Goal: Task Accomplishment & Management: Manage account settings

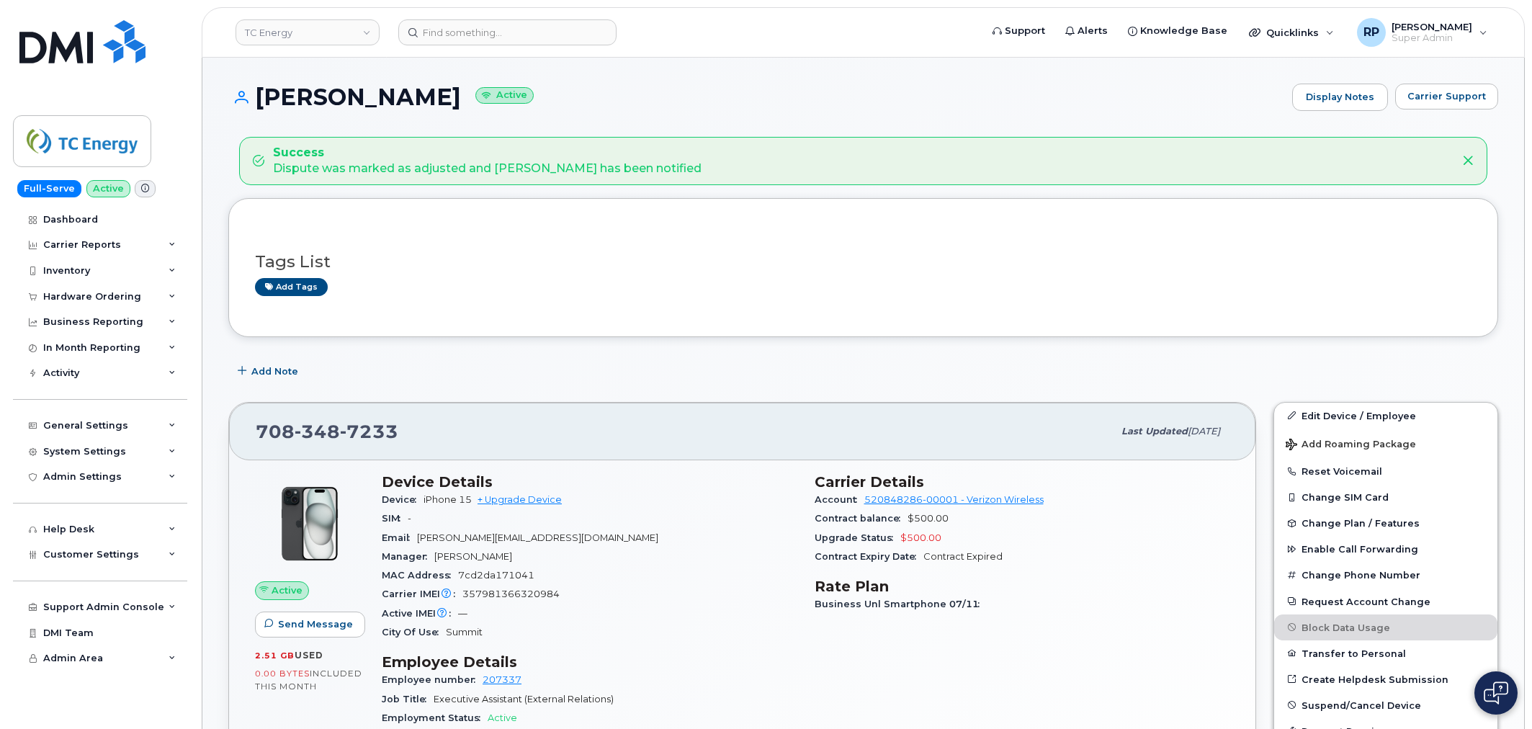
scroll to position [240, 0]
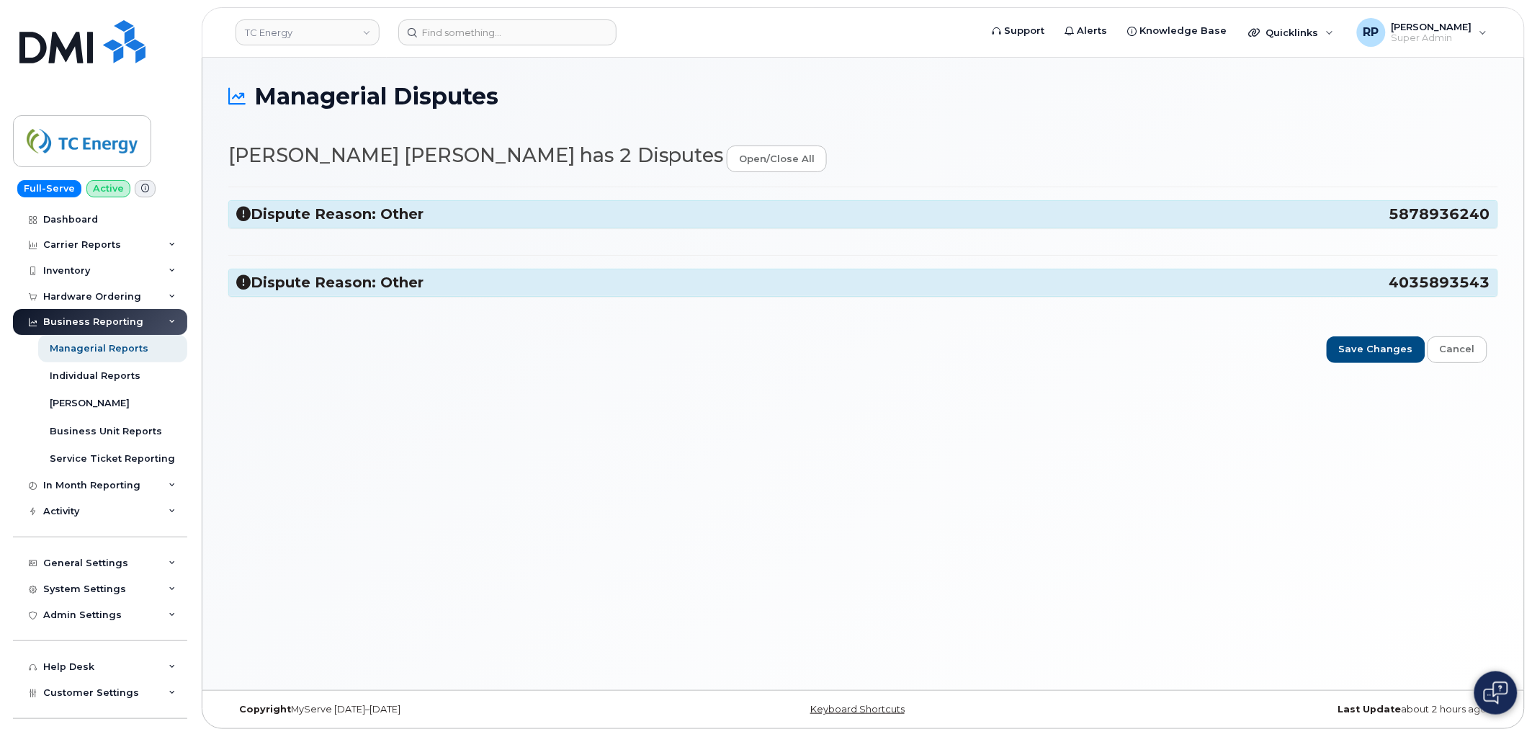
click at [238, 212] on icon at bounding box center [243, 214] width 14 height 14
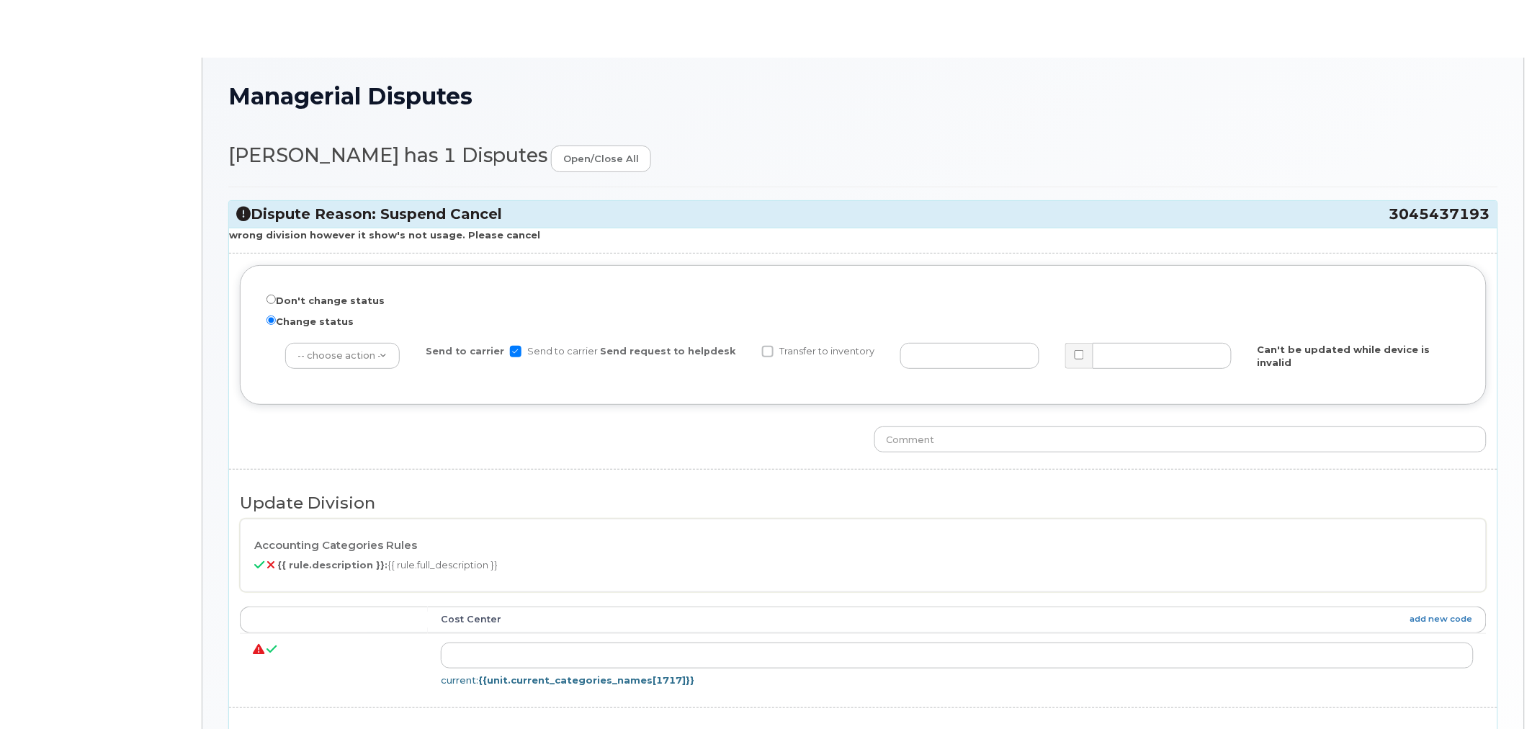
radio input "true"
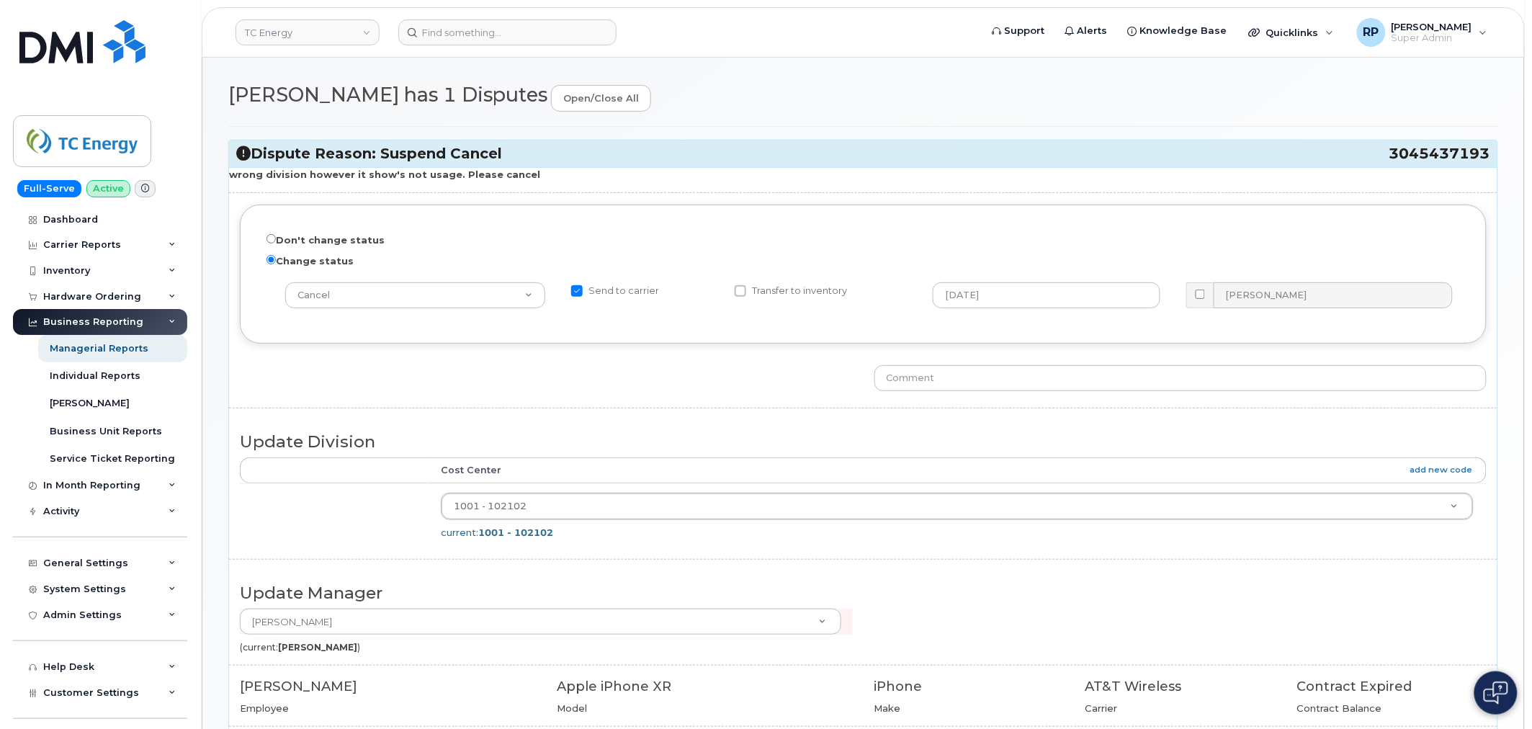
scroll to position [160, 0]
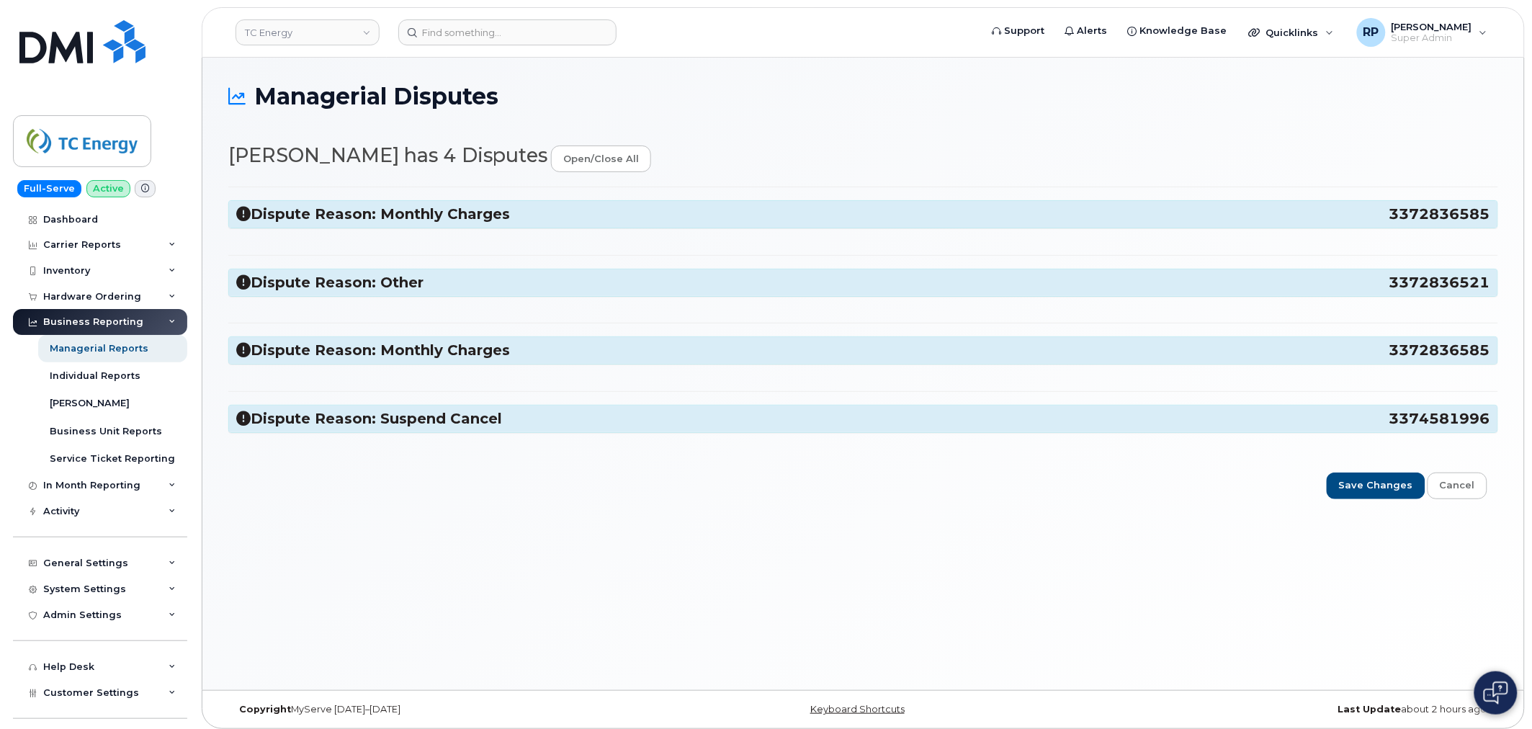
click at [239, 213] on icon at bounding box center [243, 214] width 14 height 14
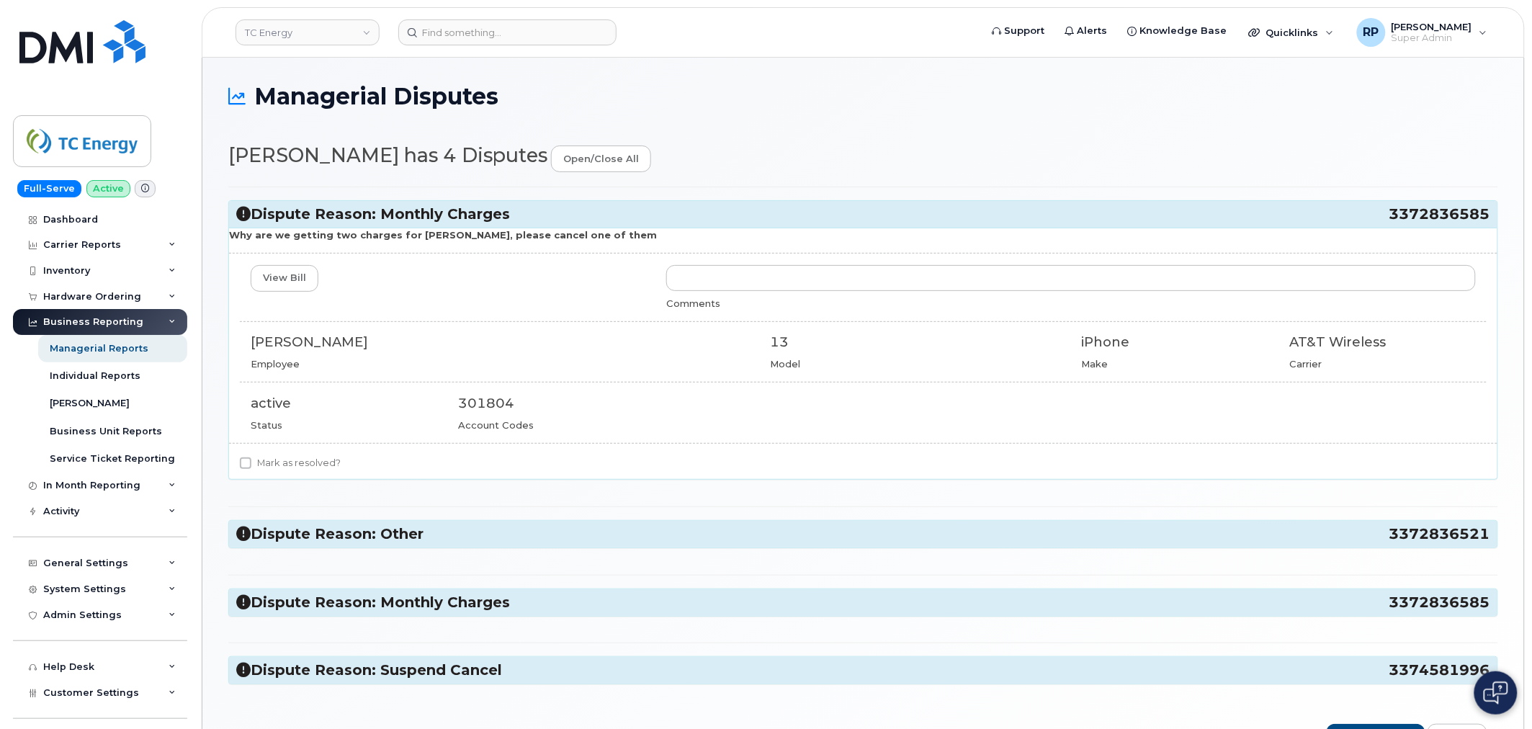
click at [239, 213] on icon at bounding box center [243, 214] width 14 height 14
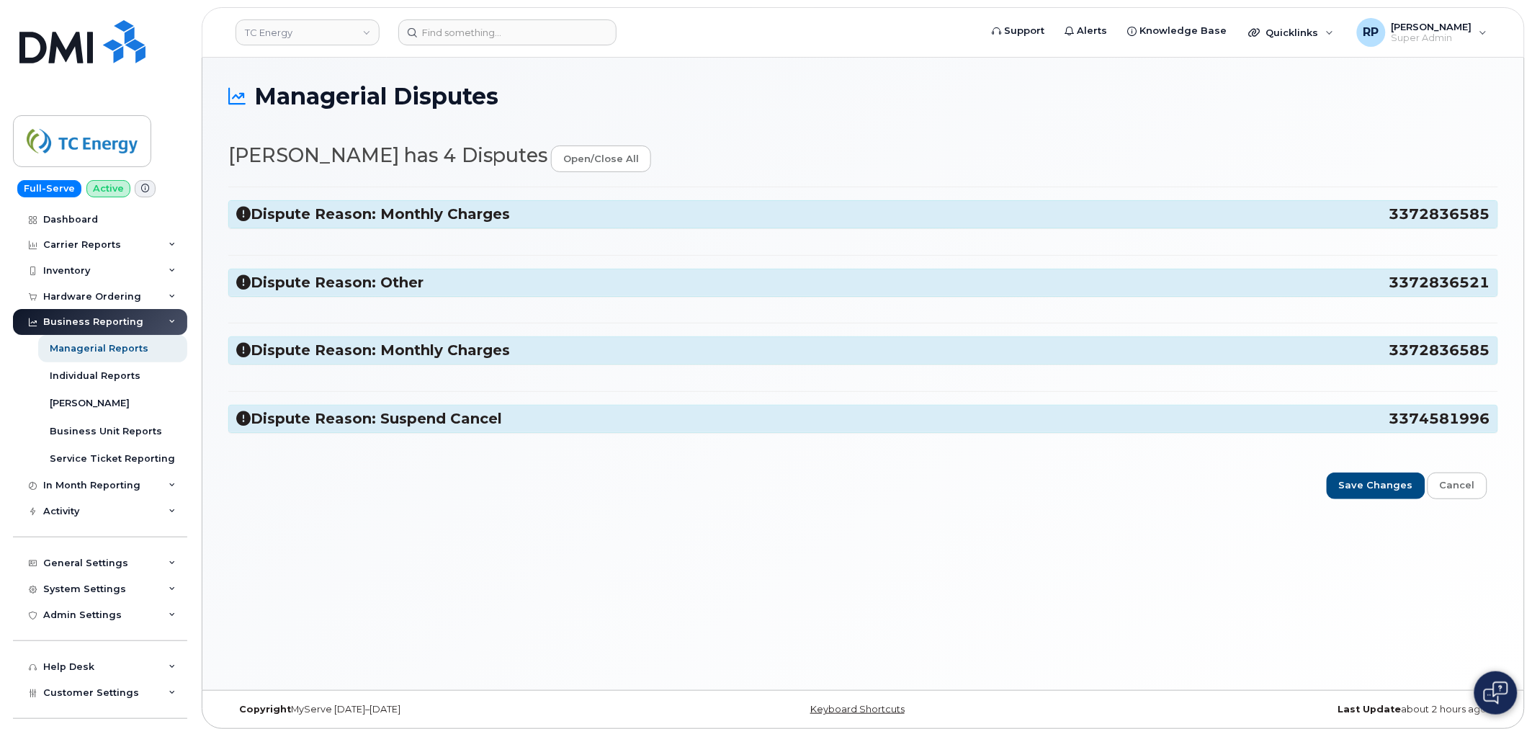
click at [236, 282] on icon at bounding box center [243, 282] width 14 height 14
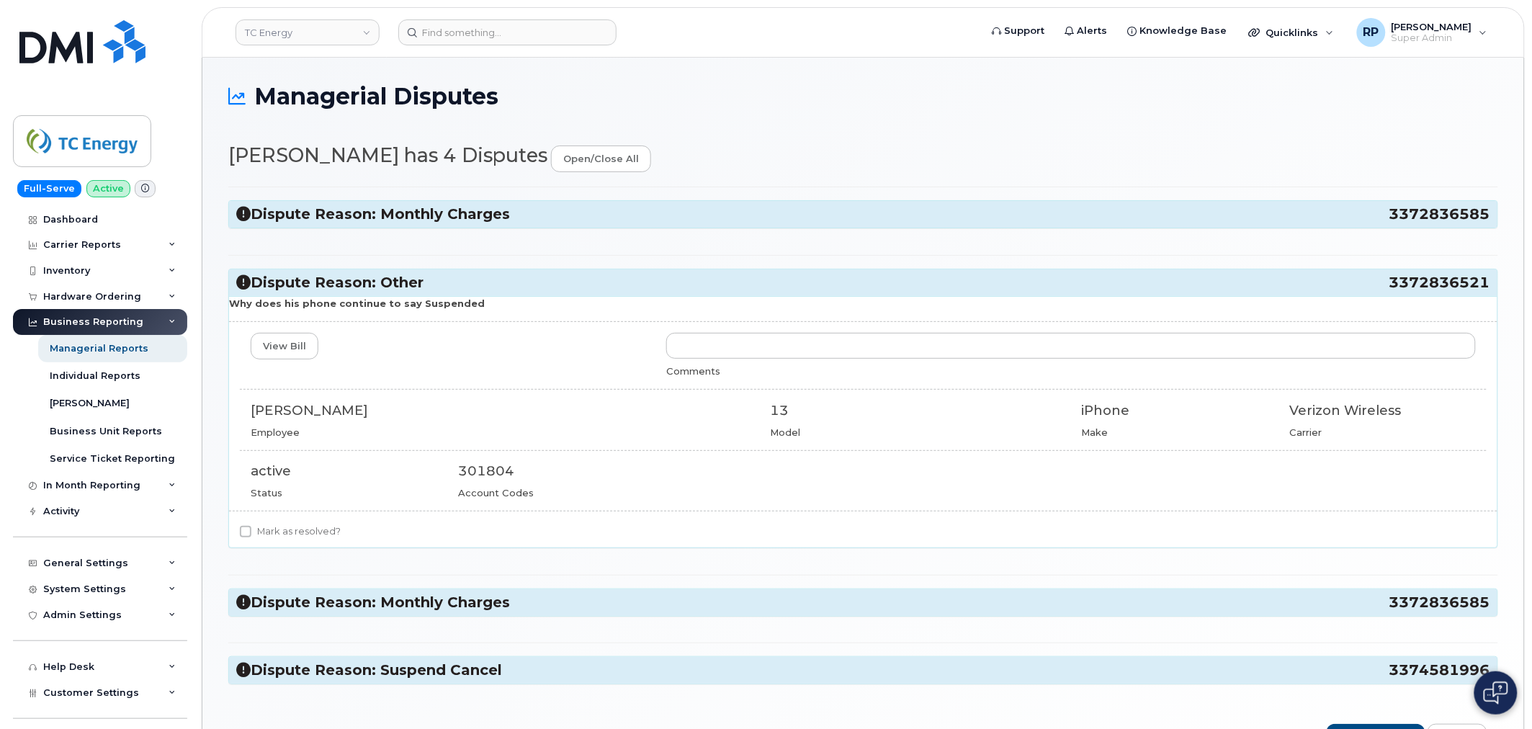
click at [236, 282] on icon at bounding box center [243, 282] width 14 height 14
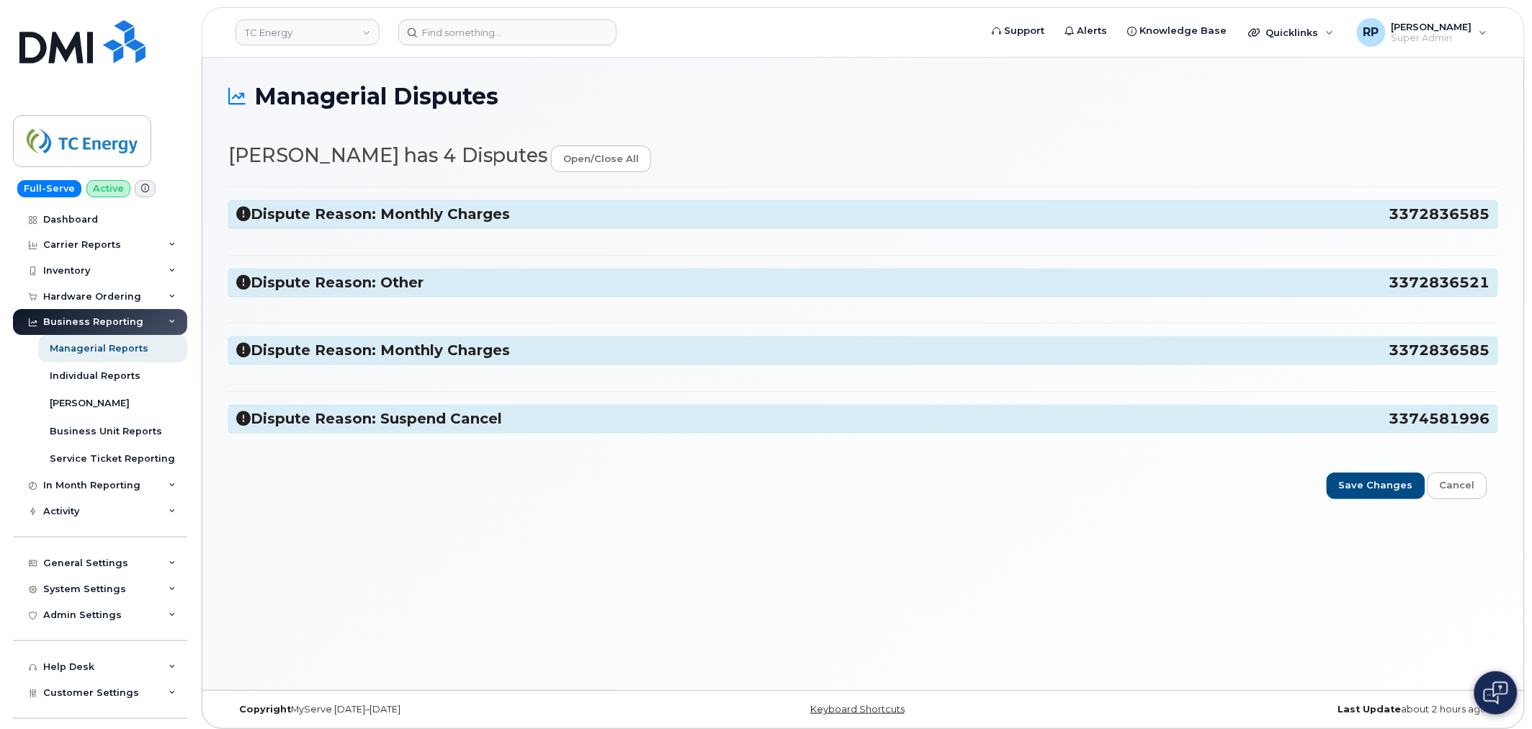
click at [238, 349] on icon at bounding box center [243, 350] width 14 height 14
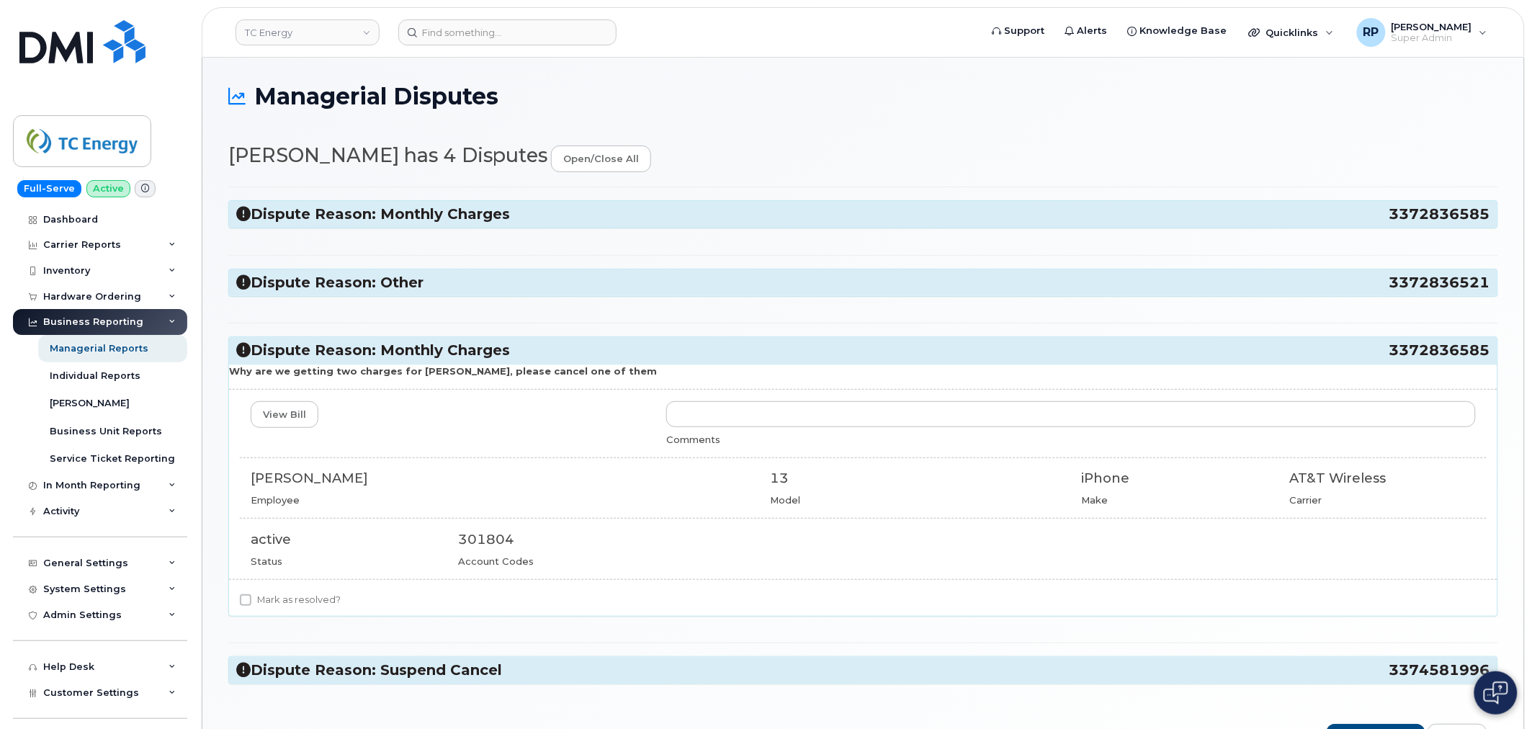
click at [238, 349] on icon at bounding box center [243, 350] width 14 height 14
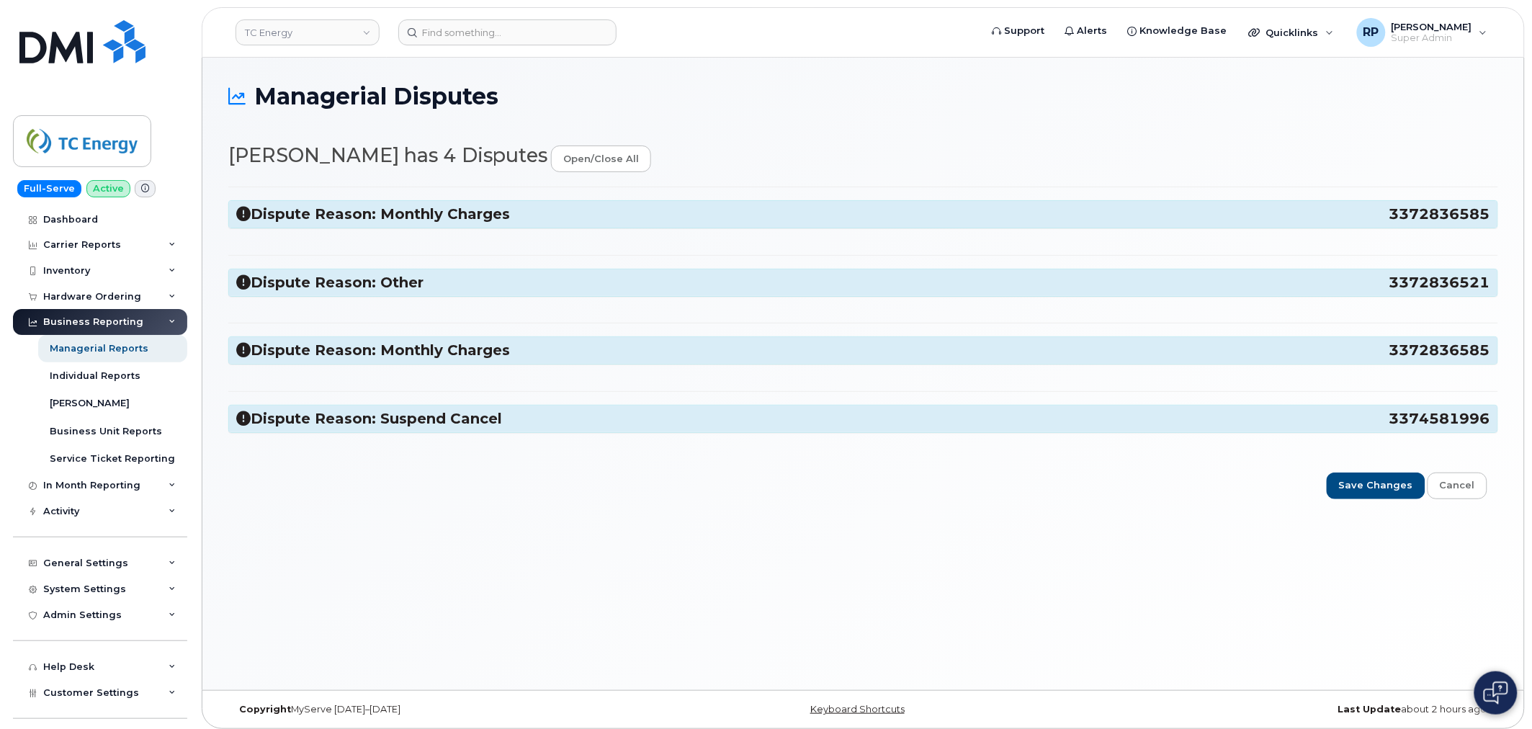
click at [241, 426] on h3 "Dispute Reason: Suspend Cancel 3374581996" at bounding box center [863, 418] width 1254 height 19
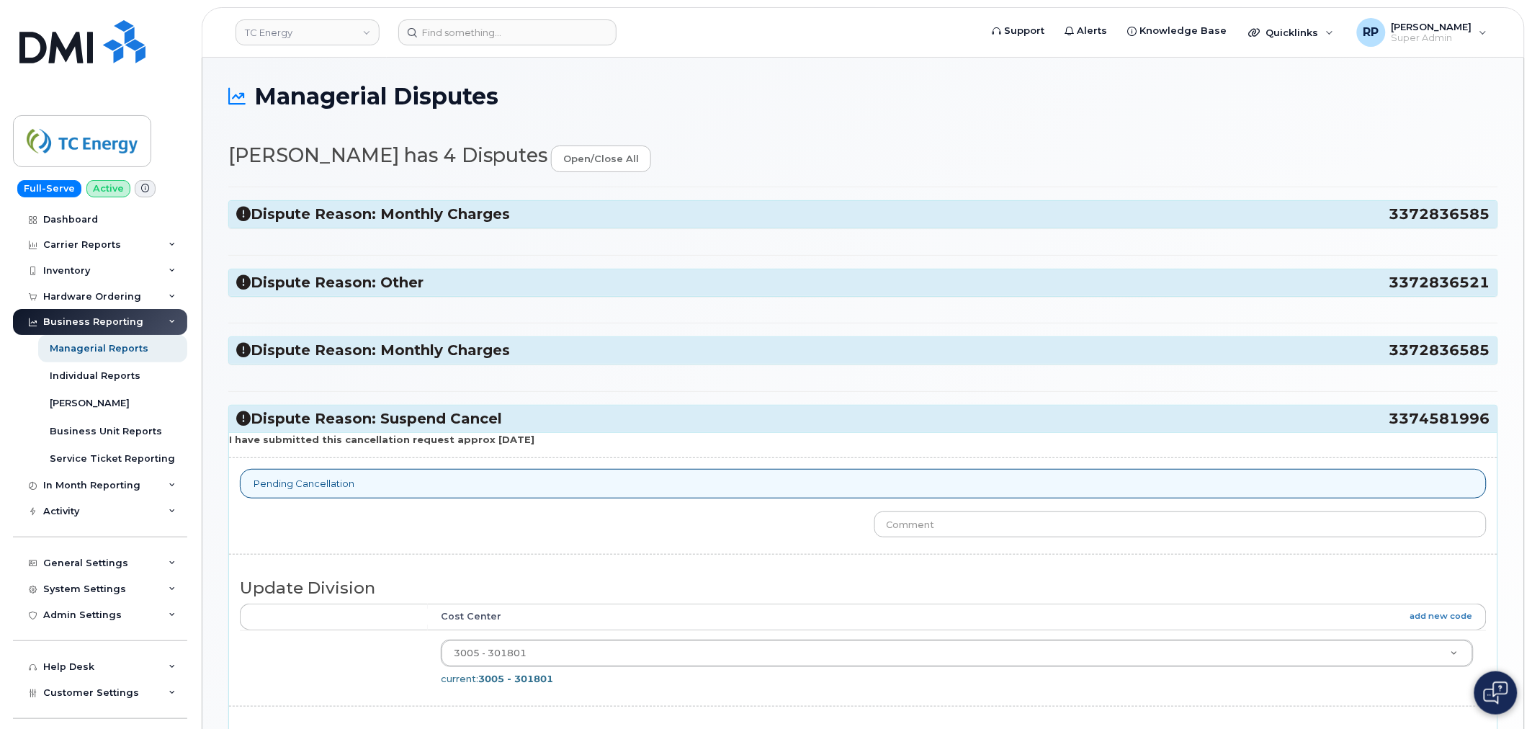
click at [245, 426] on icon at bounding box center [243, 418] width 14 height 14
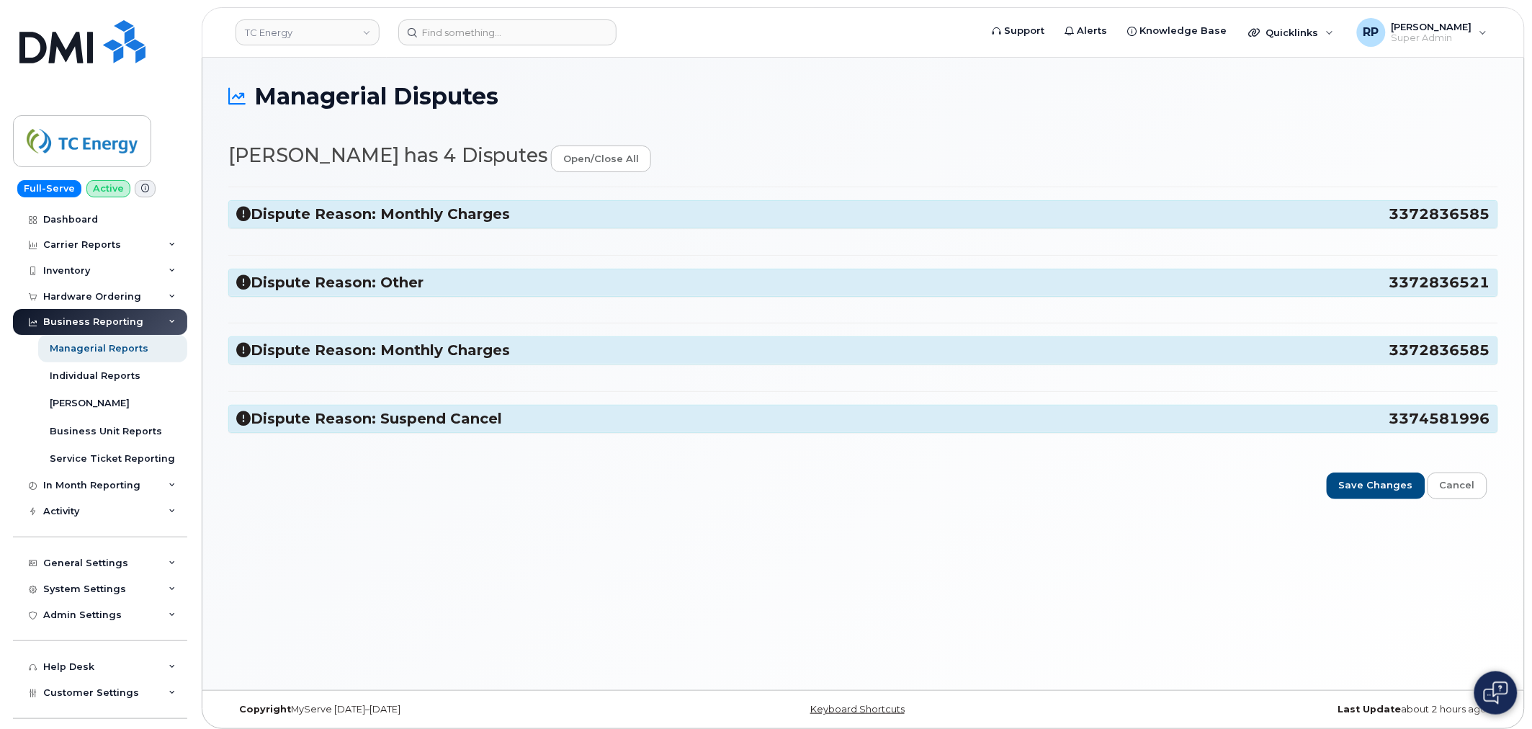
click at [243, 215] on icon at bounding box center [243, 214] width 14 height 14
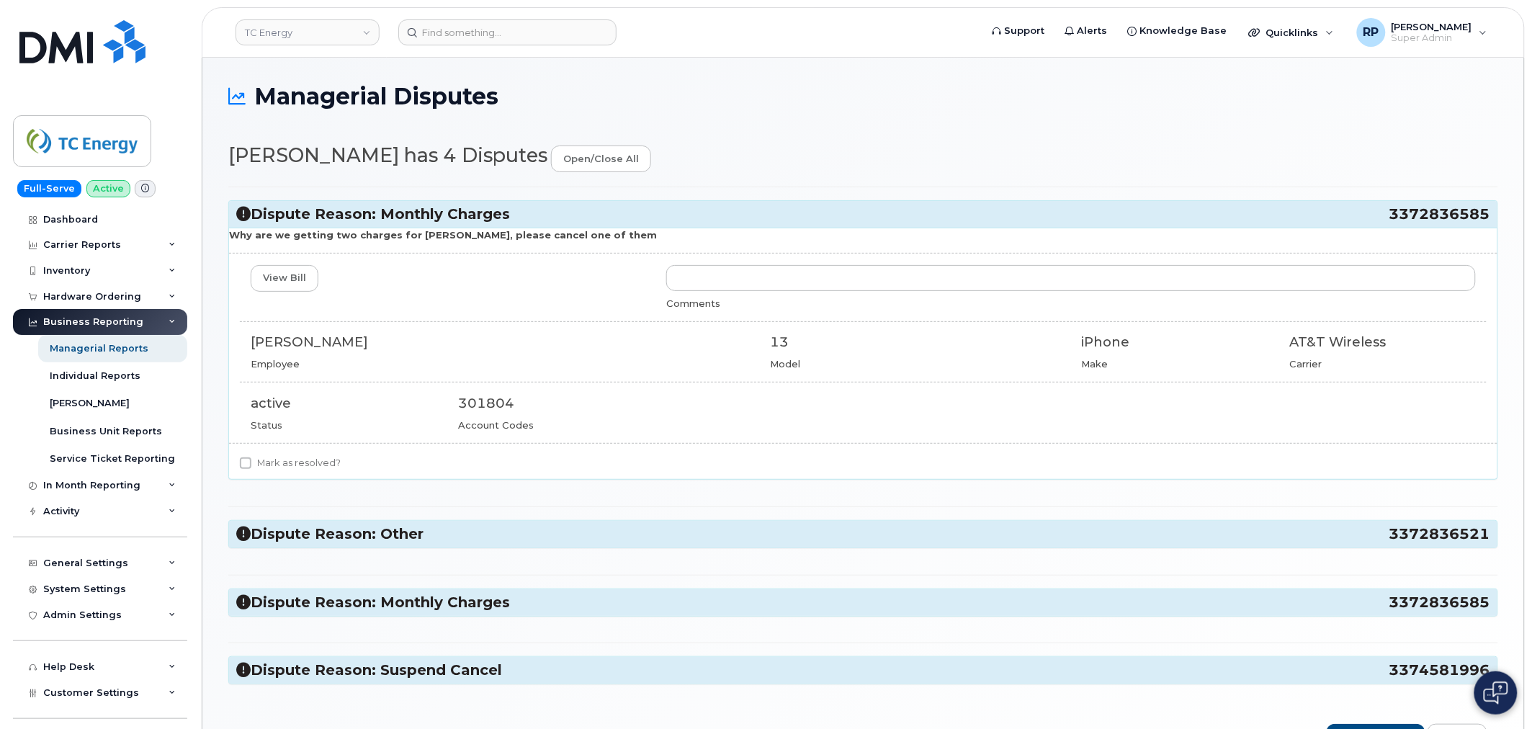
click at [247, 537] on icon at bounding box center [243, 534] width 14 height 14
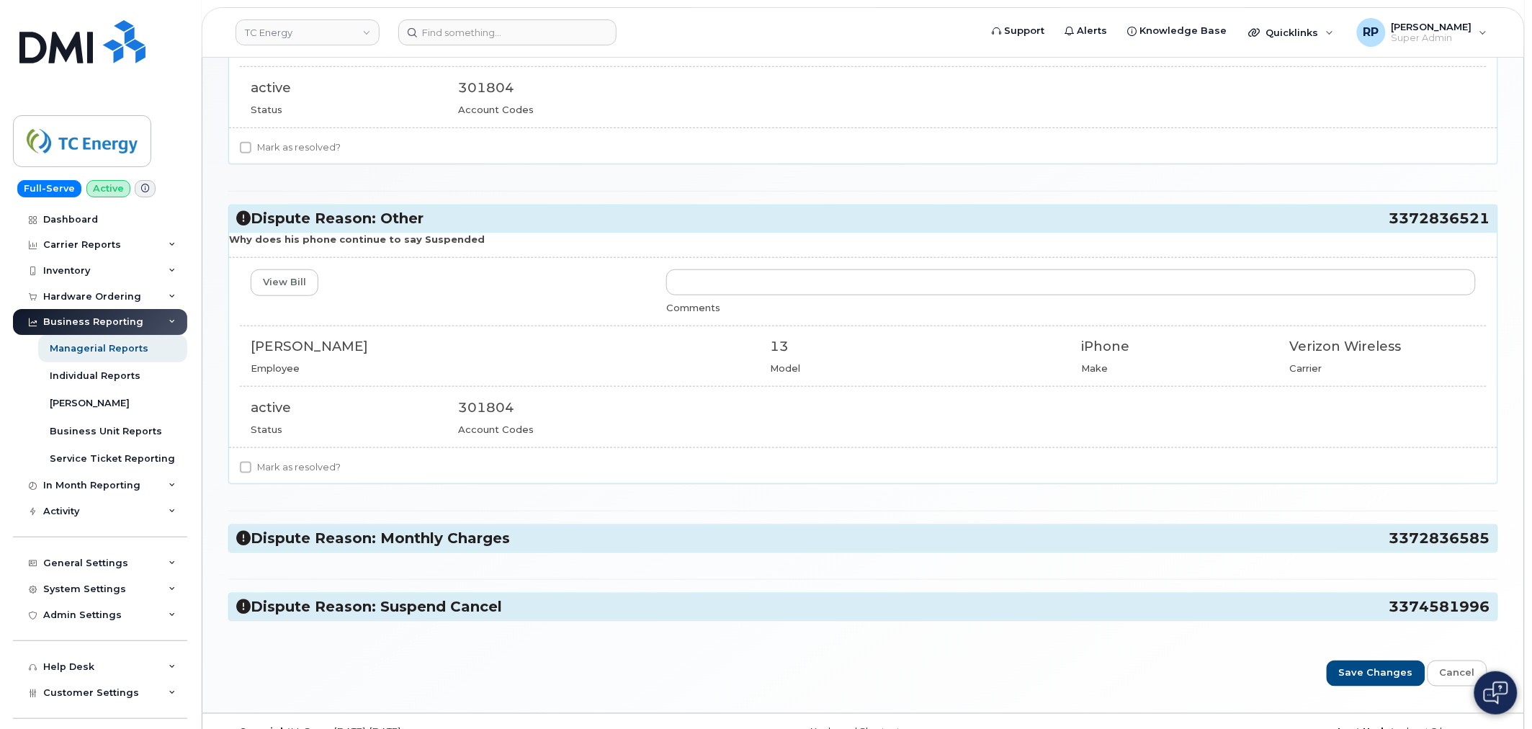
scroll to position [320, 0]
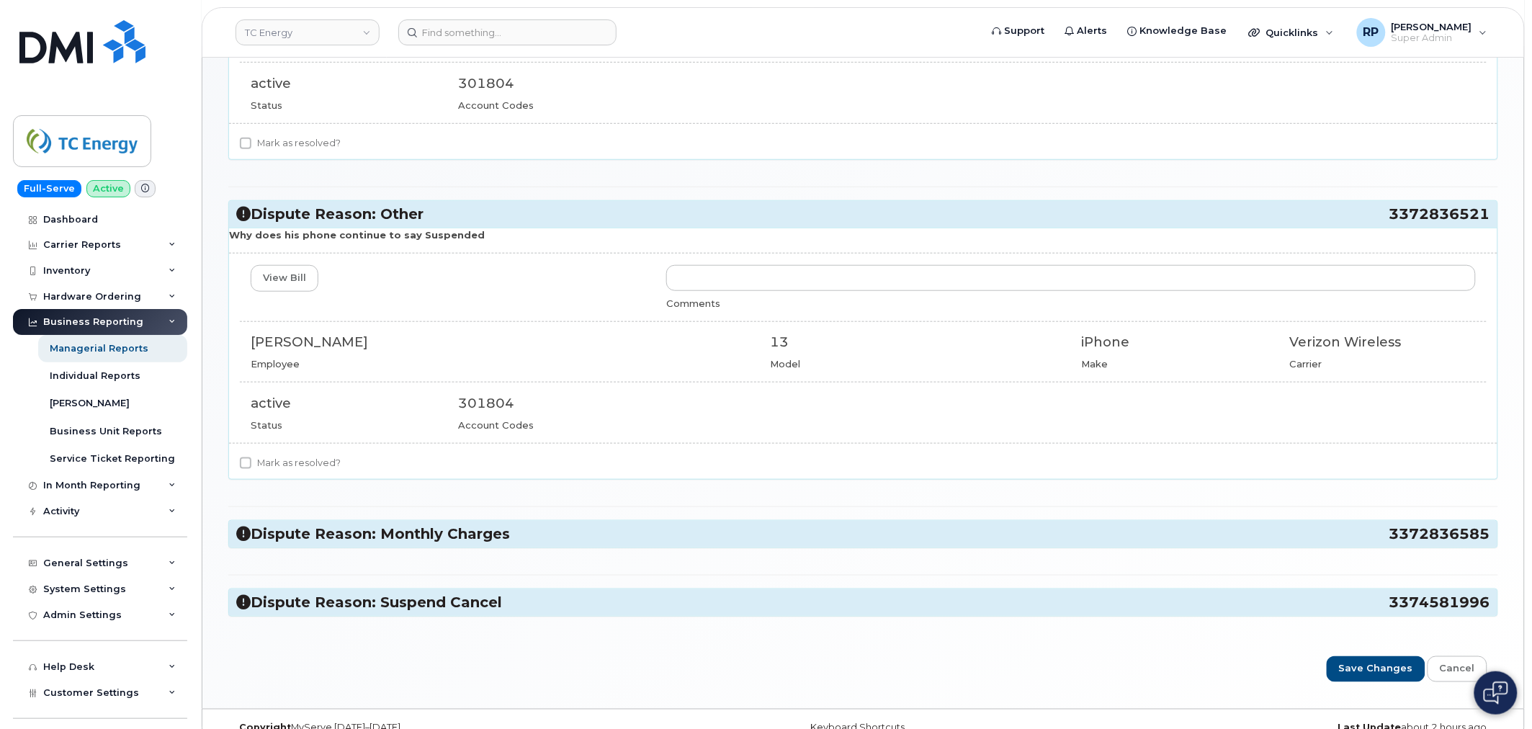
click at [247, 537] on icon at bounding box center [243, 534] width 14 height 14
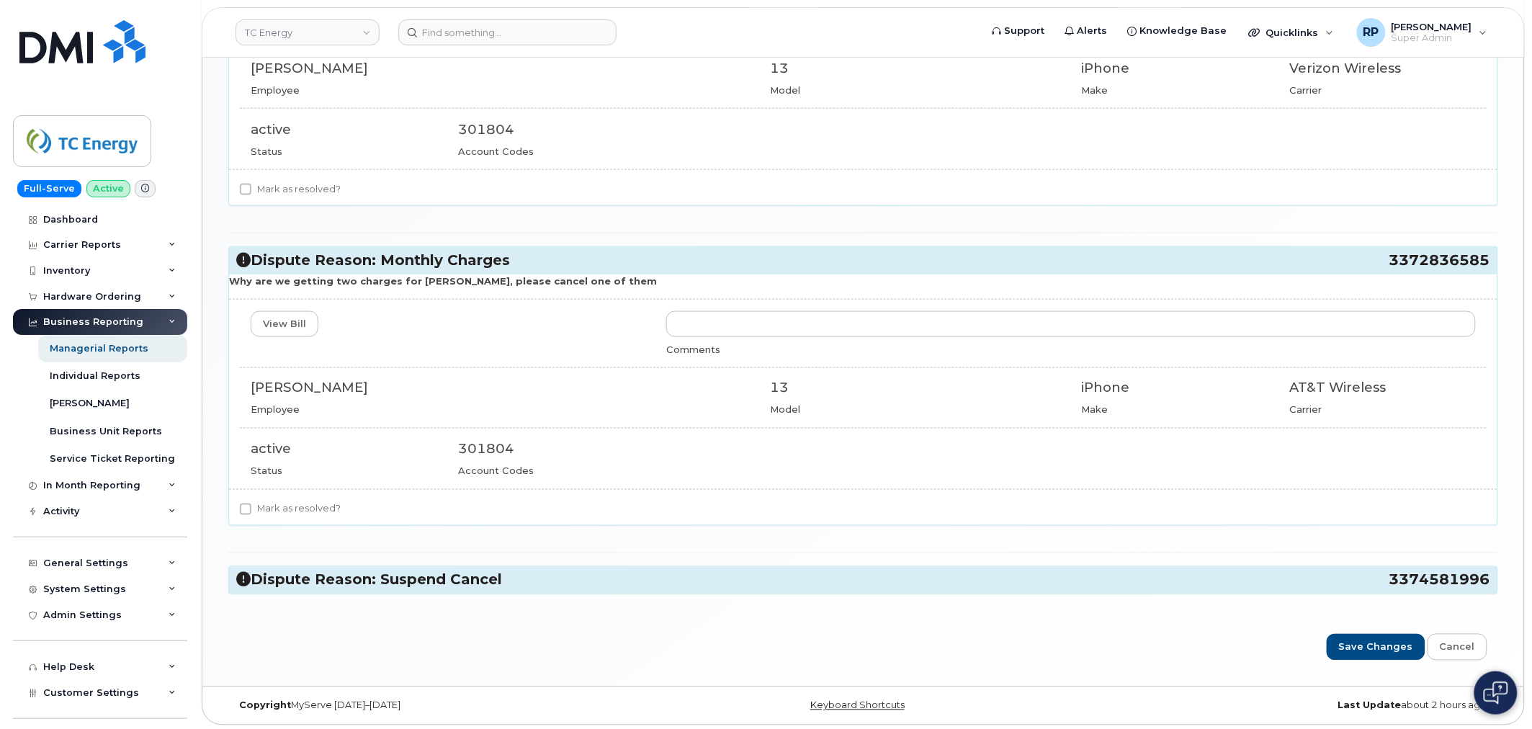
scroll to position [599, 0]
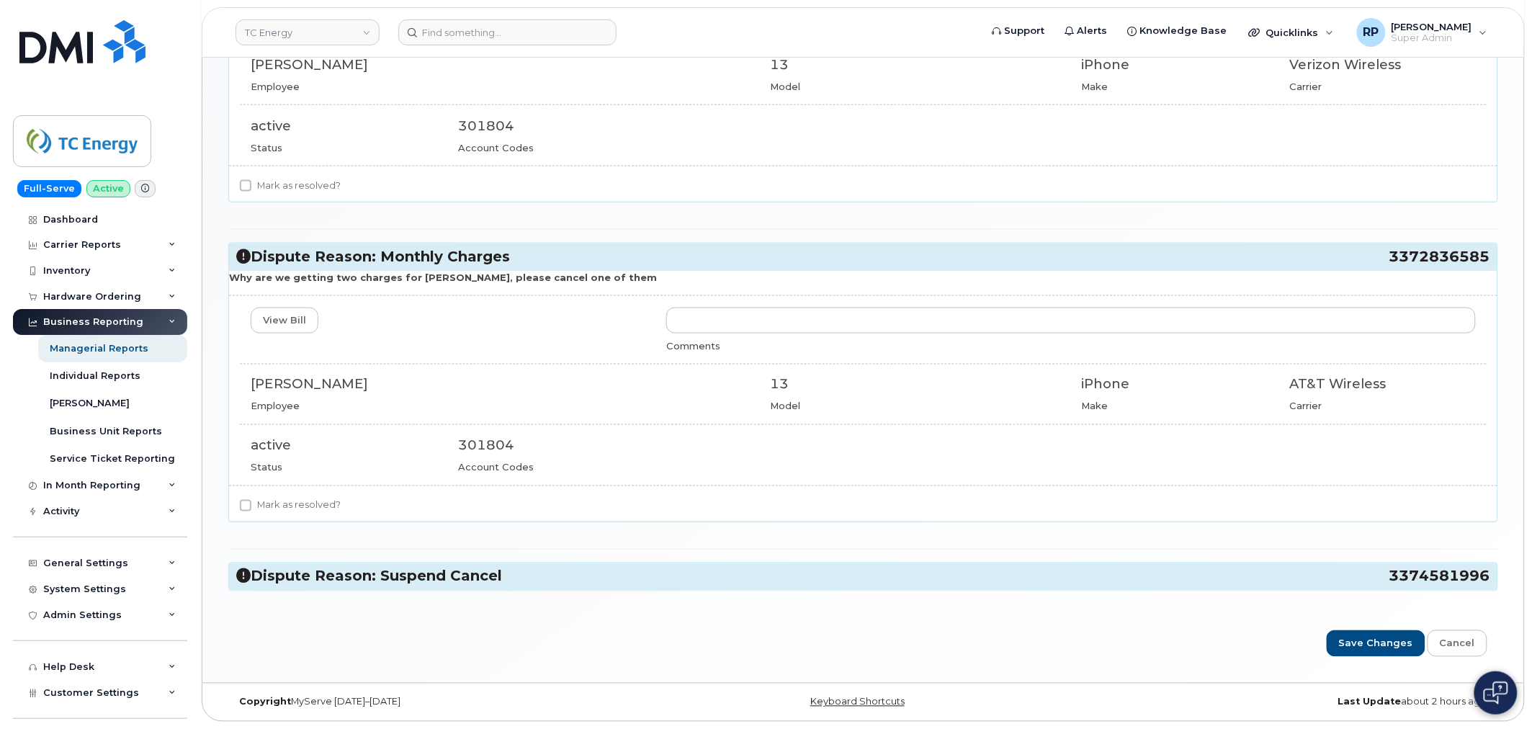
click at [243, 578] on icon at bounding box center [243, 576] width 14 height 14
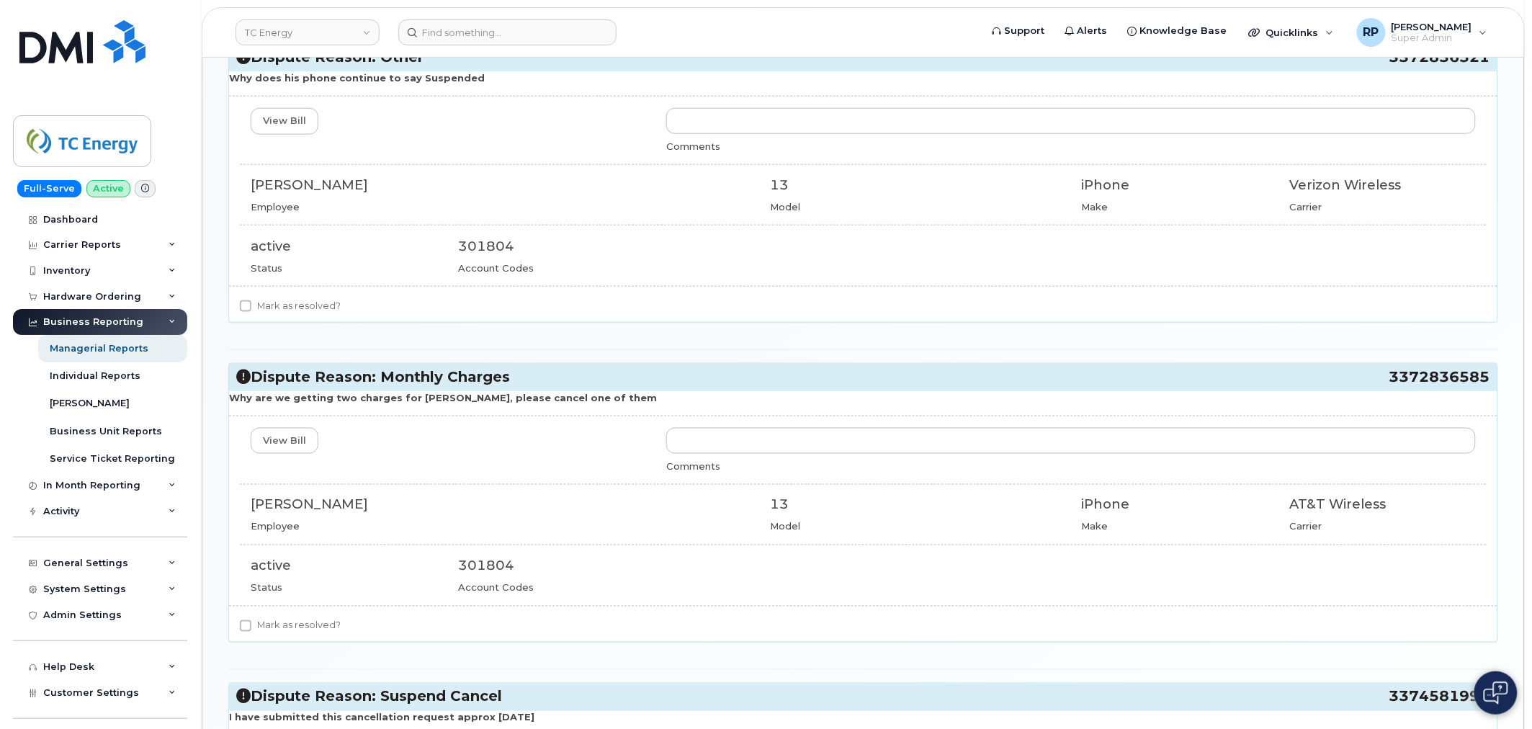
scroll to position [439, 0]
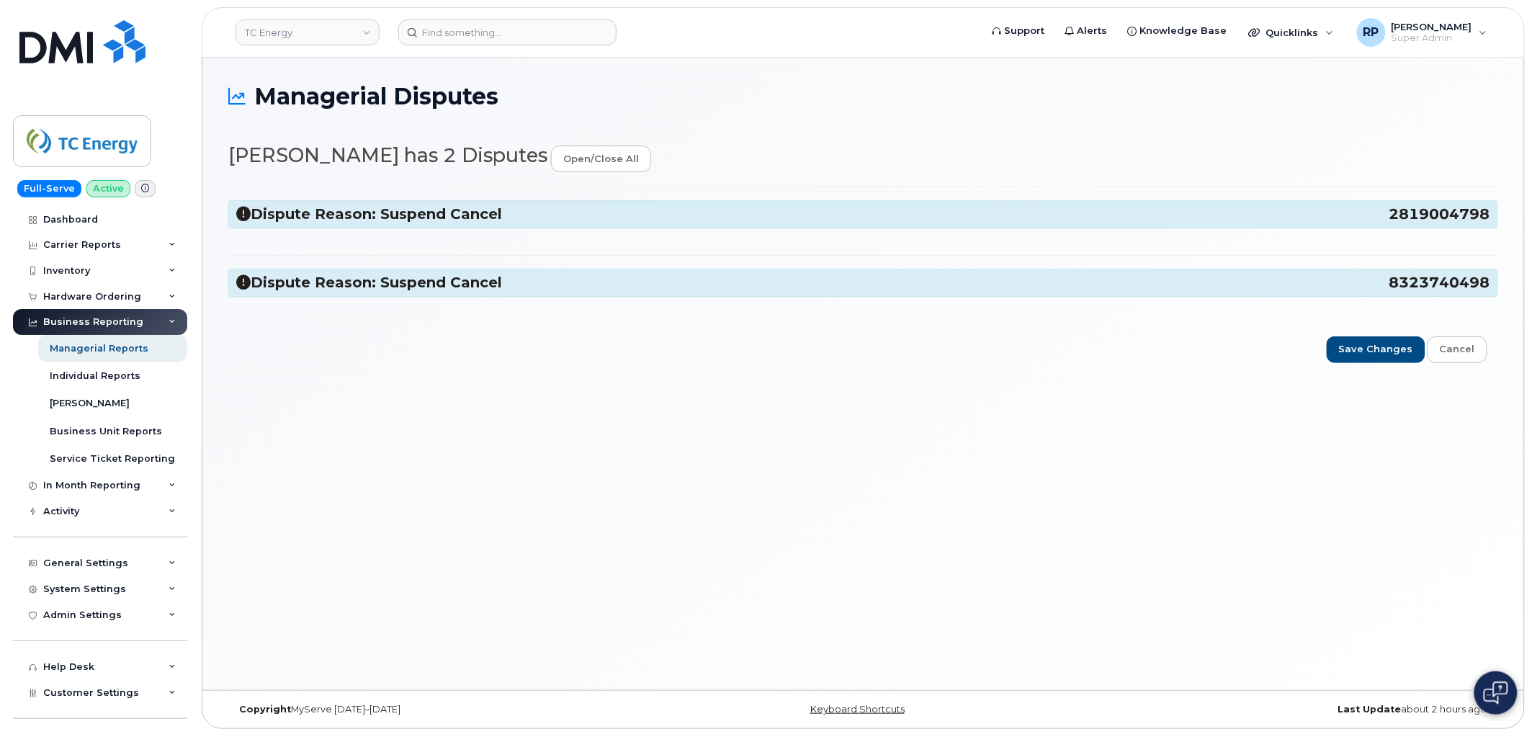
click at [240, 207] on icon at bounding box center [243, 214] width 14 height 14
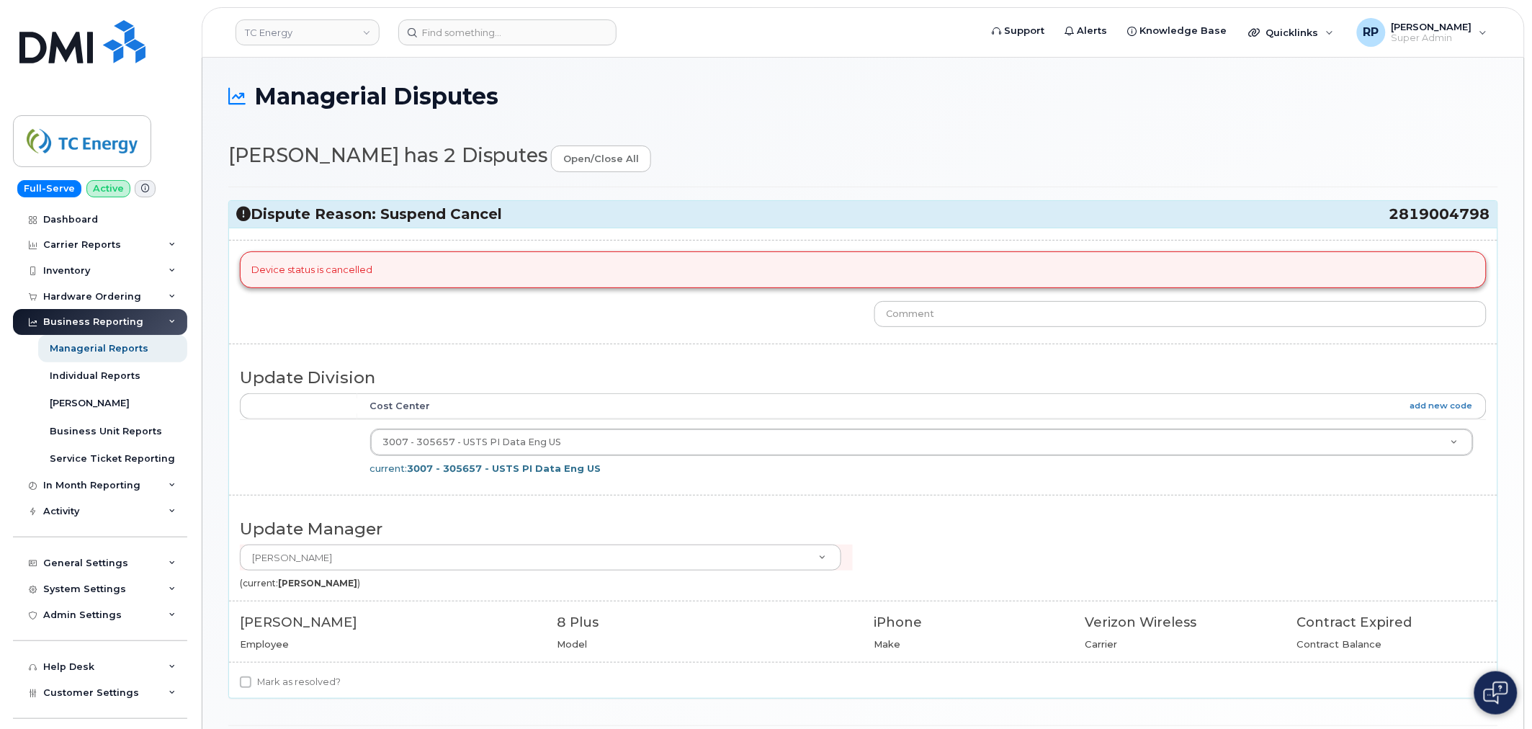
click at [243, 219] on icon at bounding box center [243, 214] width 14 height 14
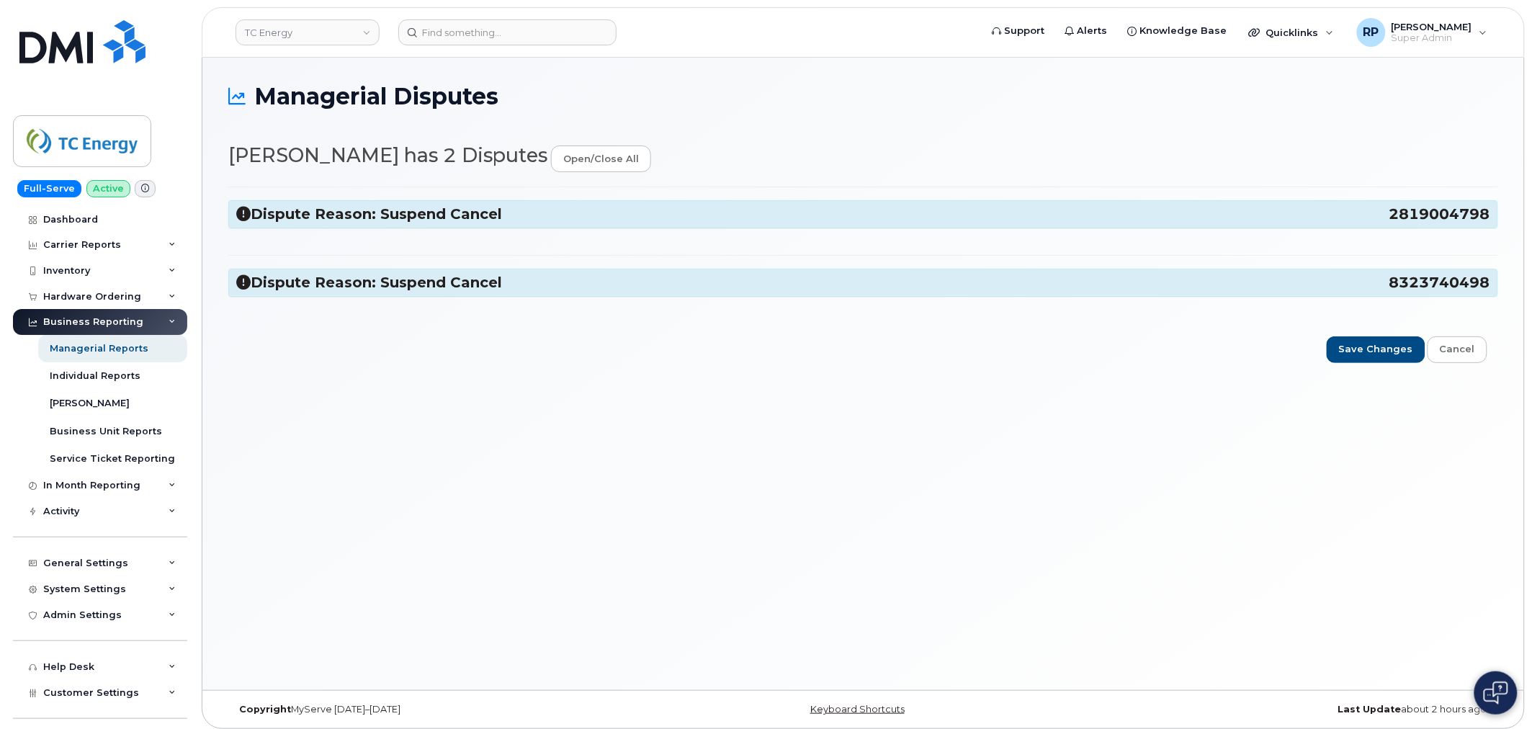
click at [243, 288] on icon at bounding box center [243, 282] width 14 height 14
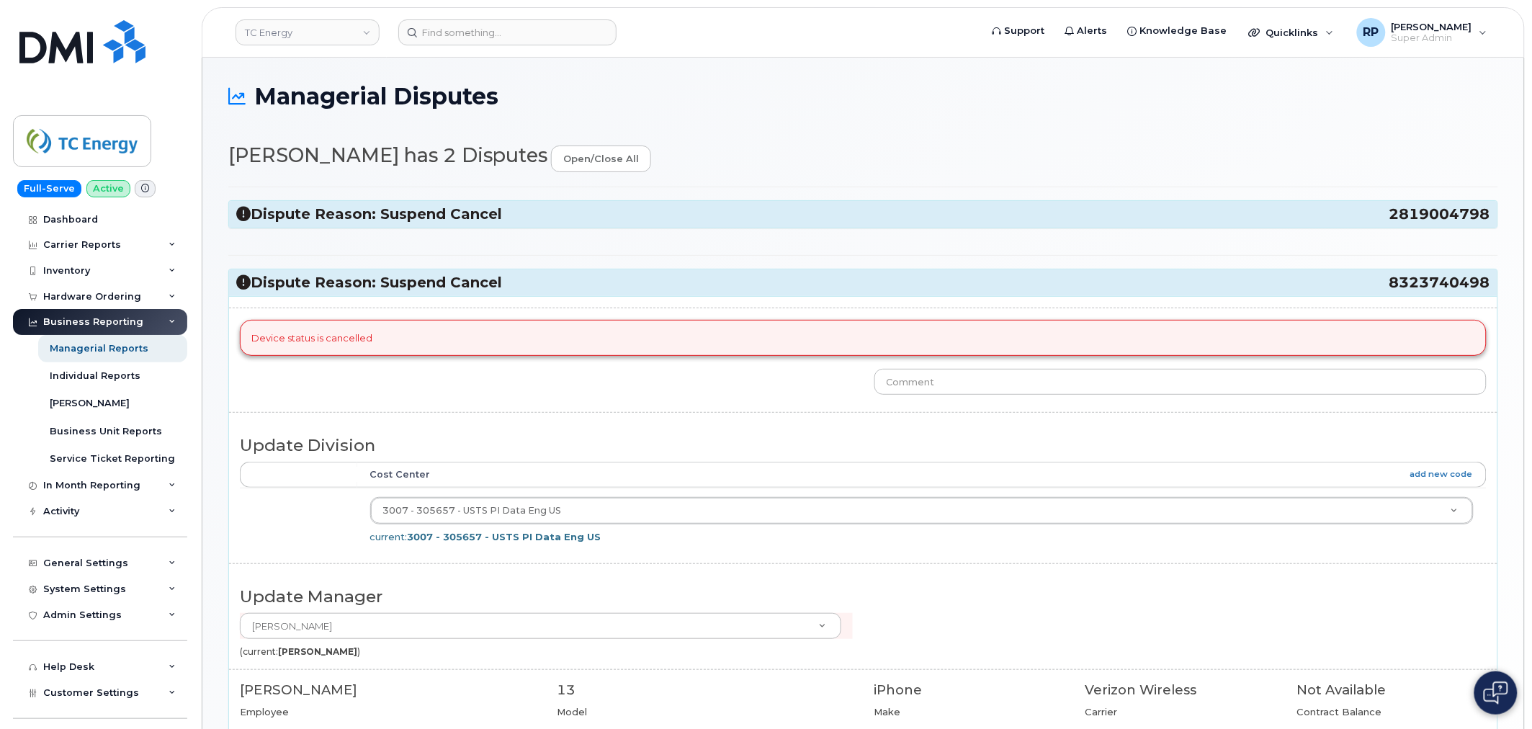
click at [243, 288] on icon at bounding box center [243, 282] width 14 height 14
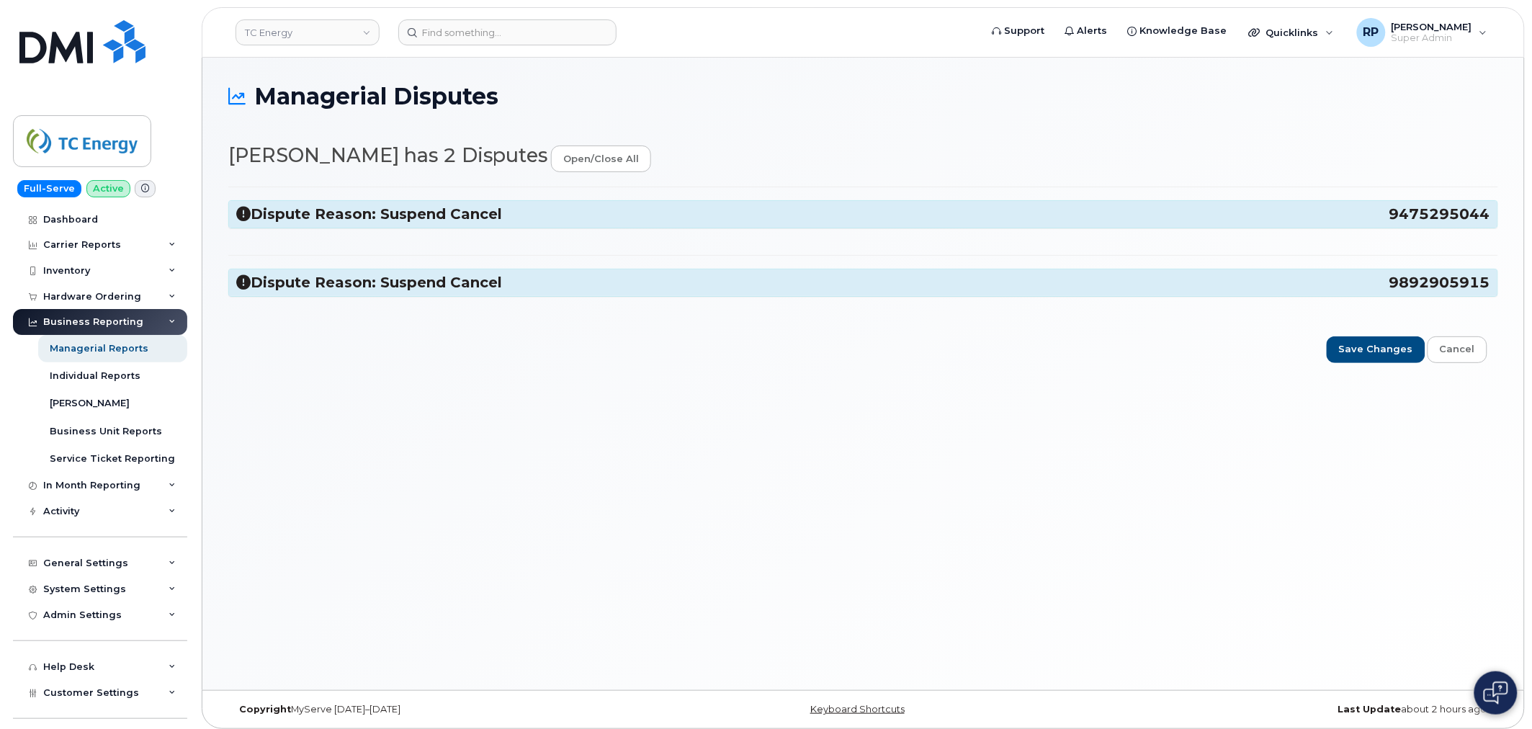
click at [241, 212] on icon at bounding box center [243, 214] width 14 height 14
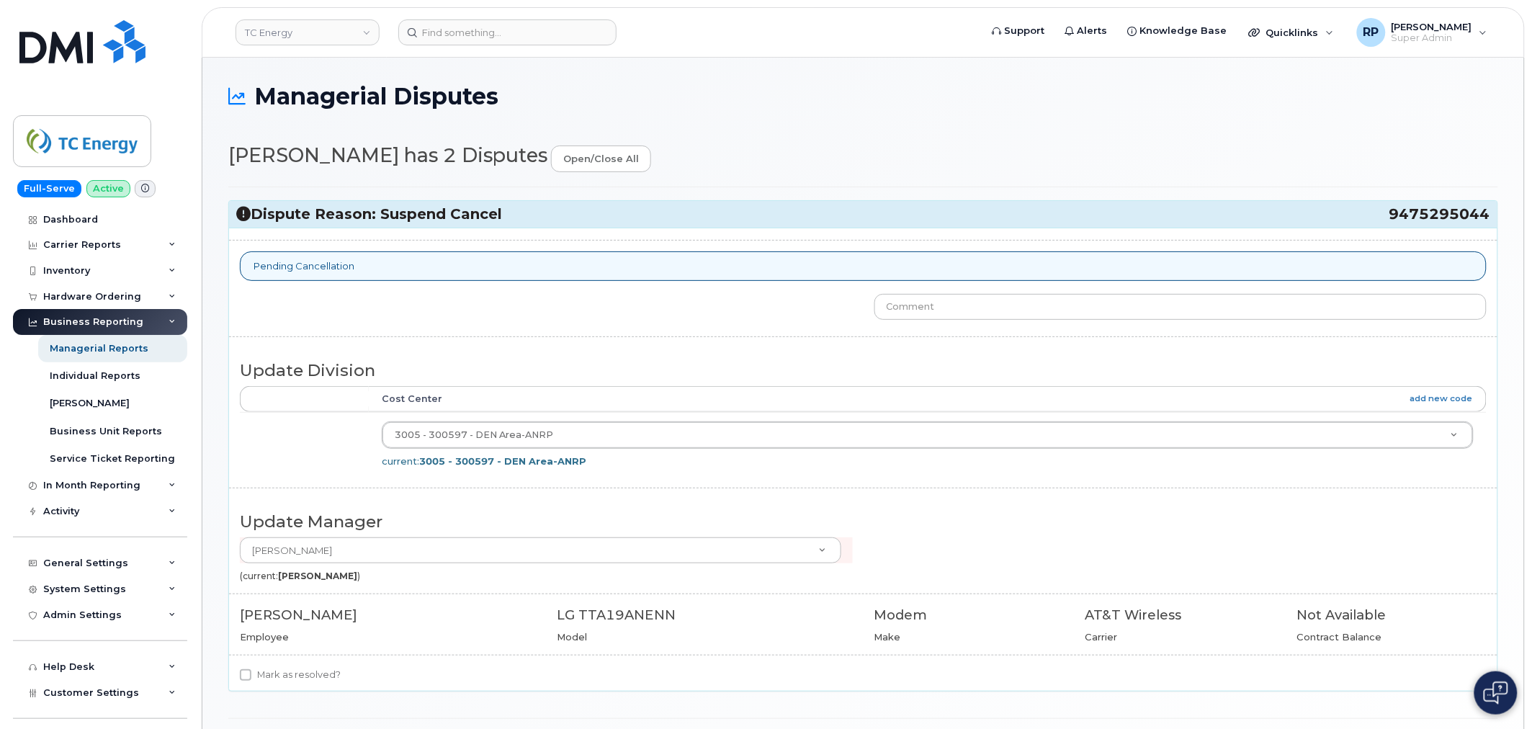
click at [238, 216] on icon at bounding box center [243, 214] width 14 height 14
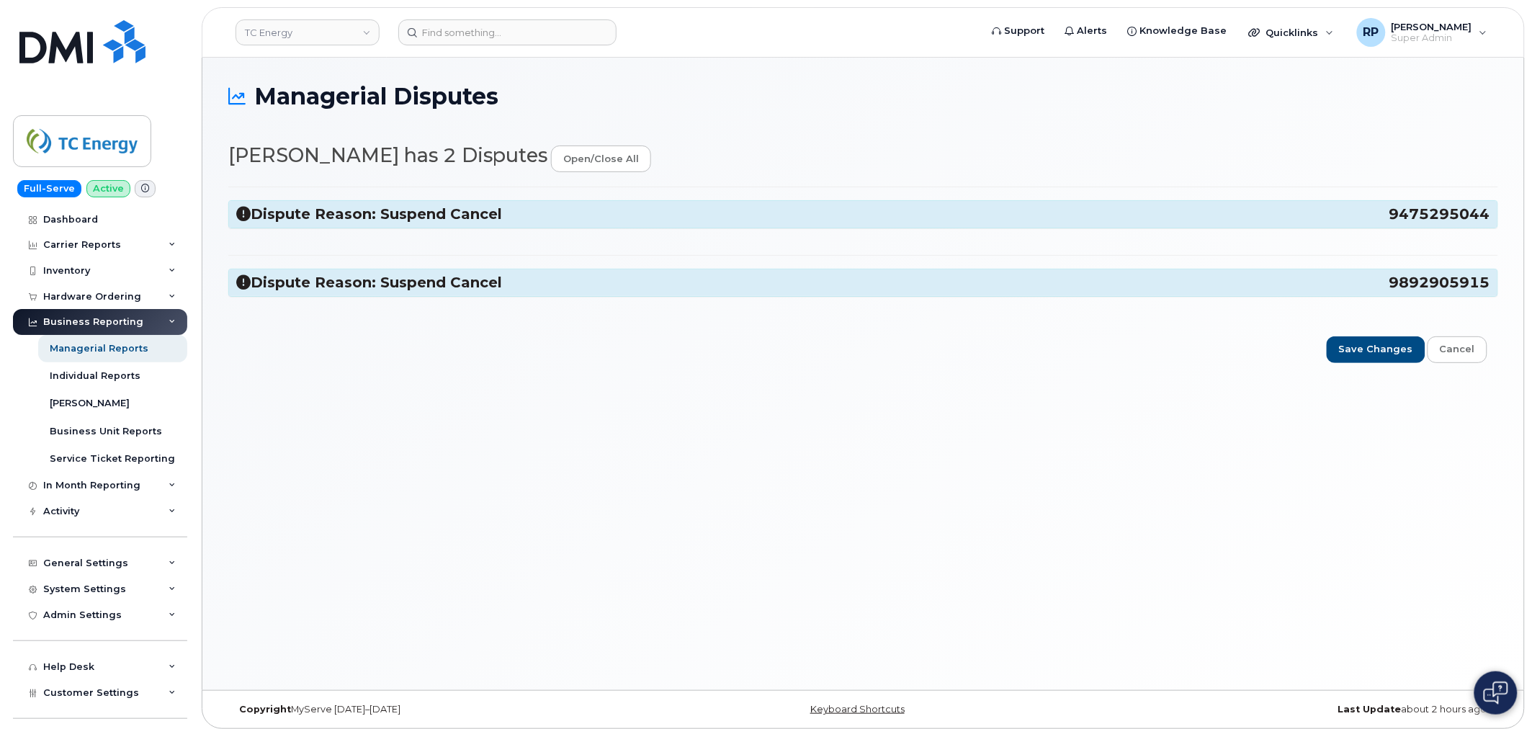
click at [246, 288] on icon at bounding box center [243, 282] width 14 height 14
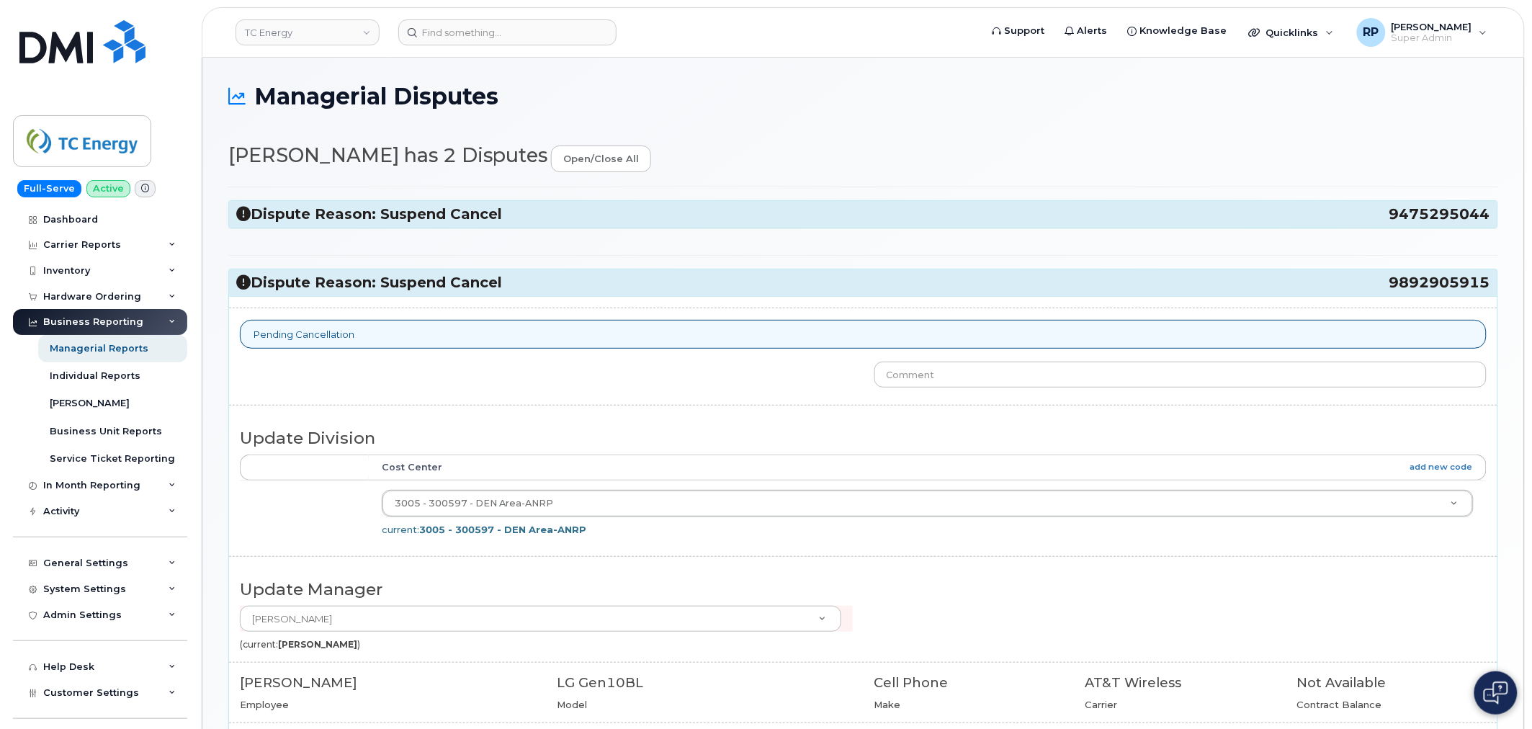
click at [246, 288] on icon at bounding box center [243, 282] width 14 height 14
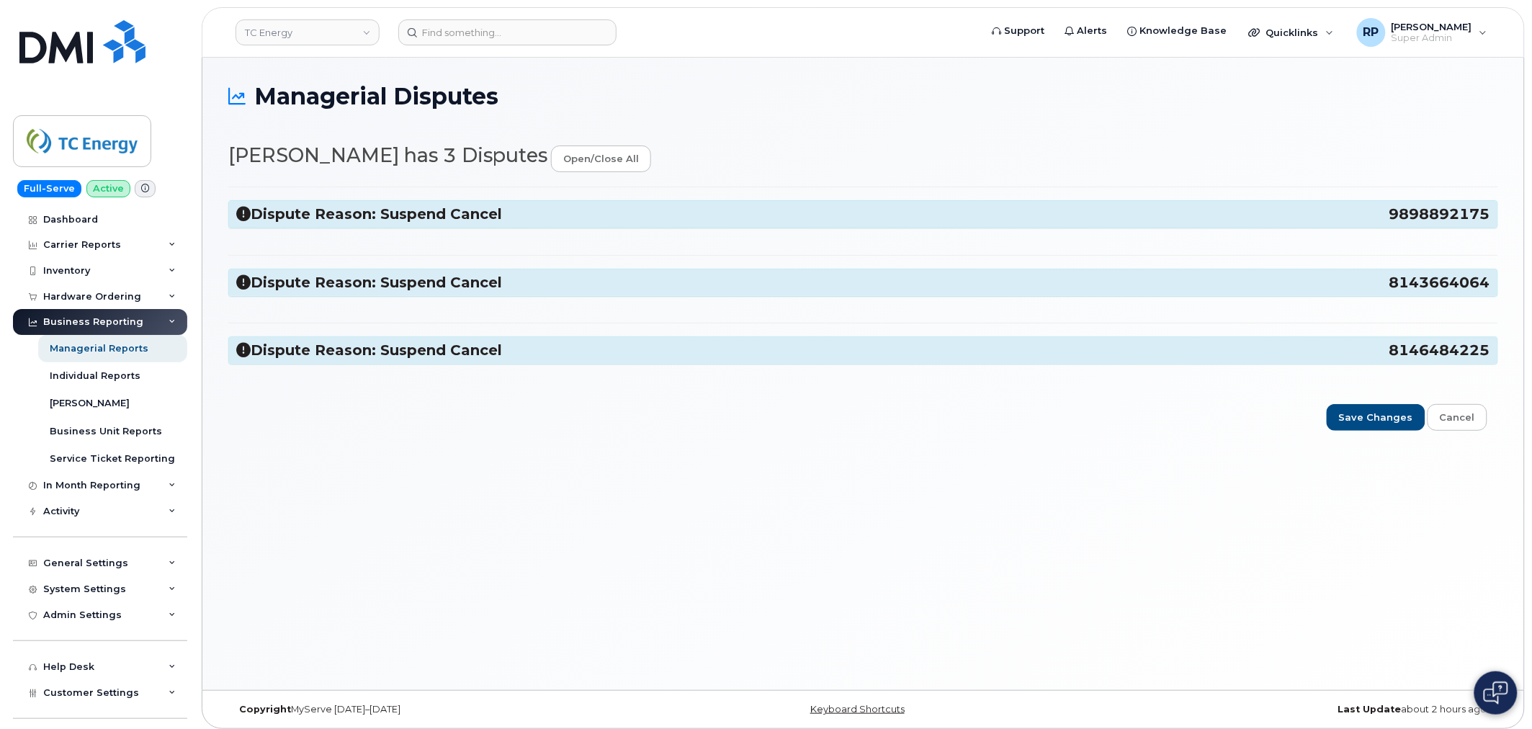
click at [246, 210] on icon at bounding box center [243, 214] width 14 height 14
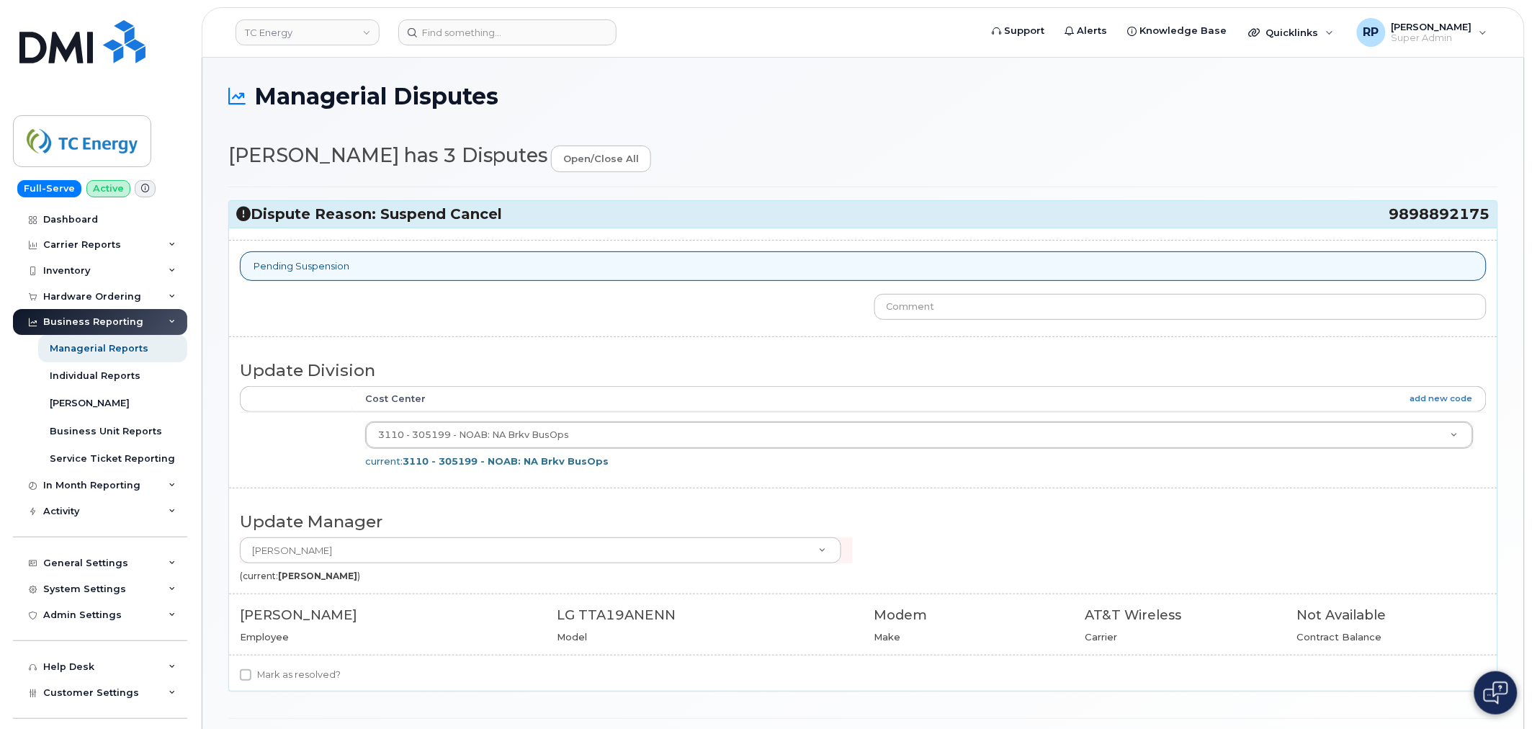
click at [245, 215] on icon at bounding box center [243, 214] width 14 height 14
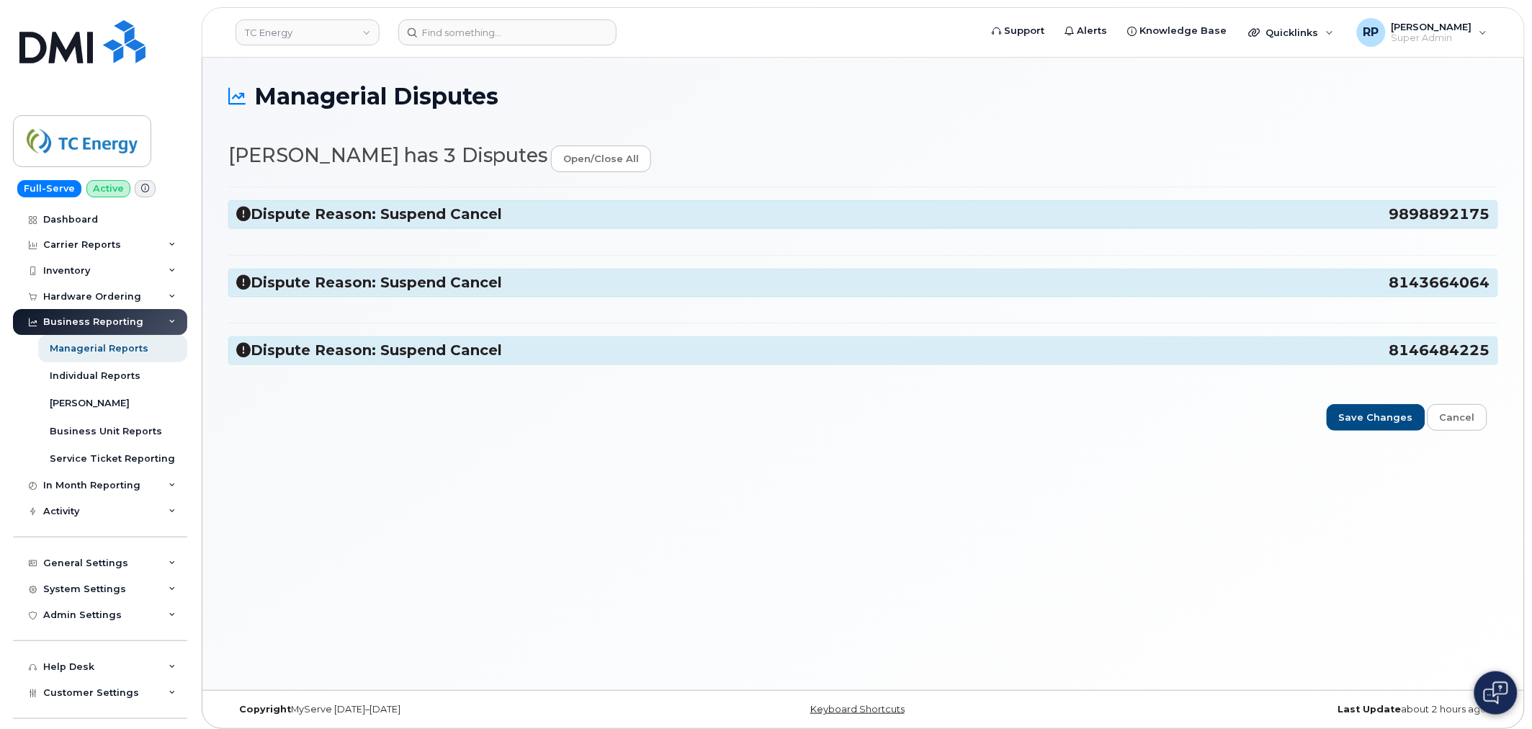
click at [240, 283] on icon at bounding box center [243, 282] width 14 height 14
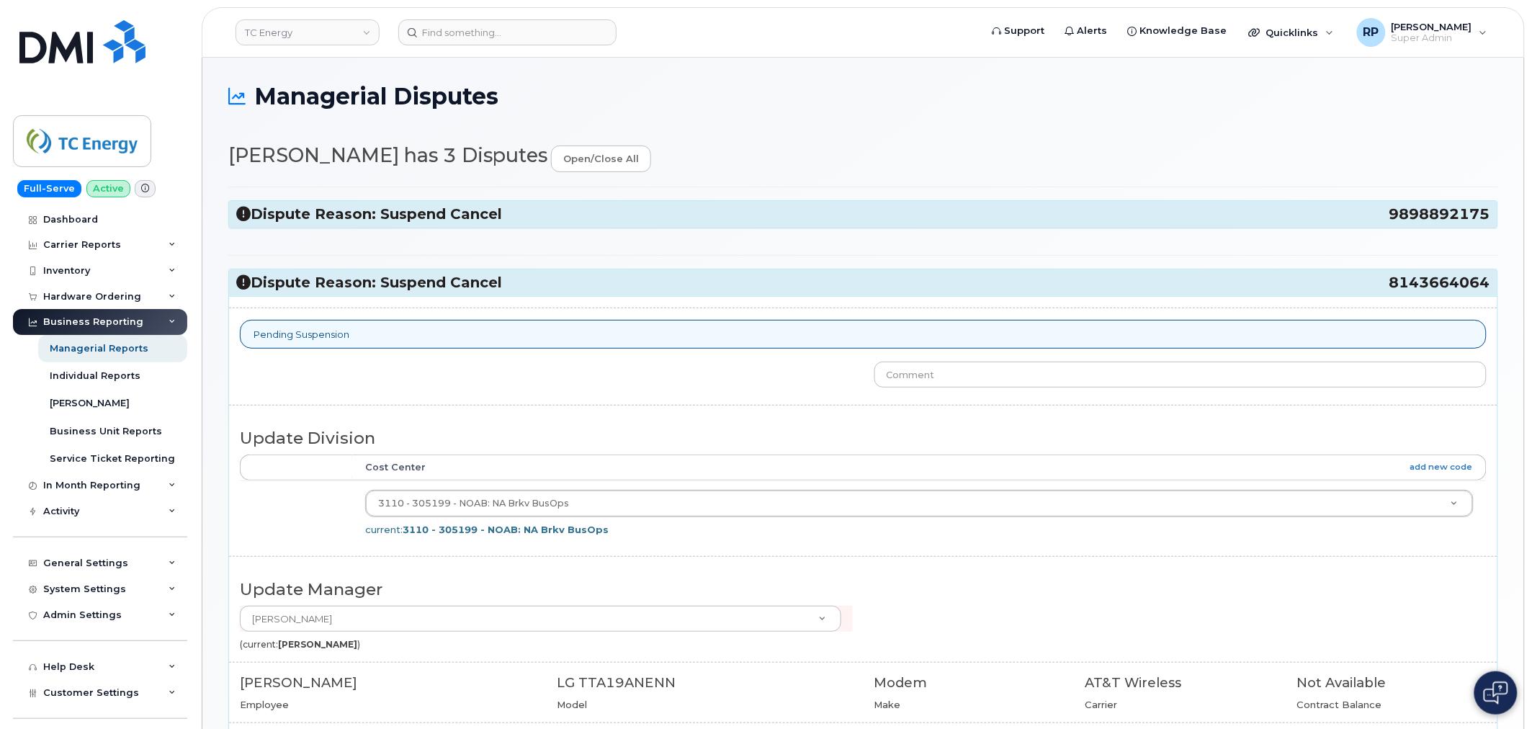
click at [240, 283] on icon at bounding box center [243, 282] width 14 height 14
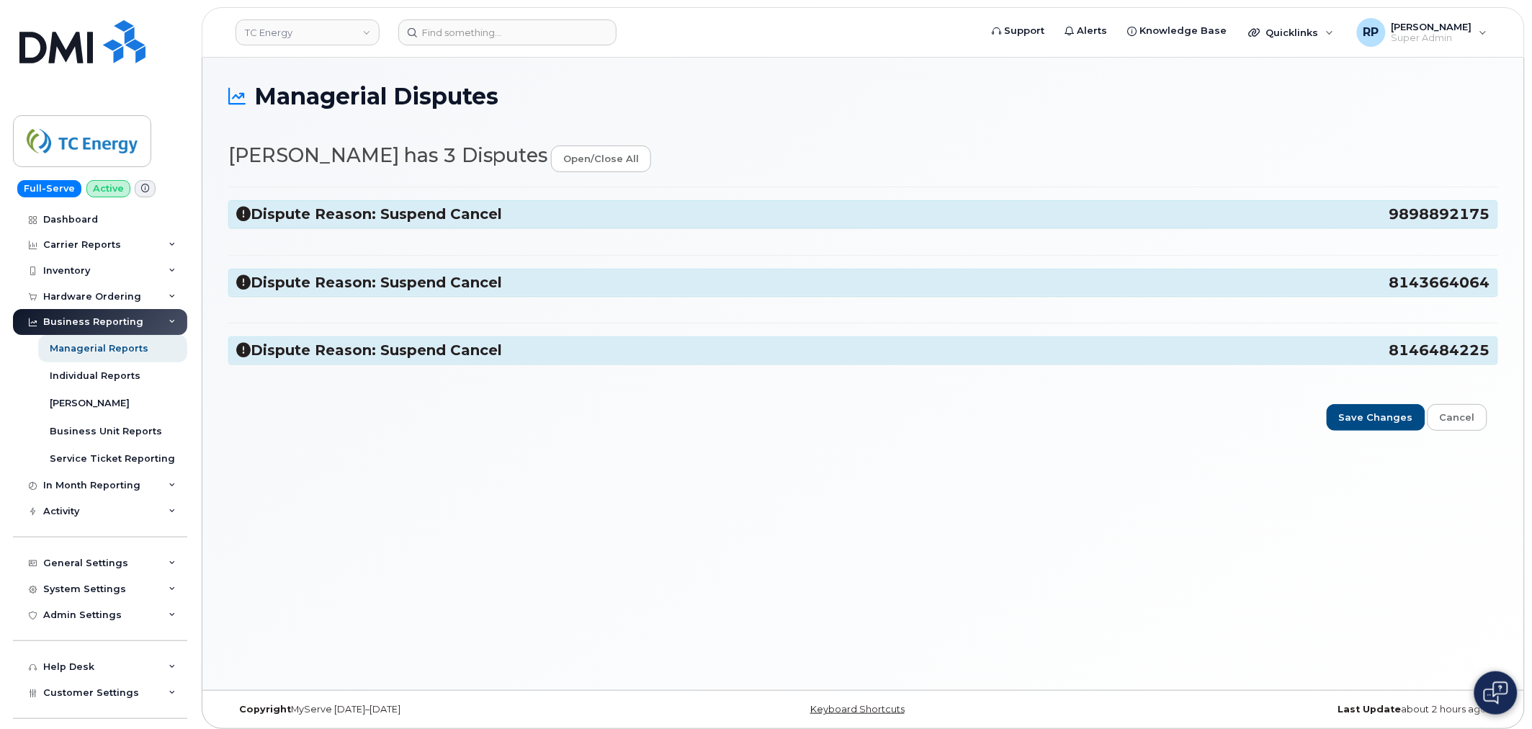
click at [240, 348] on icon at bounding box center [243, 350] width 14 height 14
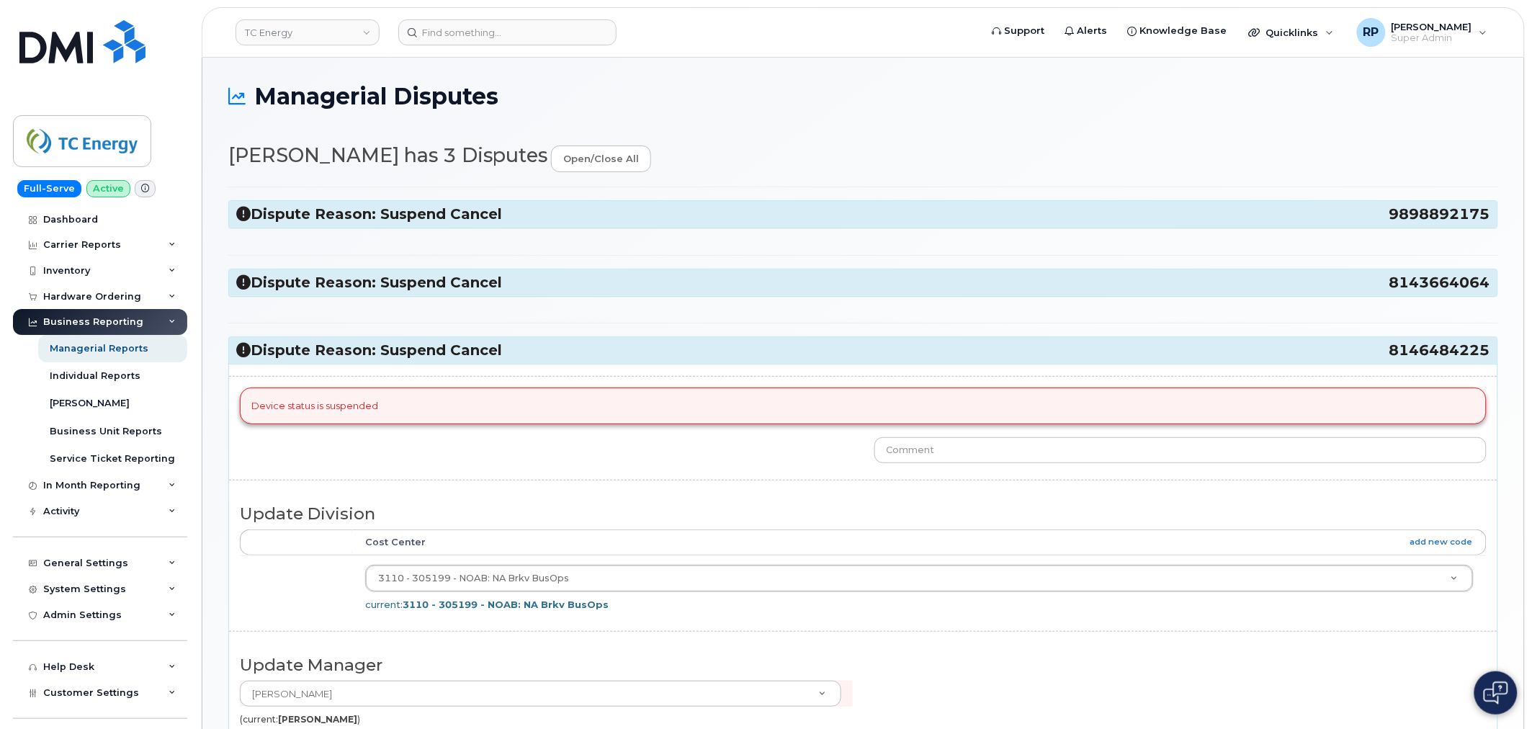
click at [240, 348] on icon at bounding box center [243, 350] width 14 height 14
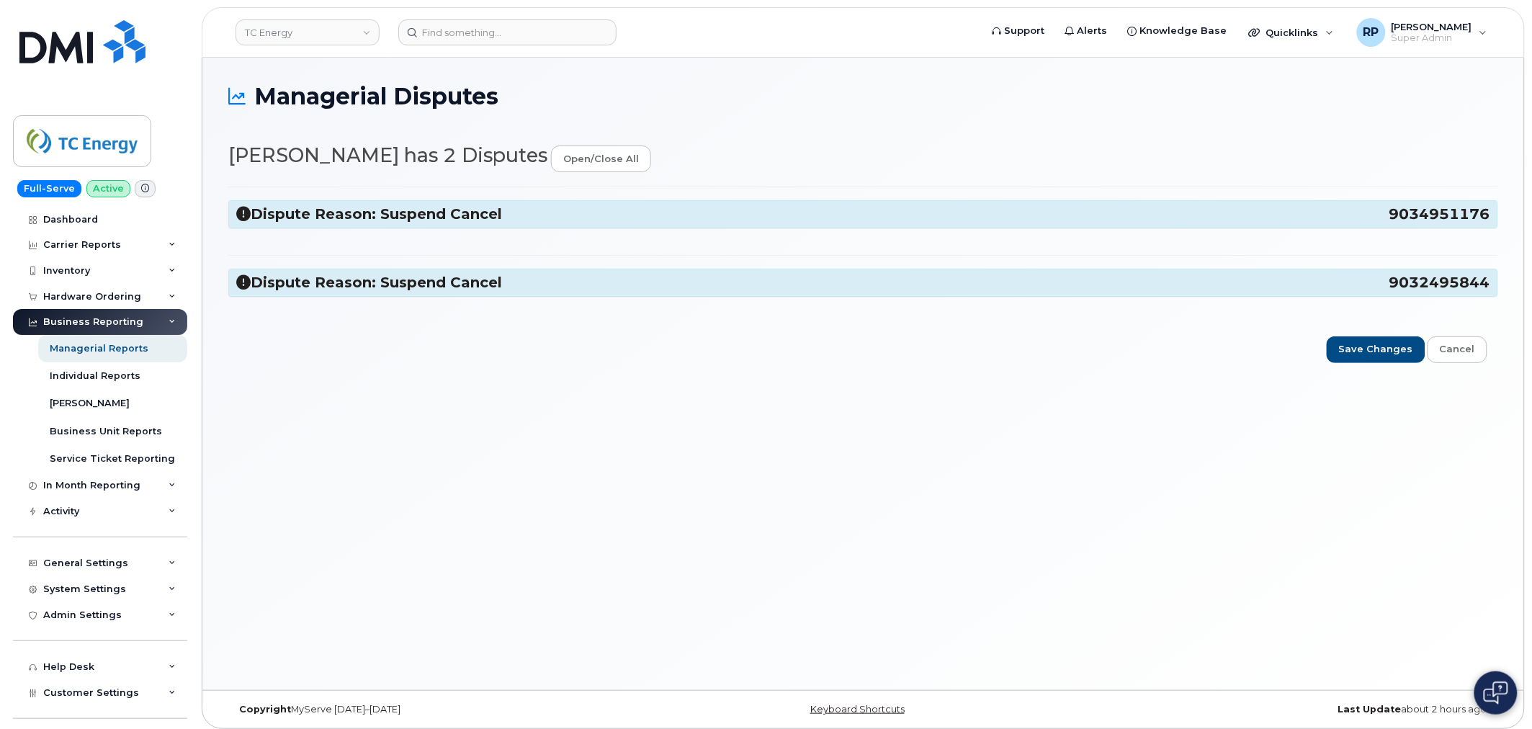
click at [240, 209] on icon at bounding box center [243, 214] width 14 height 14
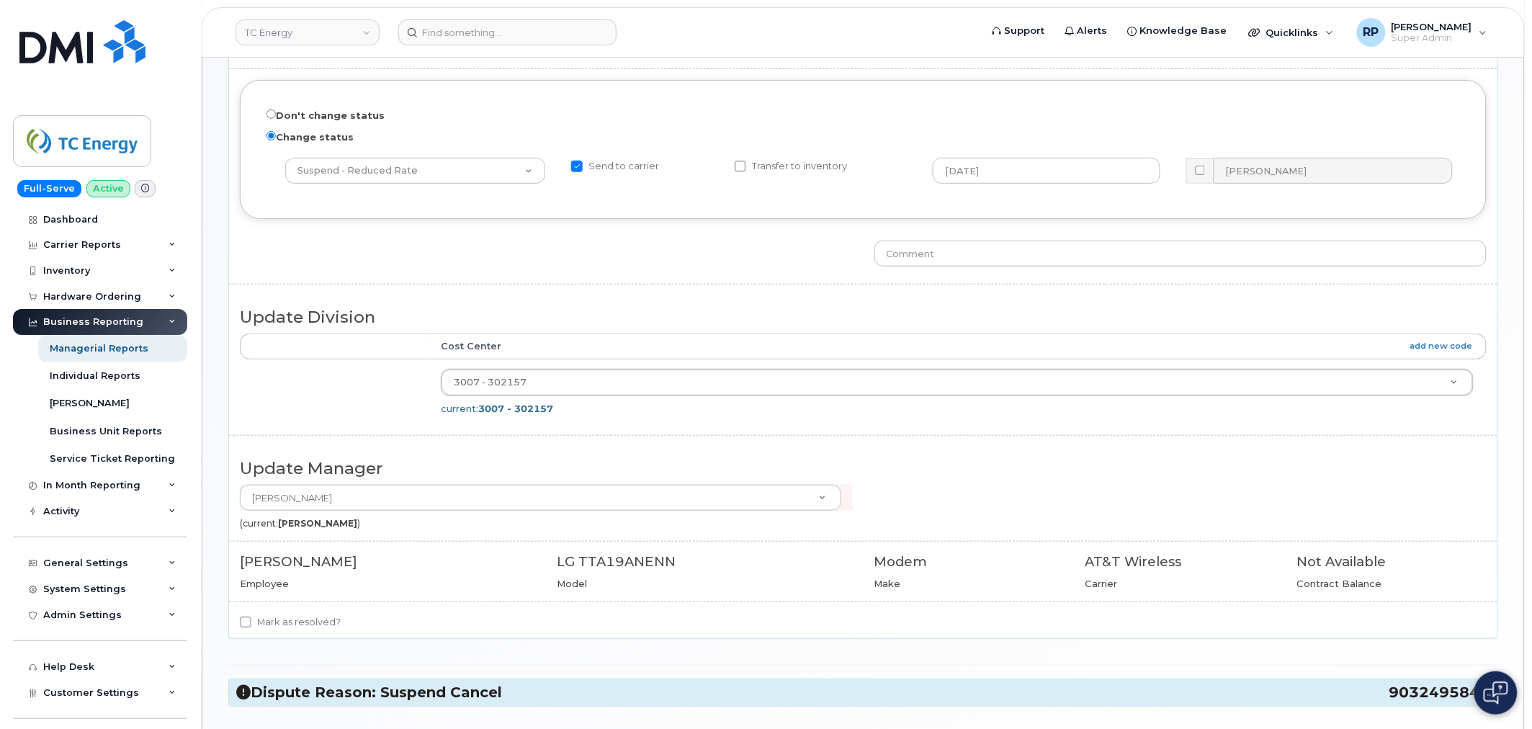
scroll to position [240, 0]
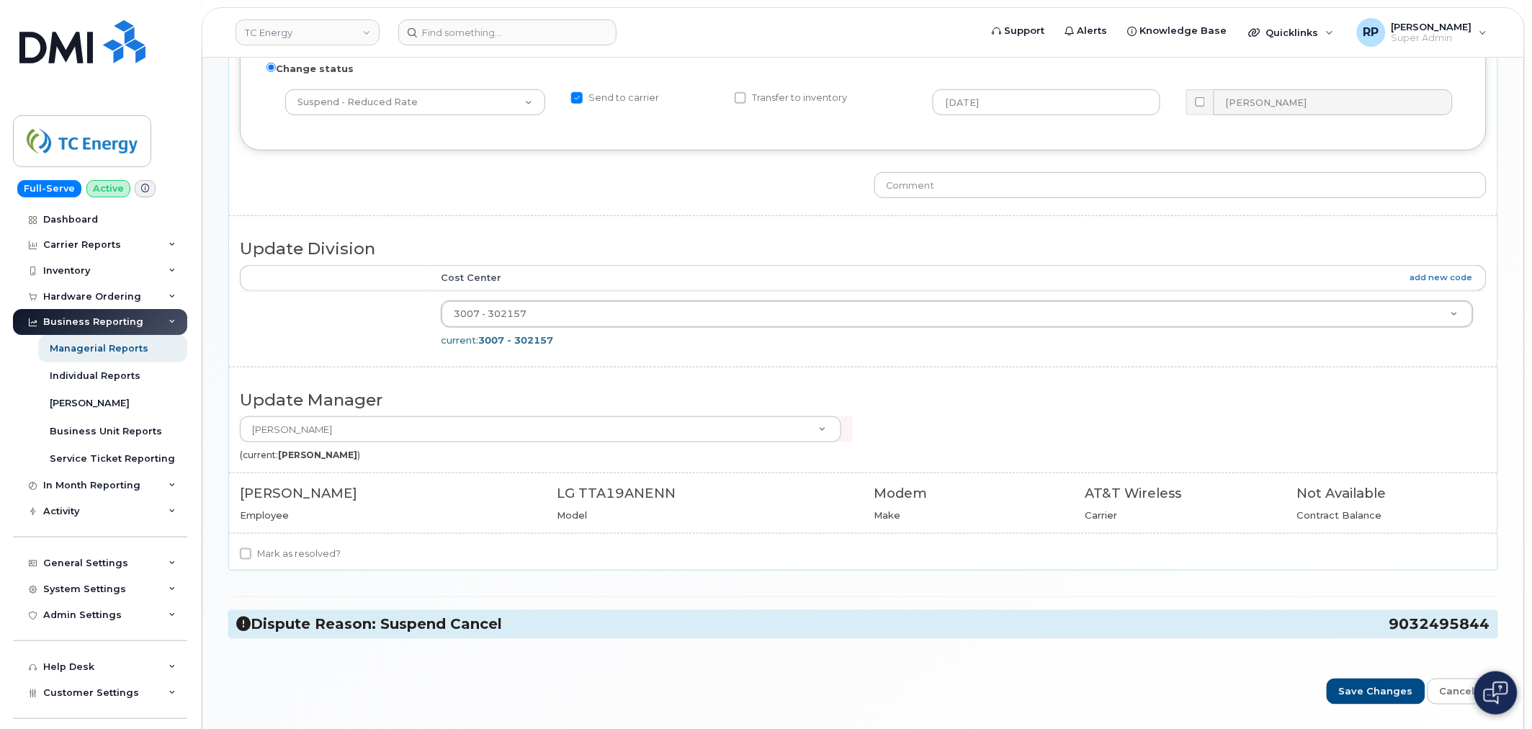
click at [241, 620] on icon at bounding box center [243, 624] width 14 height 14
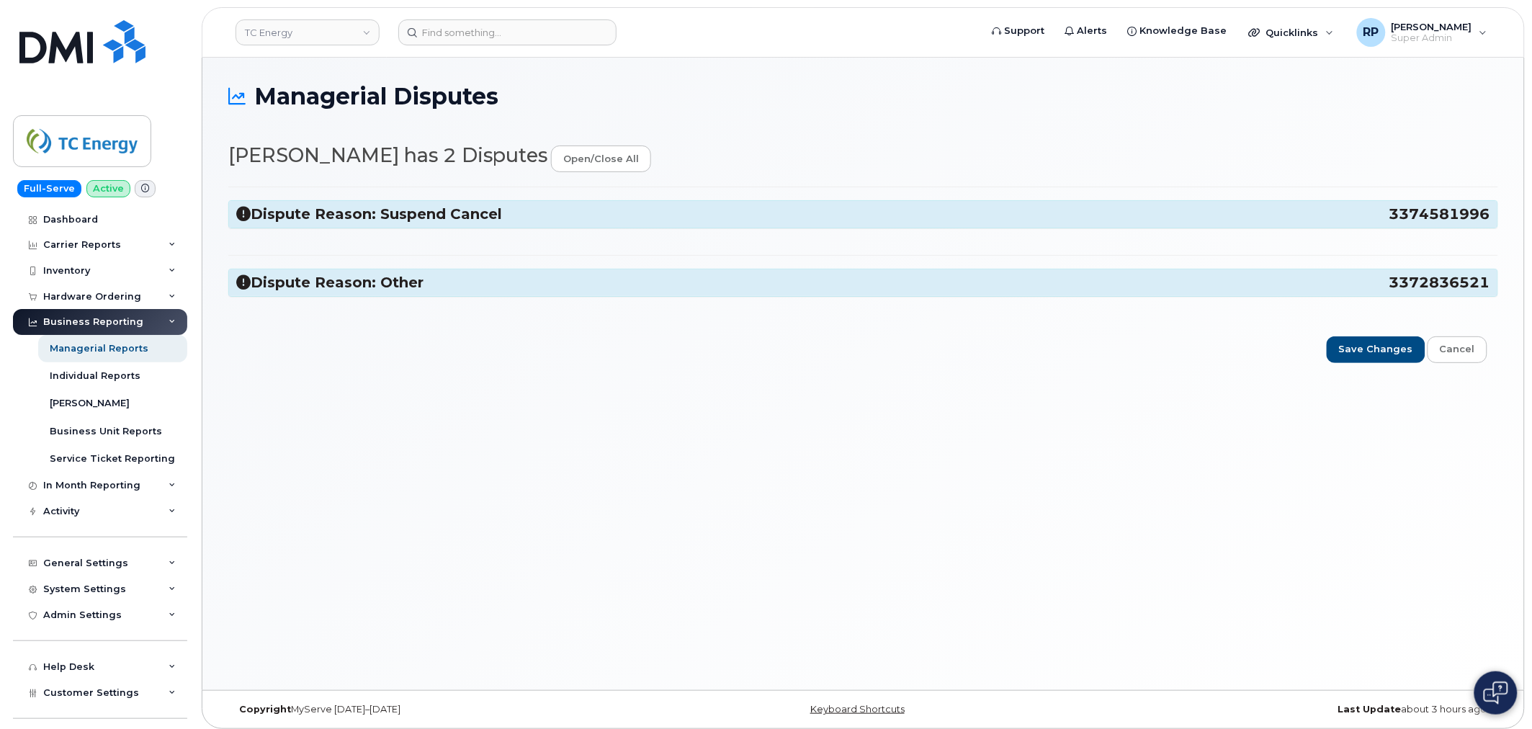
click at [238, 212] on icon at bounding box center [243, 214] width 14 height 14
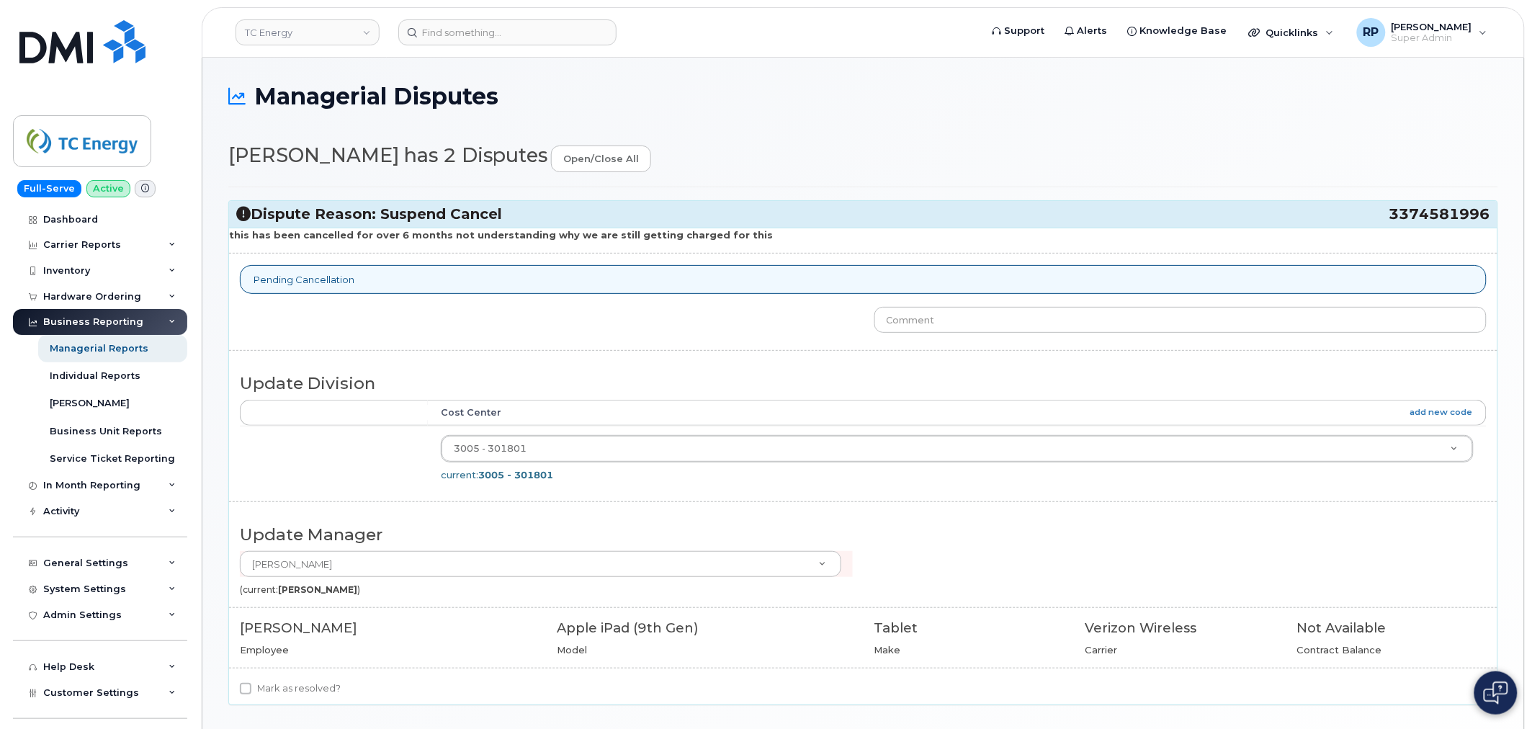
click at [236, 212] on icon at bounding box center [243, 214] width 14 height 14
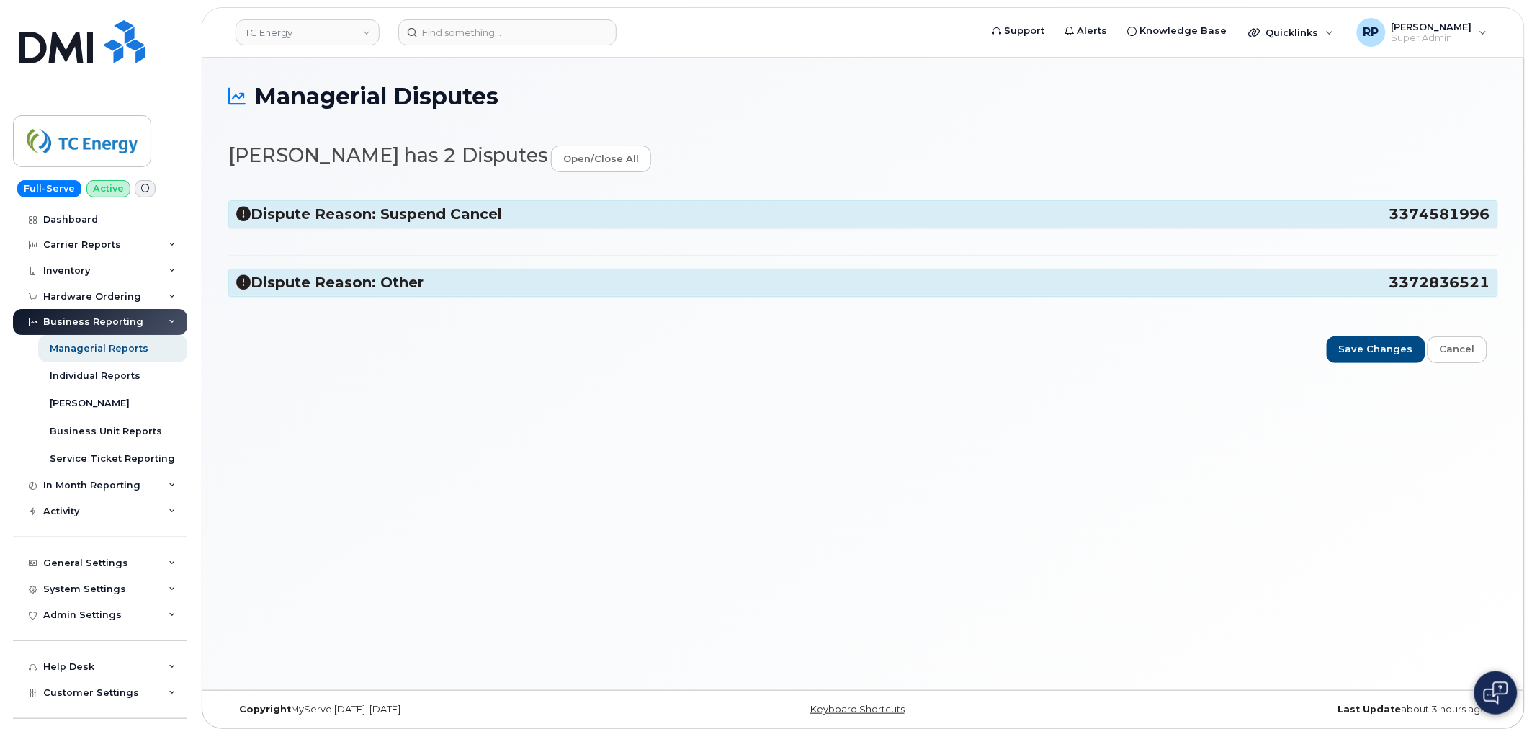
click at [243, 285] on icon at bounding box center [243, 282] width 14 height 14
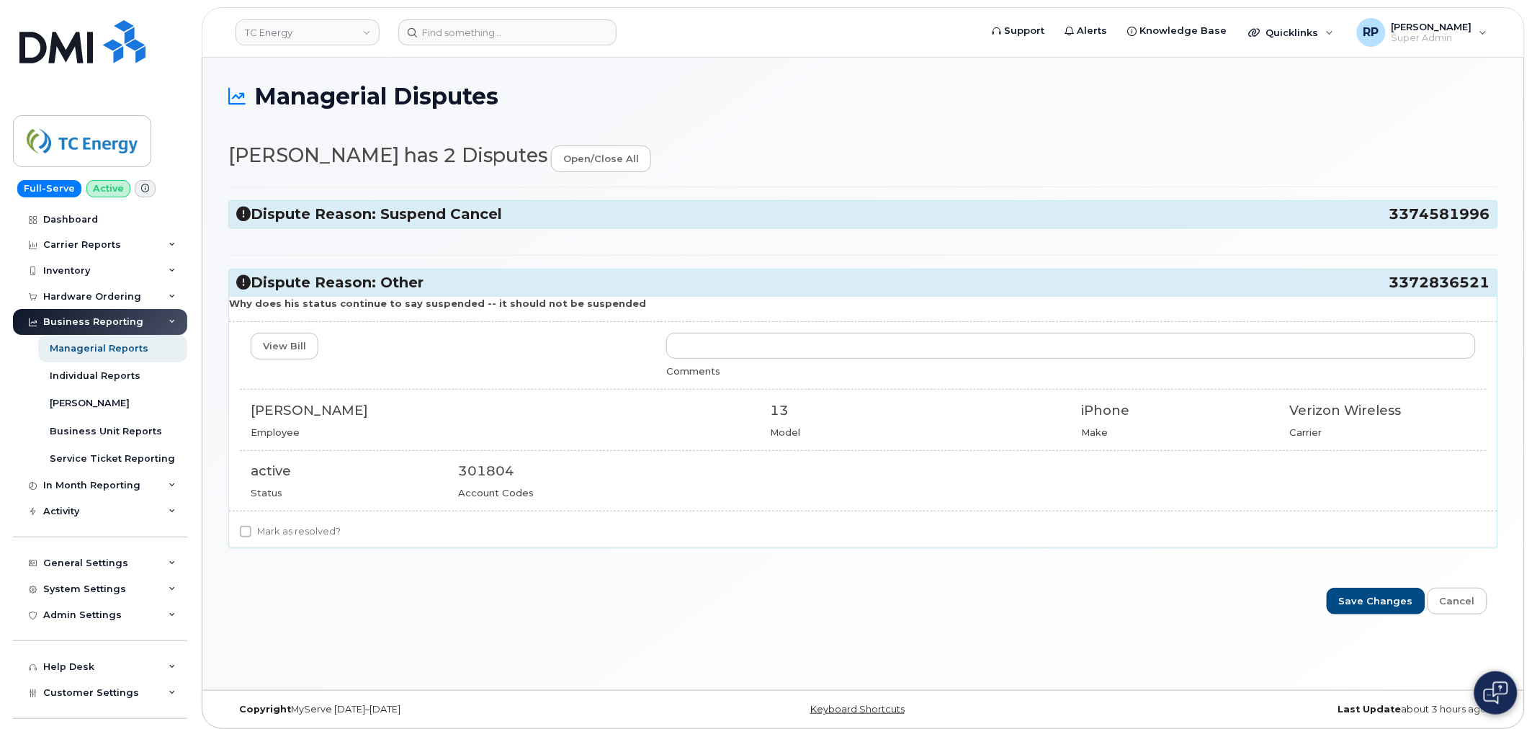
click at [243, 285] on icon at bounding box center [243, 282] width 14 height 14
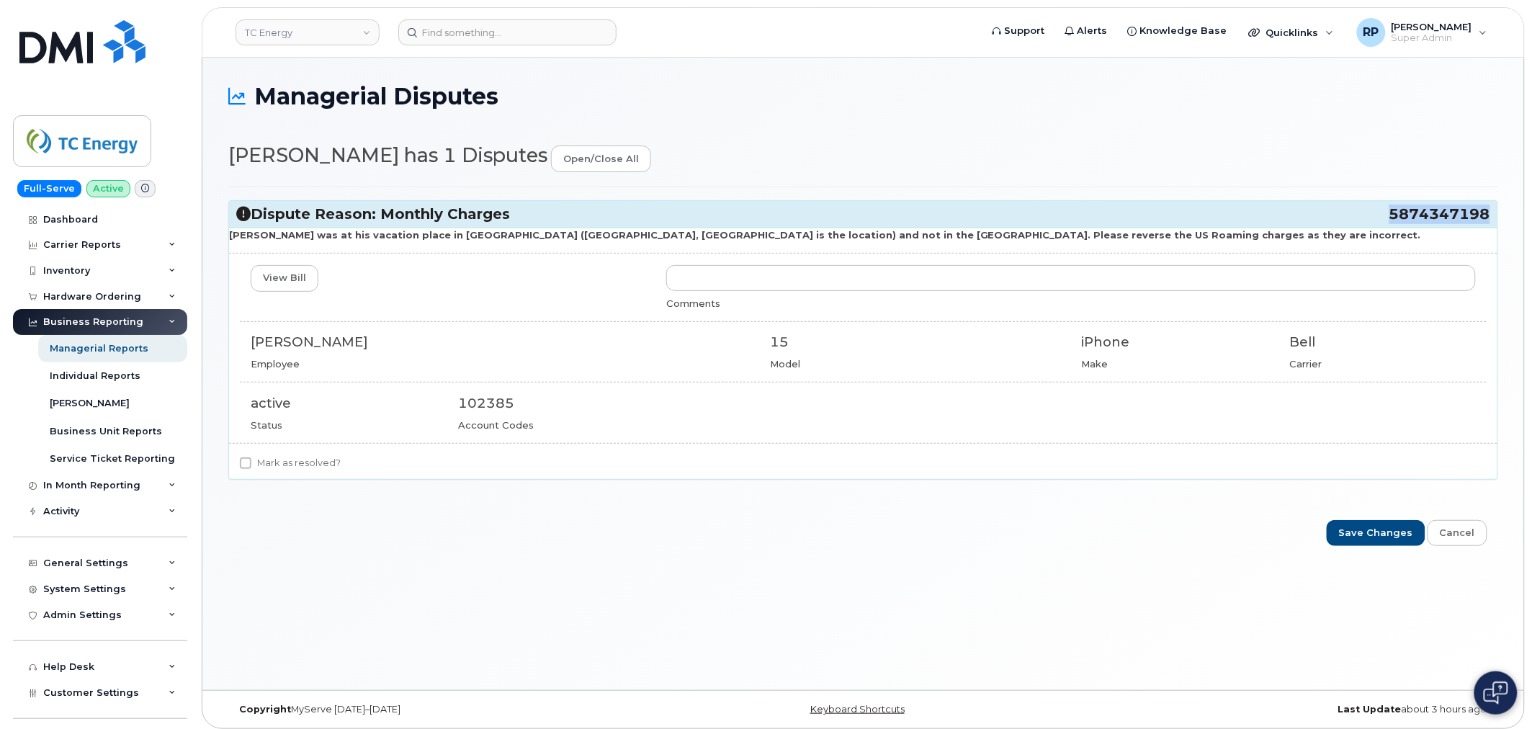
drag, startPoint x: 1393, startPoint y: 214, endPoint x: 1487, endPoint y: 215, distance: 93.6
click at [1487, 215] on span "5874347198" at bounding box center [1439, 214] width 101 height 19
copy span "5874347198"
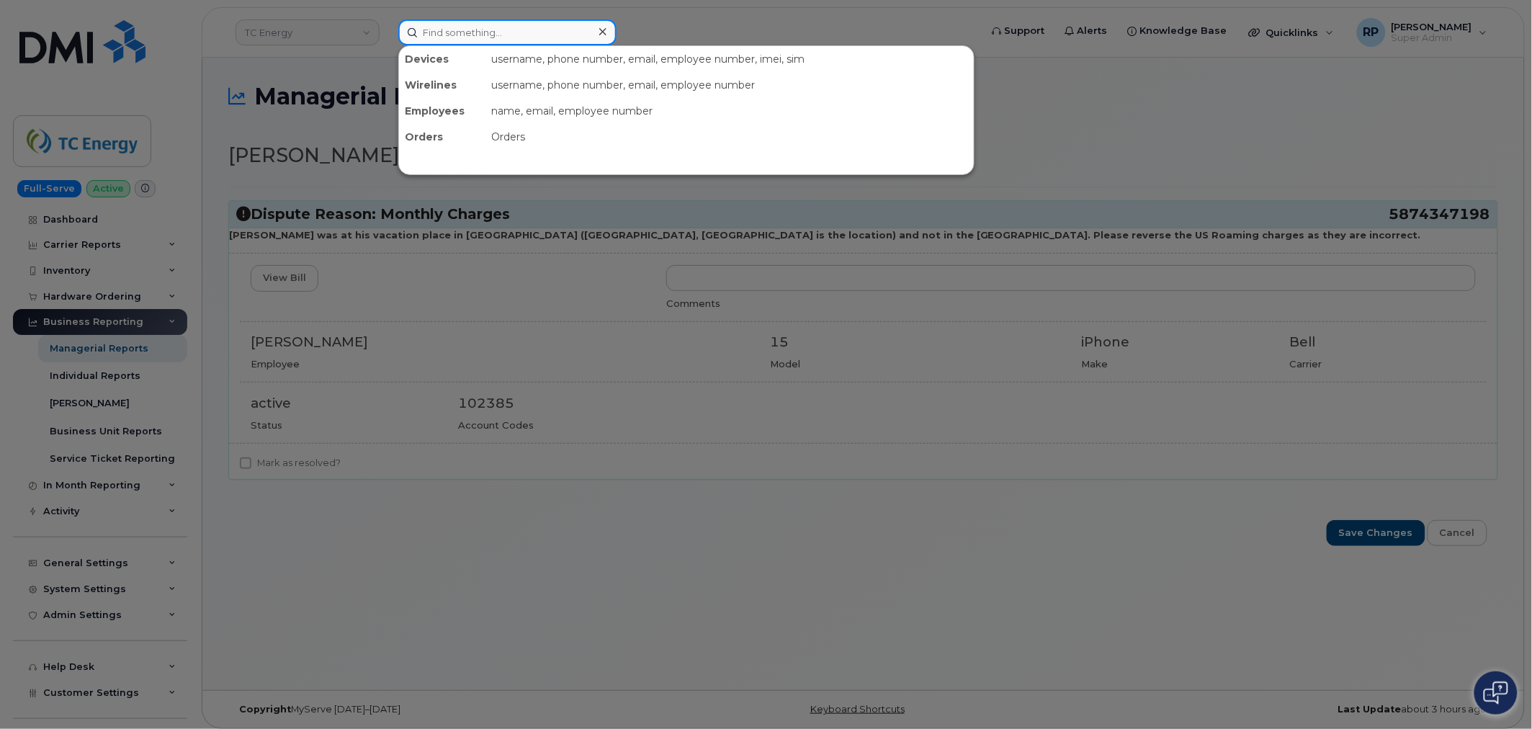
paste input "5874347198"
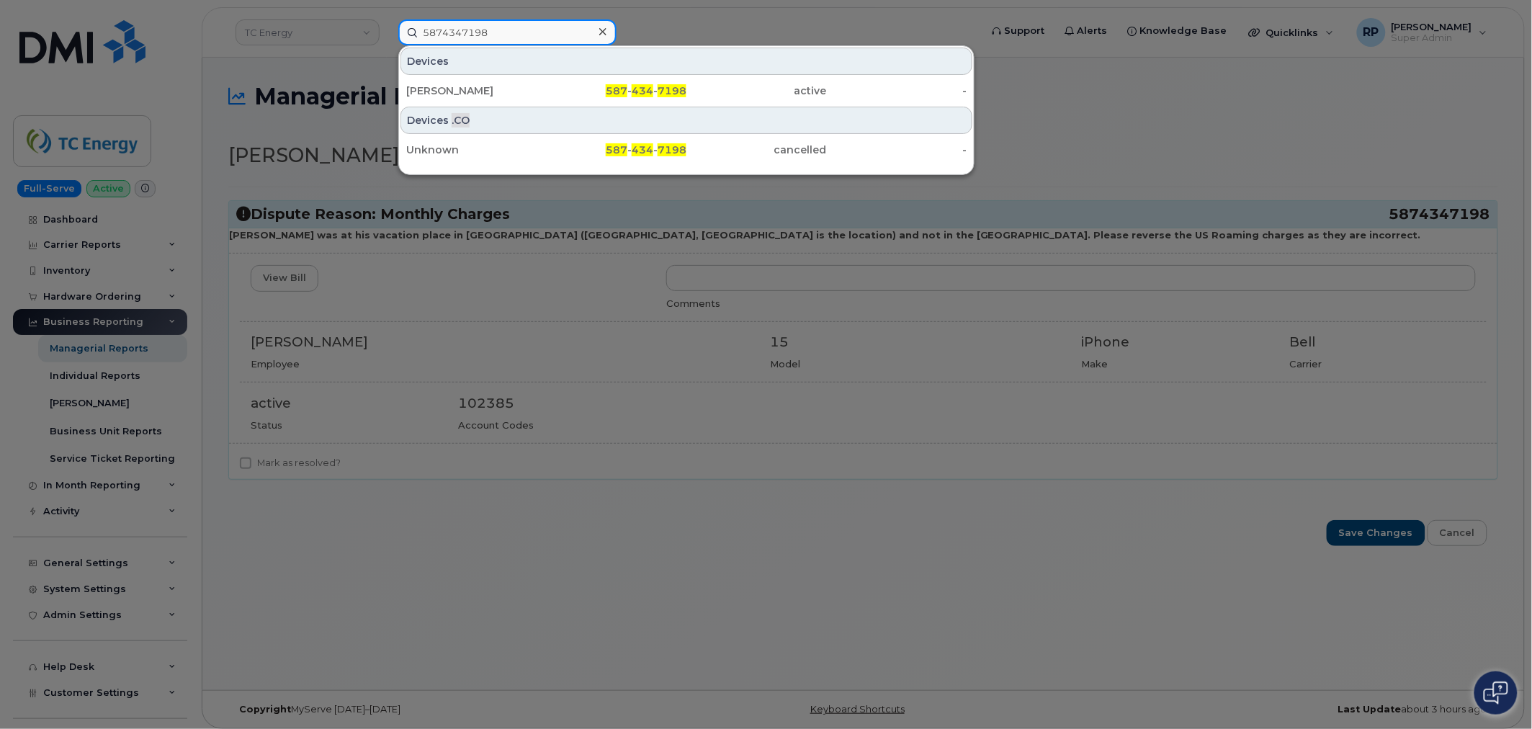
type input "5874347198"
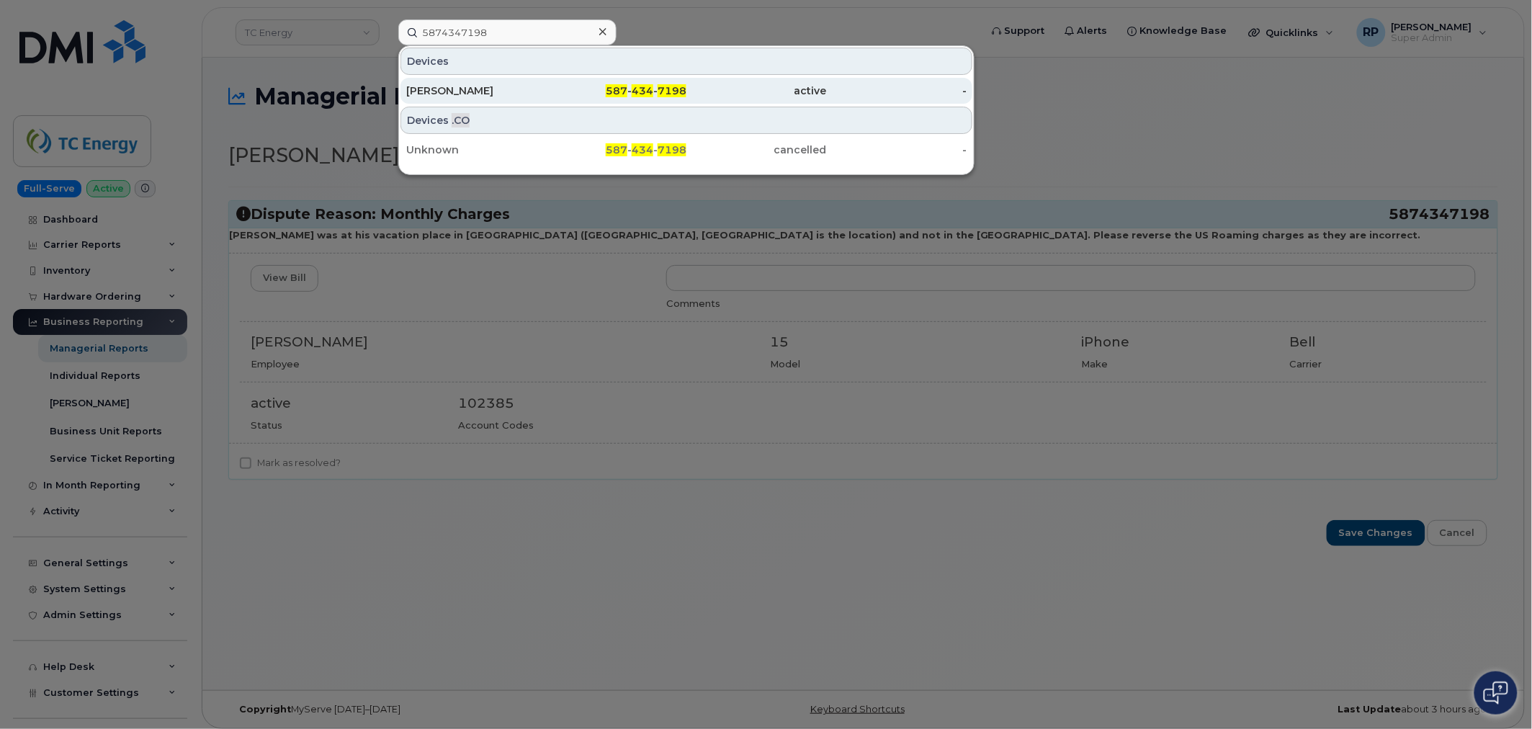
click at [513, 86] on div "Neil Wood" at bounding box center [476, 91] width 140 height 14
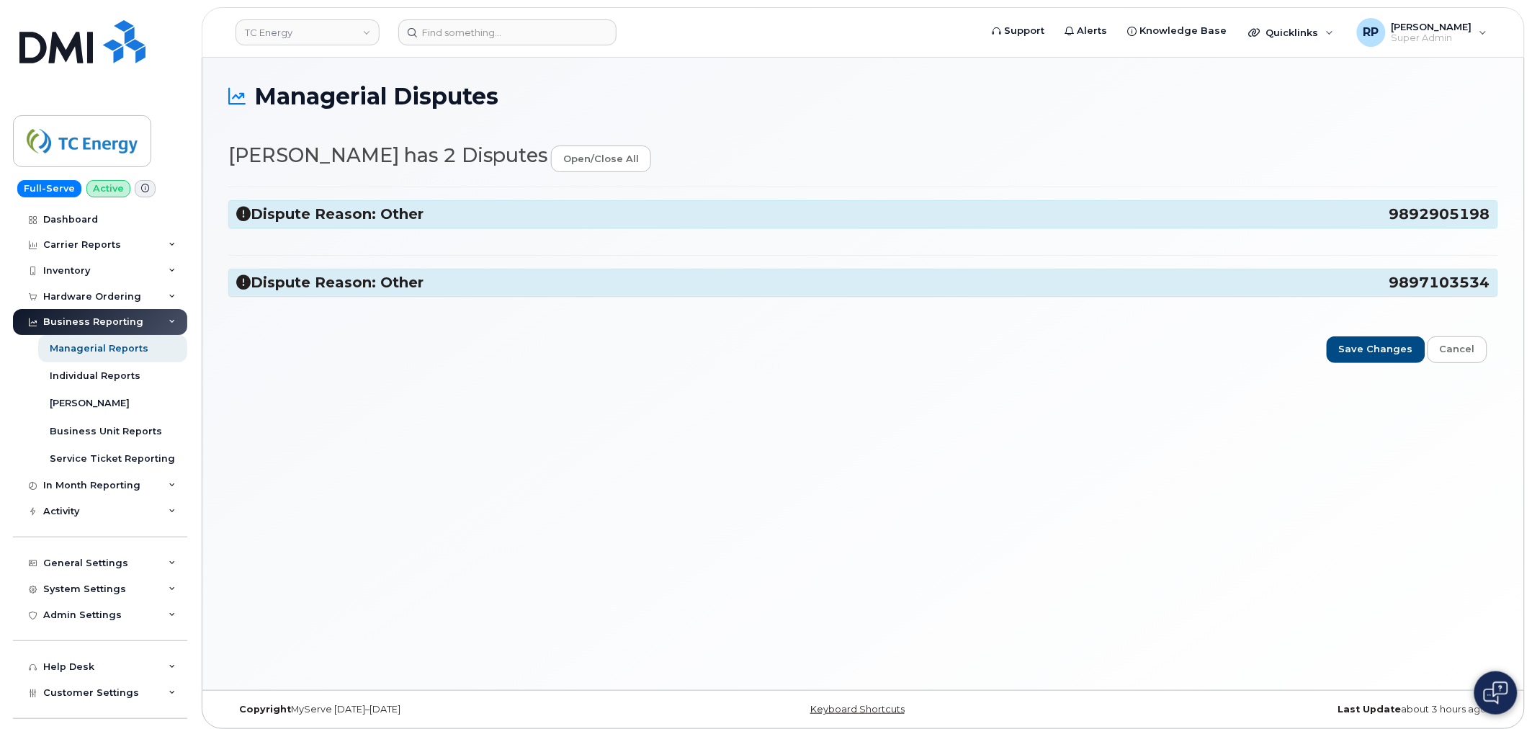
click at [252, 211] on h3 "Dispute Reason: Other 9892905198" at bounding box center [863, 214] width 1254 height 19
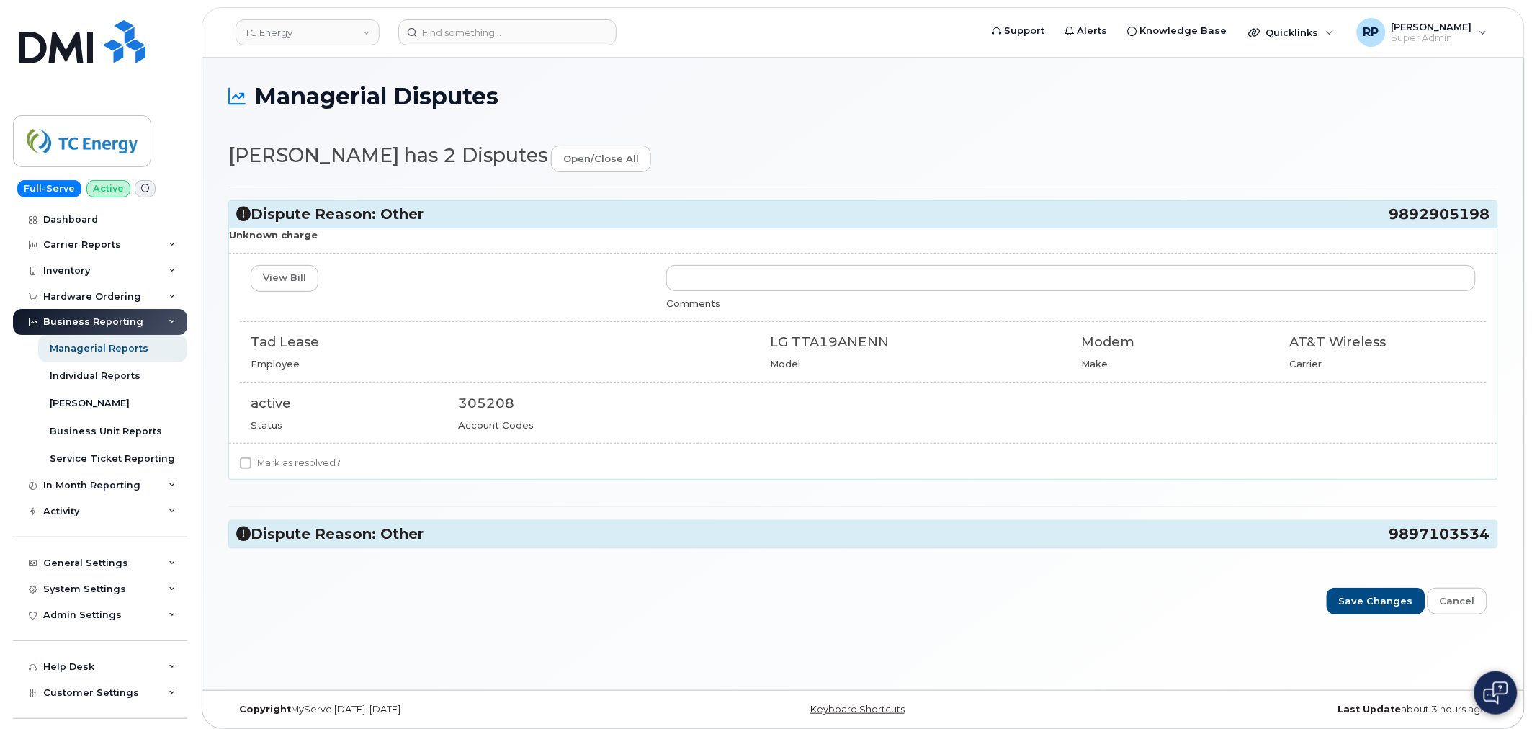
click at [252, 211] on h3 "Dispute Reason: Other 9892905198" at bounding box center [863, 214] width 1254 height 19
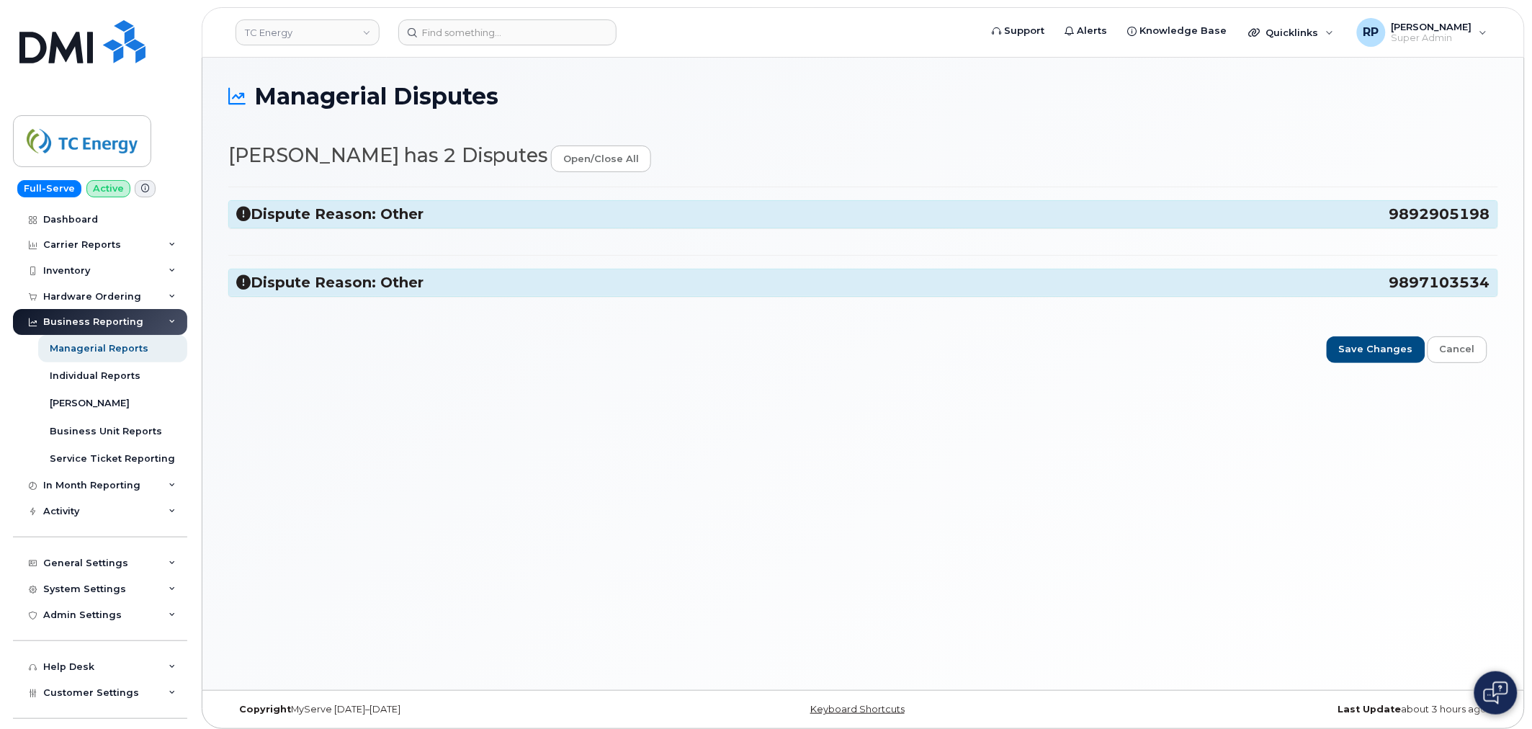
click at [243, 278] on icon at bounding box center [243, 282] width 14 height 14
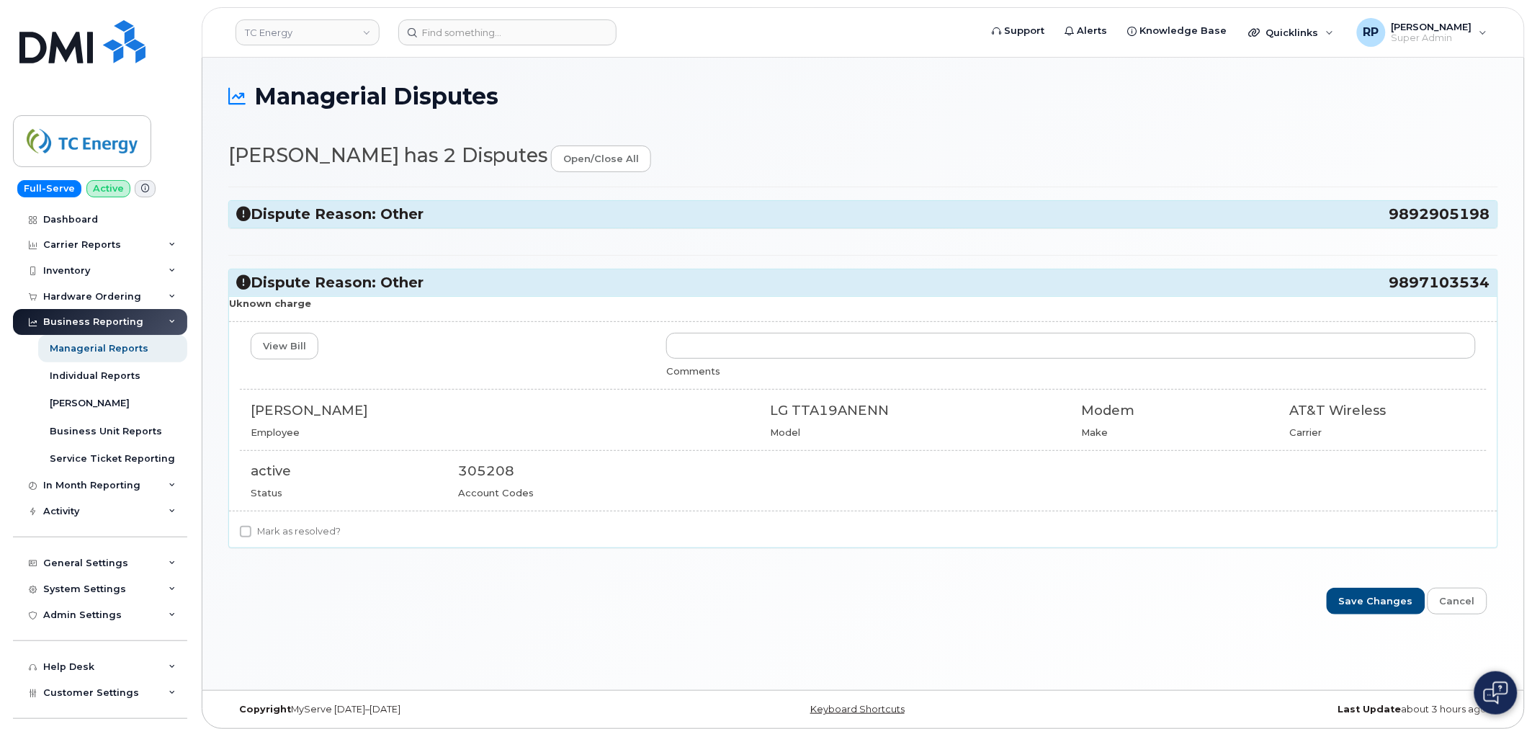
click at [243, 278] on icon at bounding box center [243, 282] width 14 height 14
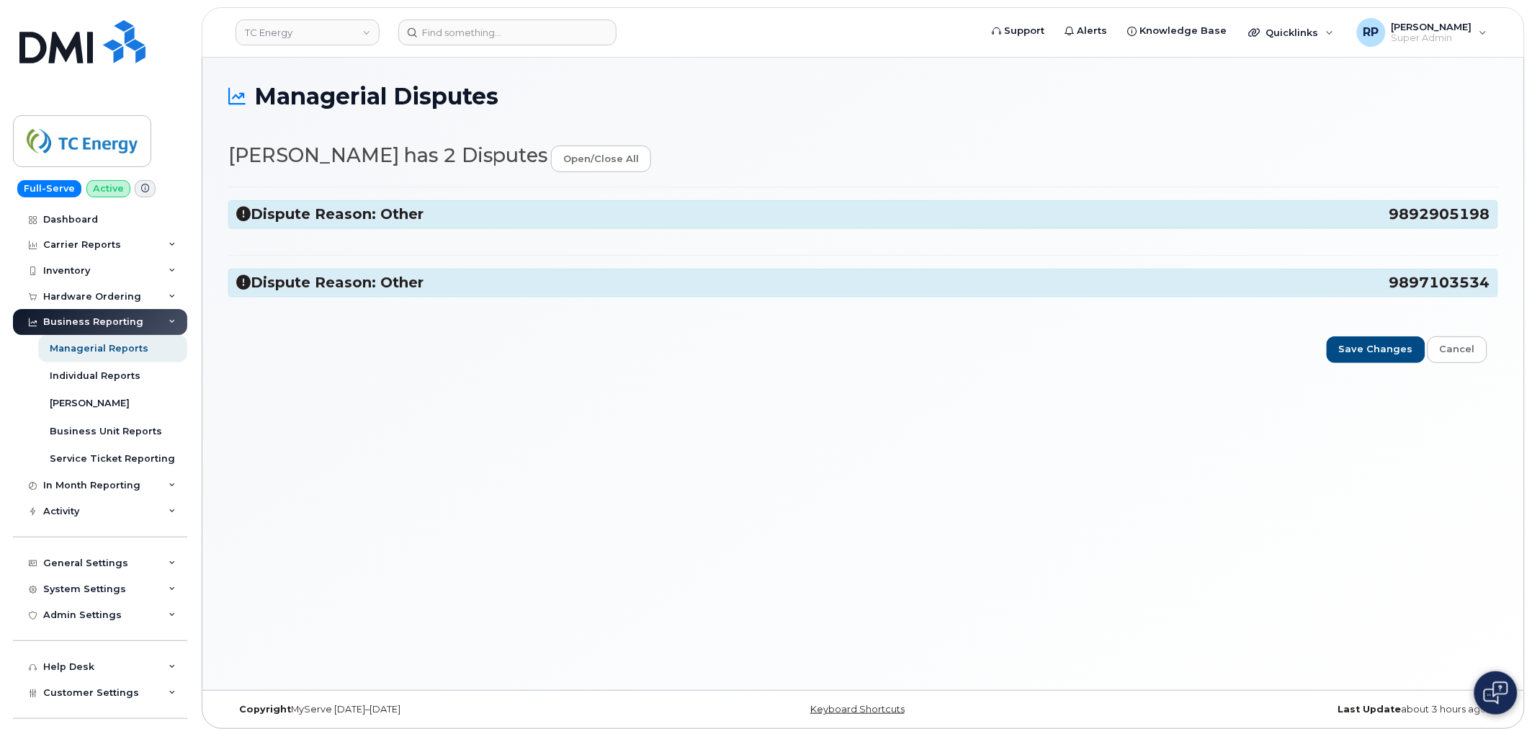
click at [246, 220] on icon at bounding box center [243, 214] width 14 height 14
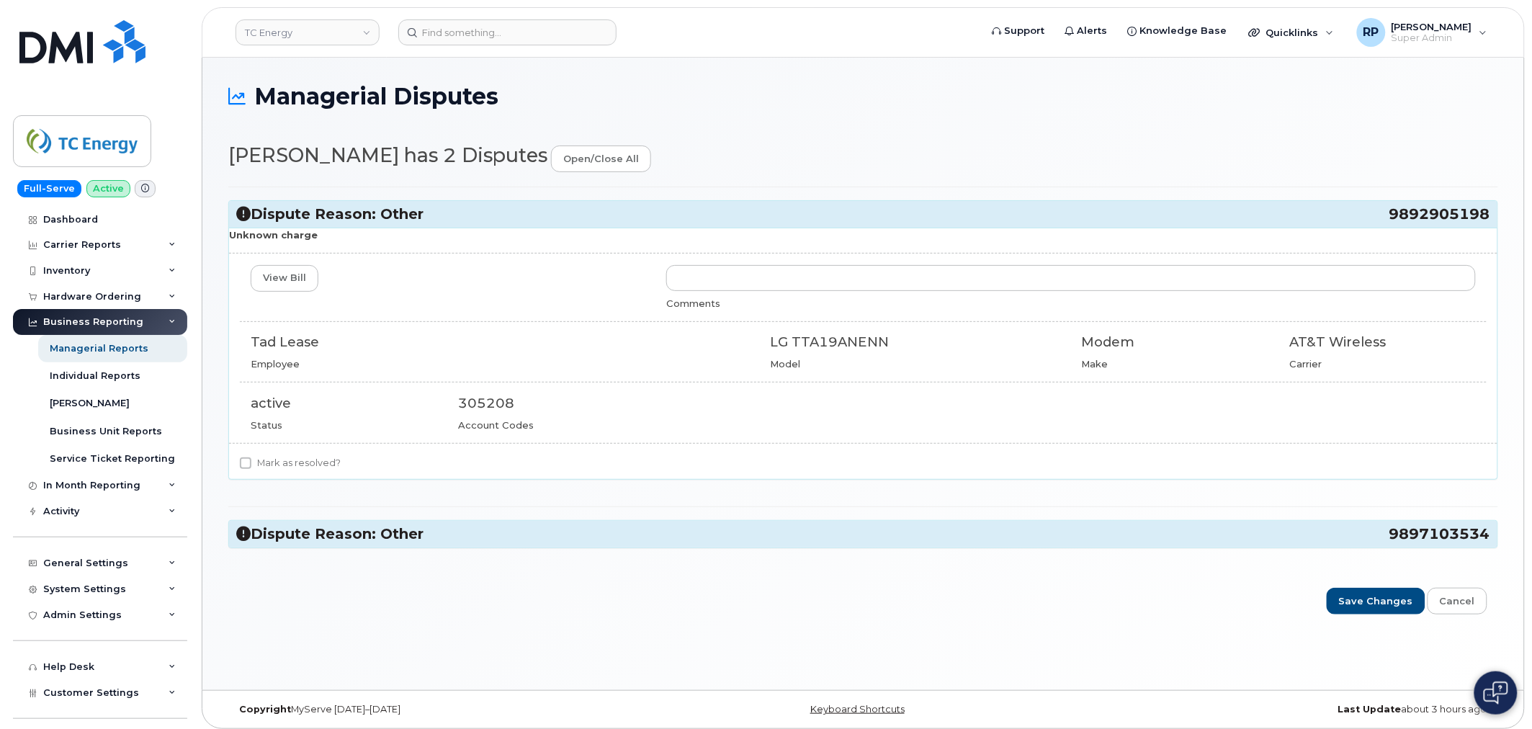
click at [246, 220] on icon at bounding box center [243, 214] width 14 height 14
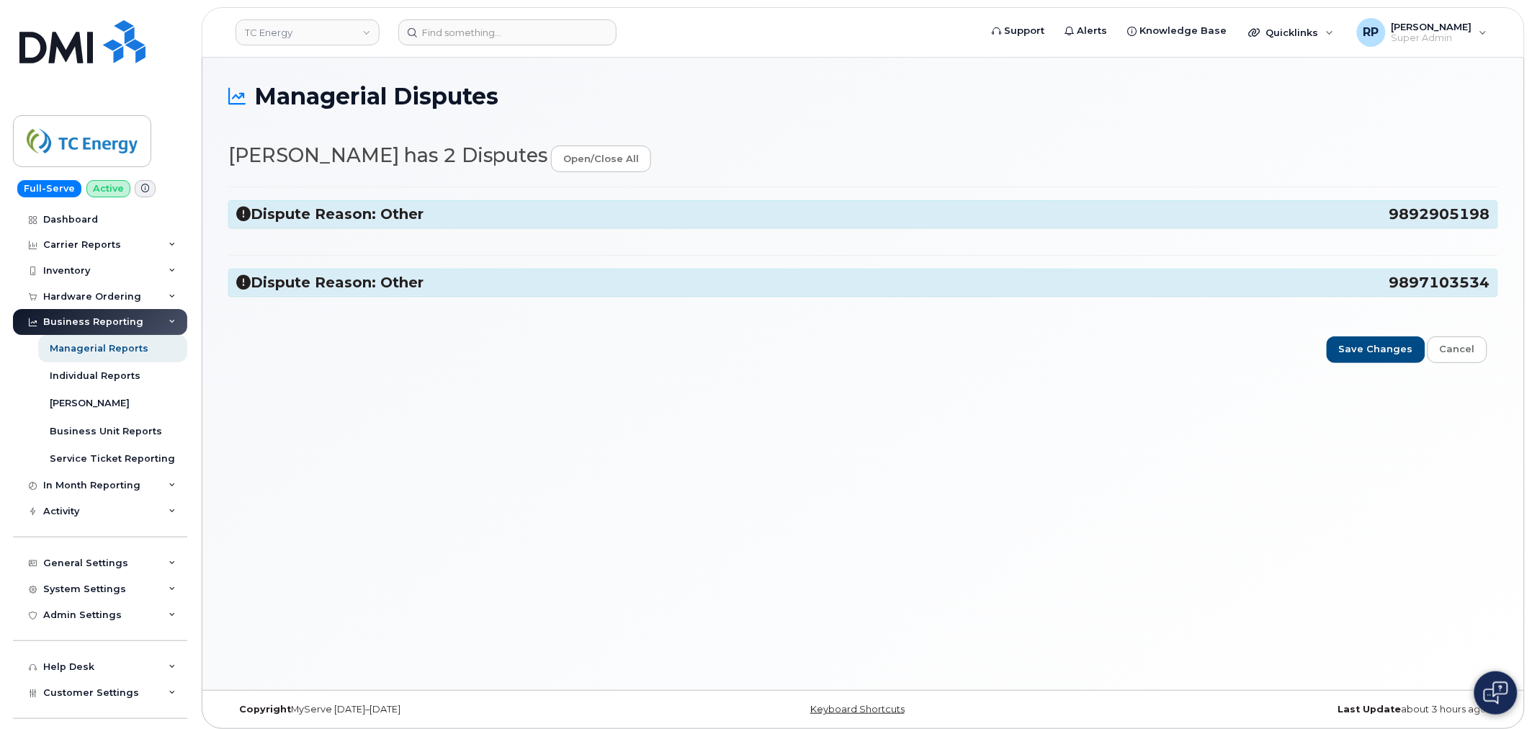
click at [250, 210] on h3 "Dispute Reason: Other 9892905198" at bounding box center [863, 214] width 1254 height 19
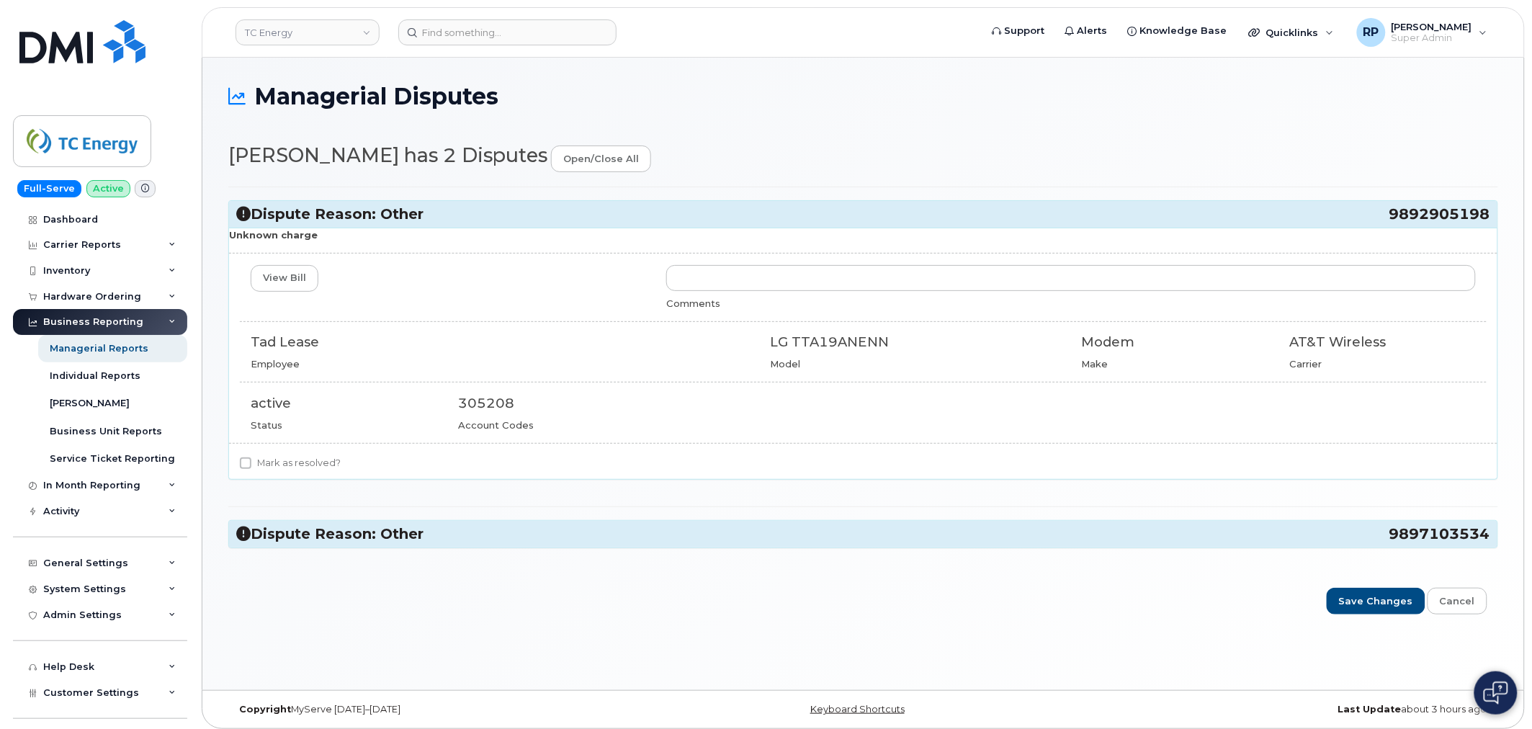
click at [242, 534] on icon at bounding box center [243, 534] width 14 height 14
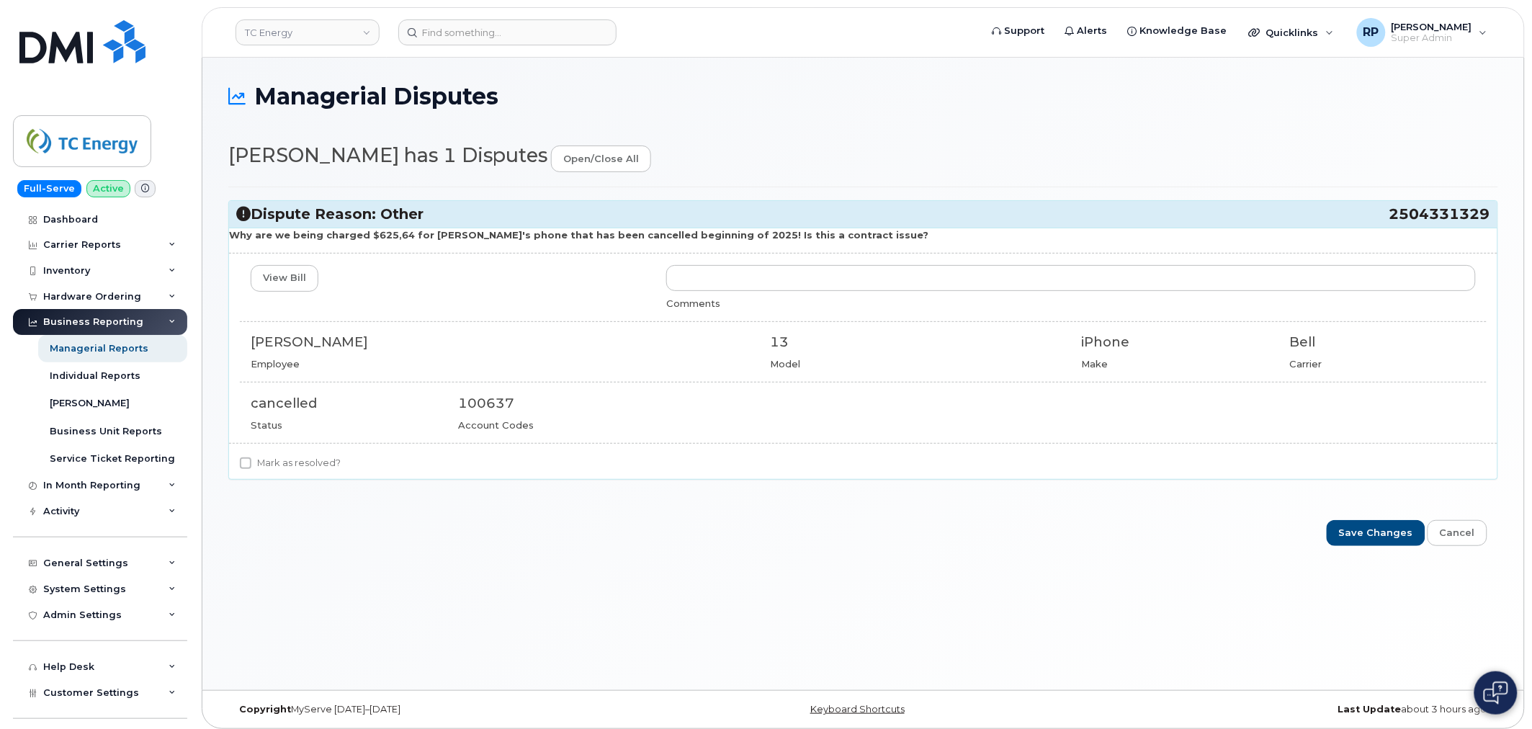
drag, startPoint x: 1367, startPoint y: 222, endPoint x: 1487, endPoint y: 218, distance: 119.6
click at [1487, 218] on h3 "Dispute Reason: Other 2504331329" at bounding box center [863, 214] width 1254 height 19
copy h3 "2504331329"
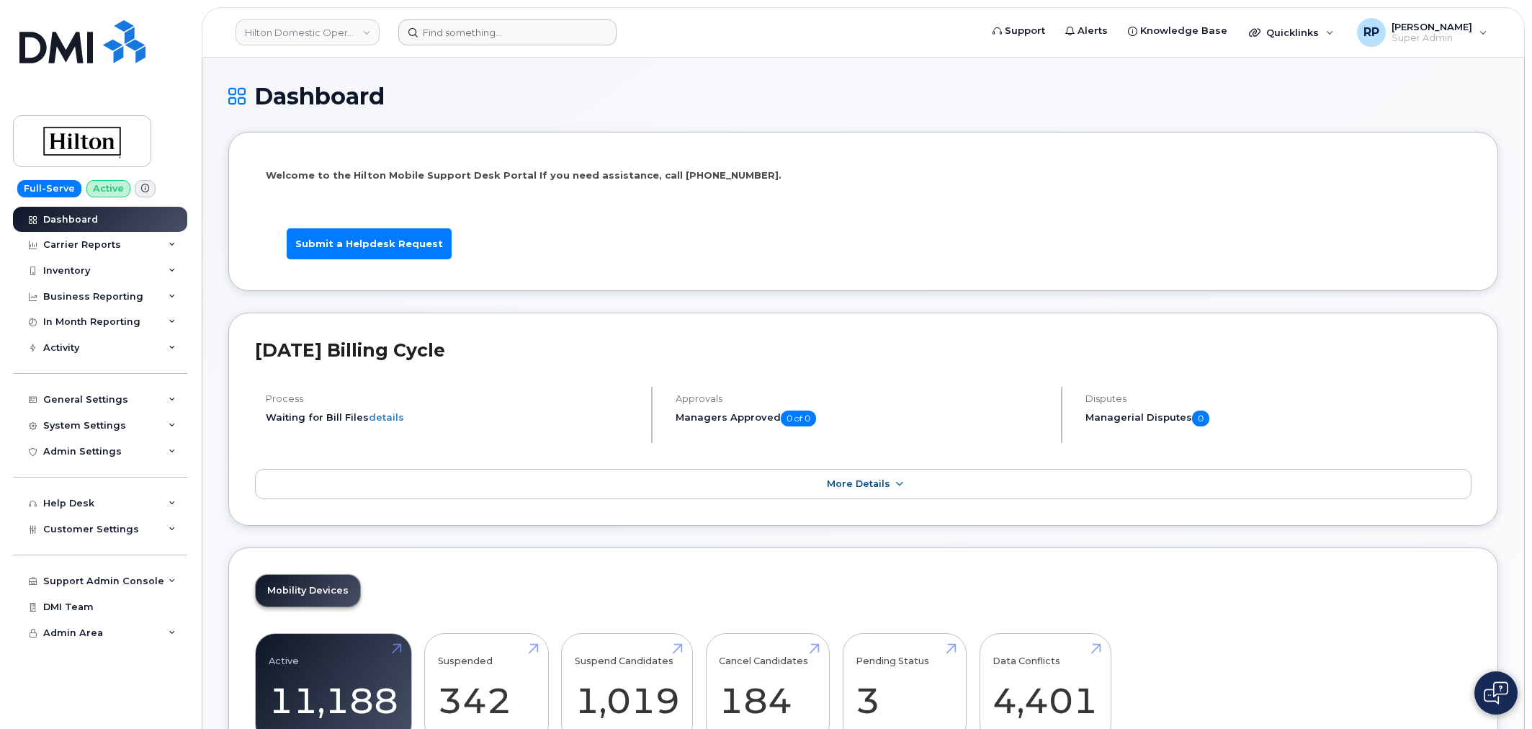
scroll to position [2100, 0]
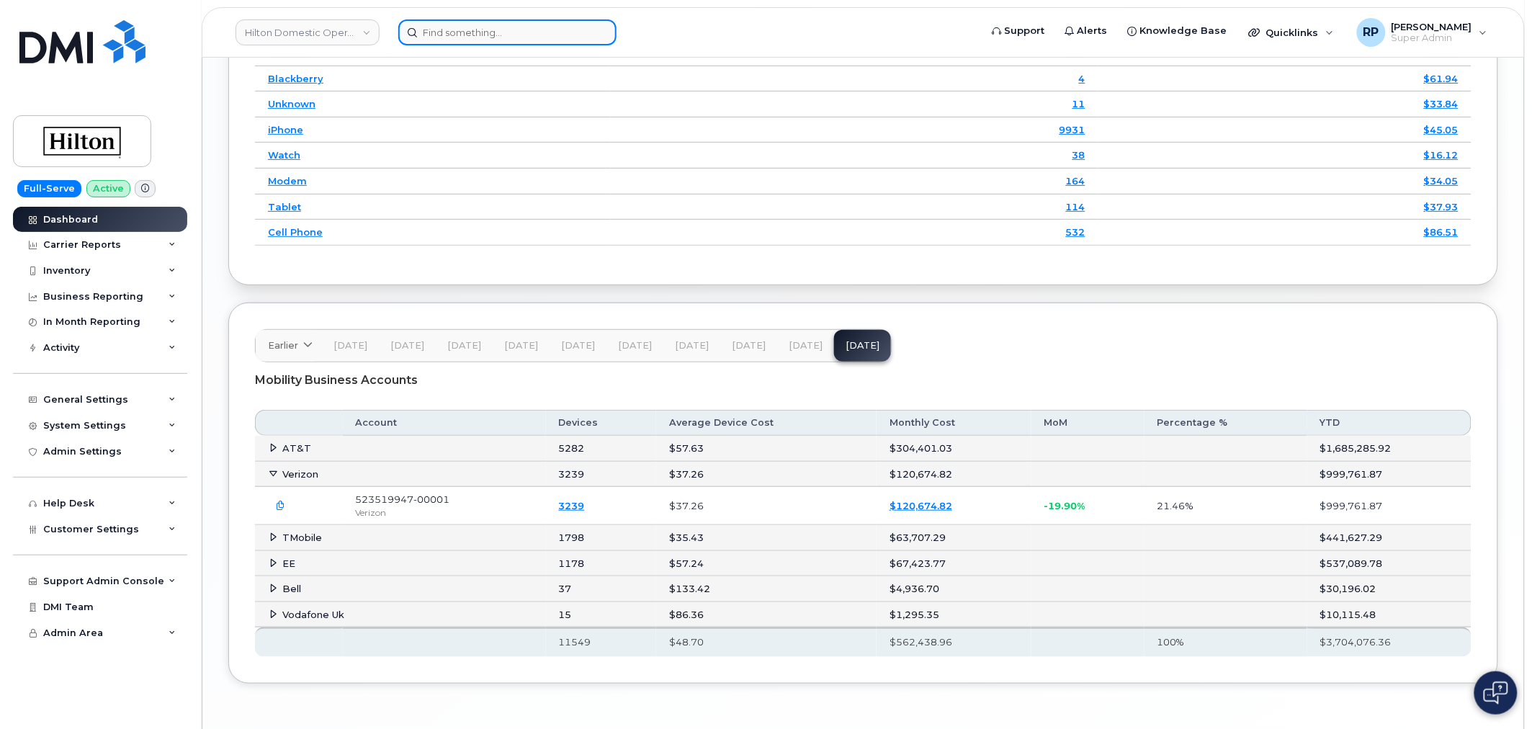
click at [498, 24] on input at bounding box center [507, 32] width 218 height 26
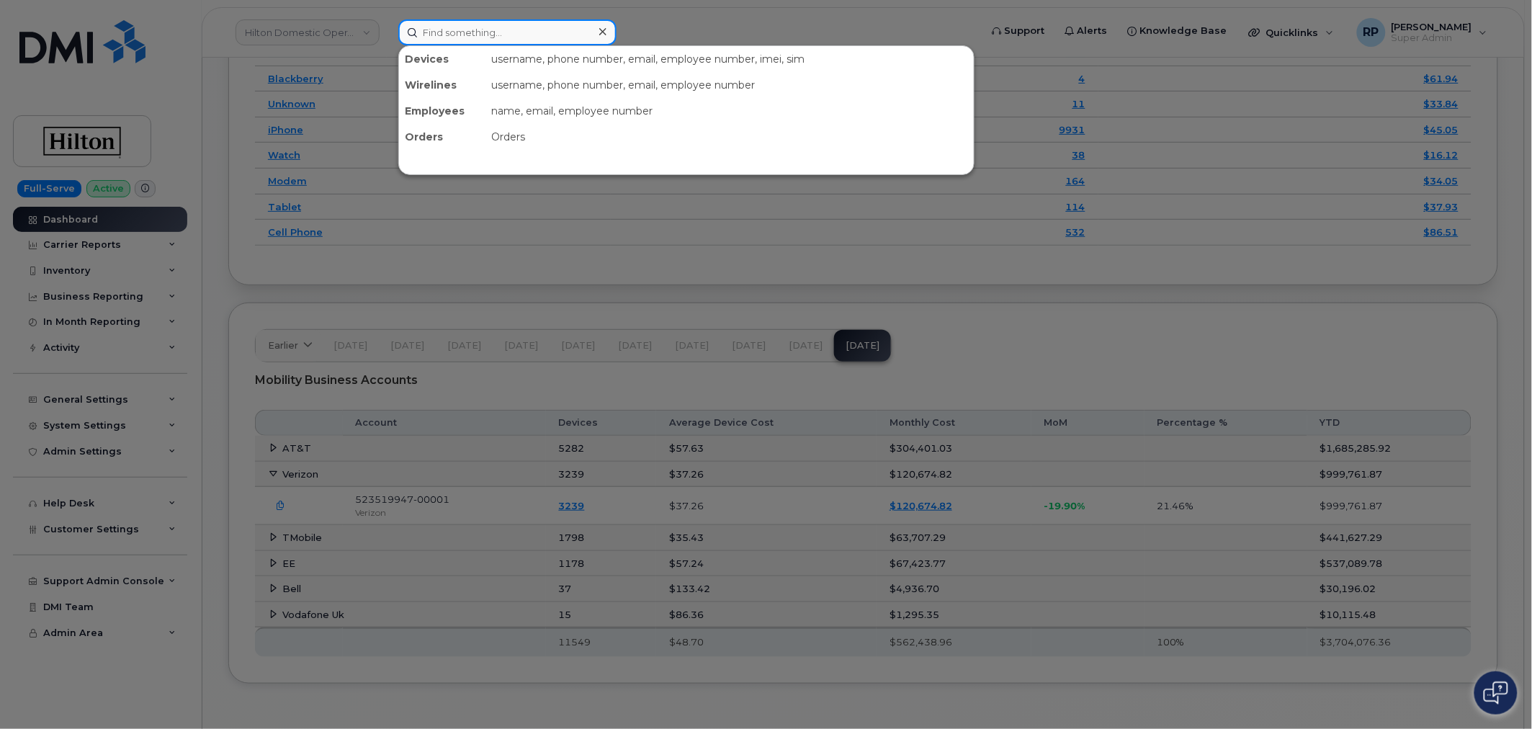
paste input "2504331329"
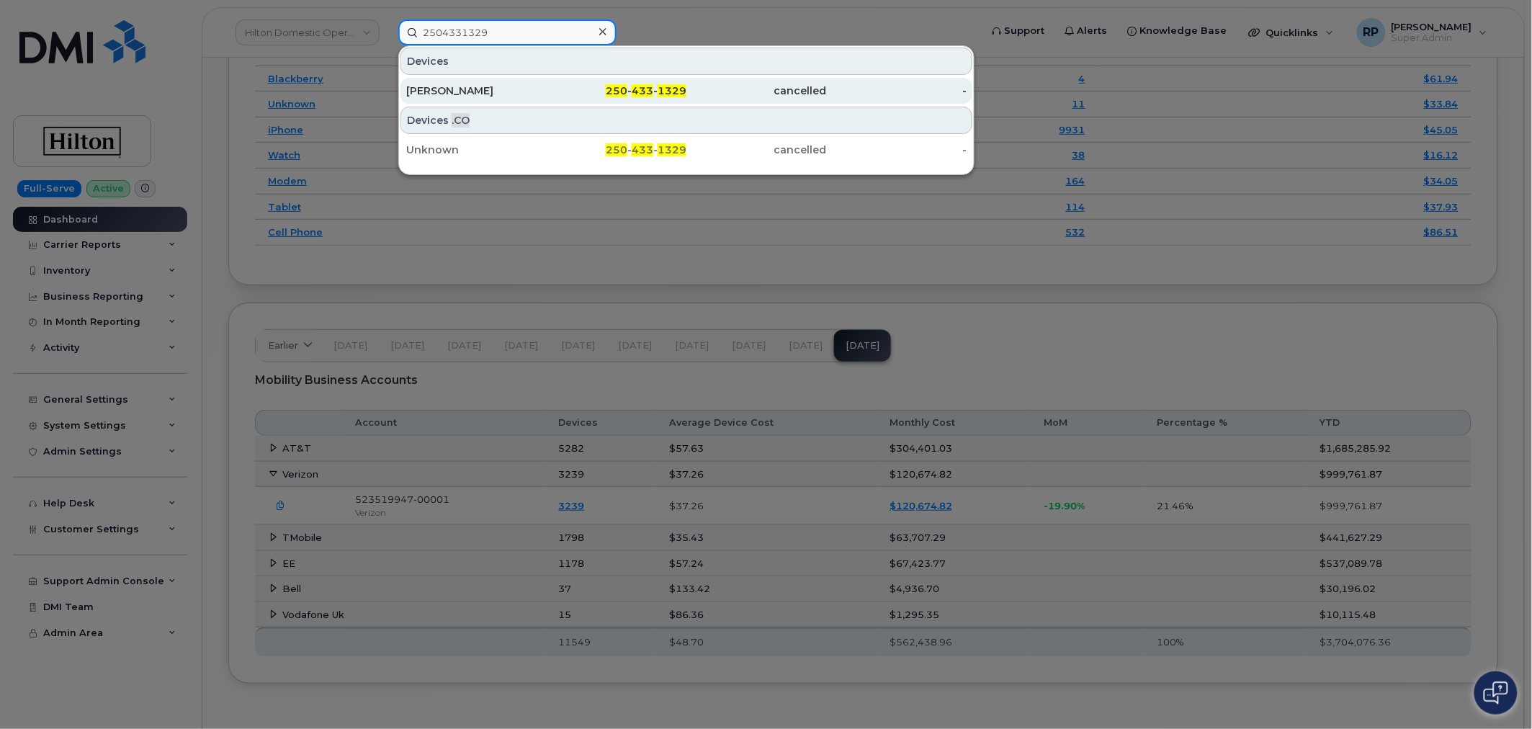
type input "2504331329"
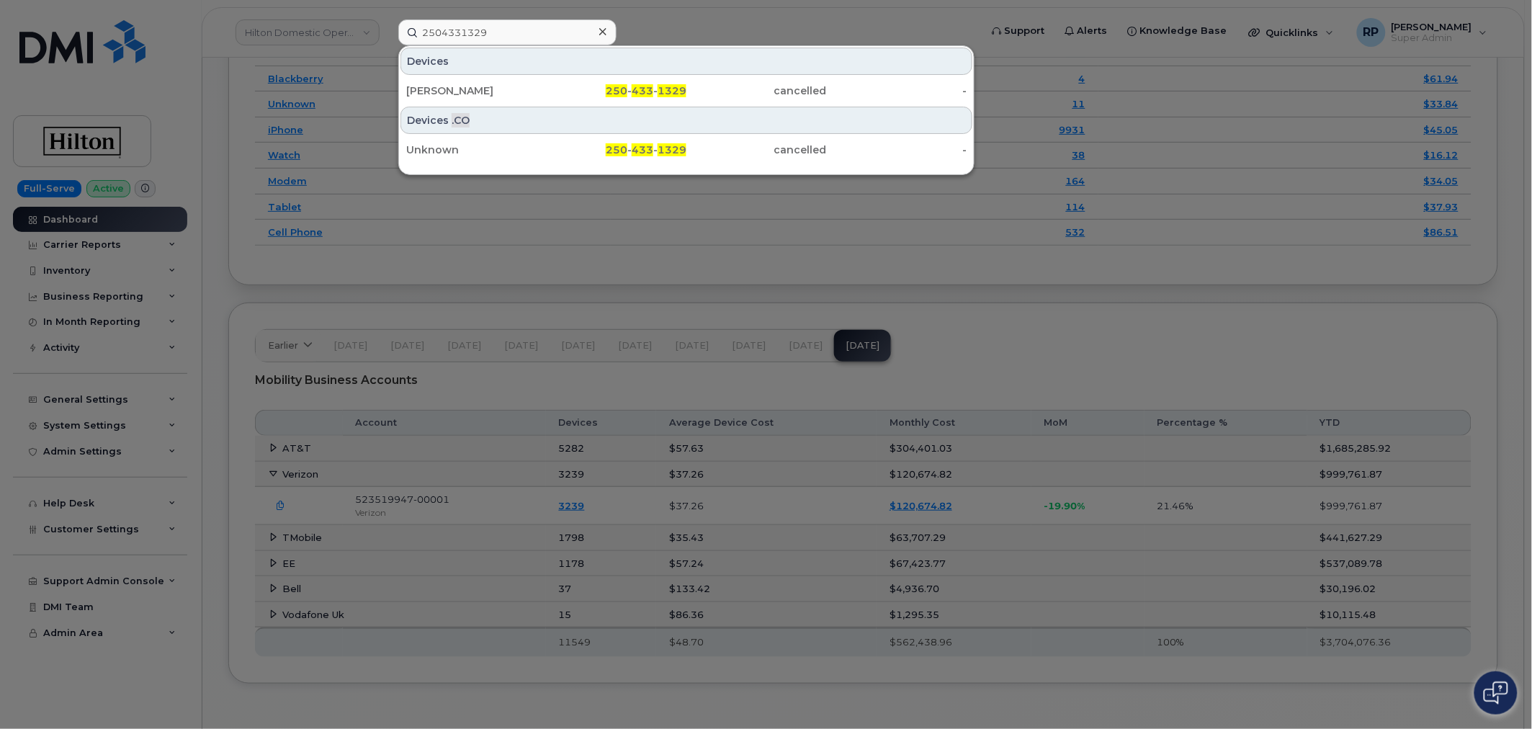
drag, startPoint x: 545, startPoint y: 89, endPoint x: 534, endPoint y: 71, distance: 20.6
click at [545, 89] on div "[PERSON_NAME]" at bounding box center [476, 91] width 140 height 14
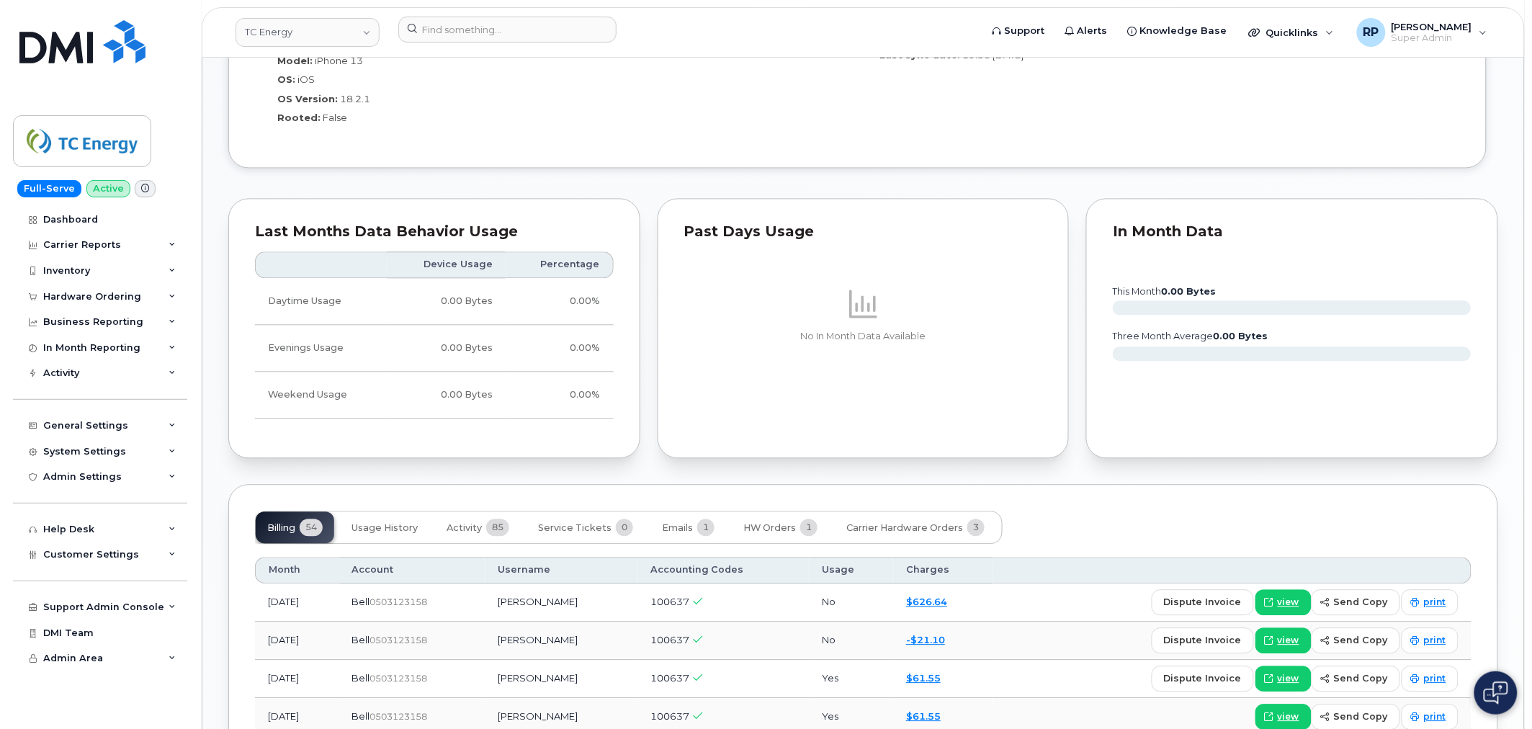
scroll to position [1280, 0]
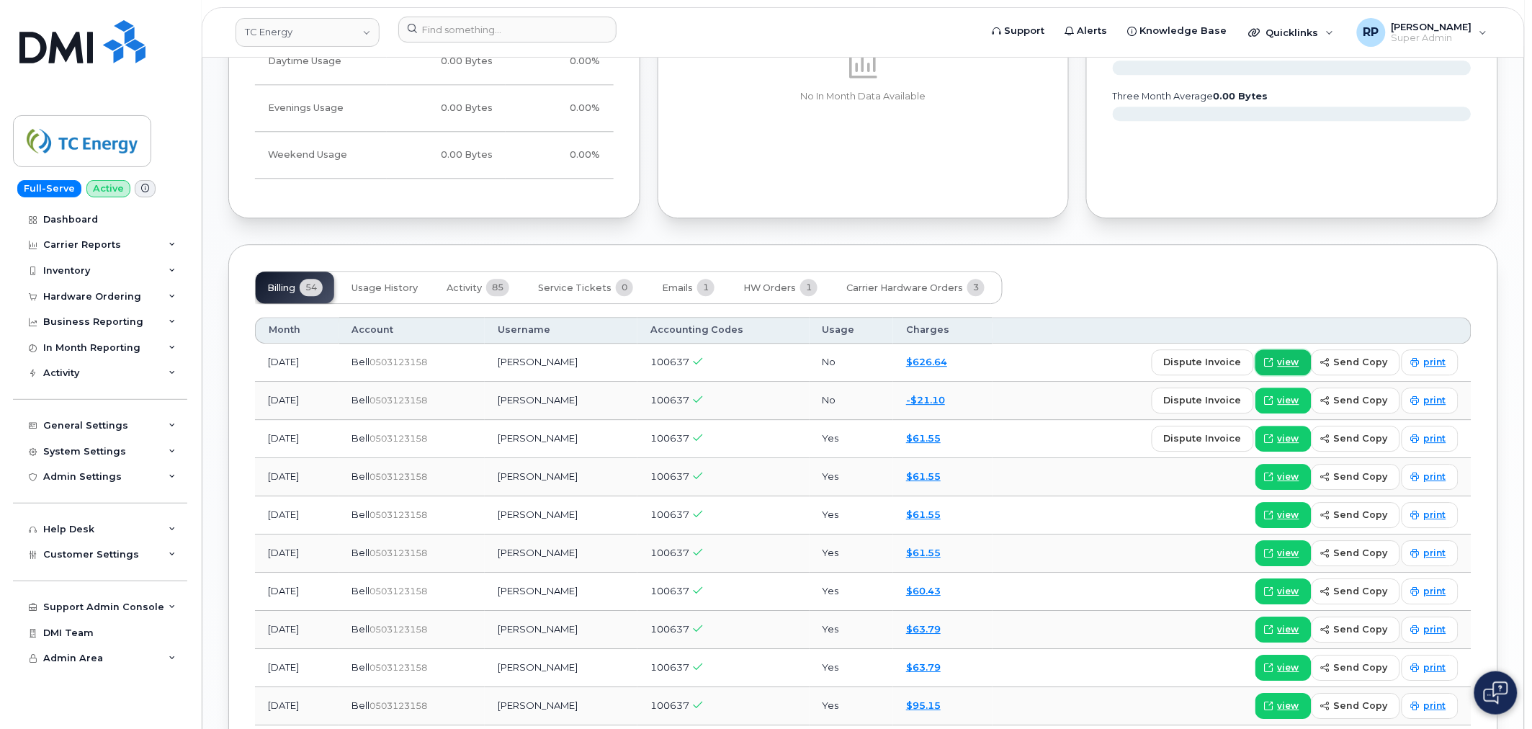
click at [1293, 359] on span "view" at bounding box center [1289, 362] width 22 height 13
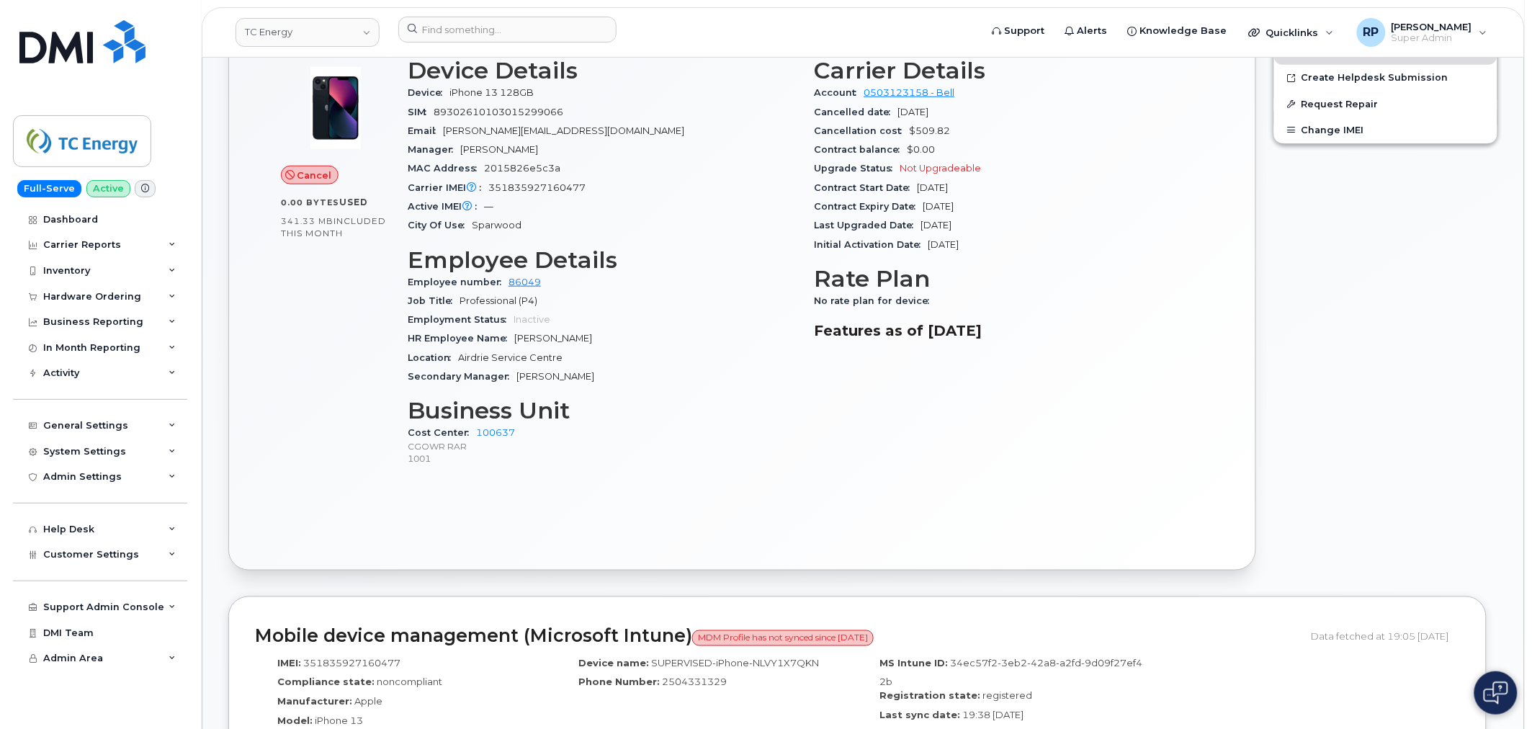
scroll to position [160, 0]
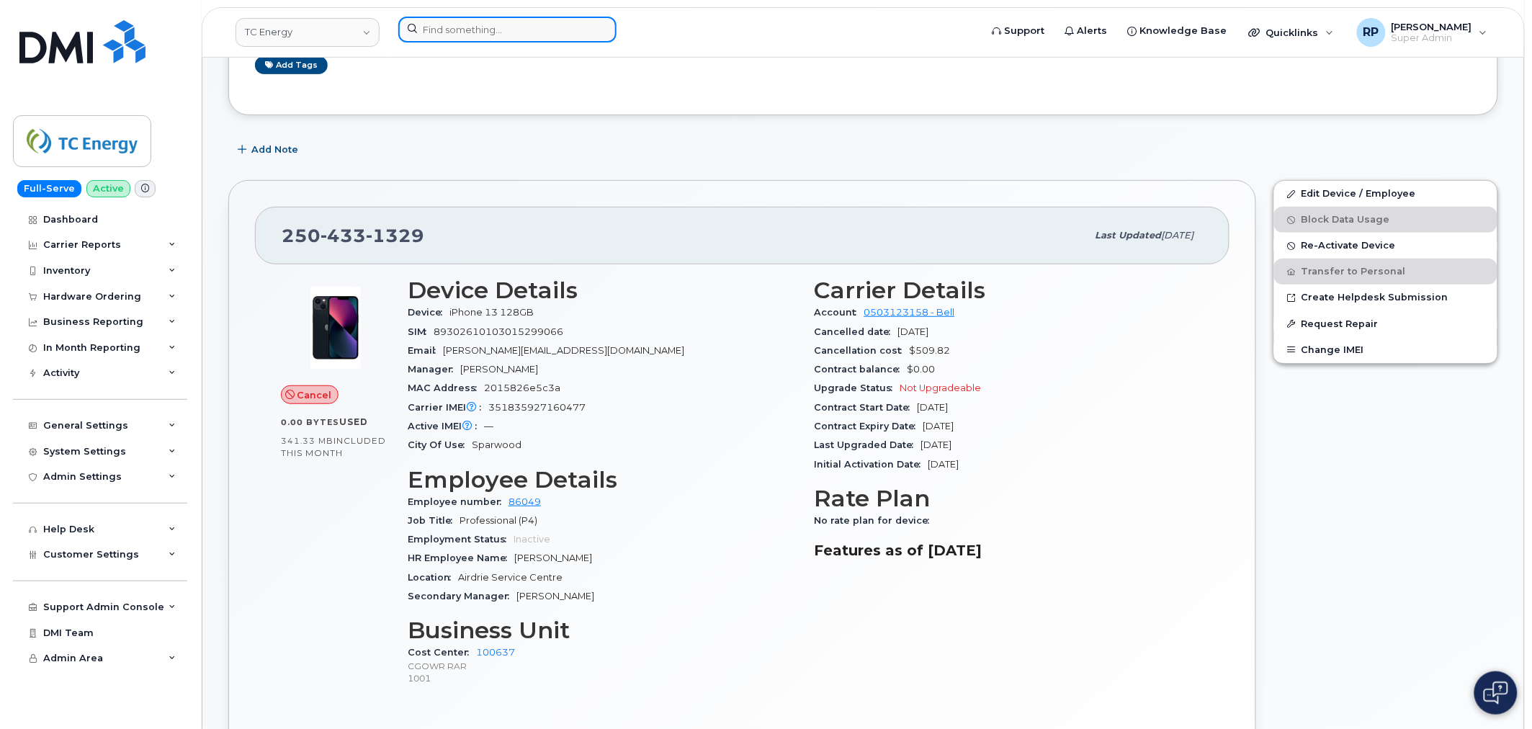
click at [542, 32] on input at bounding box center [507, 30] width 218 height 26
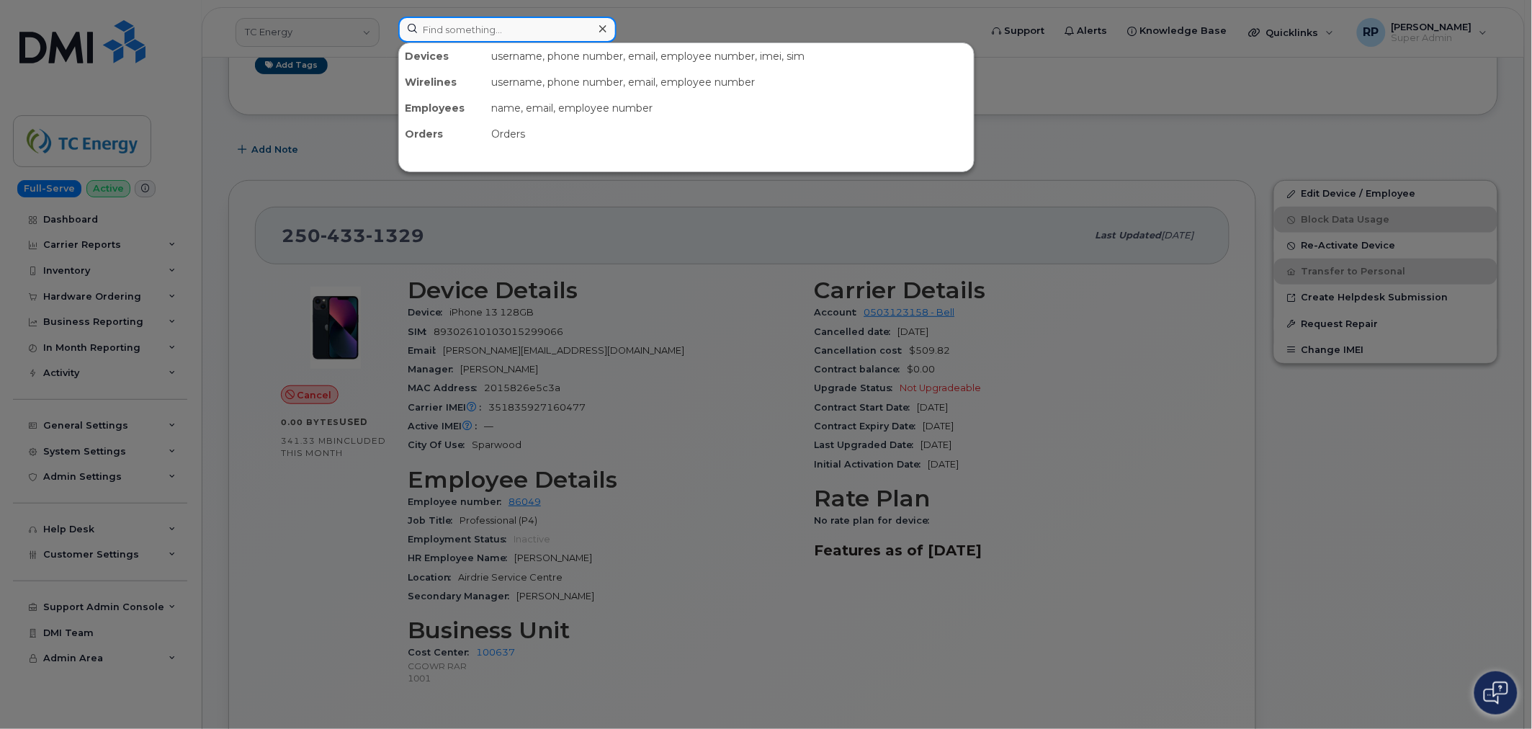
paste input "6104128195"
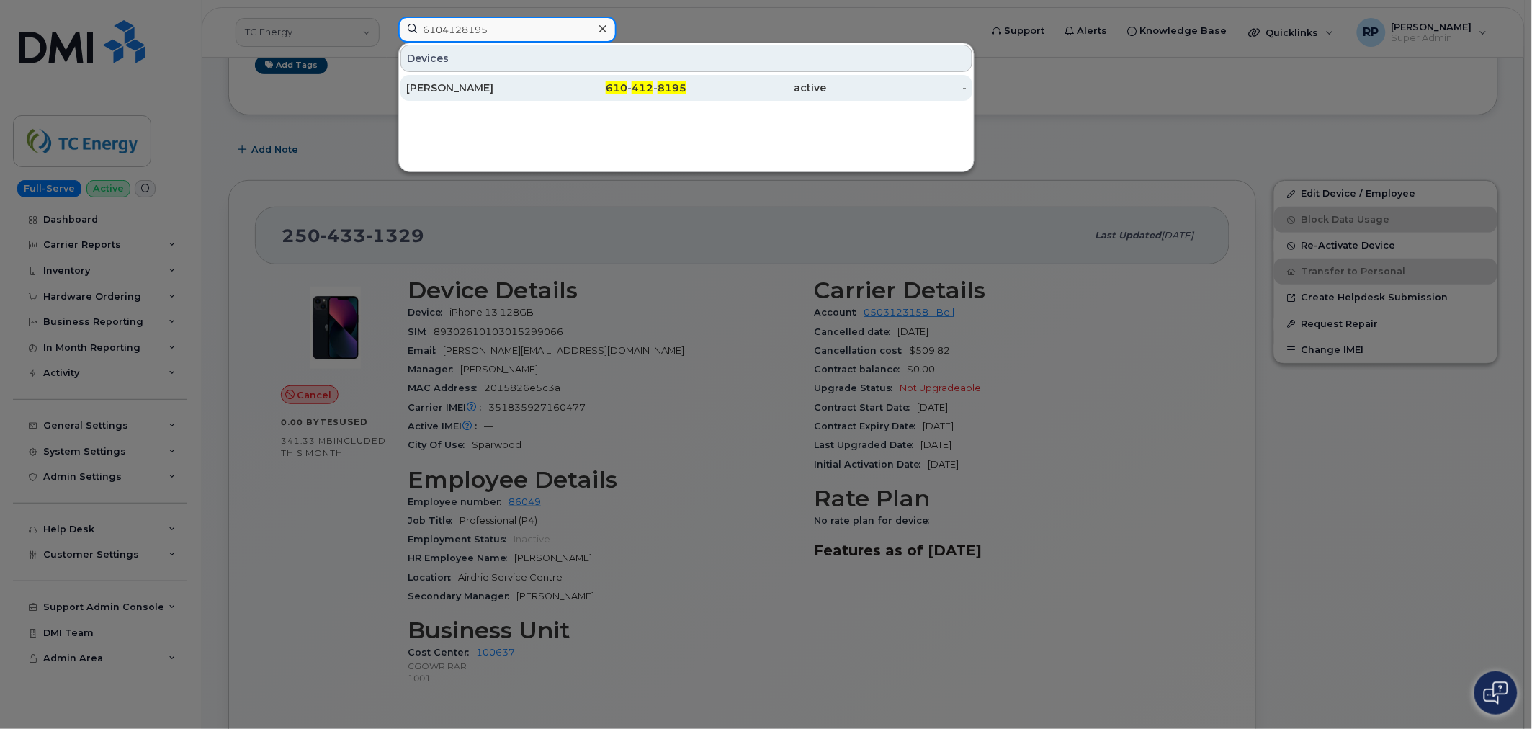
type input "6104128195"
click at [492, 84] on div "Robert Douglass" at bounding box center [476, 88] width 140 height 14
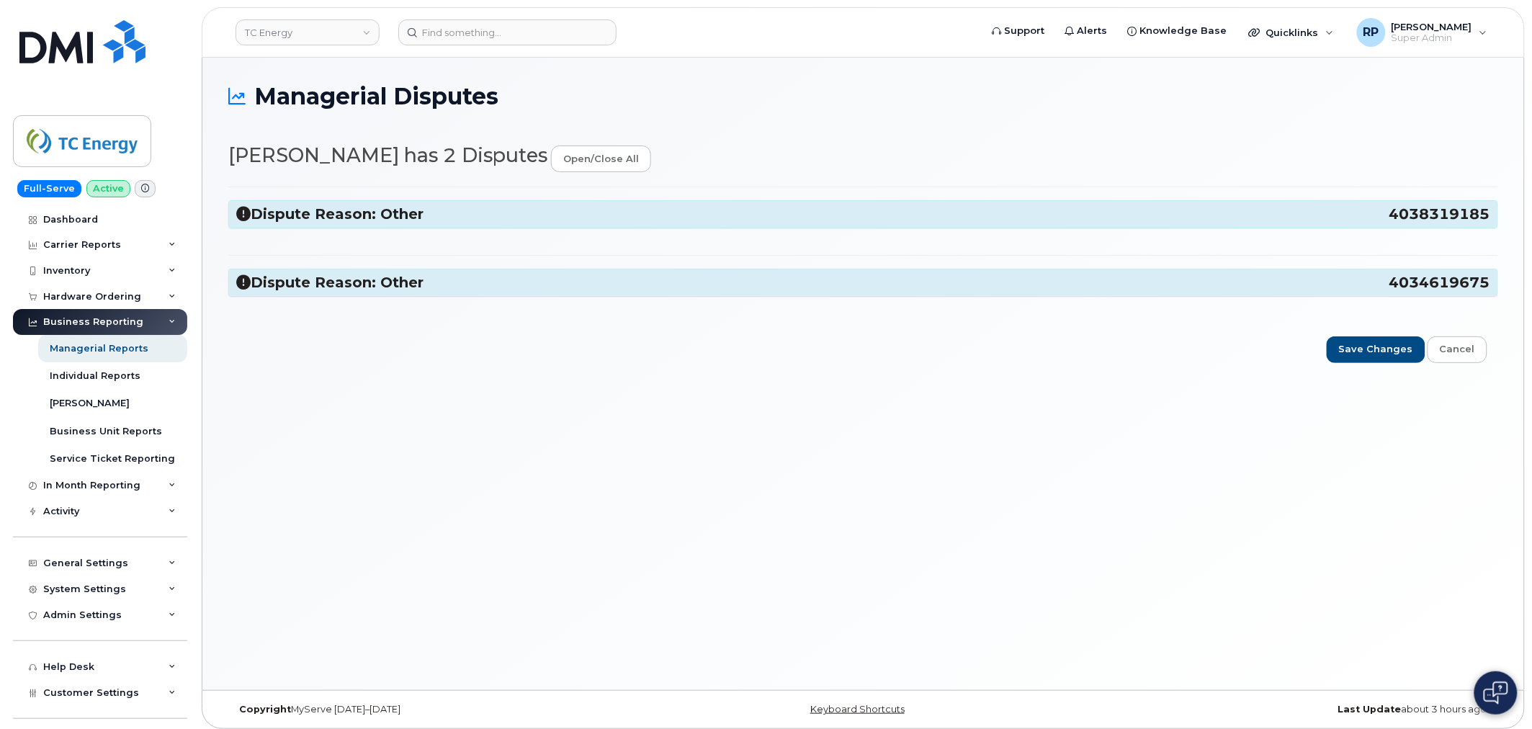
click at [243, 213] on icon at bounding box center [243, 214] width 14 height 14
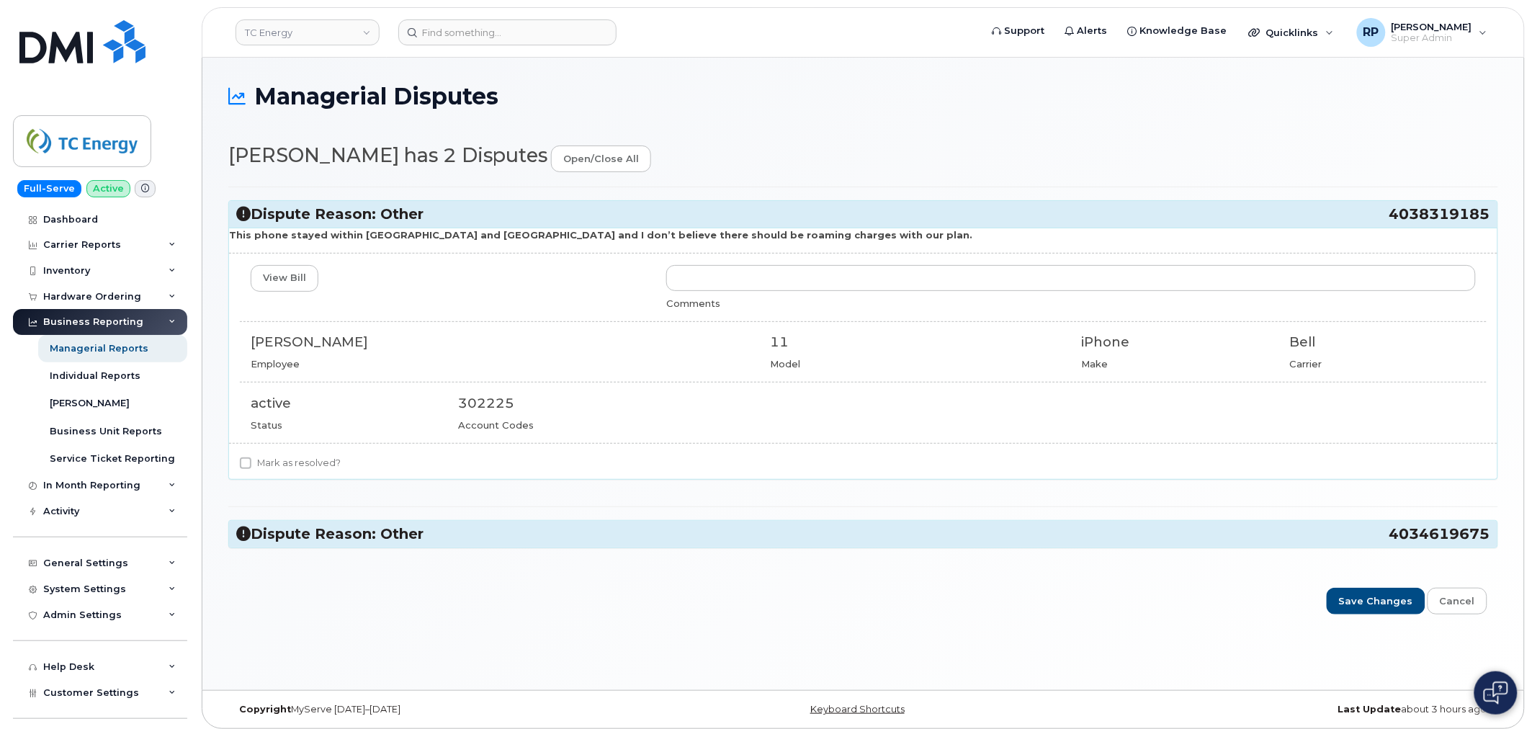
click at [242, 534] on icon at bounding box center [243, 534] width 14 height 14
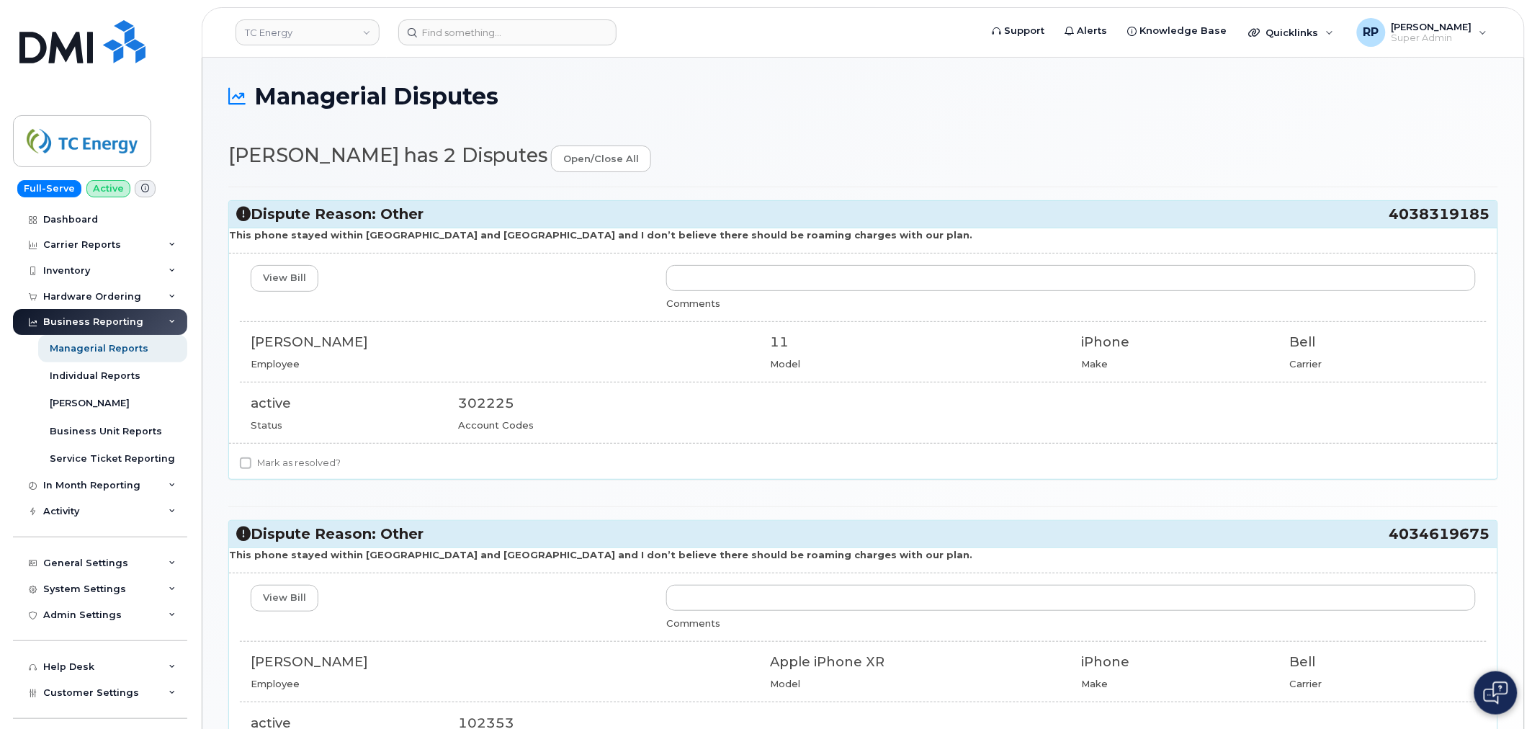
click at [242, 534] on icon at bounding box center [243, 534] width 14 height 14
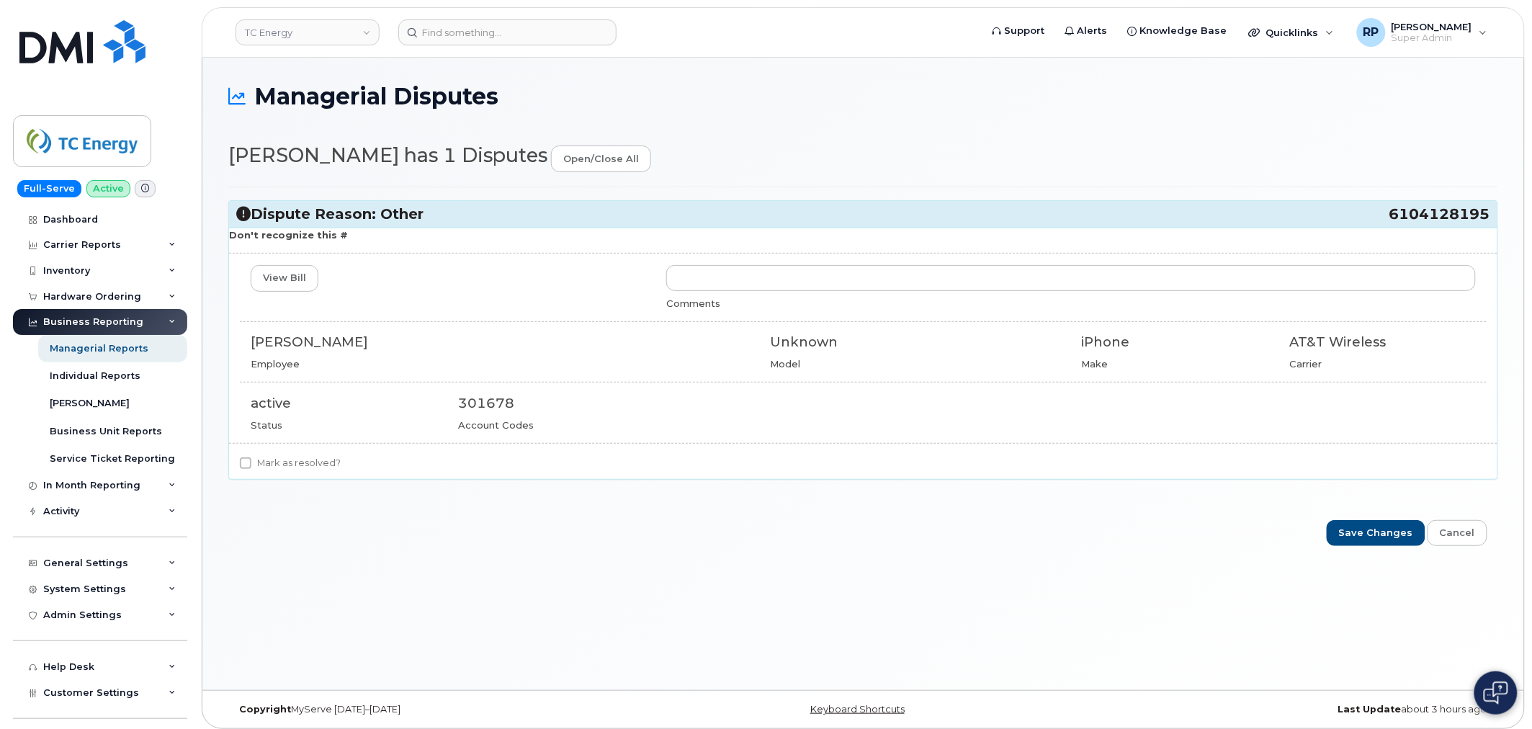
drag, startPoint x: 1444, startPoint y: 217, endPoint x: 1491, endPoint y: 217, distance: 46.8
click at [1491, 217] on div "Dispute Reason: Other 6104128195" at bounding box center [863, 214] width 1268 height 27
drag, startPoint x: 1472, startPoint y: 214, endPoint x: 1367, endPoint y: 213, distance: 104.4
click at [1367, 213] on h3 "Dispute Reason: Other 6104128195" at bounding box center [863, 214] width 1254 height 19
drag, startPoint x: 1409, startPoint y: 215, endPoint x: 1487, endPoint y: 215, distance: 77.8
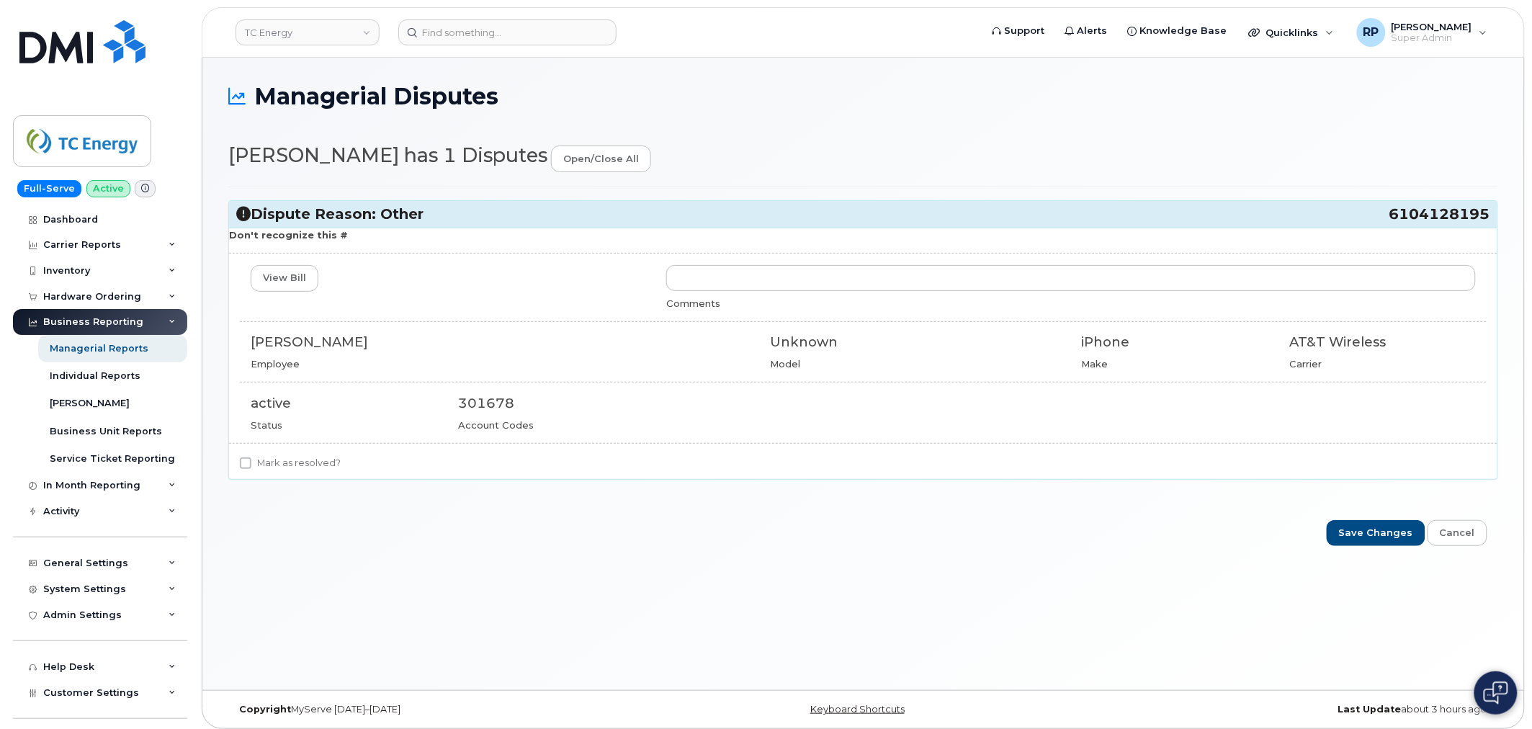
click at [1487, 215] on h3 "Dispute Reason: Other 6104128195" at bounding box center [863, 214] width 1254 height 19
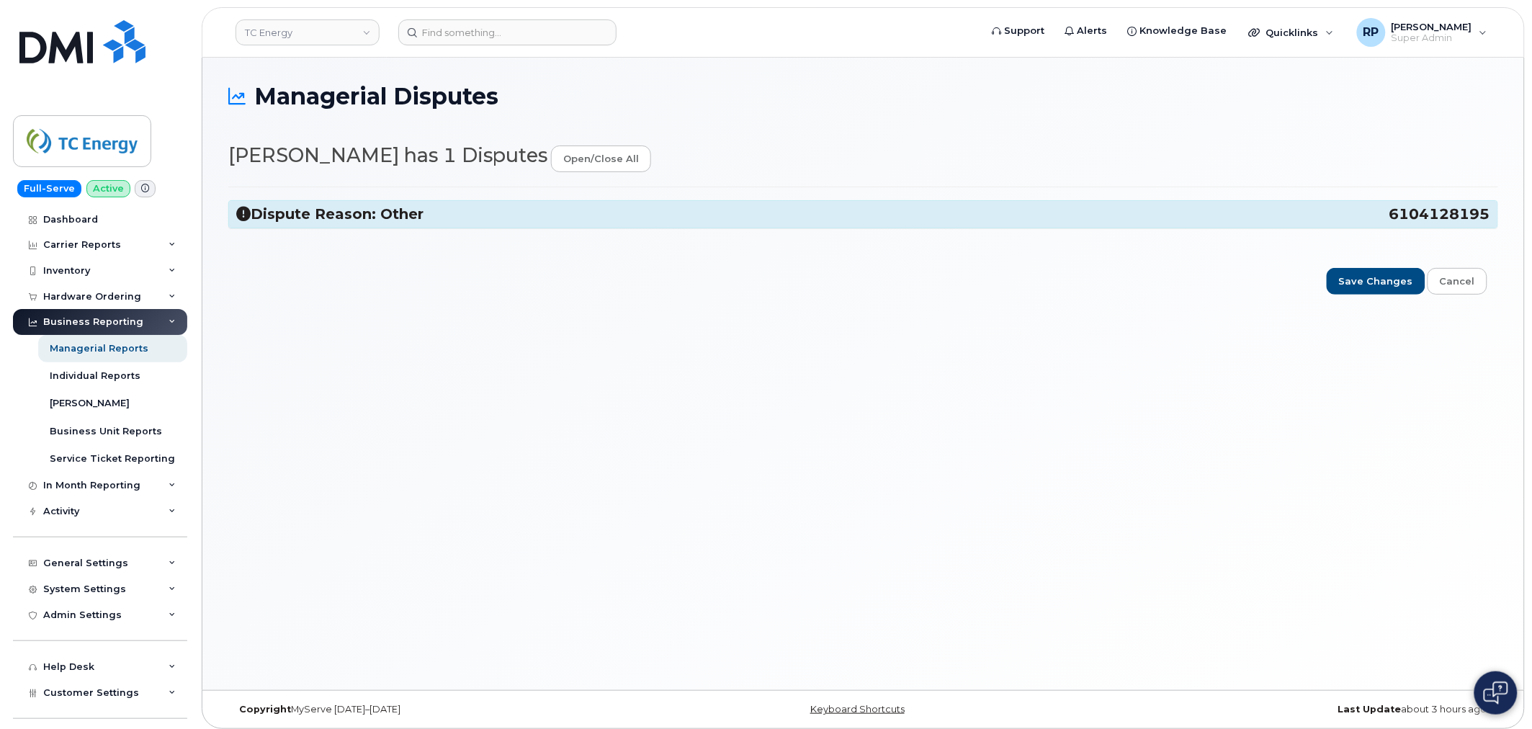
copy h3 "6104128195"
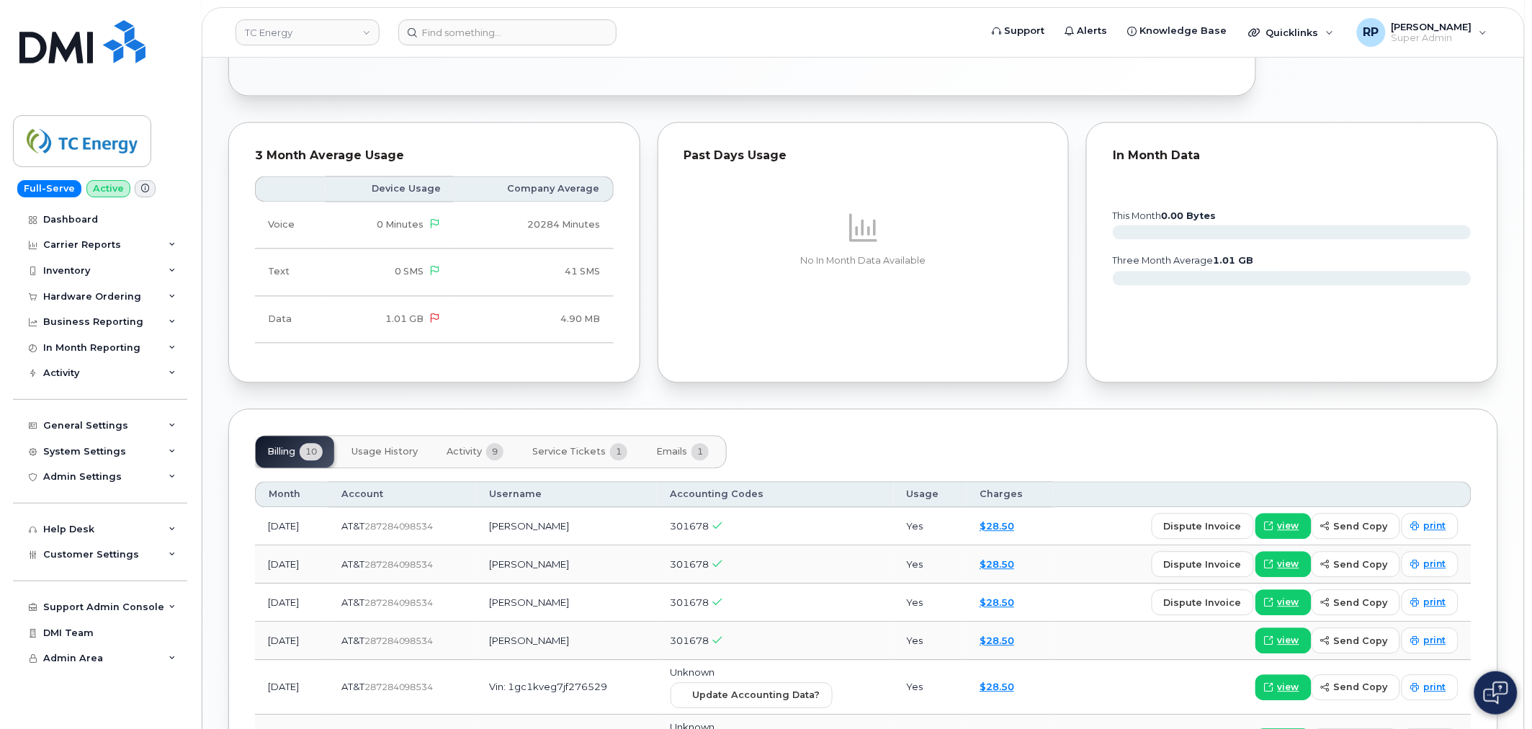
scroll to position [973, 0]
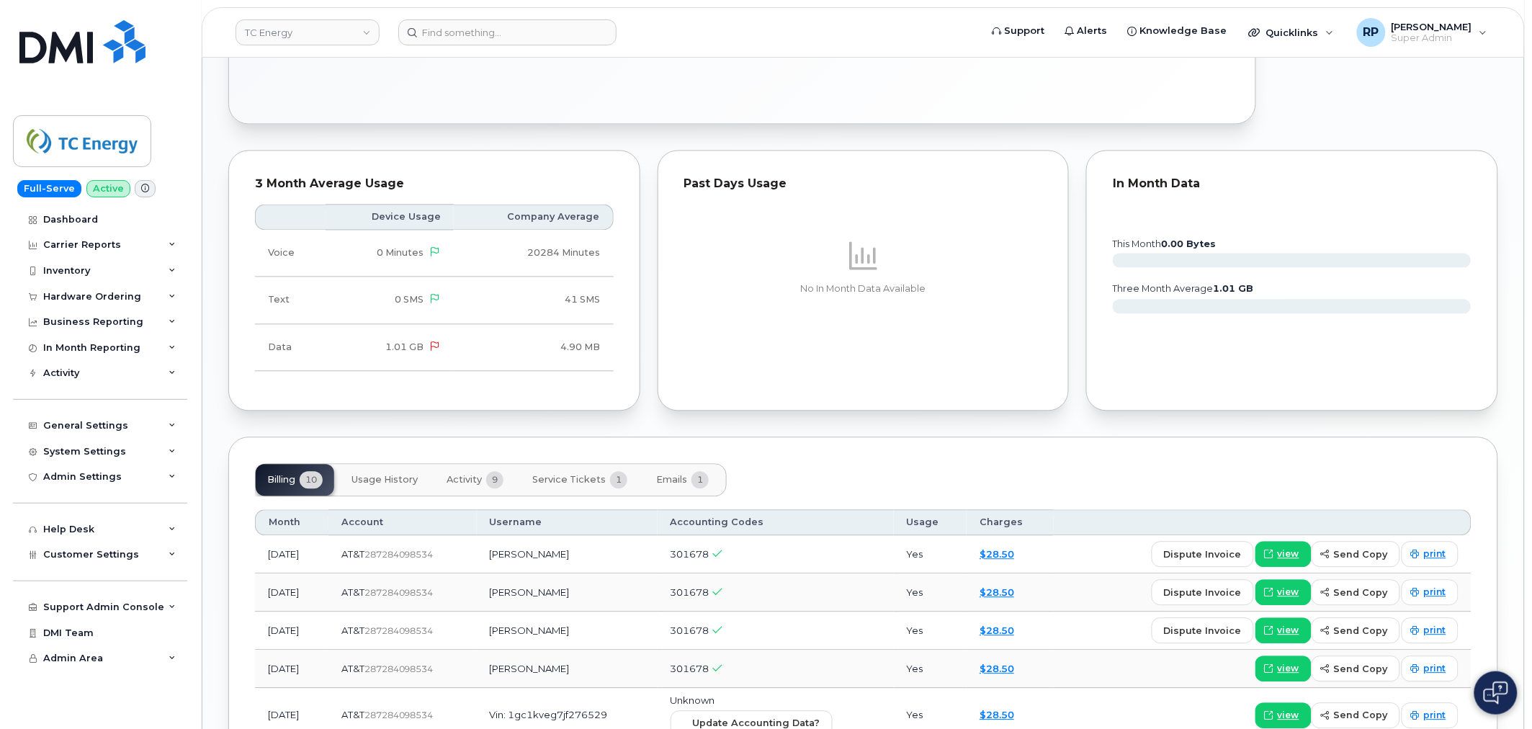
click at [555, 483] on span "Service Tickets" at bounding box center [568, 481] width 73 height 12
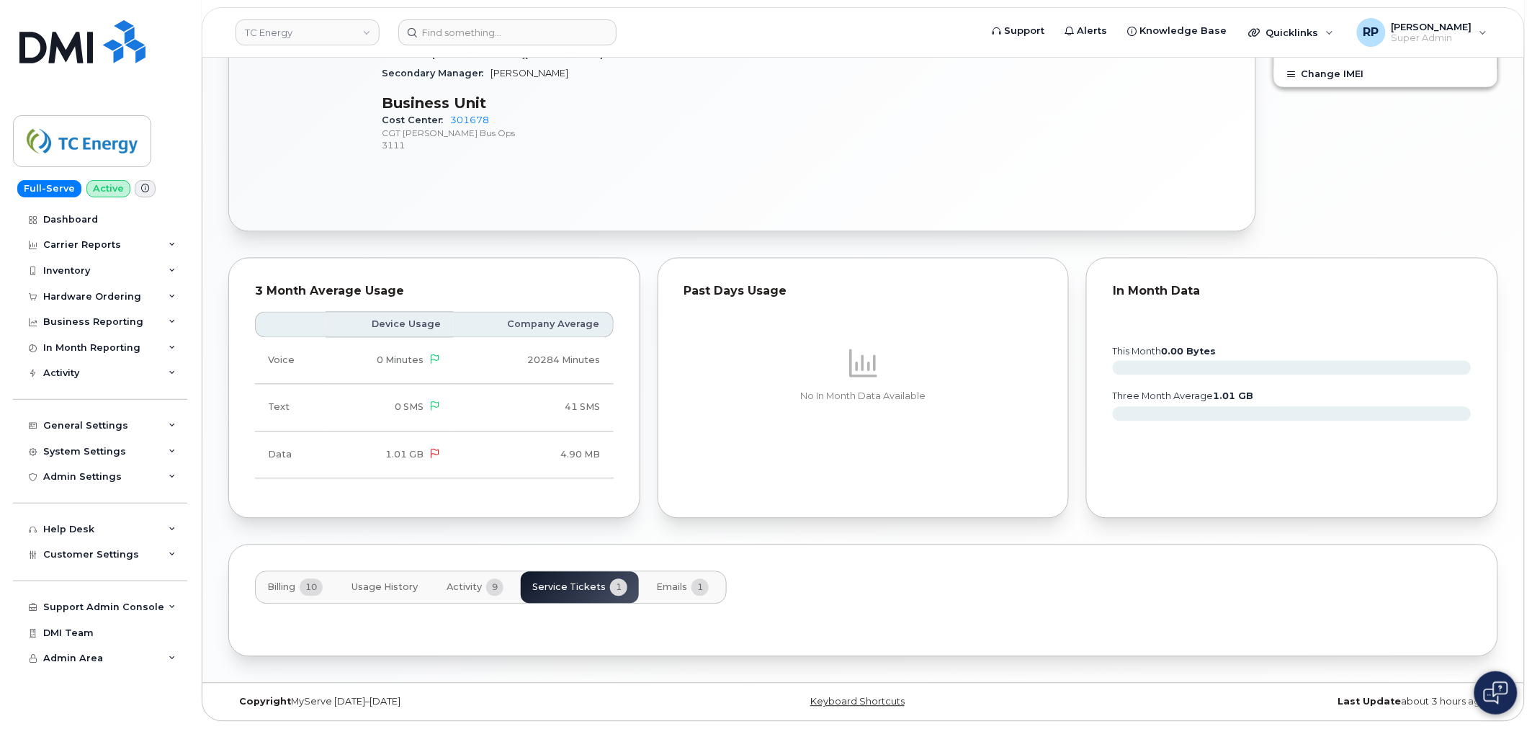
scroll to position [930, 0]
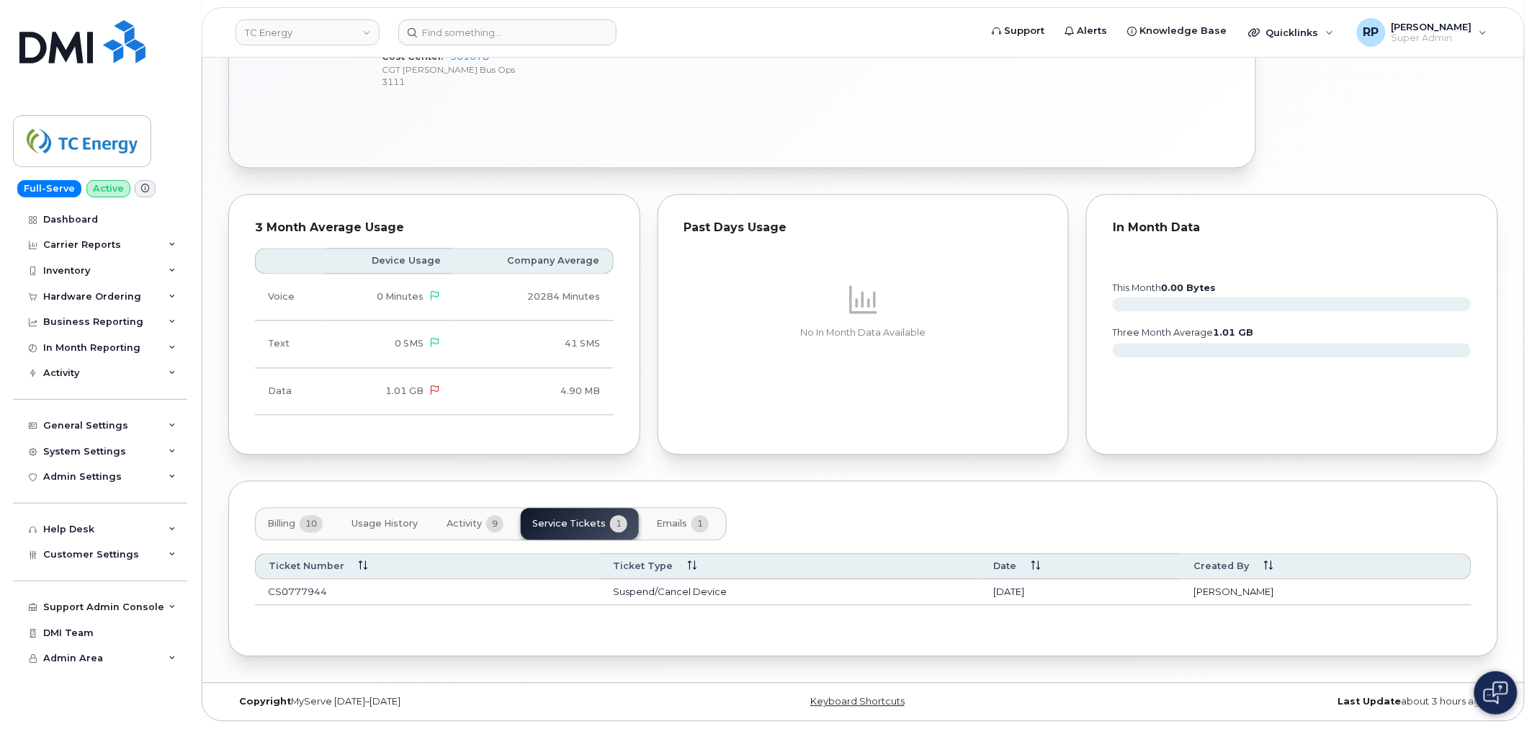
click at [673, 532] on button "Emails 1" at bounding box center [683, 525] width 76 height 32
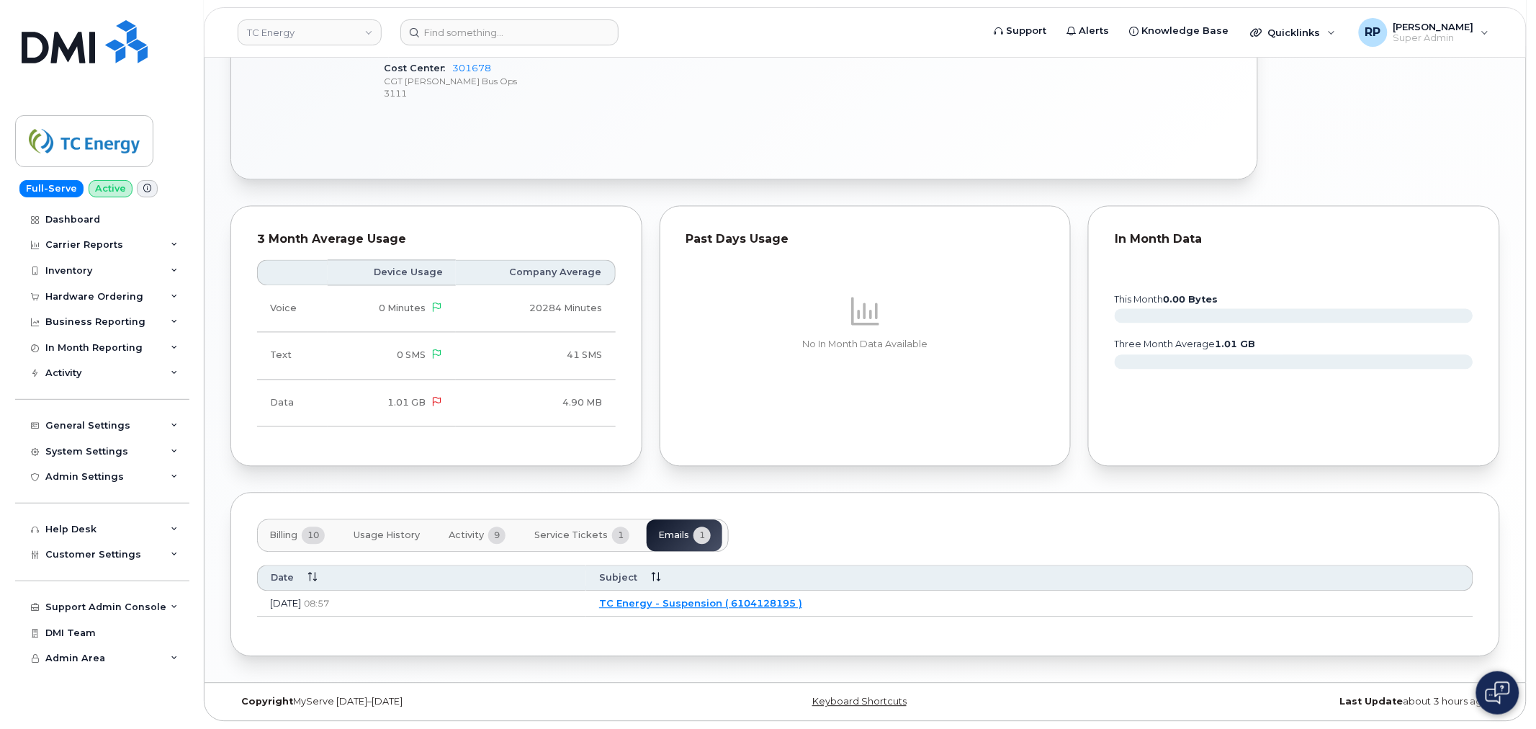
scroll to position [918, 0]
click at [767, 604] on link "TC Energy - Suspension ( 6104128195 )" at bounding box center [698, 604] width 203 height 12
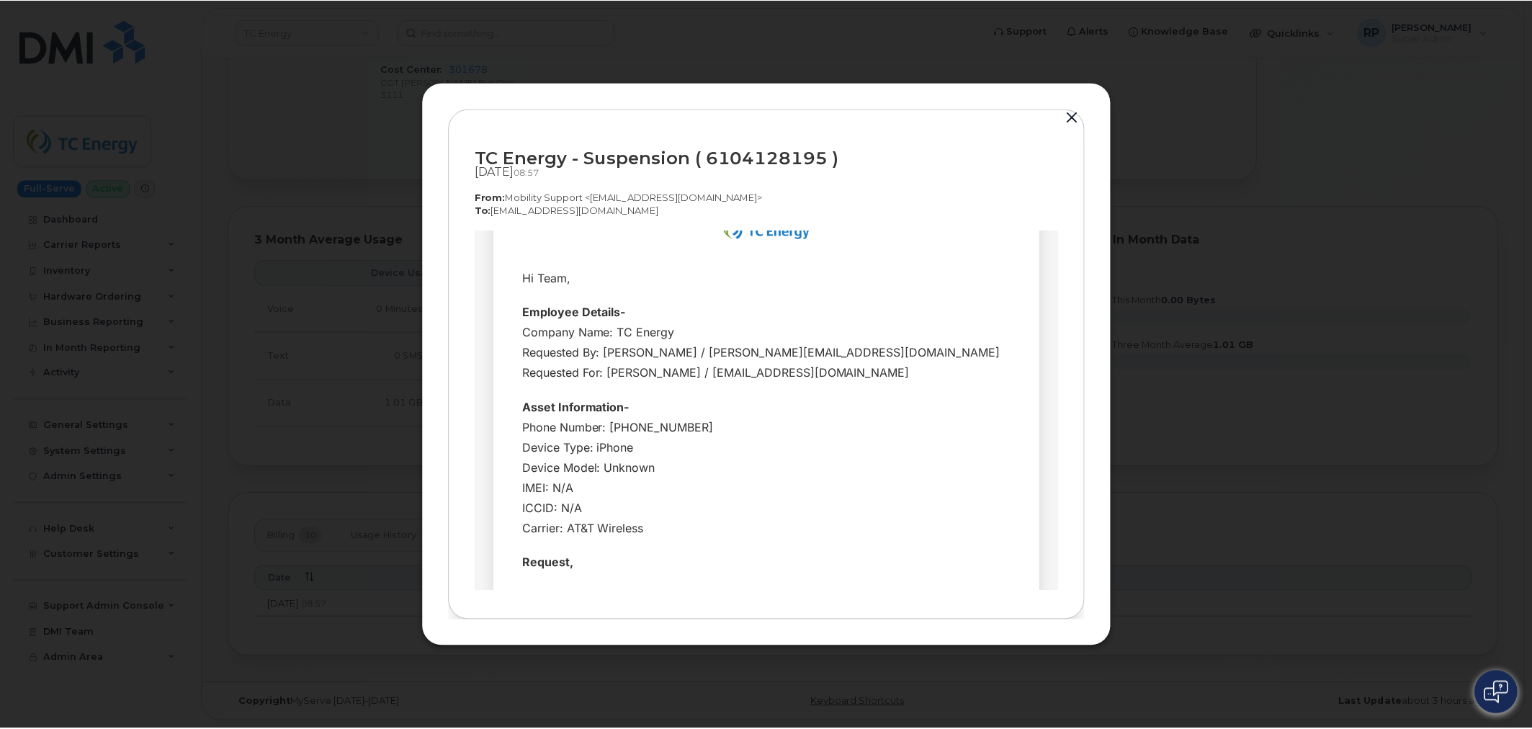
scroll to position [0, 0]
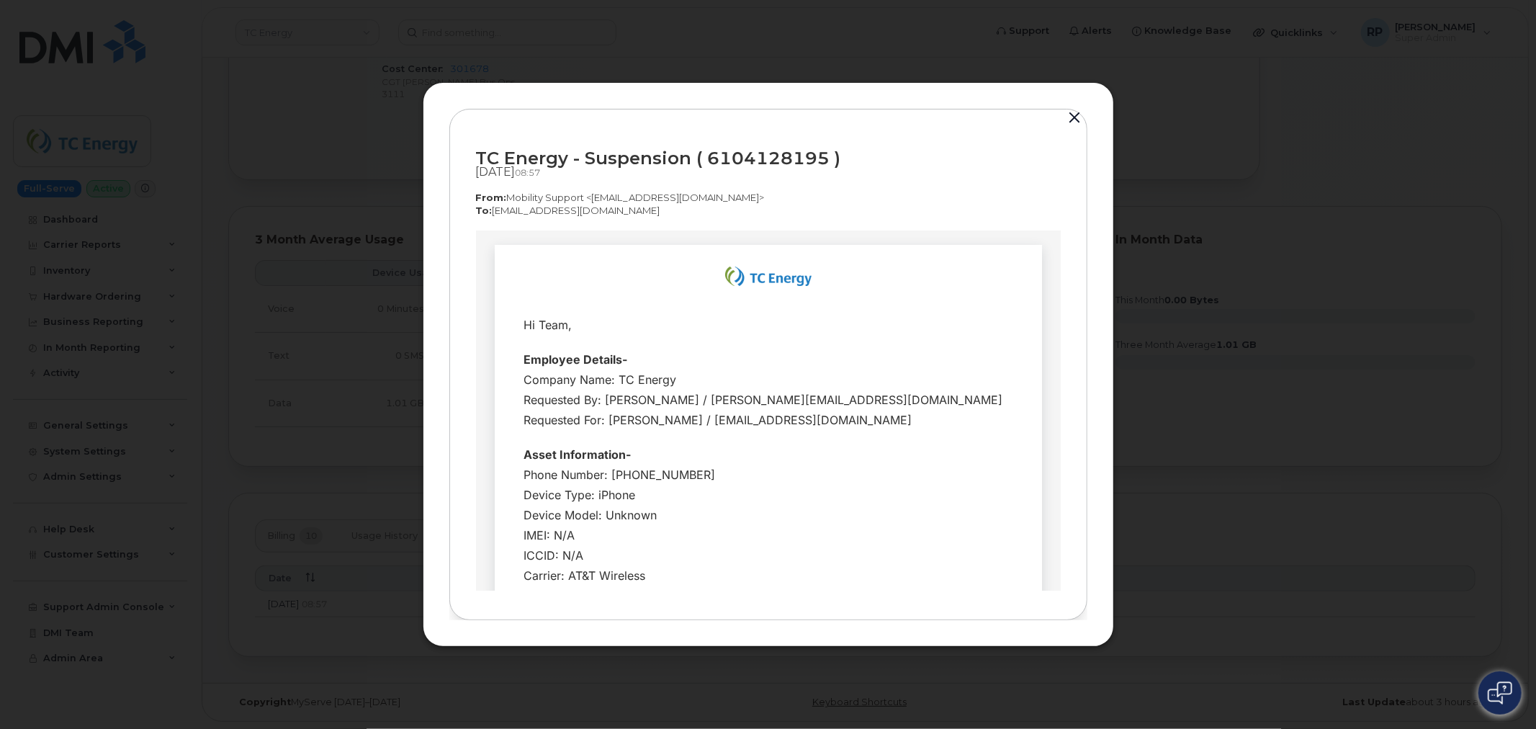
click at [1076, 120] on button "button" at bounding box center [1076, 118] width 22 height 20
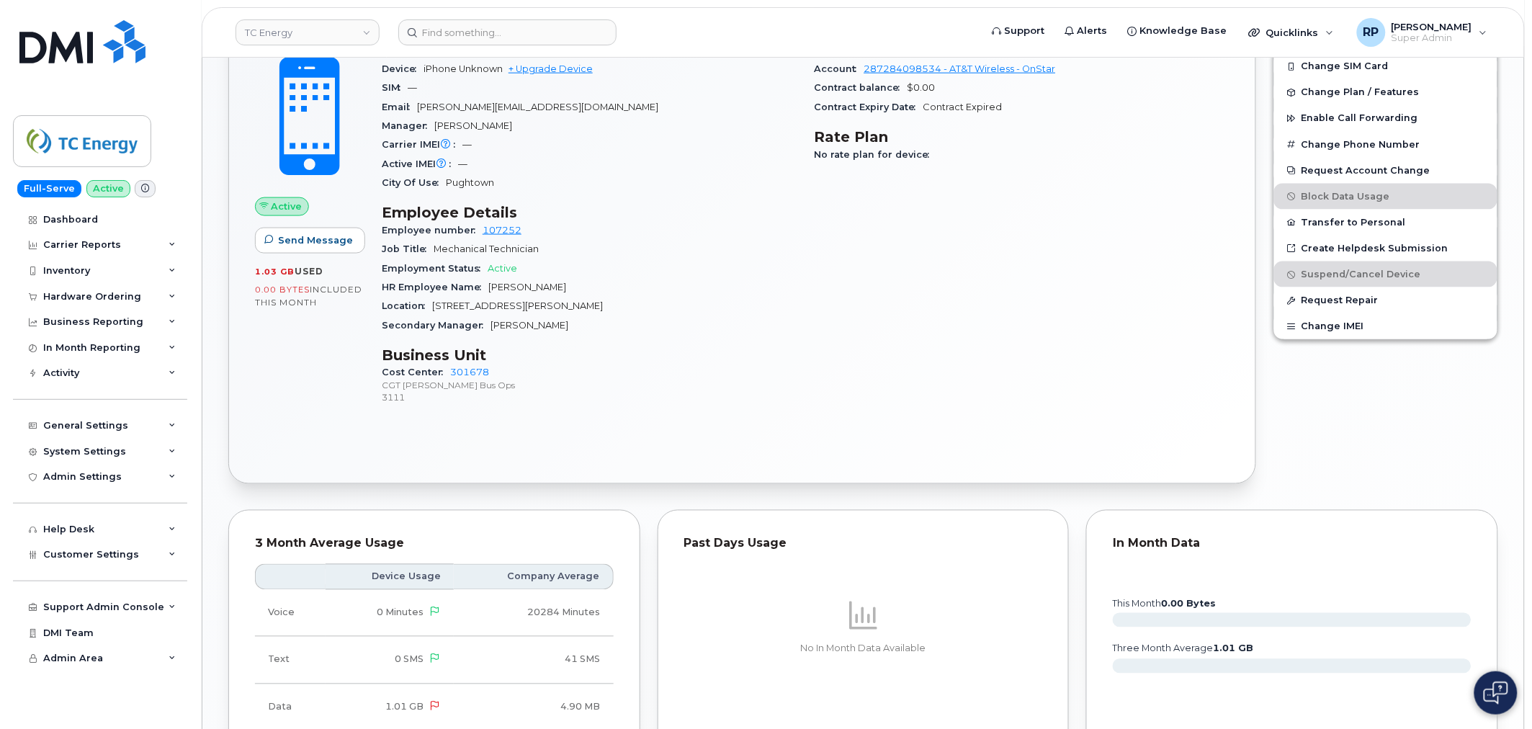
scroll to position [918, 0]
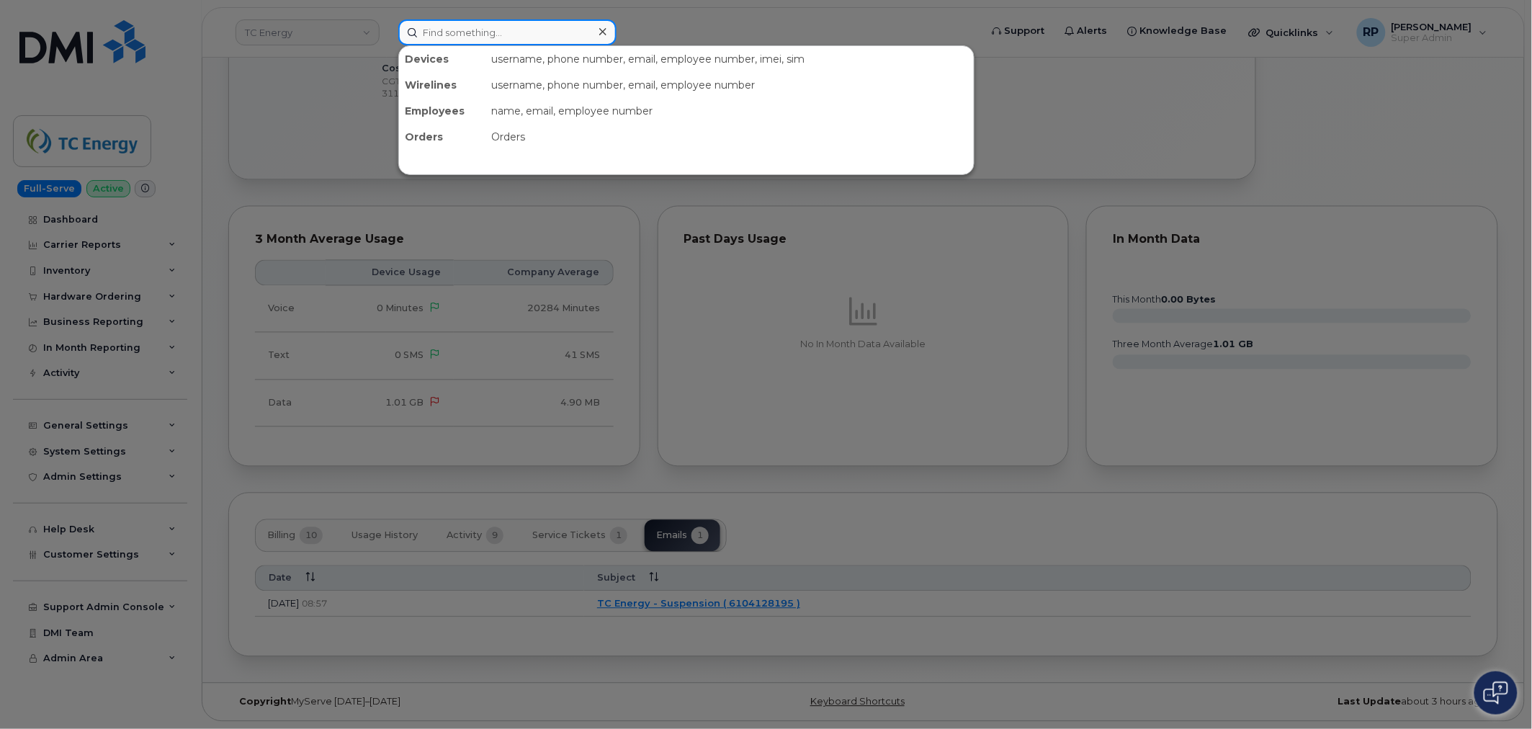
click at [486, 27] on input at bounding box center [507, 32] width 218 height 26
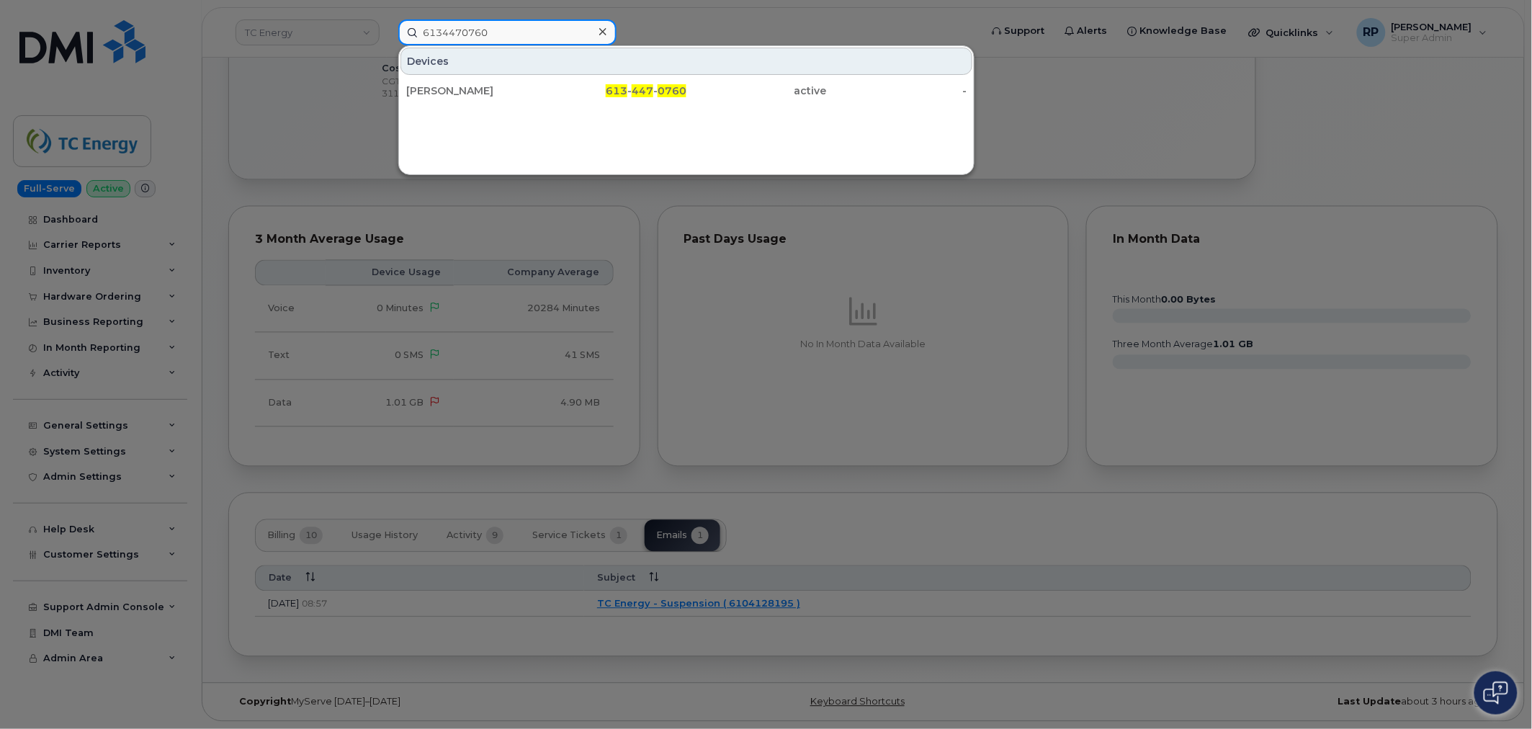
type input "6134470760"
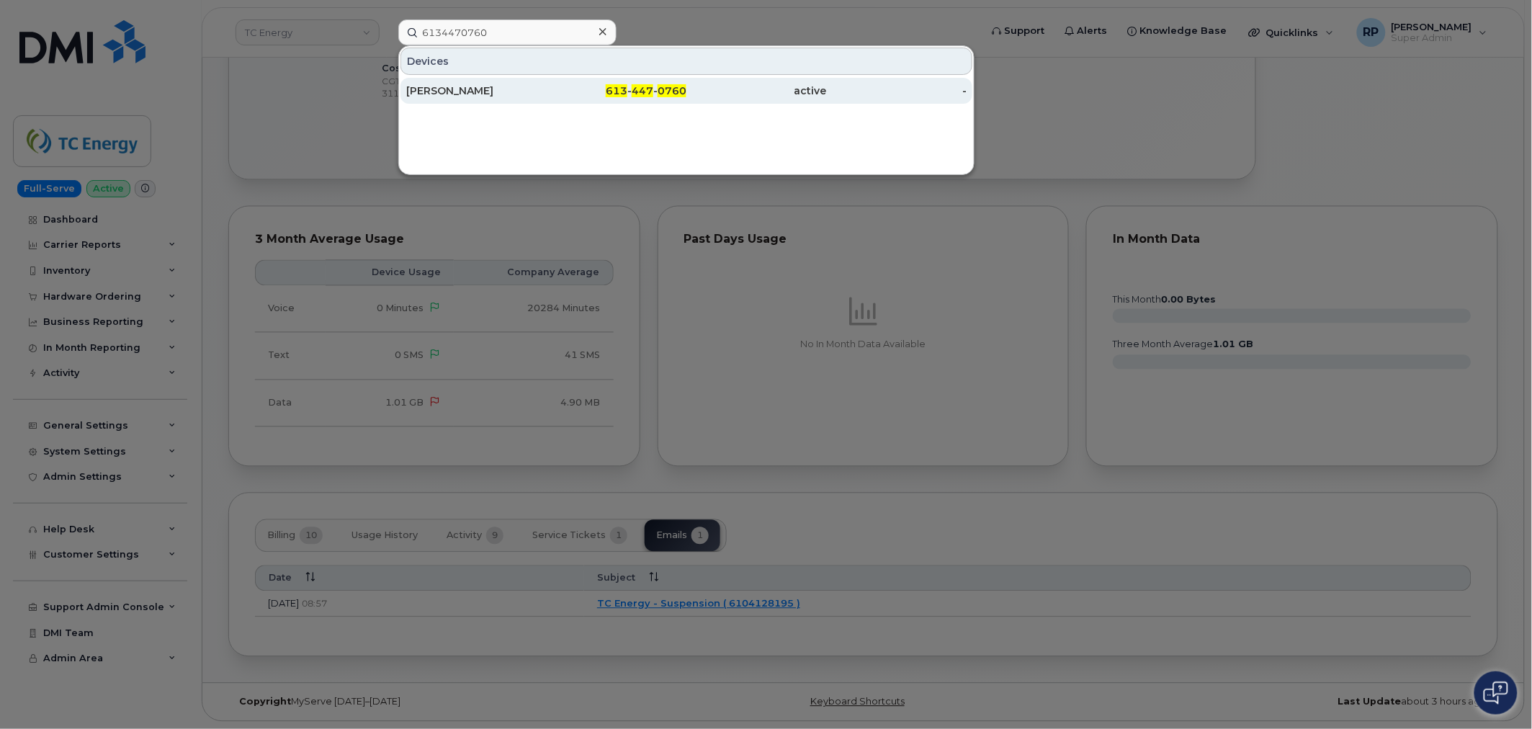
click at [547, 102] on div "Eric Drolet" at bounding box center [617, 91] width 140 height 26
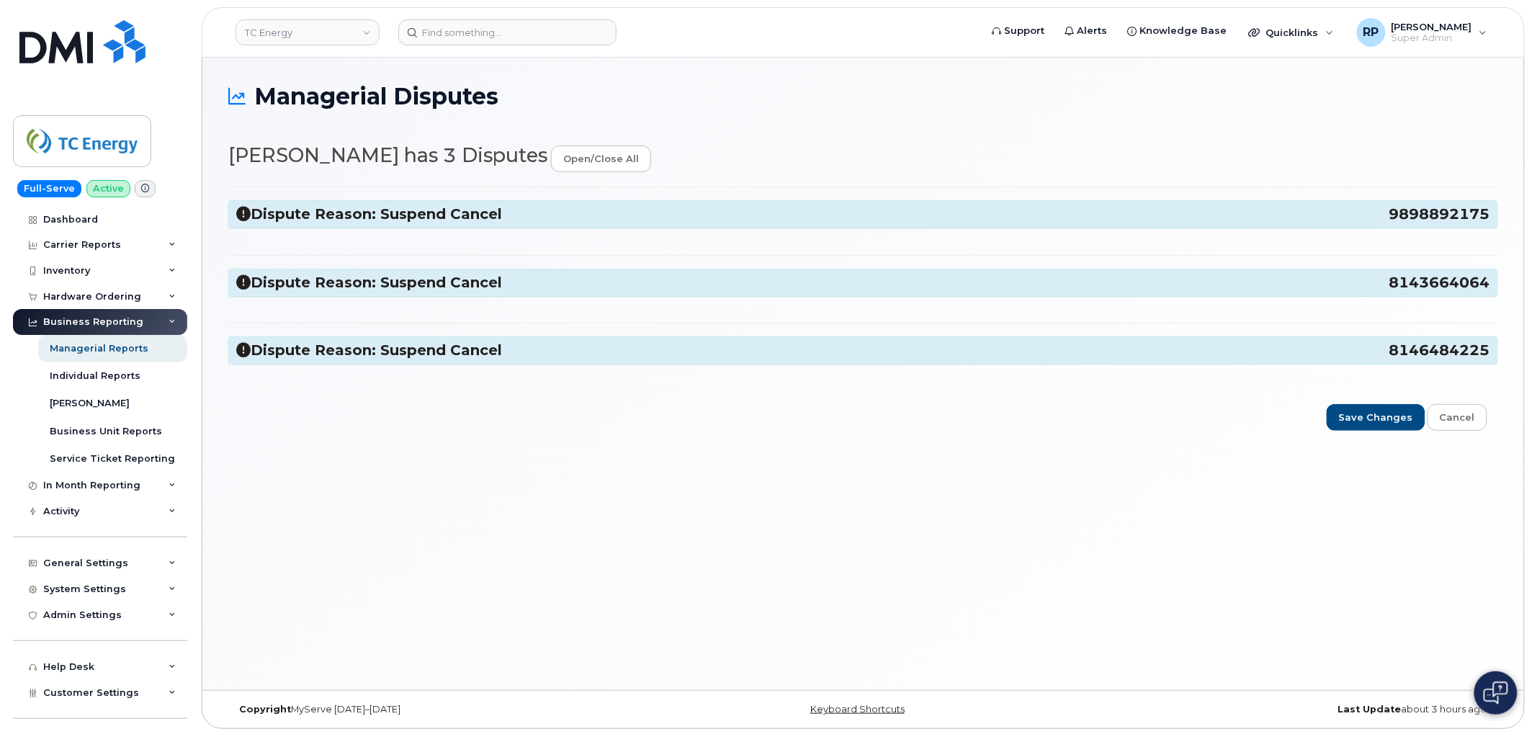
click at [246, 217] on icon at bounding box center [243, 214] width 14 height 14
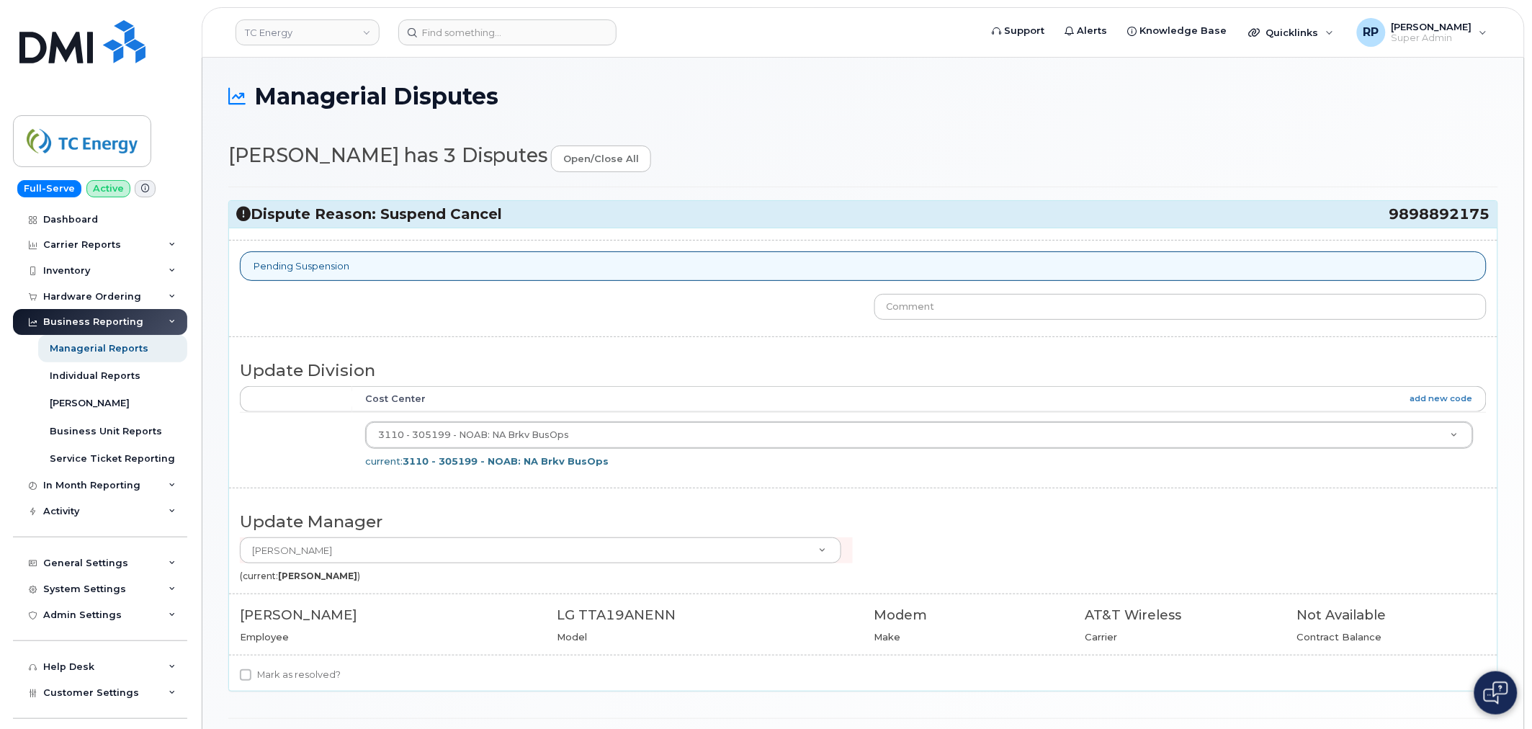
click at [246, 217] on icon at bounding box center [243, 214] width 14 height 14
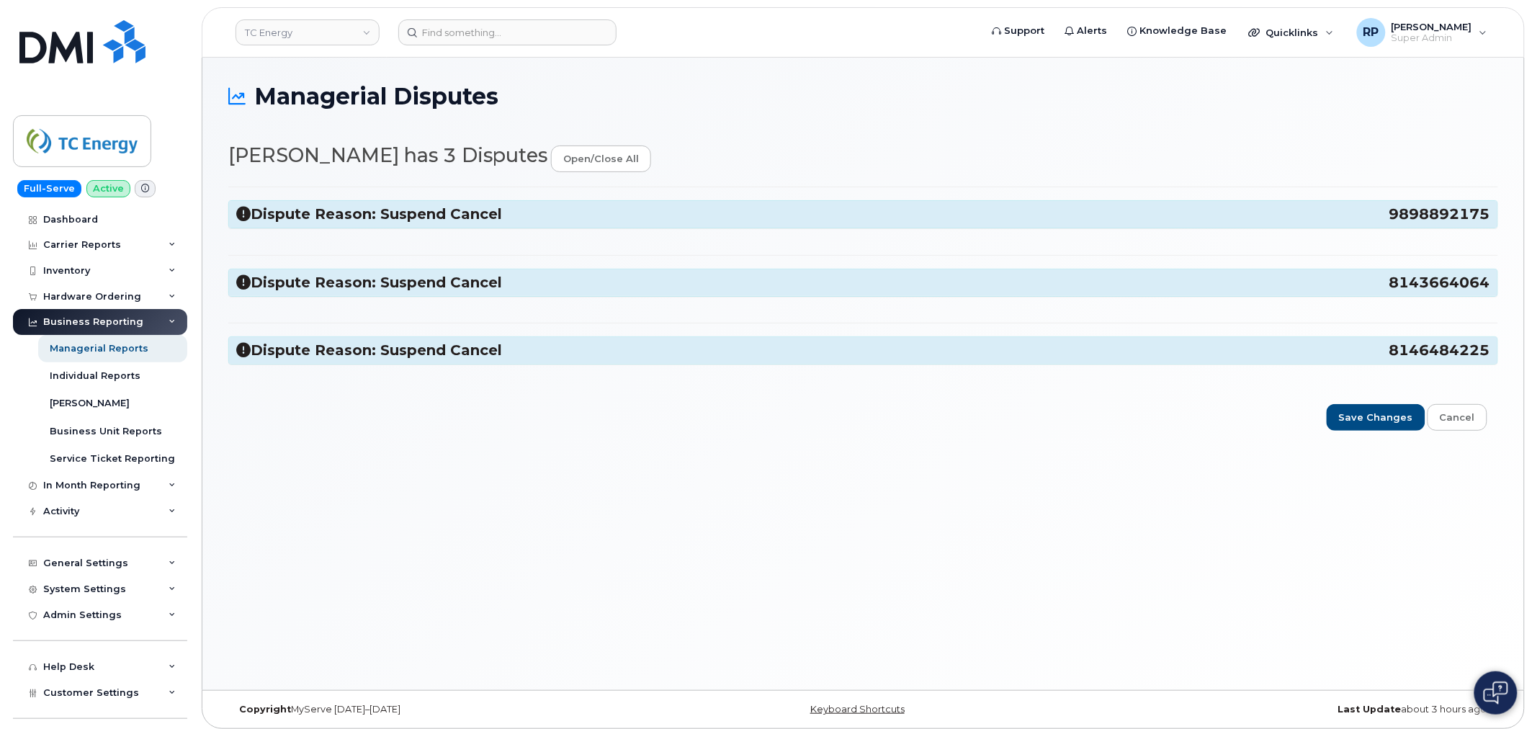
click at [247, 276] on icon at bounding box center [243, 282] width 14 height 14
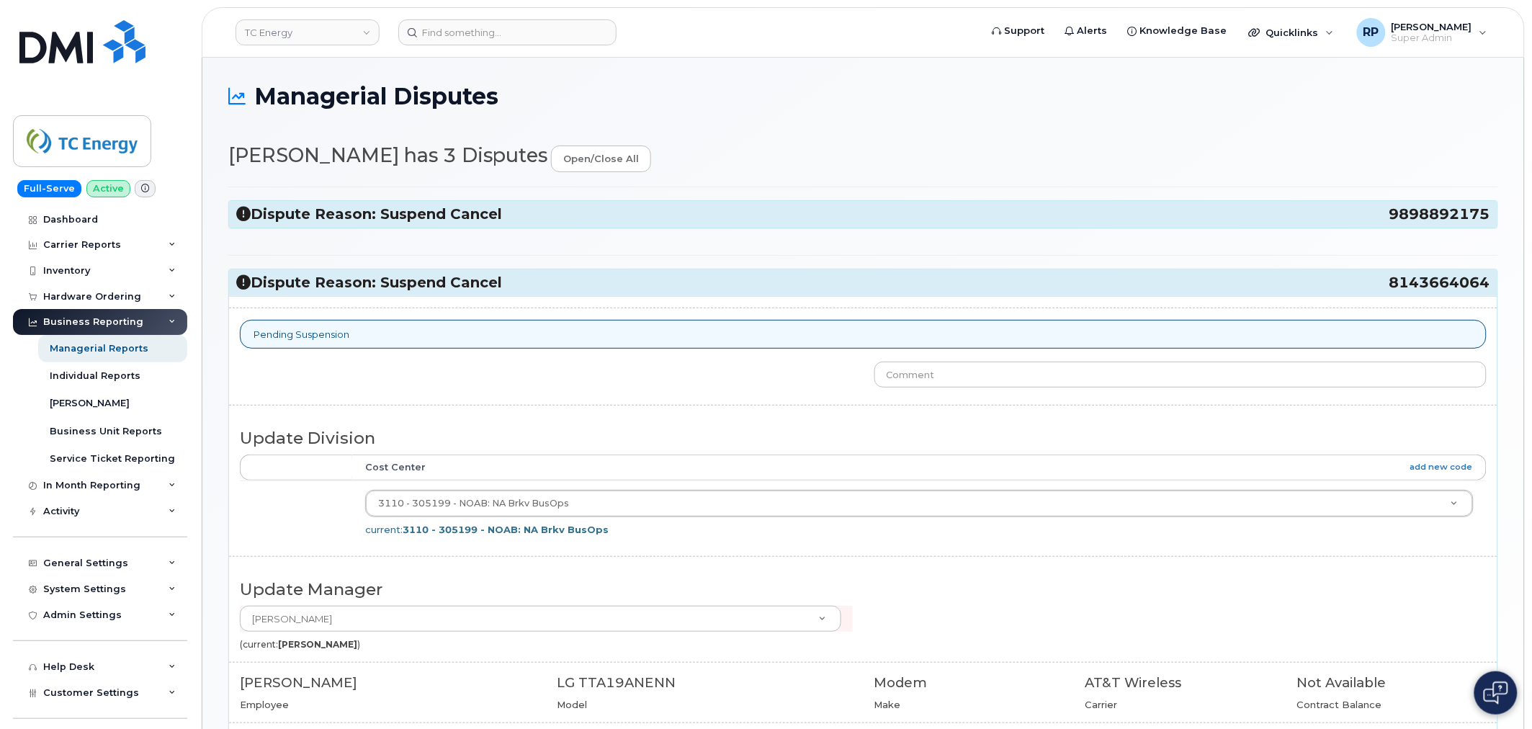
click at [246, 281] on icon at bounding box center [243, 282] width 14 height 14
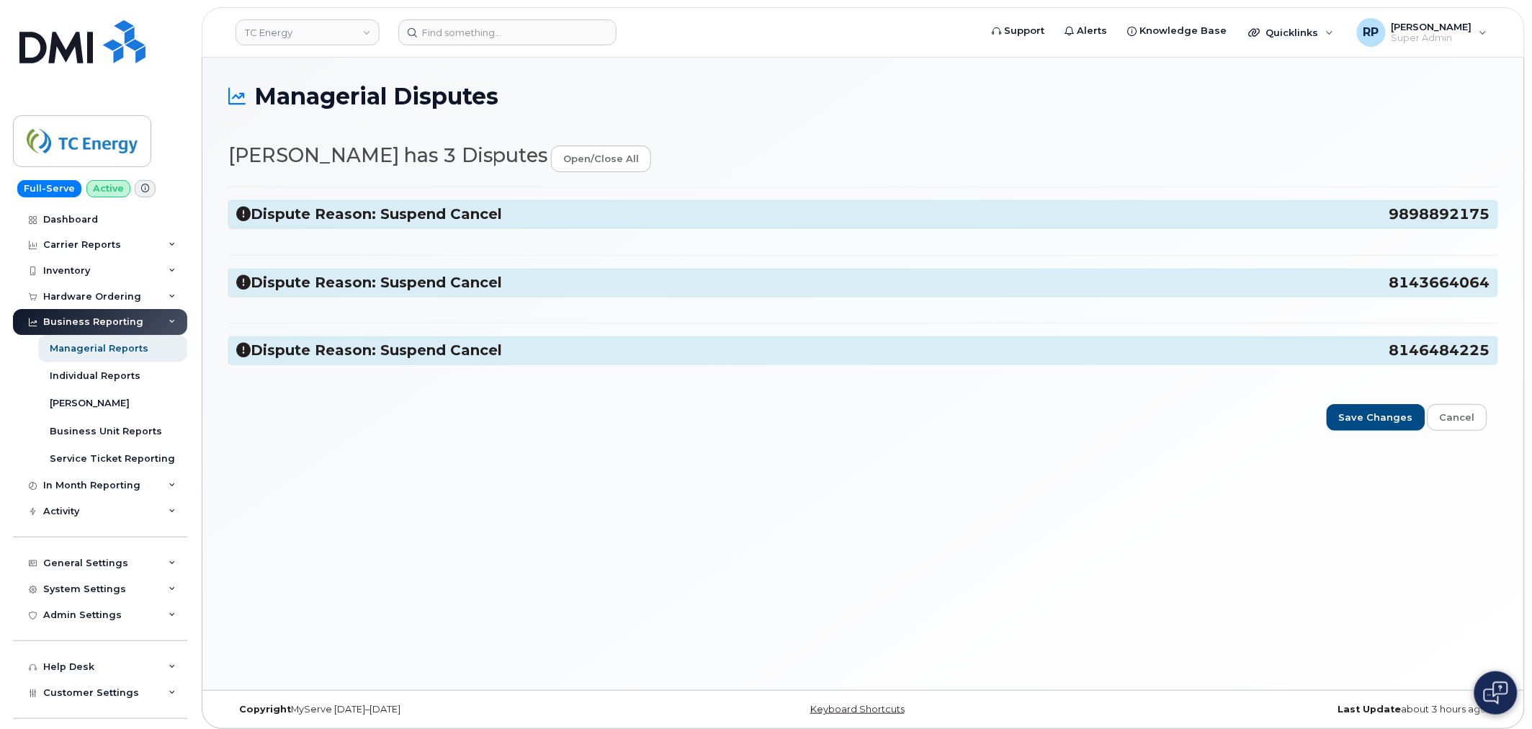
click at [243, 349] on icon at bounding box center [243, 350] width 14 height 14
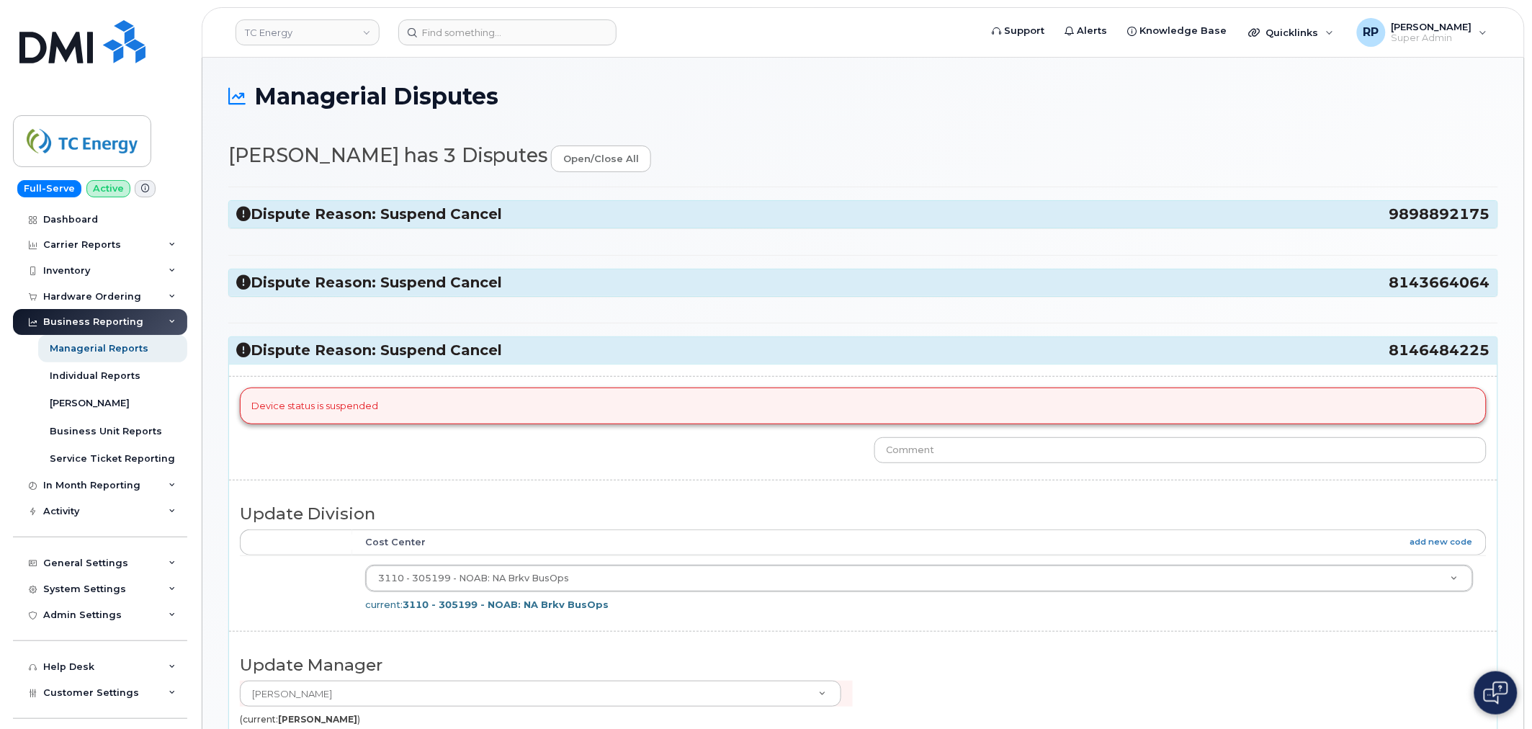
click at [243, 349] on icon at bounding box center [243, 350] width 14 height 14
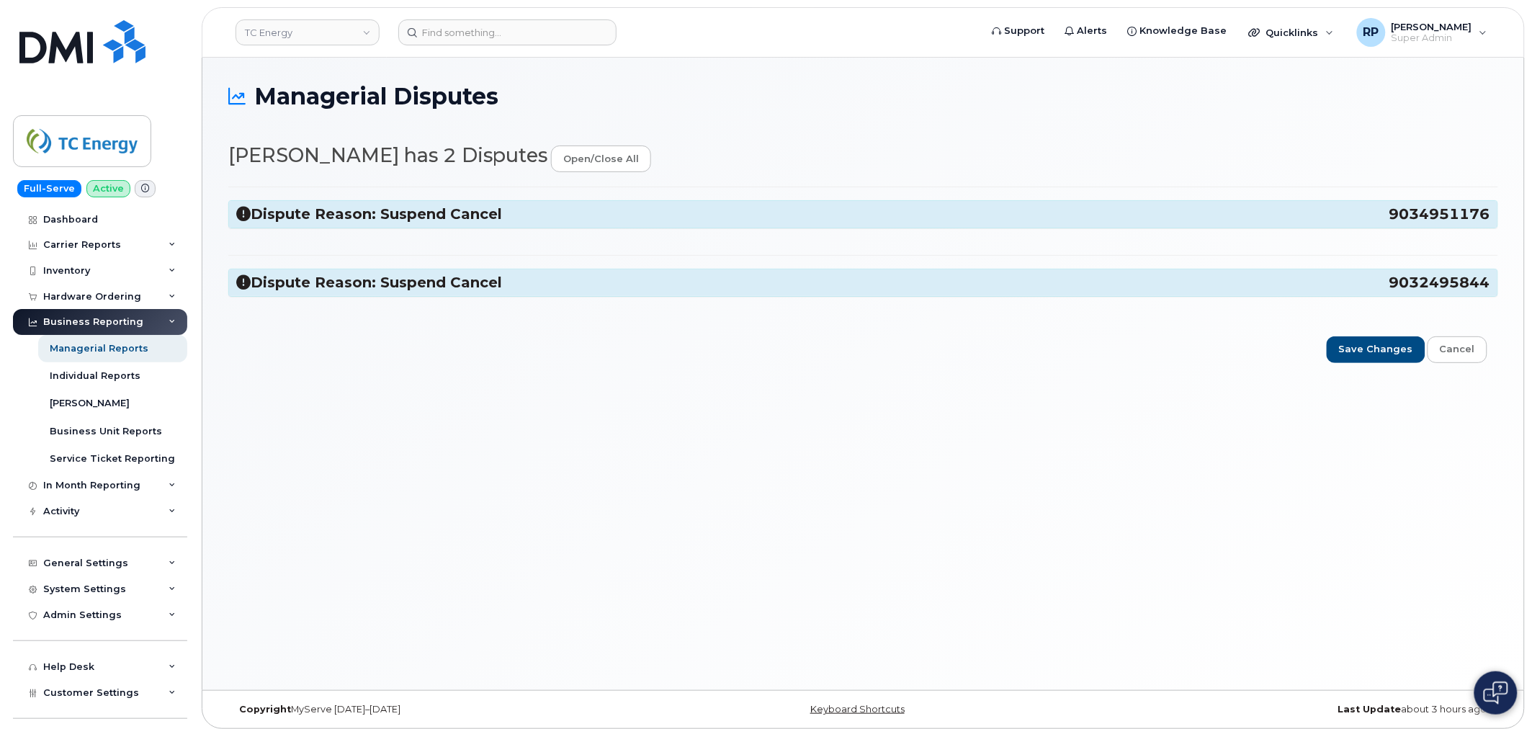
click at [245, 216] on icon at bounding box center [243, 214] width 14 height 14
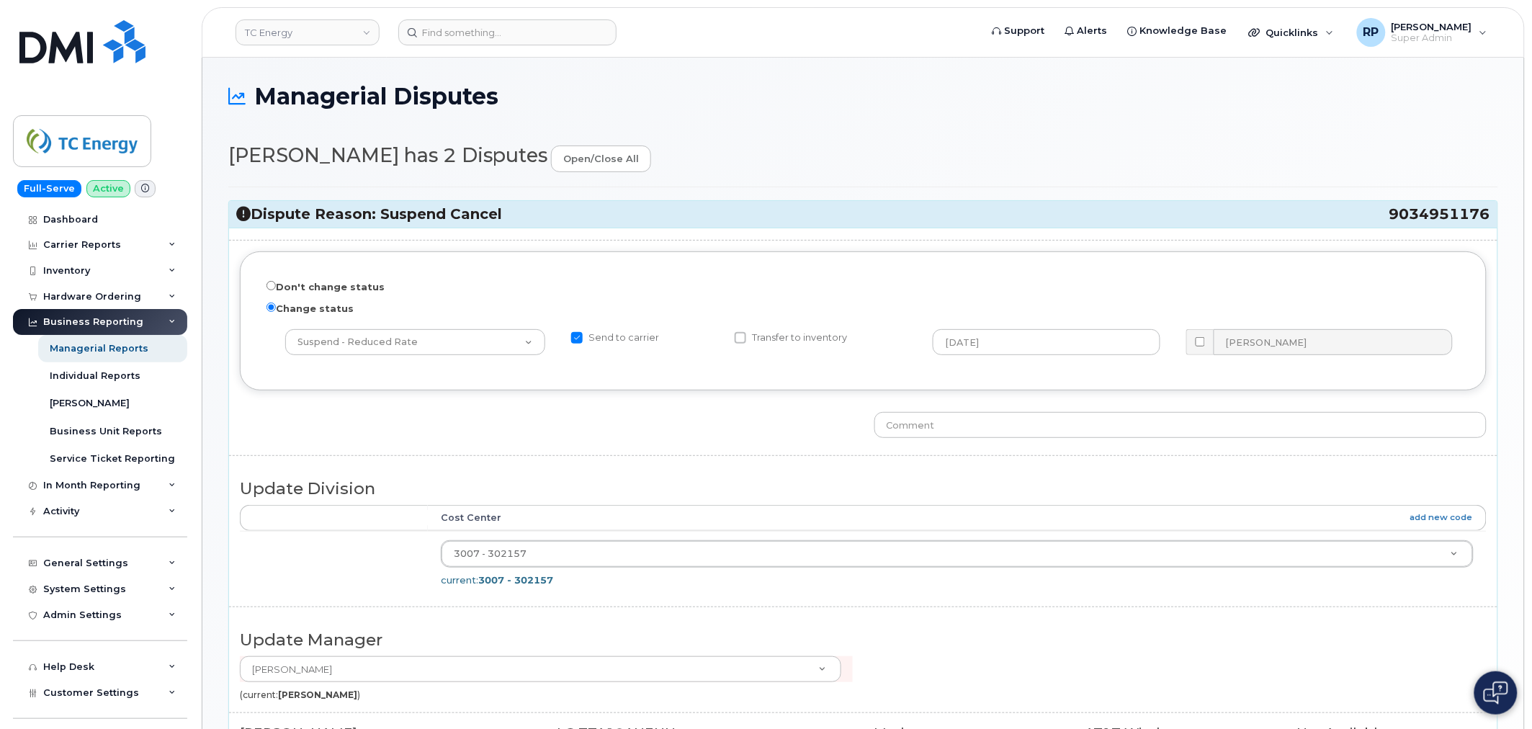
click at [245, 216] on icon at bounding box center [243, 214] width 14 height 14
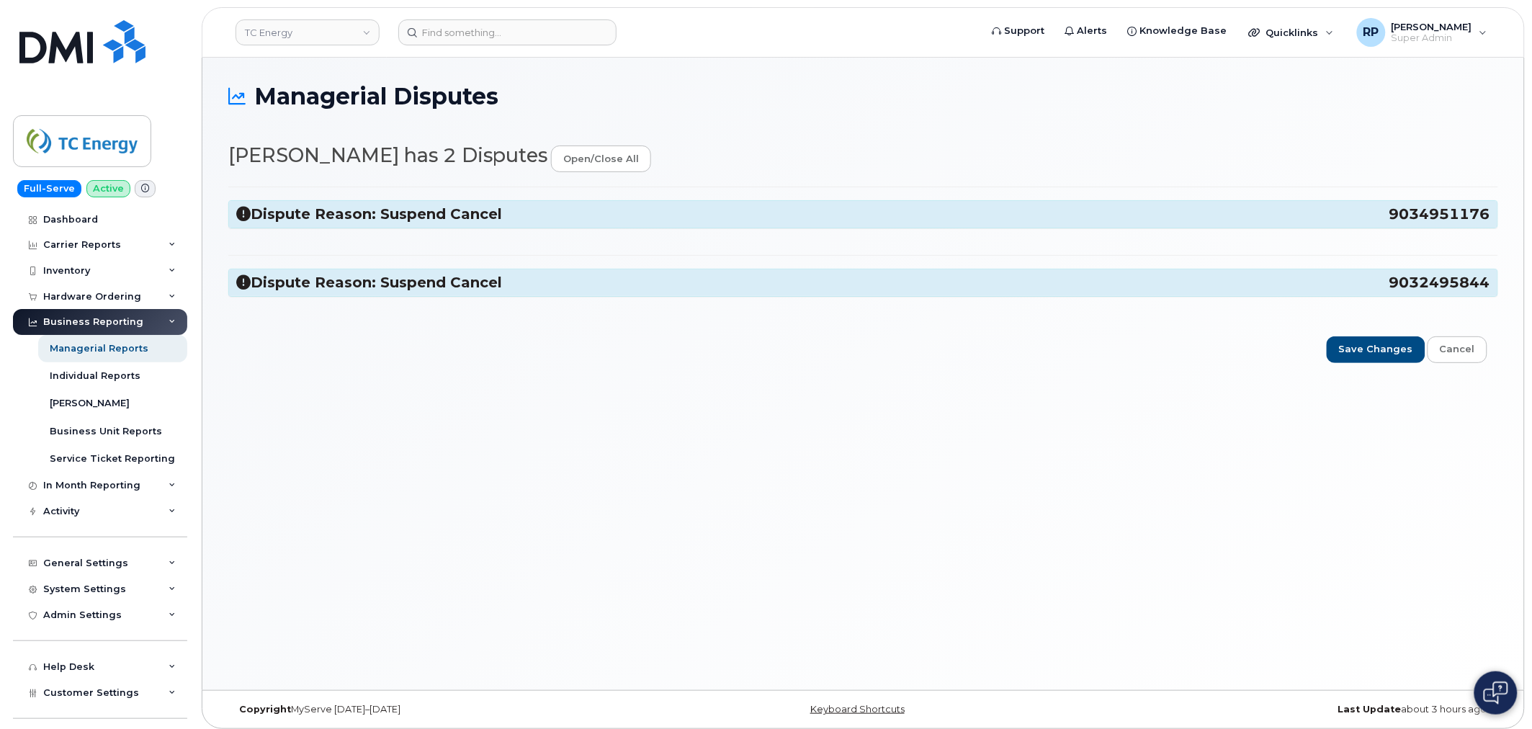
click at [239, 292] on h3 "Dispute Reason: Suspend Cancel 9032495844" at bounding box center [863, 282] width 1254 height 19
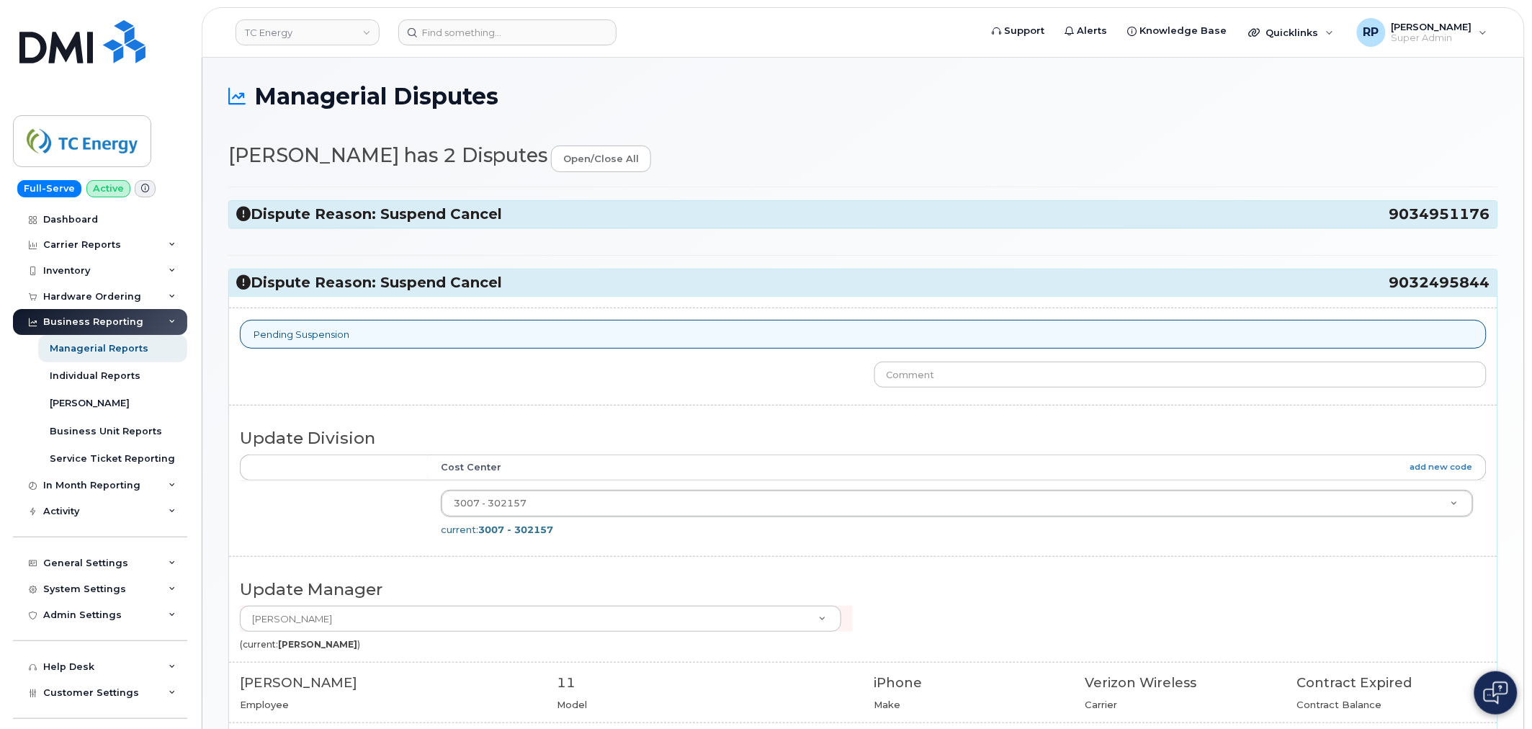
click at [239, 292] on h3 "Dispute Reason: Suspend Cancel 9032495844" at bounding box center [863, 282] width 1254 height 19
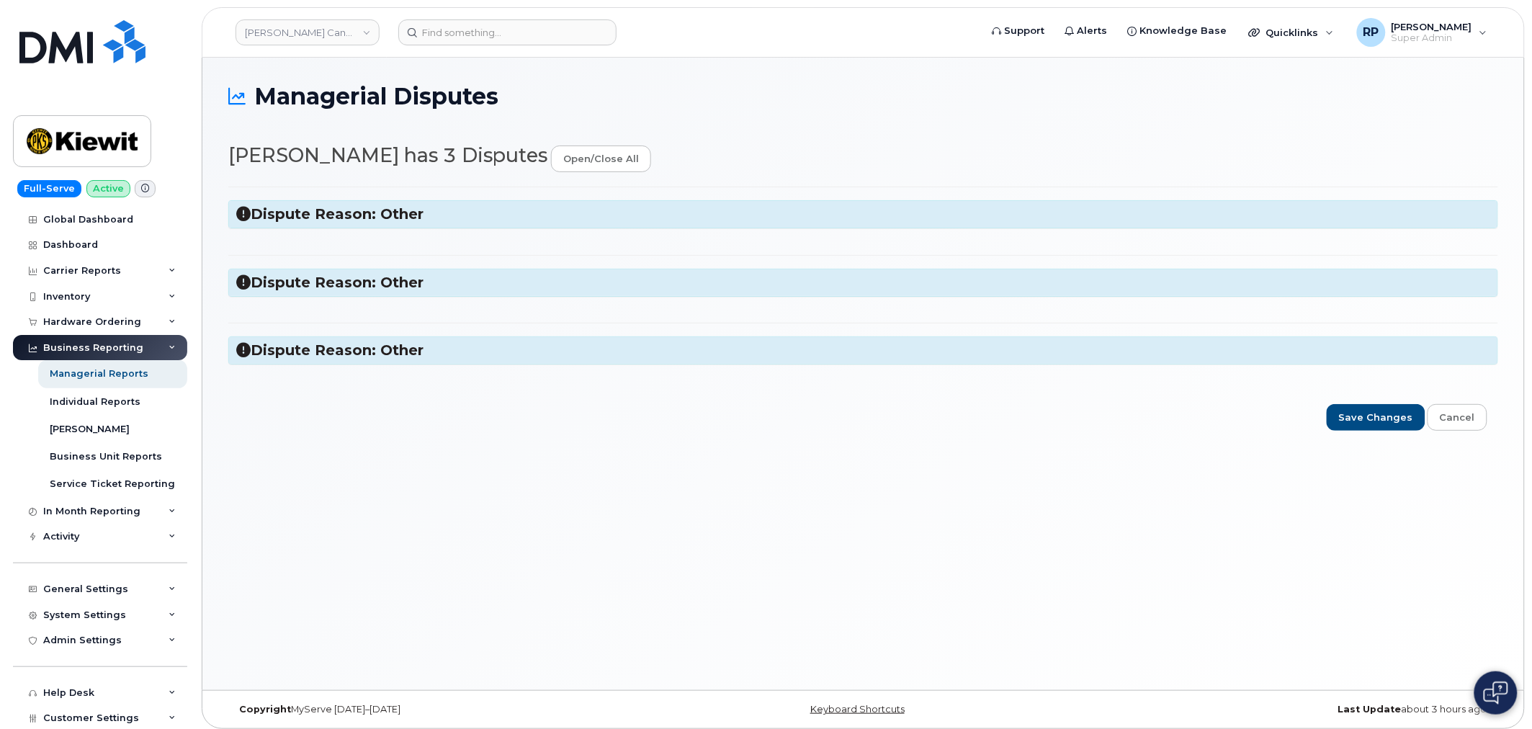
click at [238, 215] on icon at bounding box center [243, 214] width 14 height 14
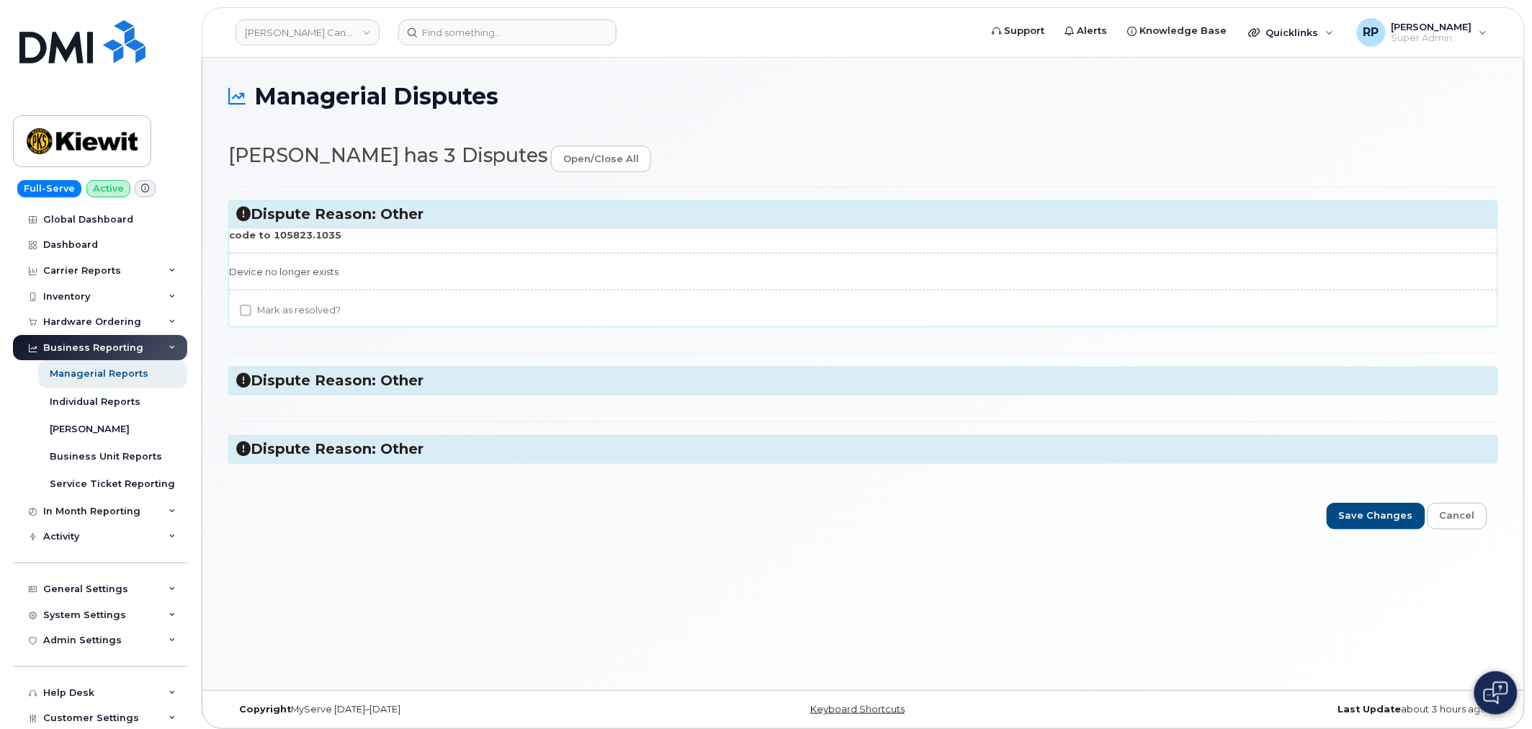
click at [241, 382] on icon at bounding box center [243, 380] width 14 height 14
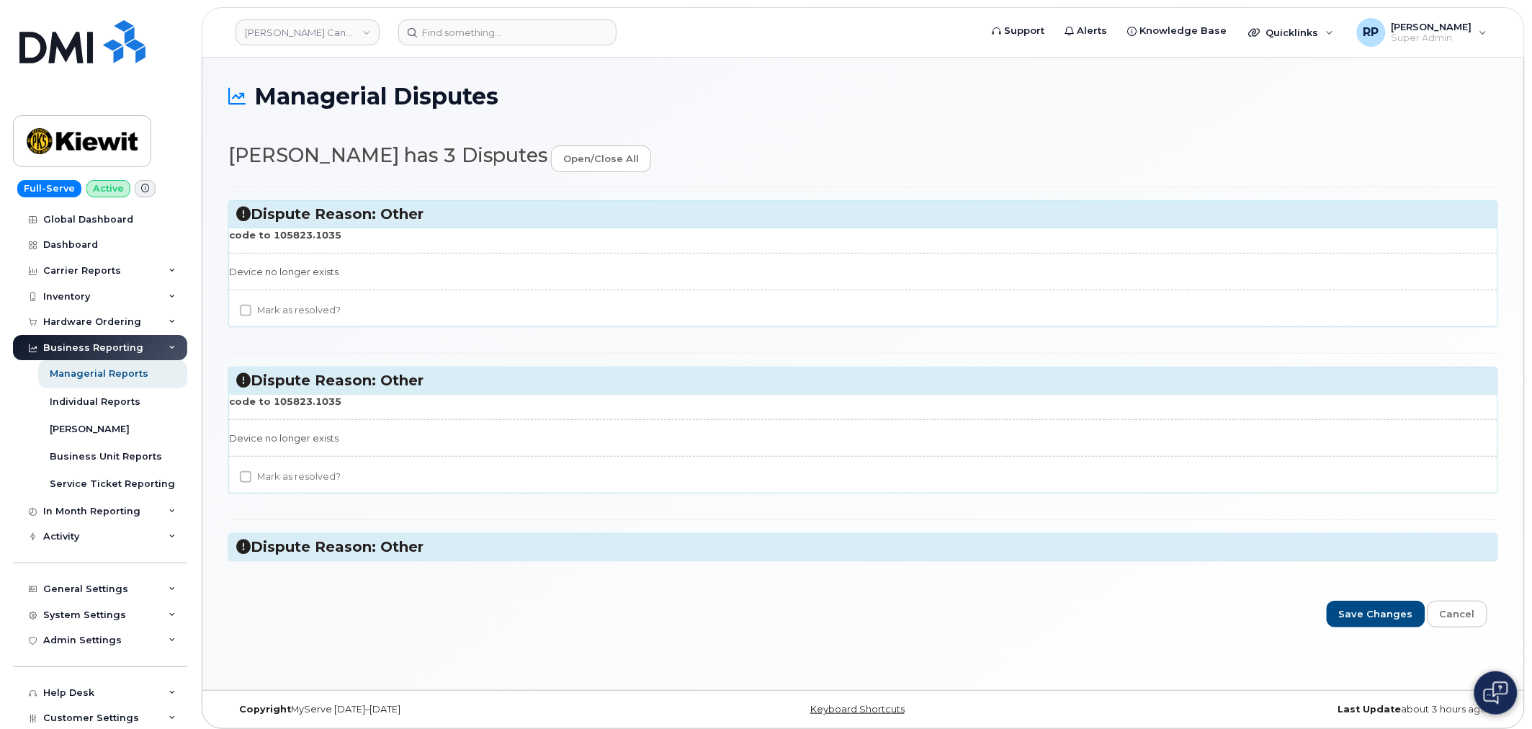
click at [246, 544] on icon at bounding box center [243, 547] width 14 height 14
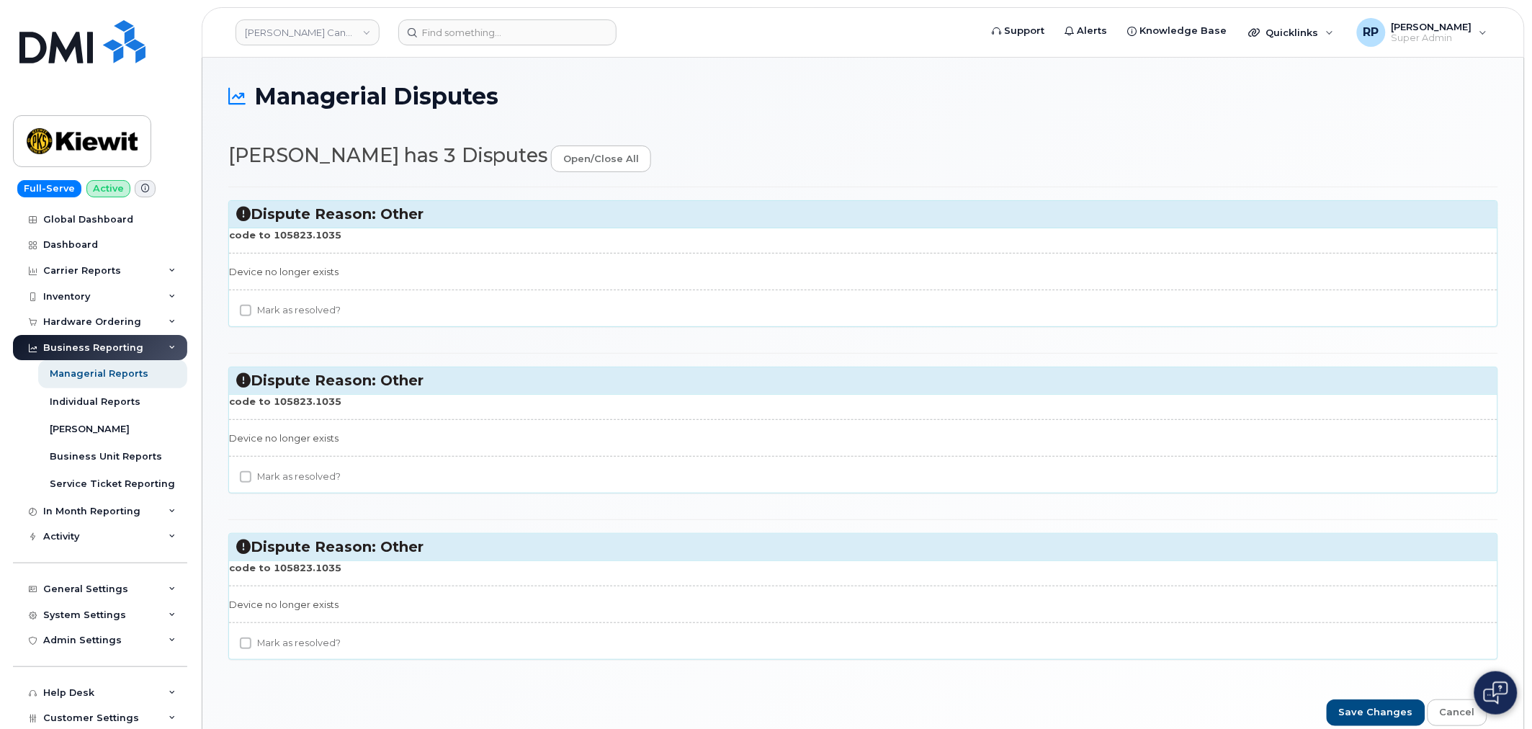
click at [242, 214] on icon at bounding box center [243, 214] width 14 height 14
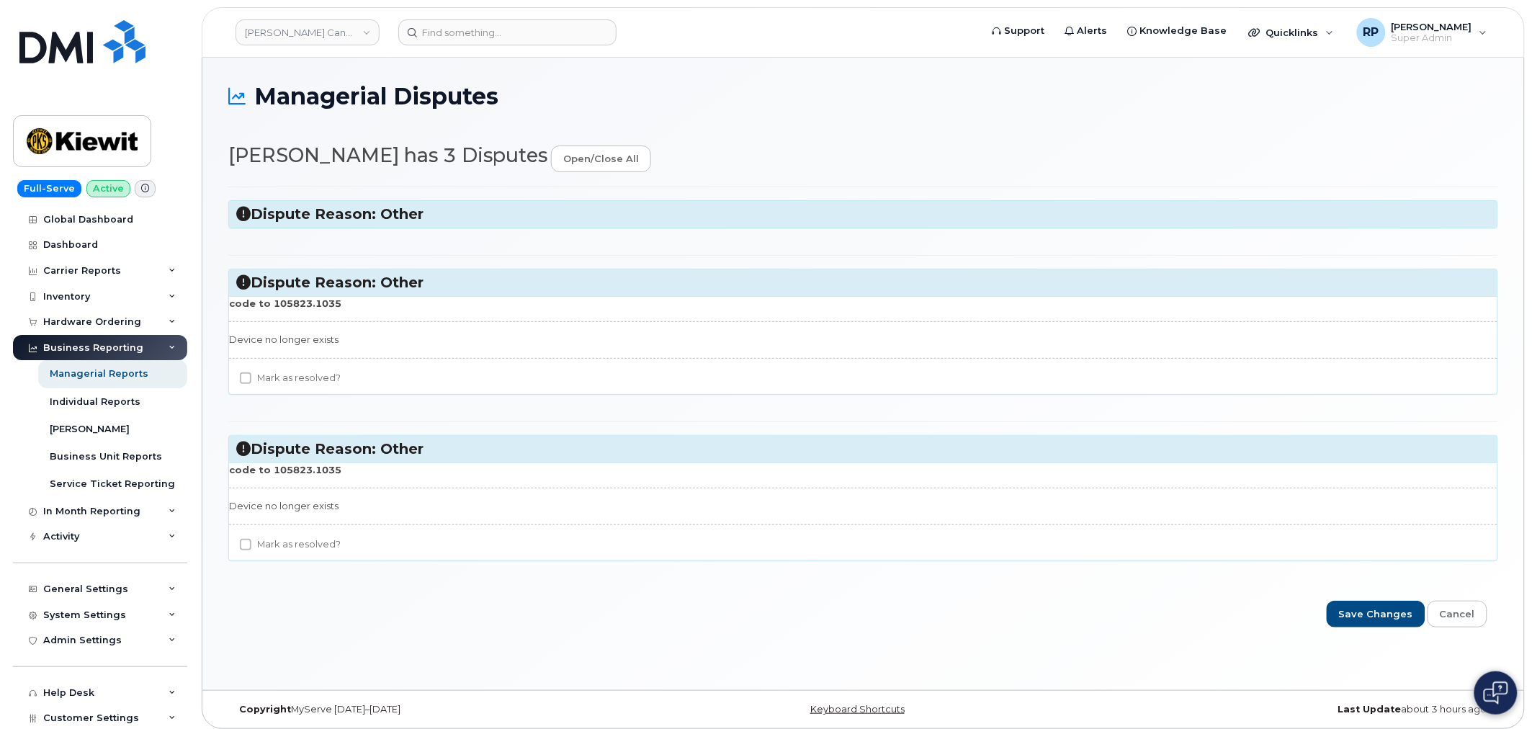
click at [242, 214] on icon at bounding box center [243, 214] width 14 height 14
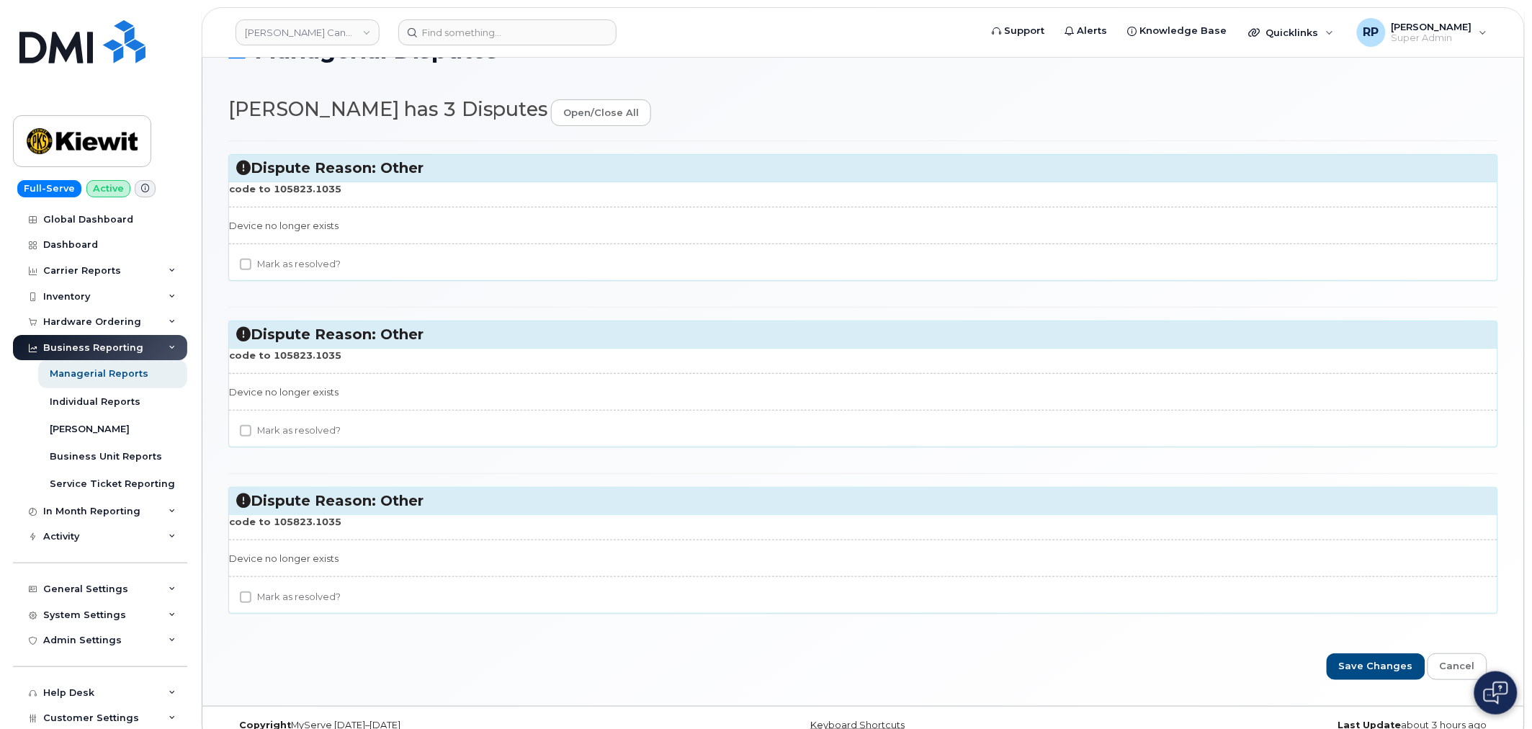
scroll to position [71, 0]
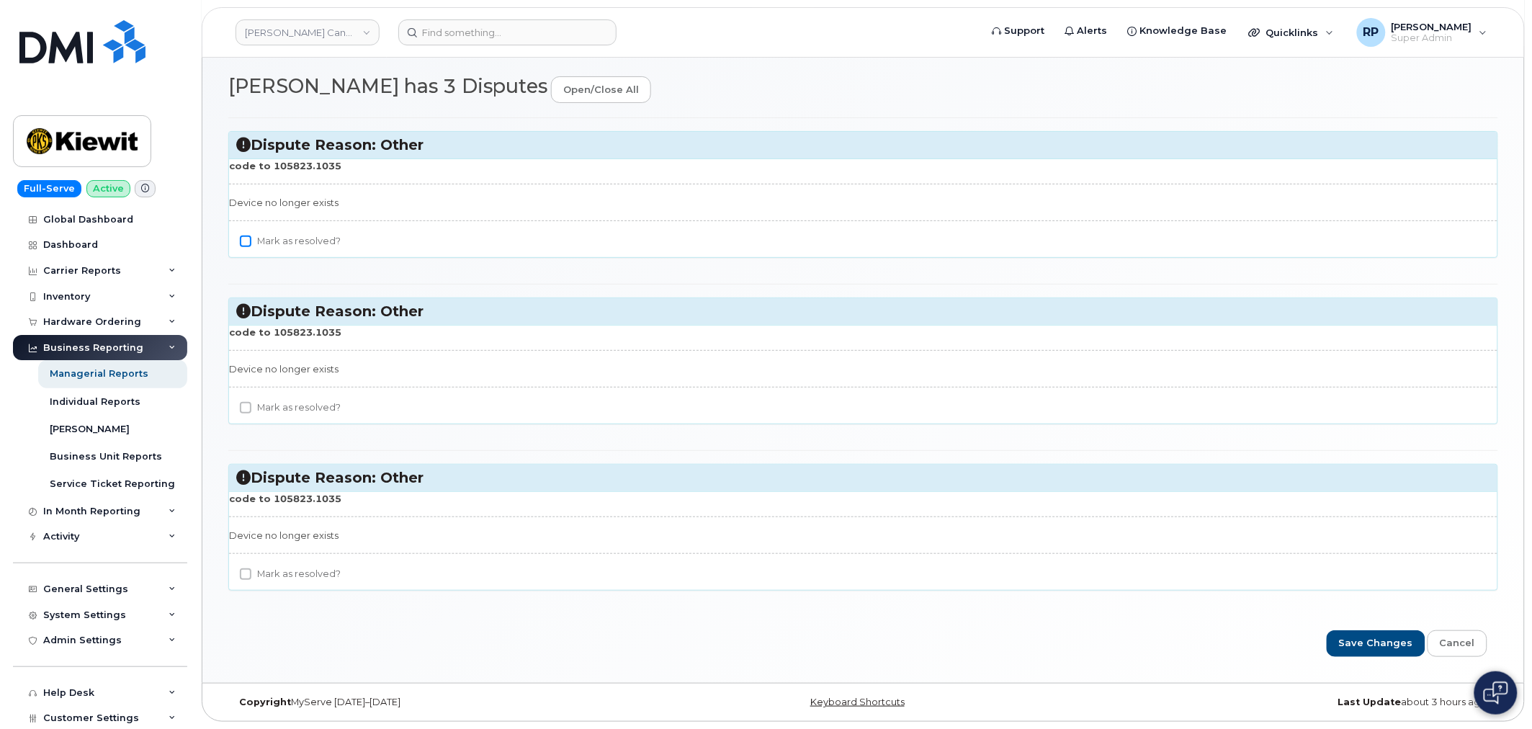
click at [241, 241] on input "Mark as resolved?" at bounding box center [246, 242] width 12 height 12
checkbox input "true"
click at [243, 409] on input "Mark as resolved?" at bounding box center [246, 408] width 12 height 12
checkbox input "true"
click at [246, 575] on input "Mark as resolved?" at bounding box center [246, 574] width 12 height 12
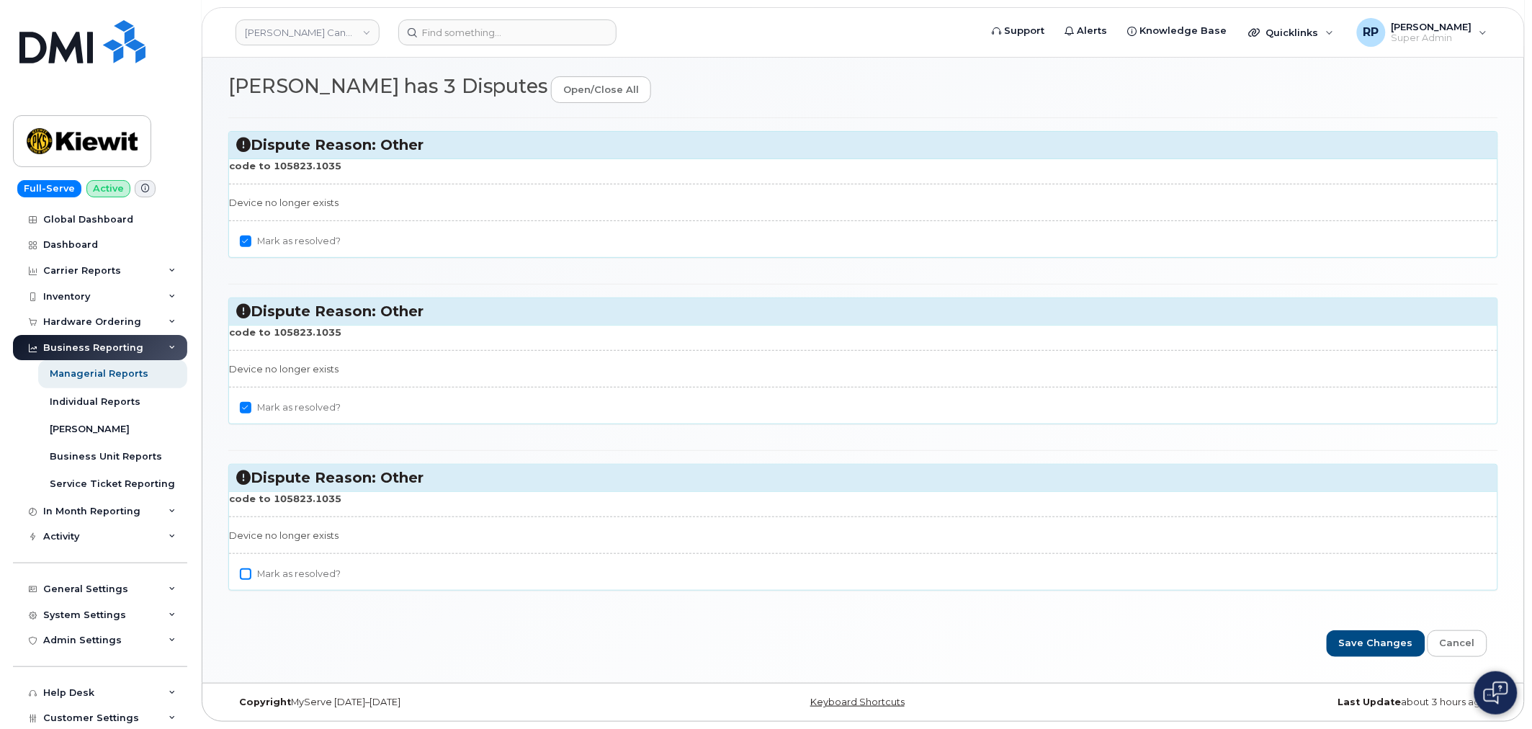
checkbox input "true"
click at [1366, 649] on input "Save Changes" at bounding box center [1376, 643] width 99 height 27
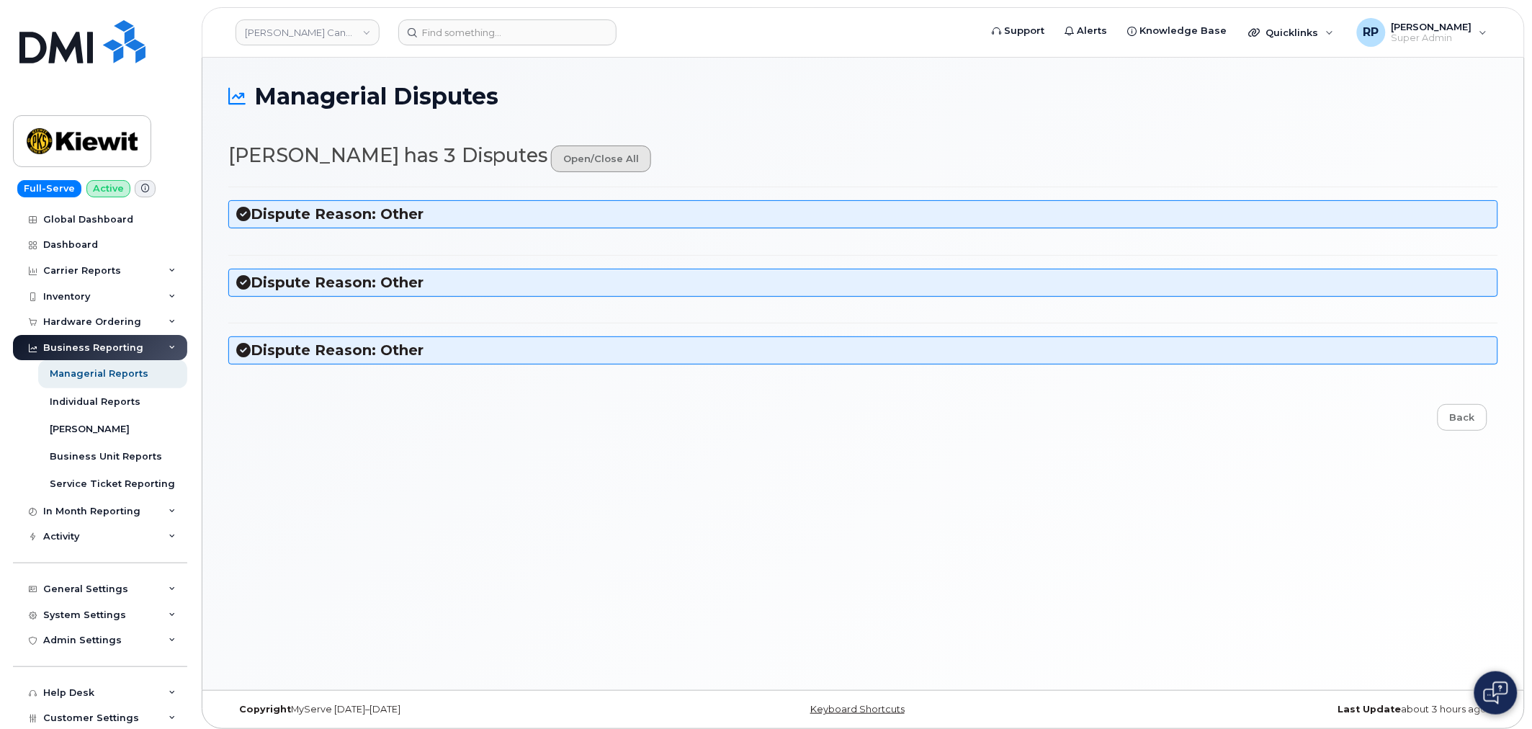
click at [607, 154] on link "open/close all" at bounding box center [601, 159] width 100 height 27
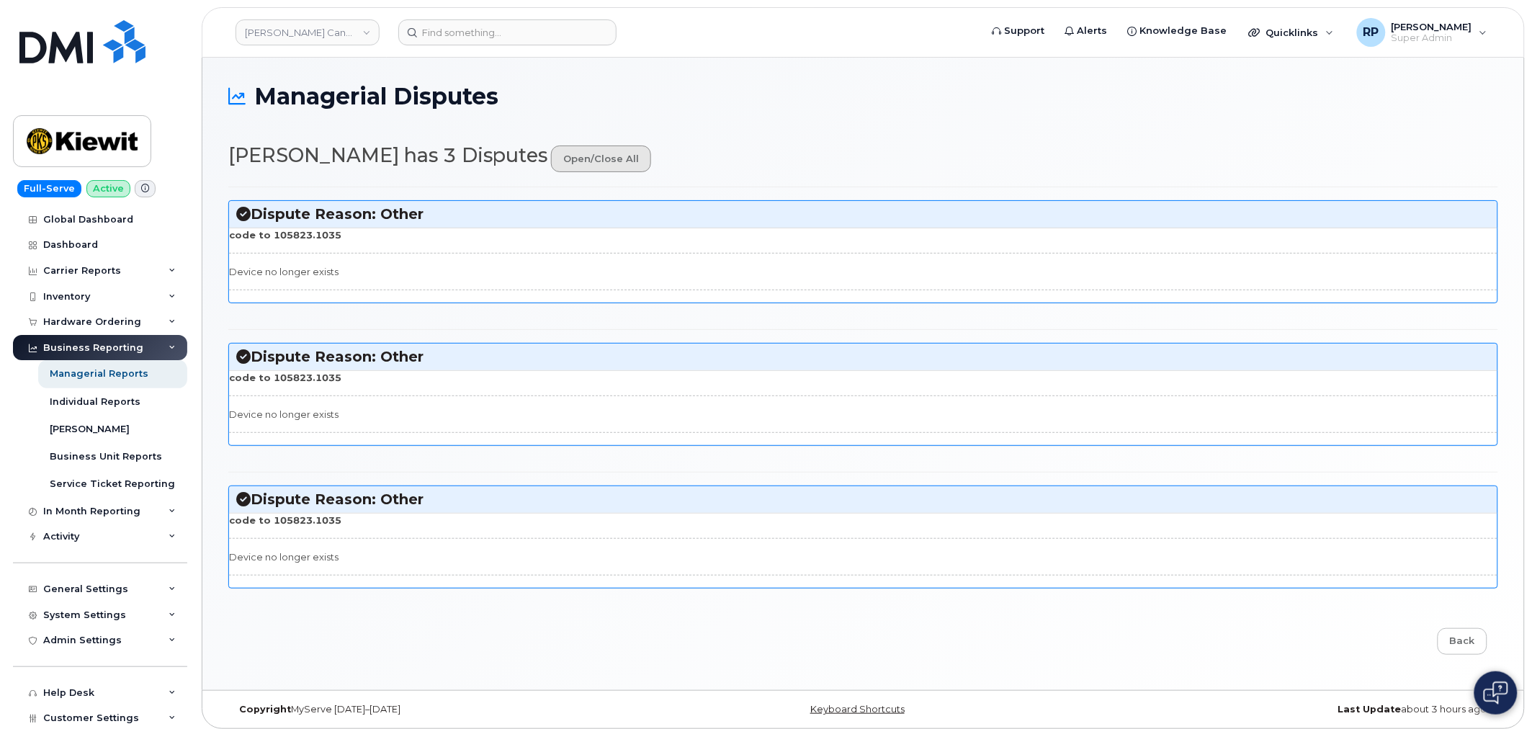
click at [607, 154] on link "open/close all" at bounding box center [601, 159] width 100 height 27
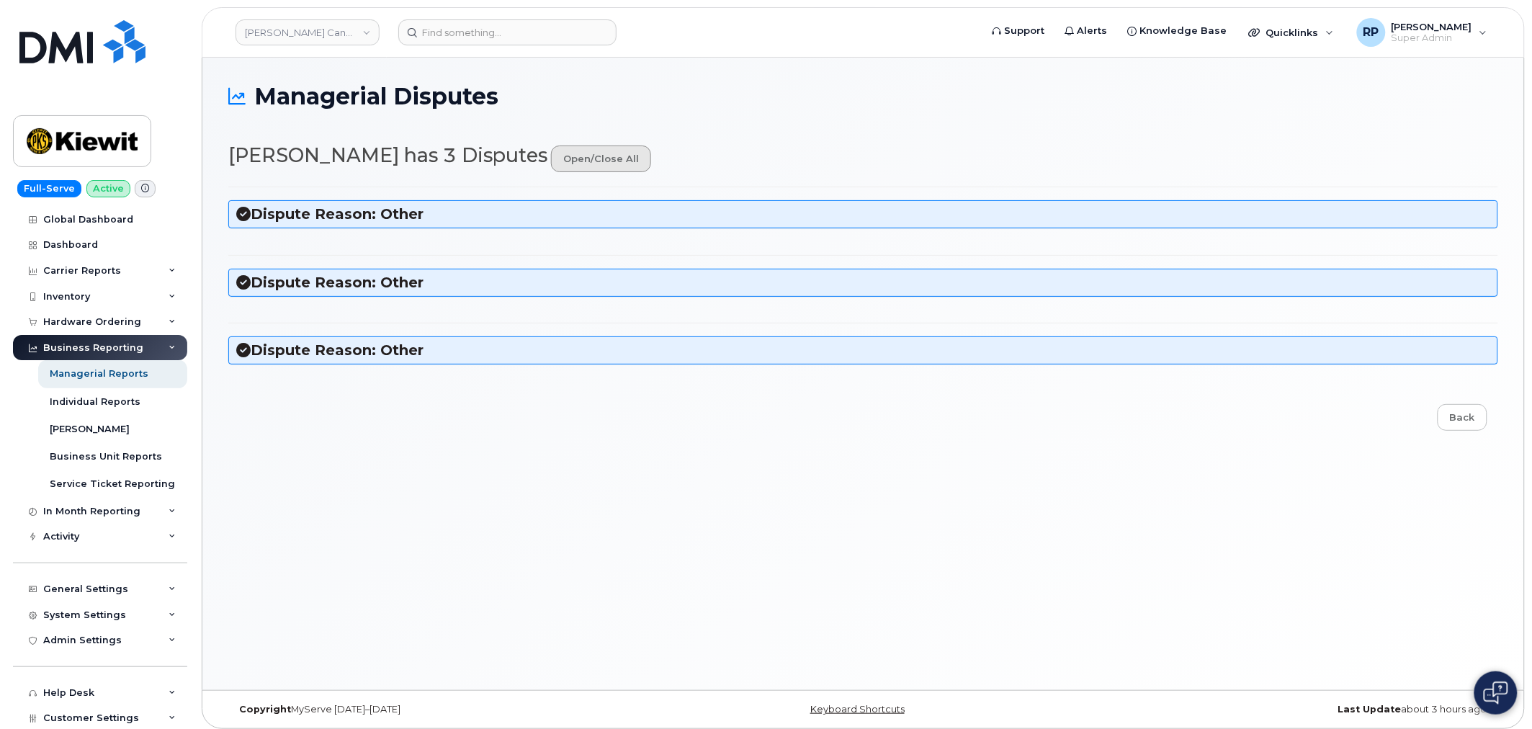
click at [607, 154] on link "open/close all" at bounding box center [601, 159] width 100 height 27
click at [241, 212] on icon at bounding box center [243, 214] width 14 height 14
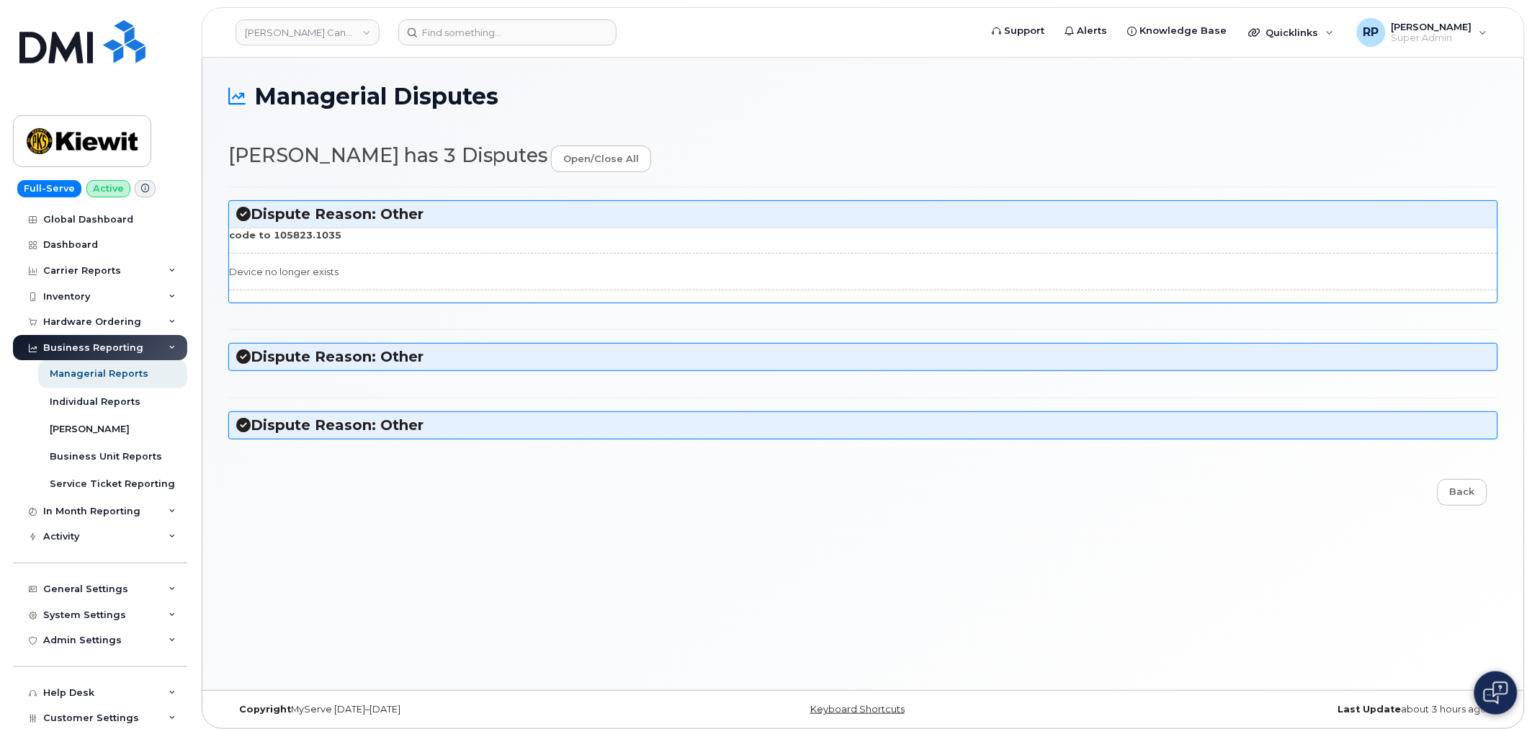
click at [241, 366] on h3 "Dispute Reason: Other" at bounding box center [863, 356] width 1254 height 19
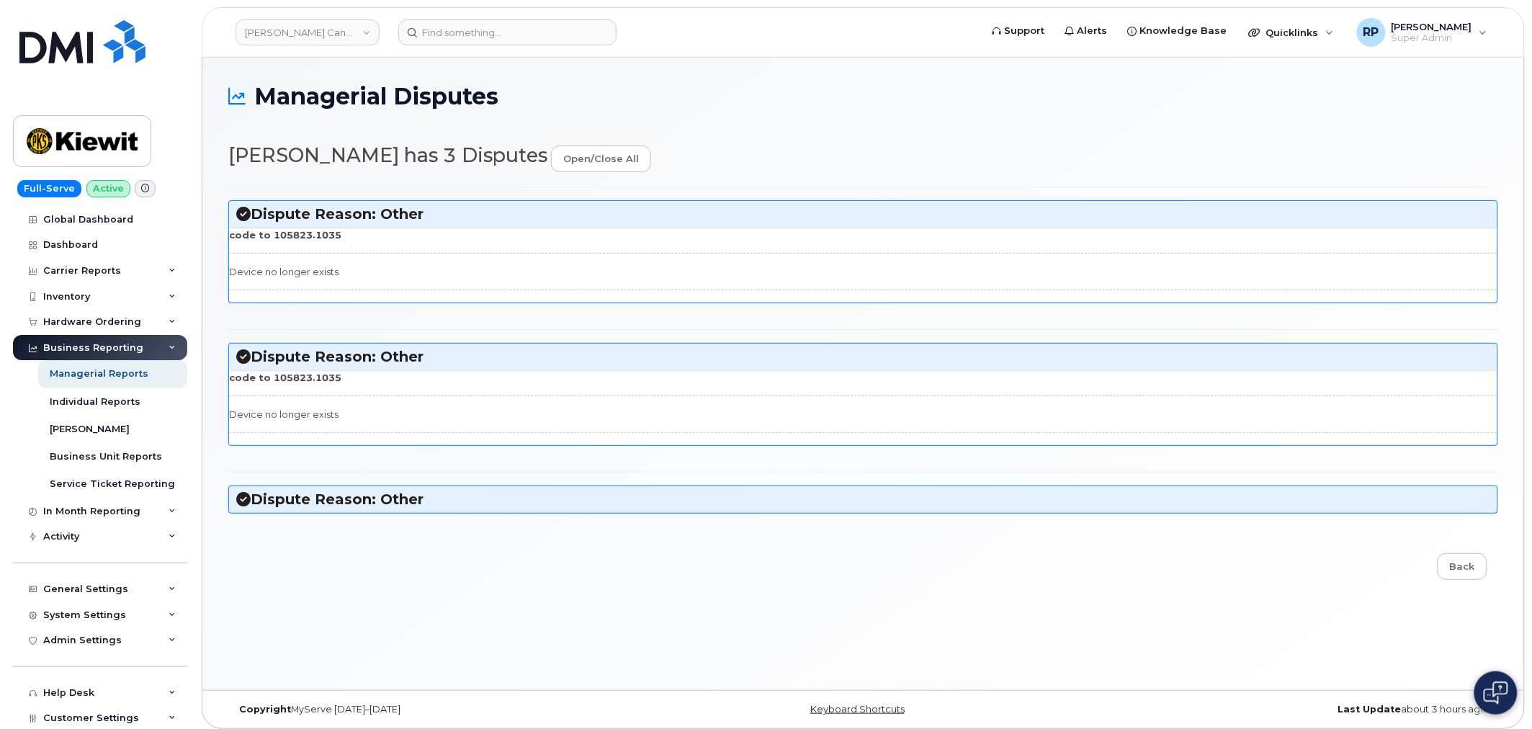
click at [243, 509] on h3 "Dispute Reason: Other" at bounding box center [863, 499] width 1254 height 19
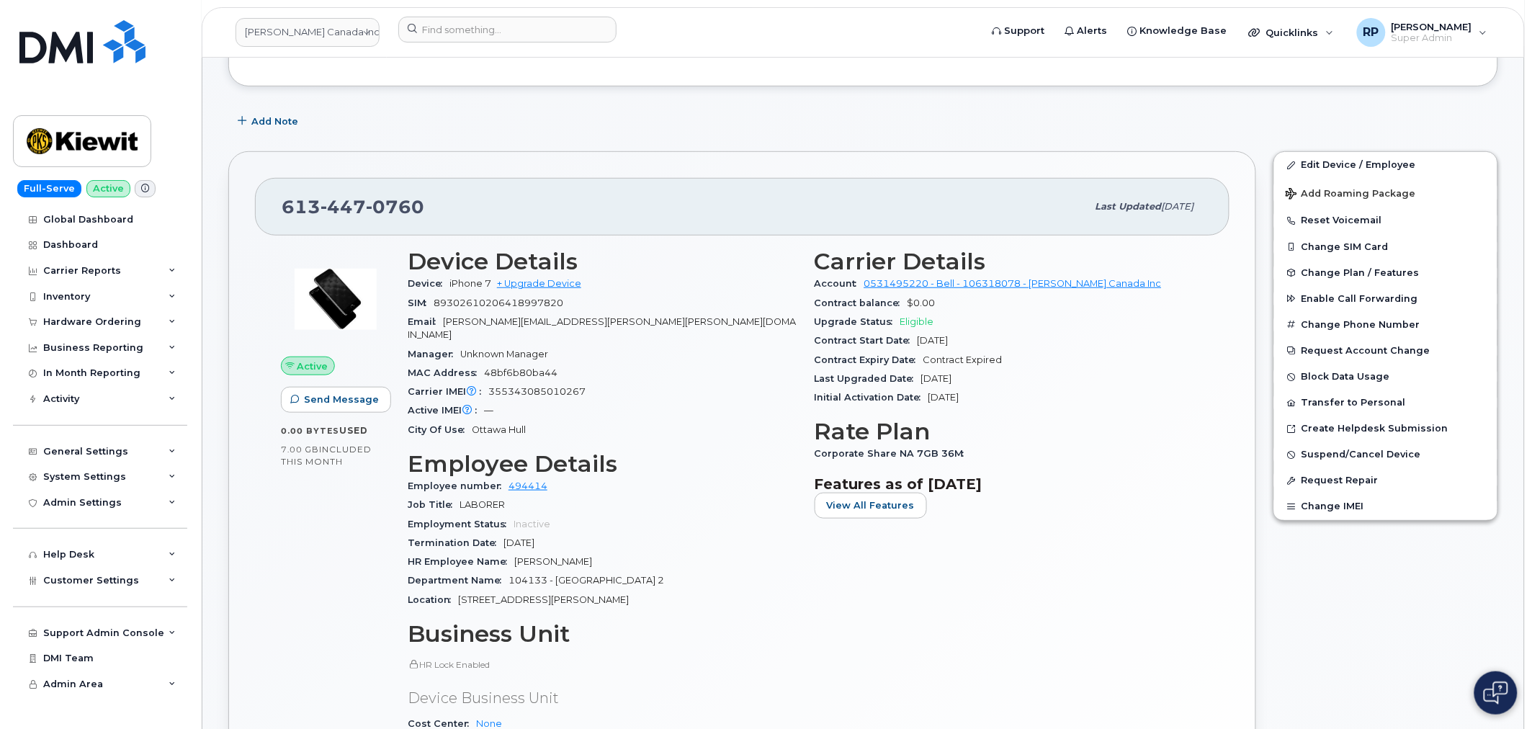
scroll to position [240, 0]
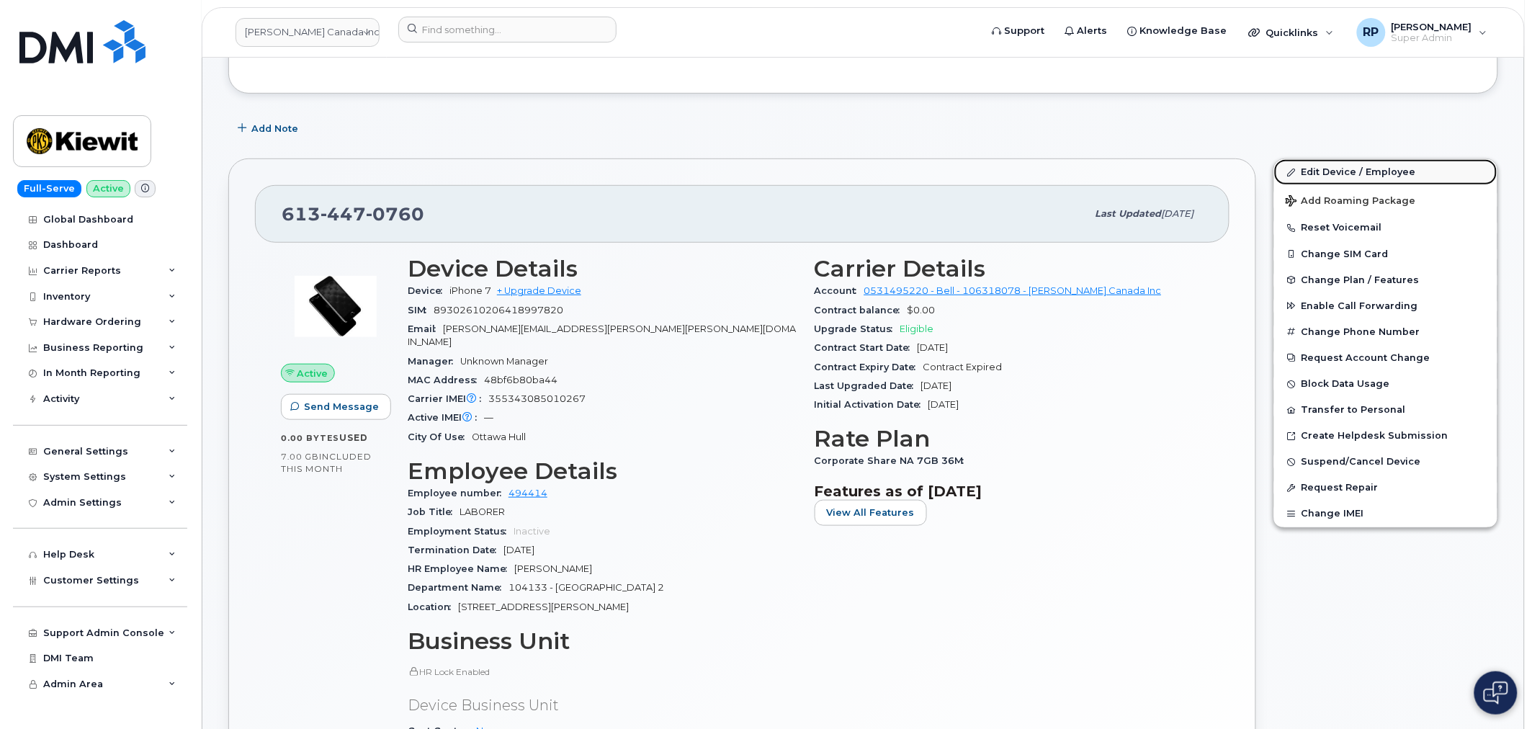
click at [1354, 174] on link "Edit Device / Employee" at bounding box center [1385, 172] width 223 height 26
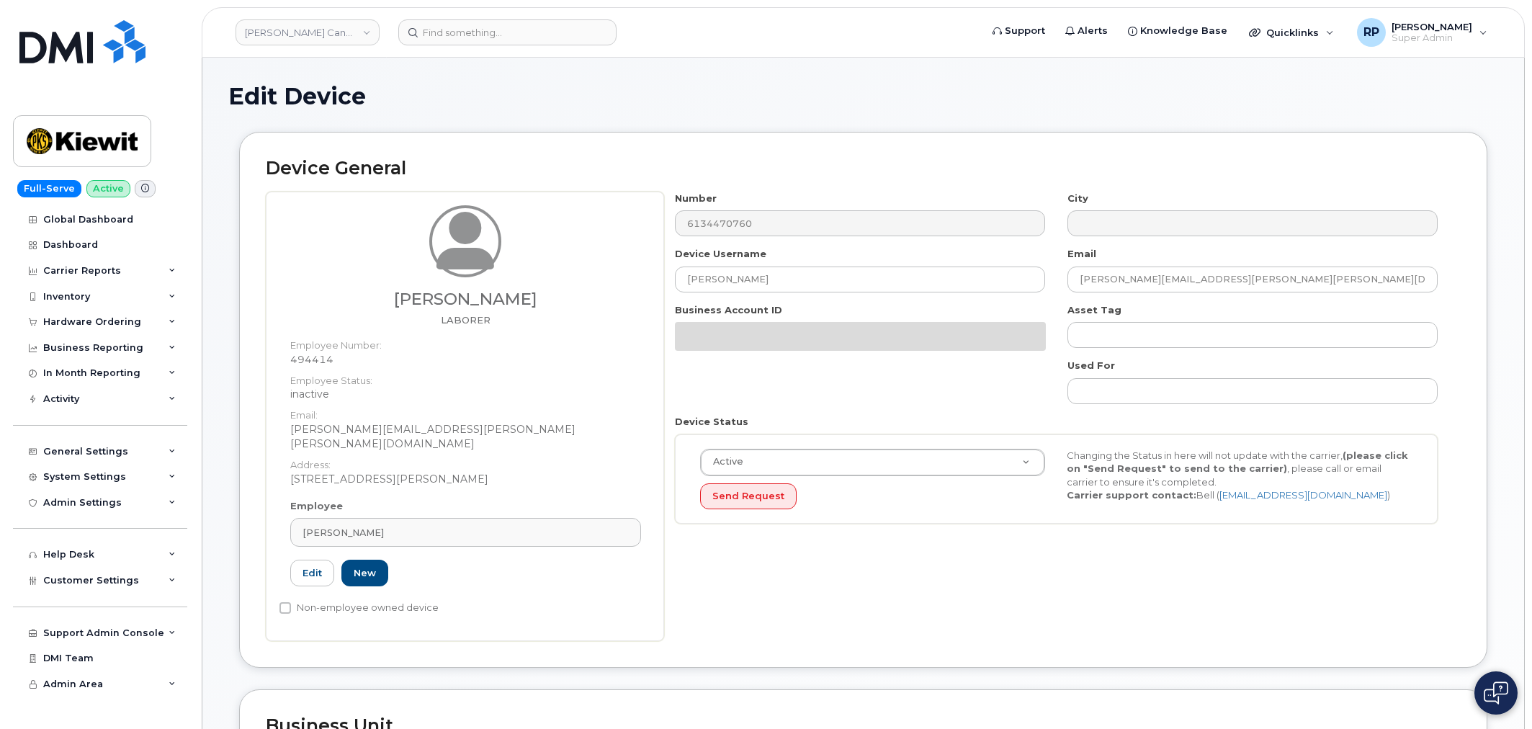
select select "14059"
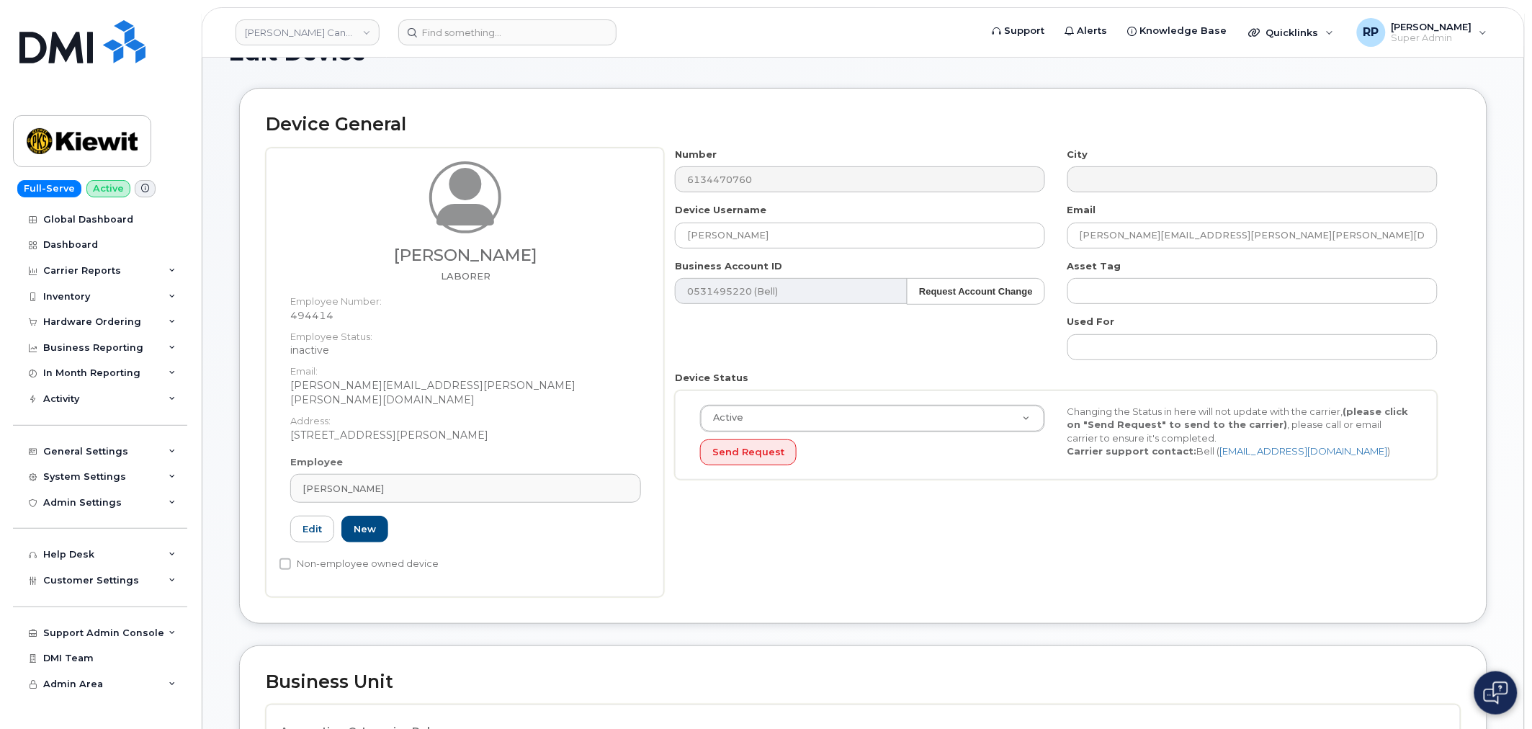
scroll to position [400, 0]
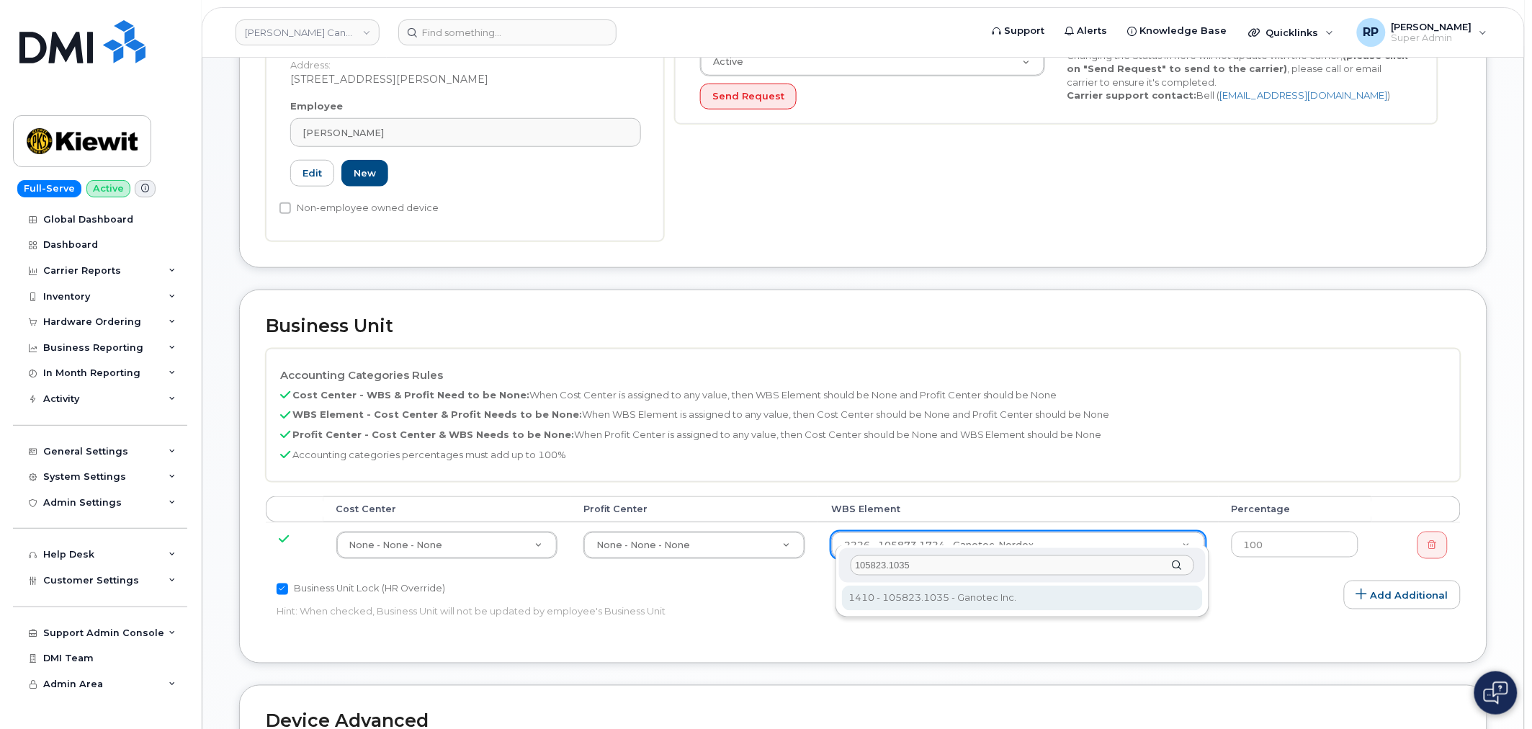
type input "105823.1035"
type input "20328160"
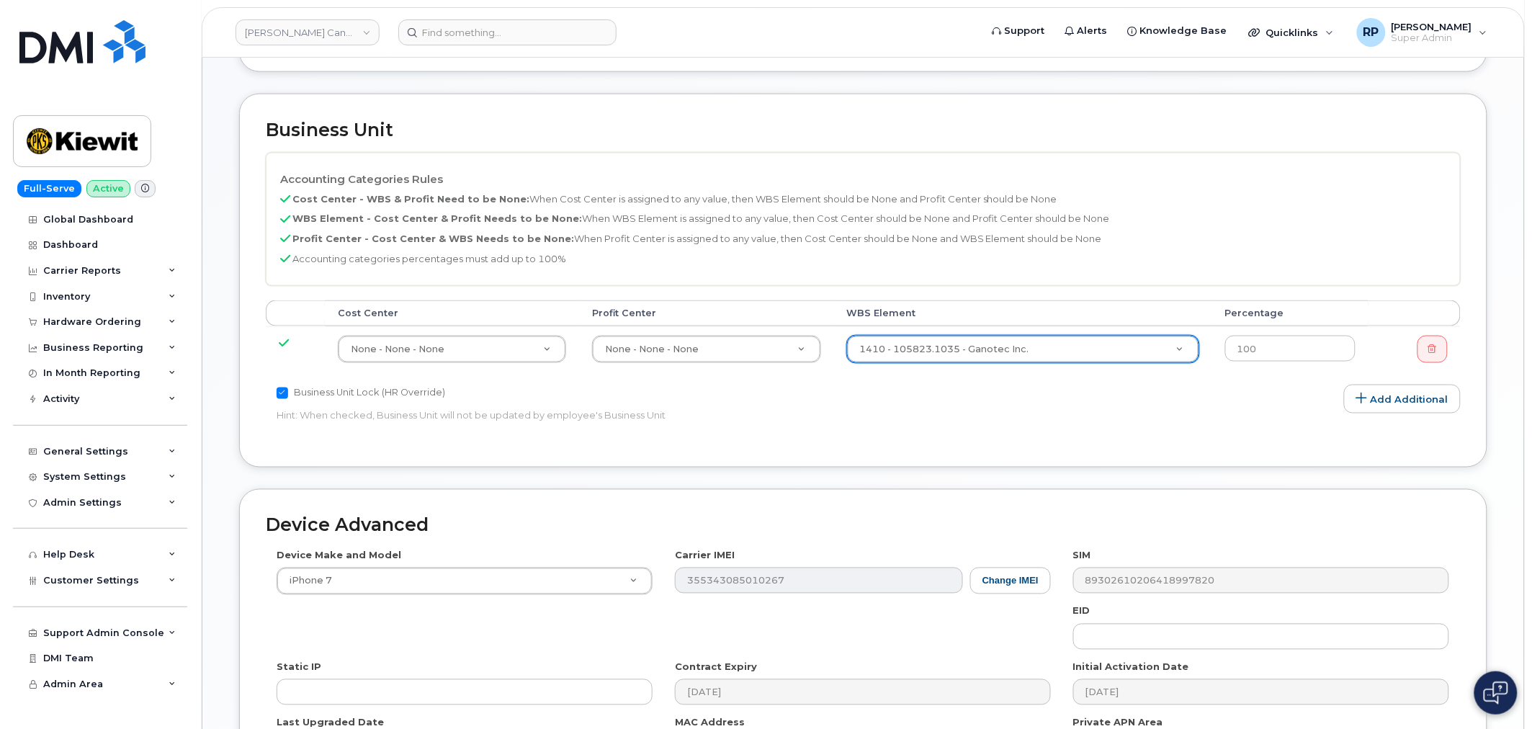
scroll to position [772, 0]
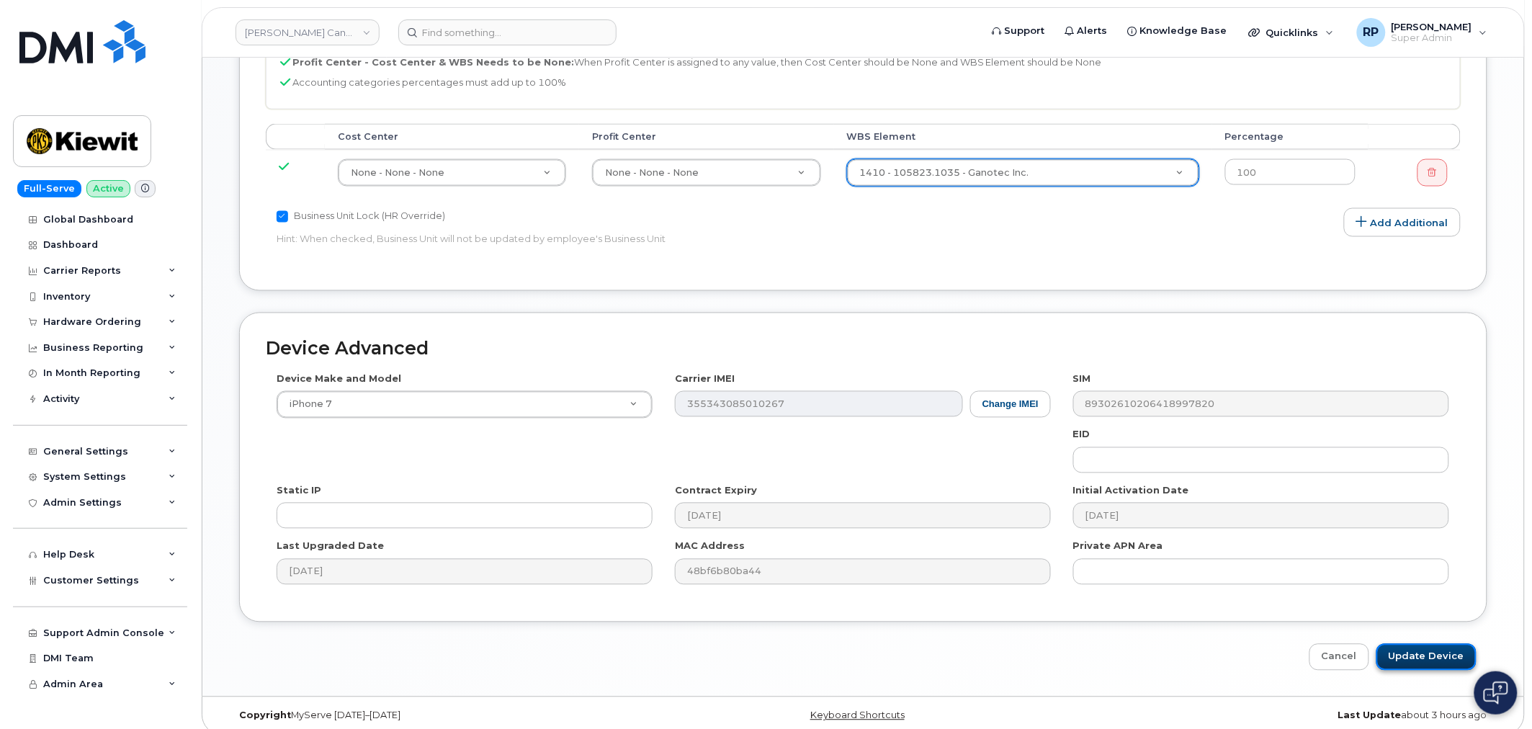
click at [1441, 644] on input "Update Device" at bounding box center [1427, 657] width 100 height 27
type input "Saving..."
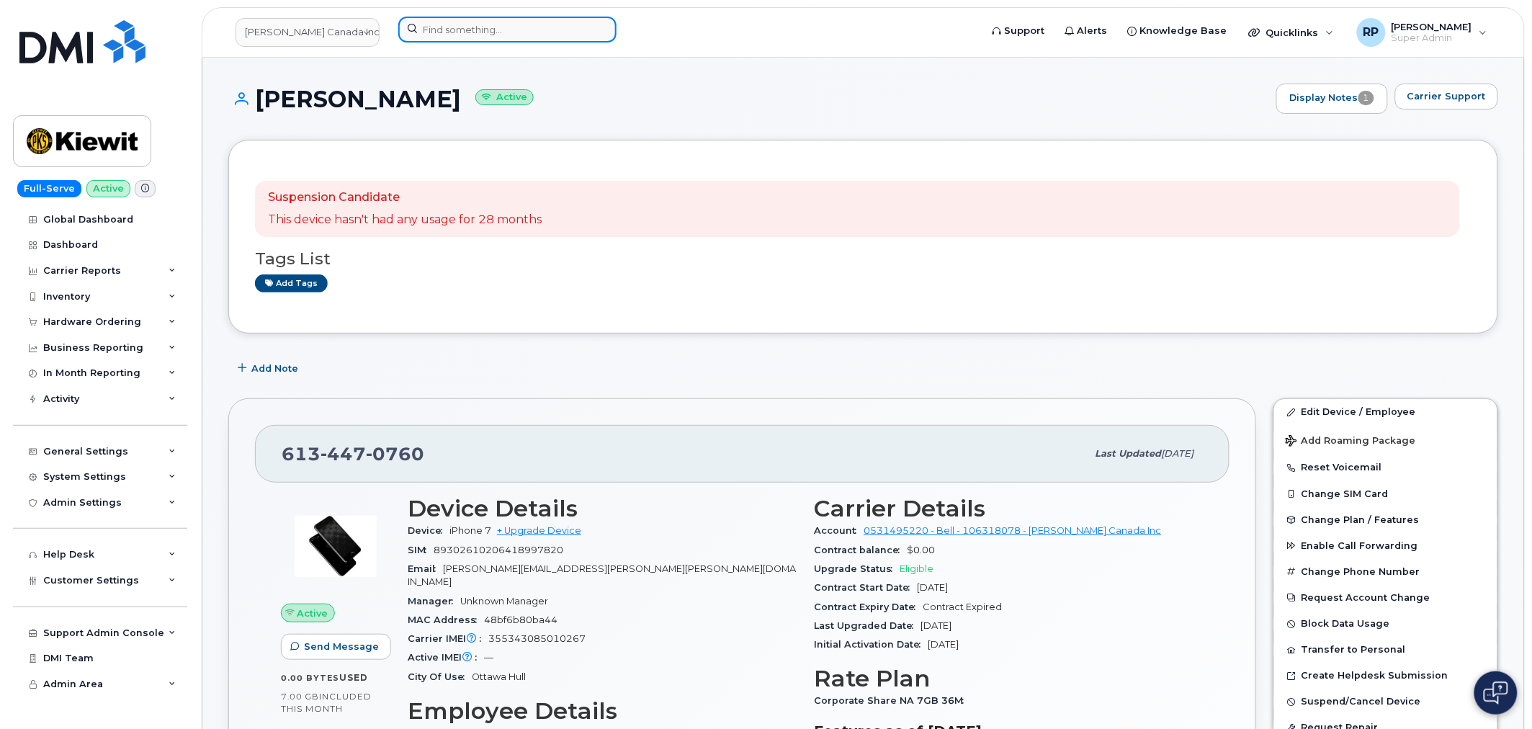
click at [501, 32] on input at bounding box center [507, 30] width 218 height 26
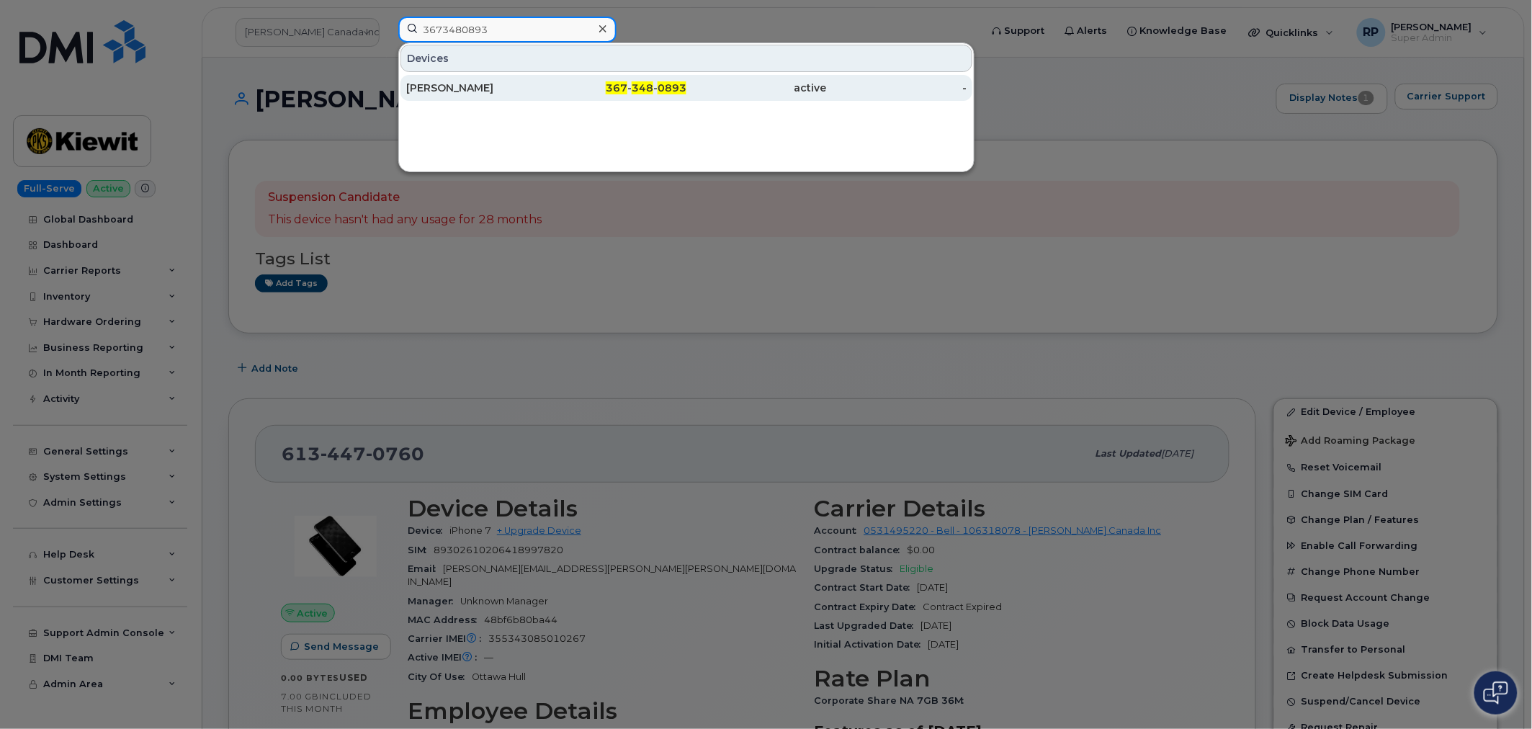
type input "3673480893"
click at [501, 83] on div "[PERSON_NAME]" at bounding box center [476, 88] width 140 height 14
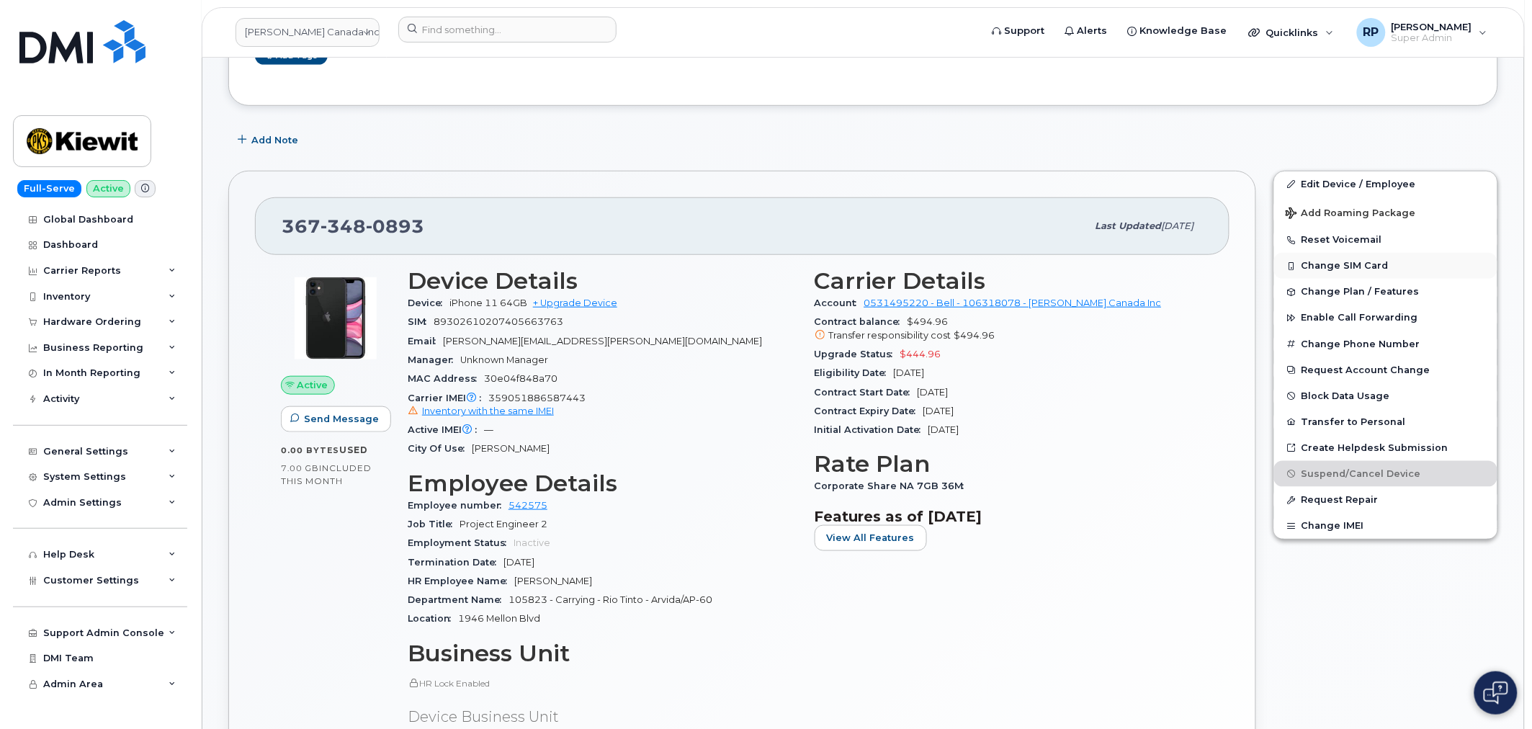
scroll to position [320, 0]
click at [1334, 176] on link "Edit Device / Employee" at bounding box center [1385, 186] width 223 height 26
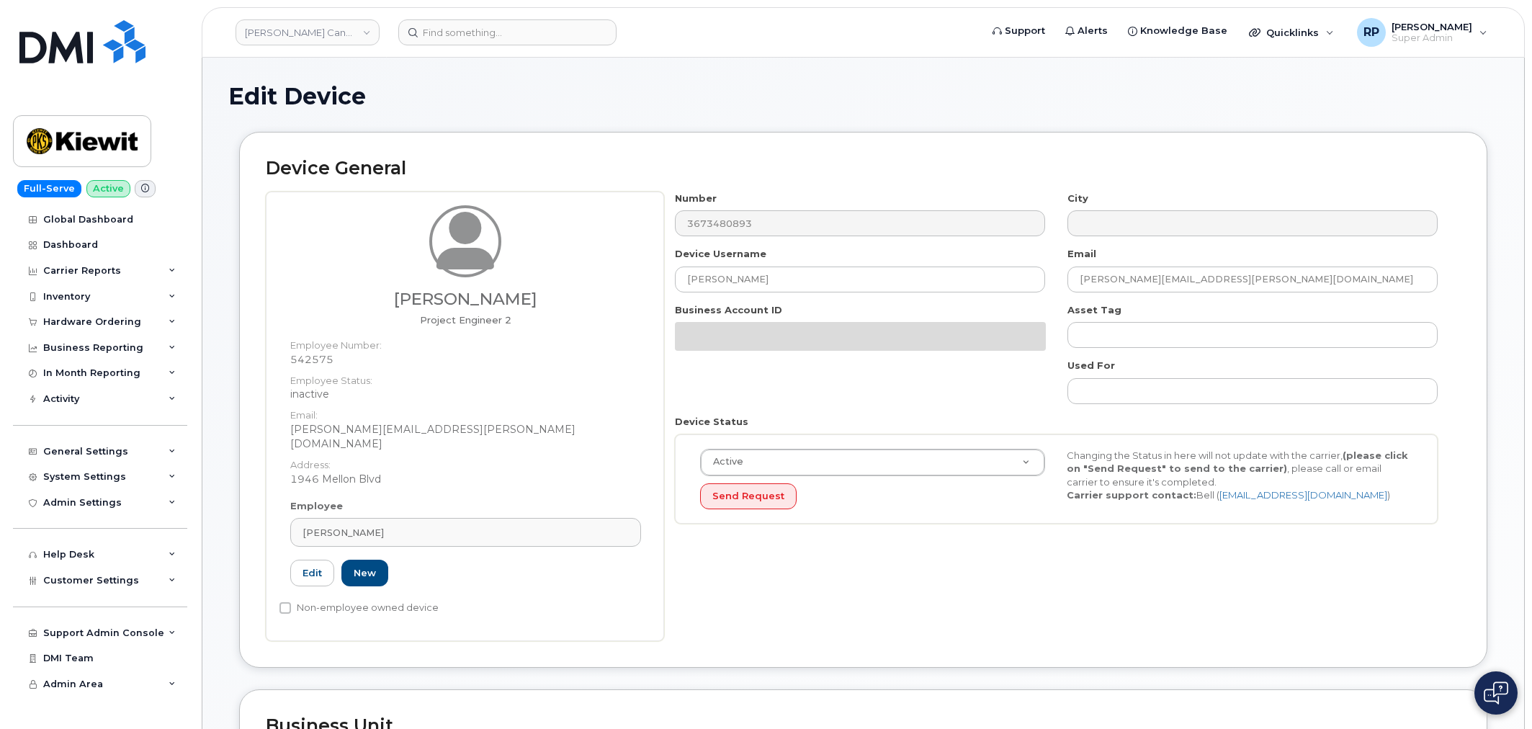
select select "14059"
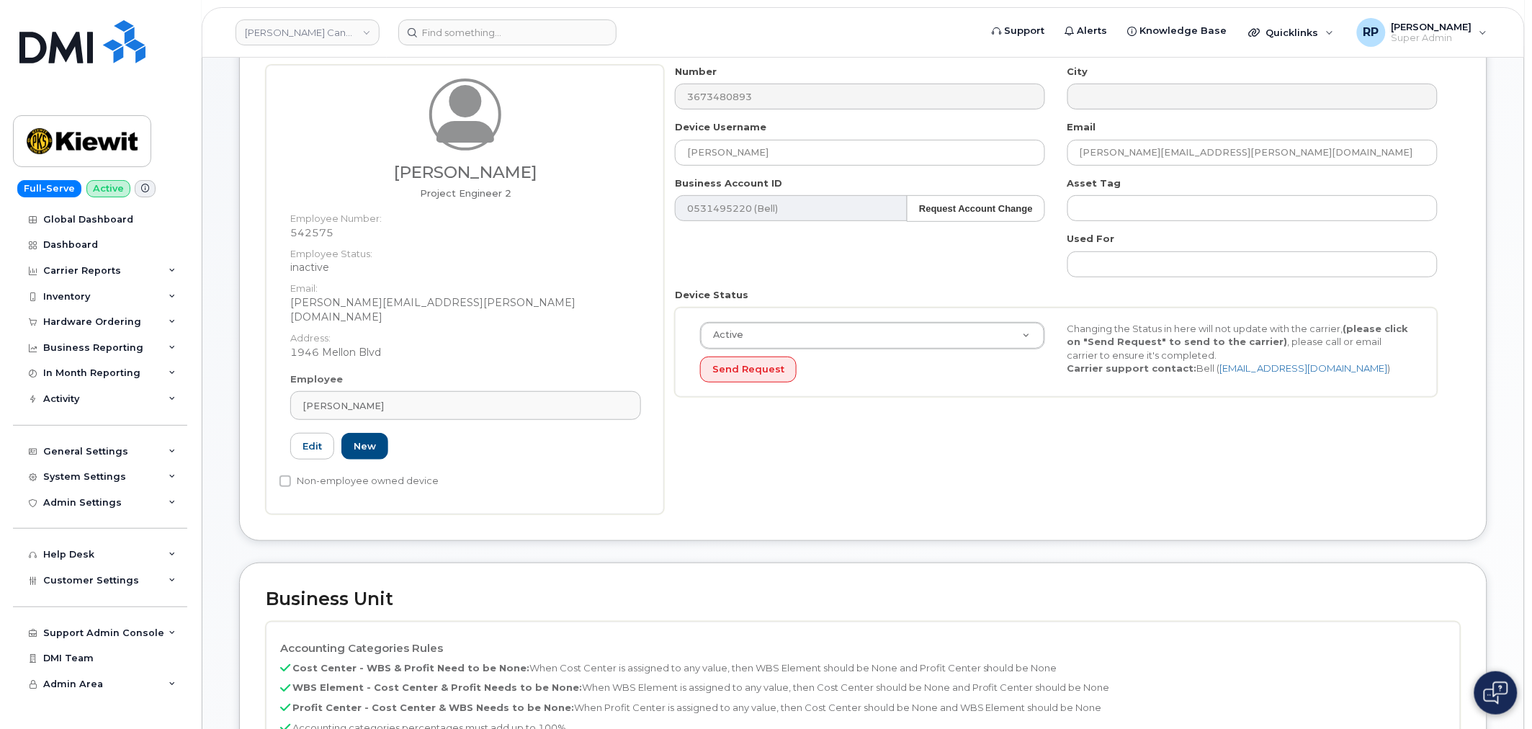
scroll to position [400, 0]
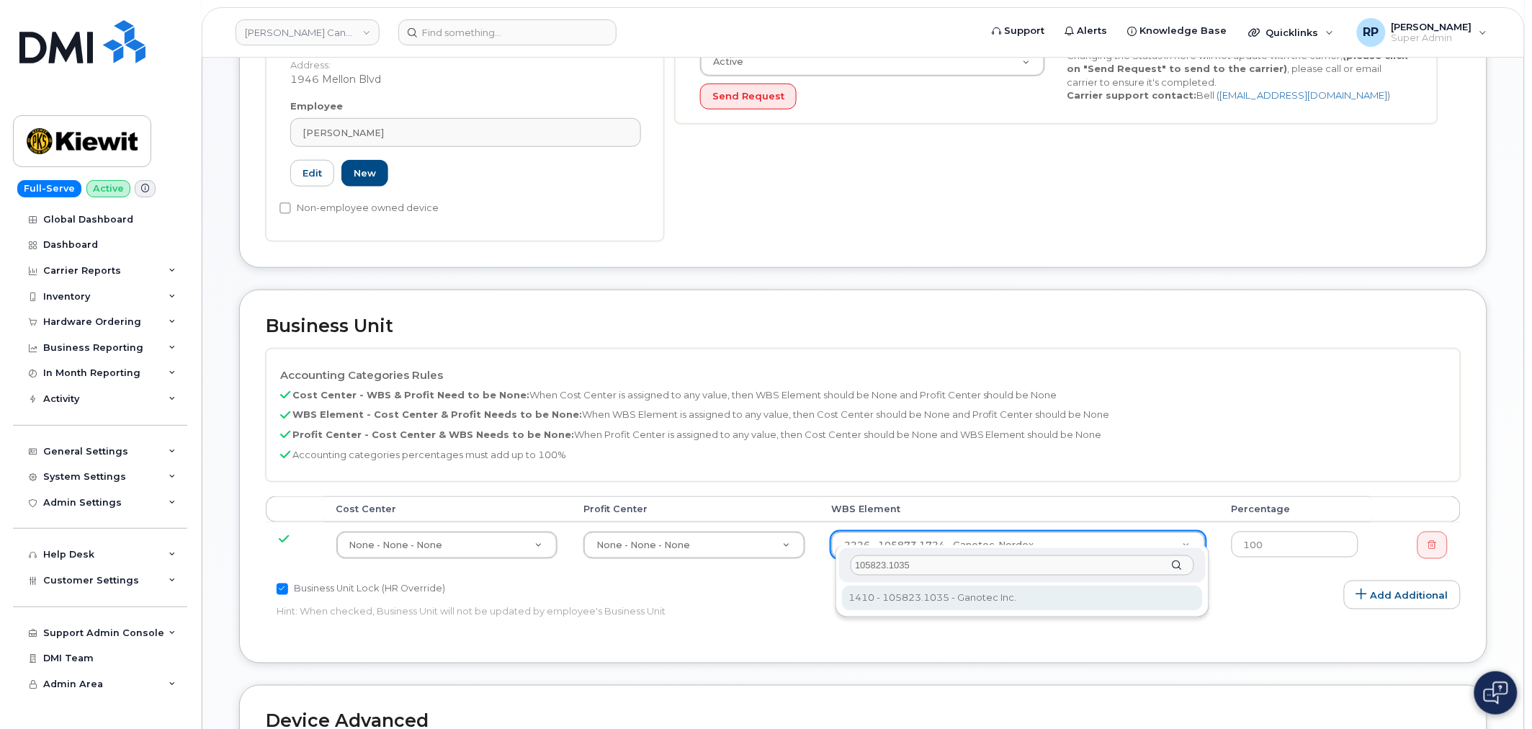
type input "105823.1035"
type input "20328160"
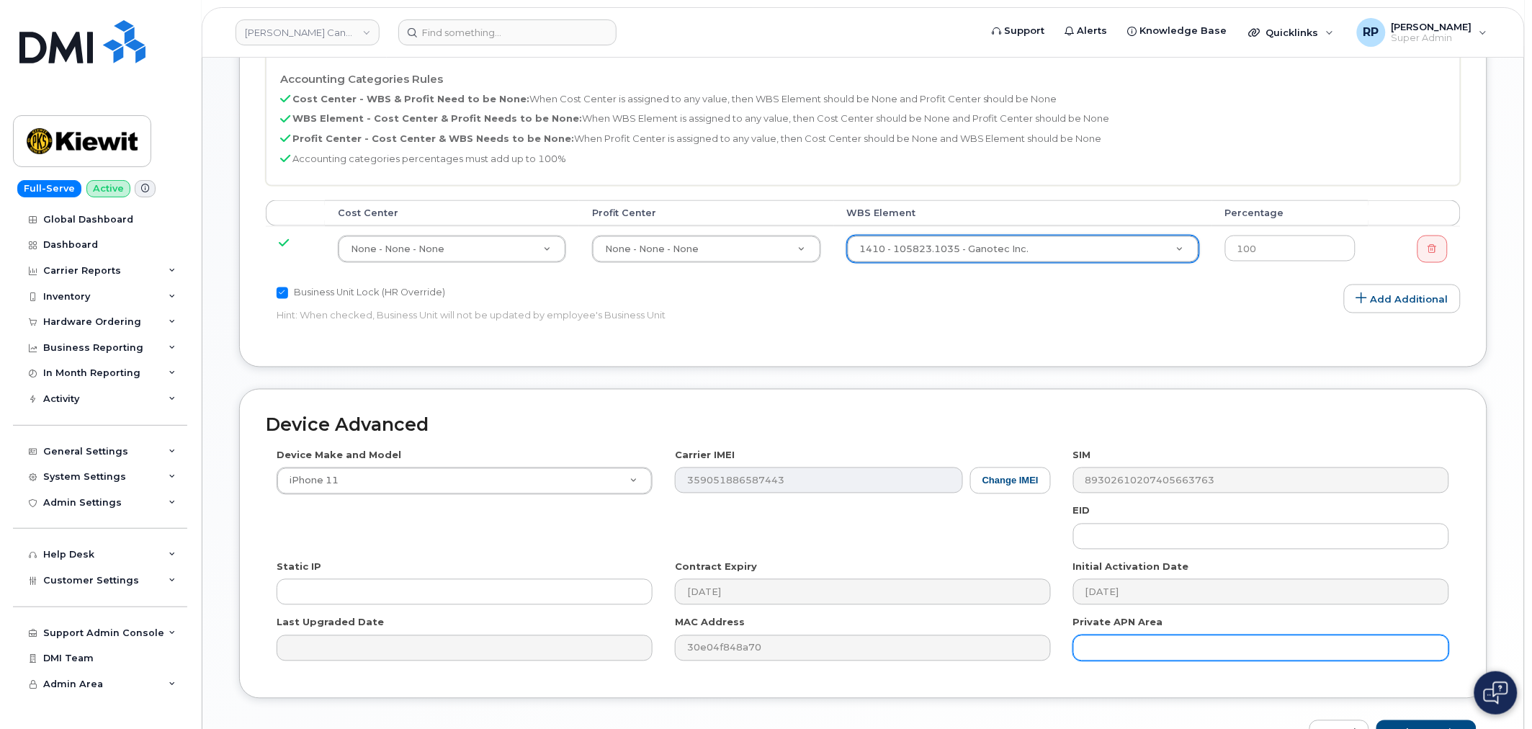
scroll to position [772, 0]
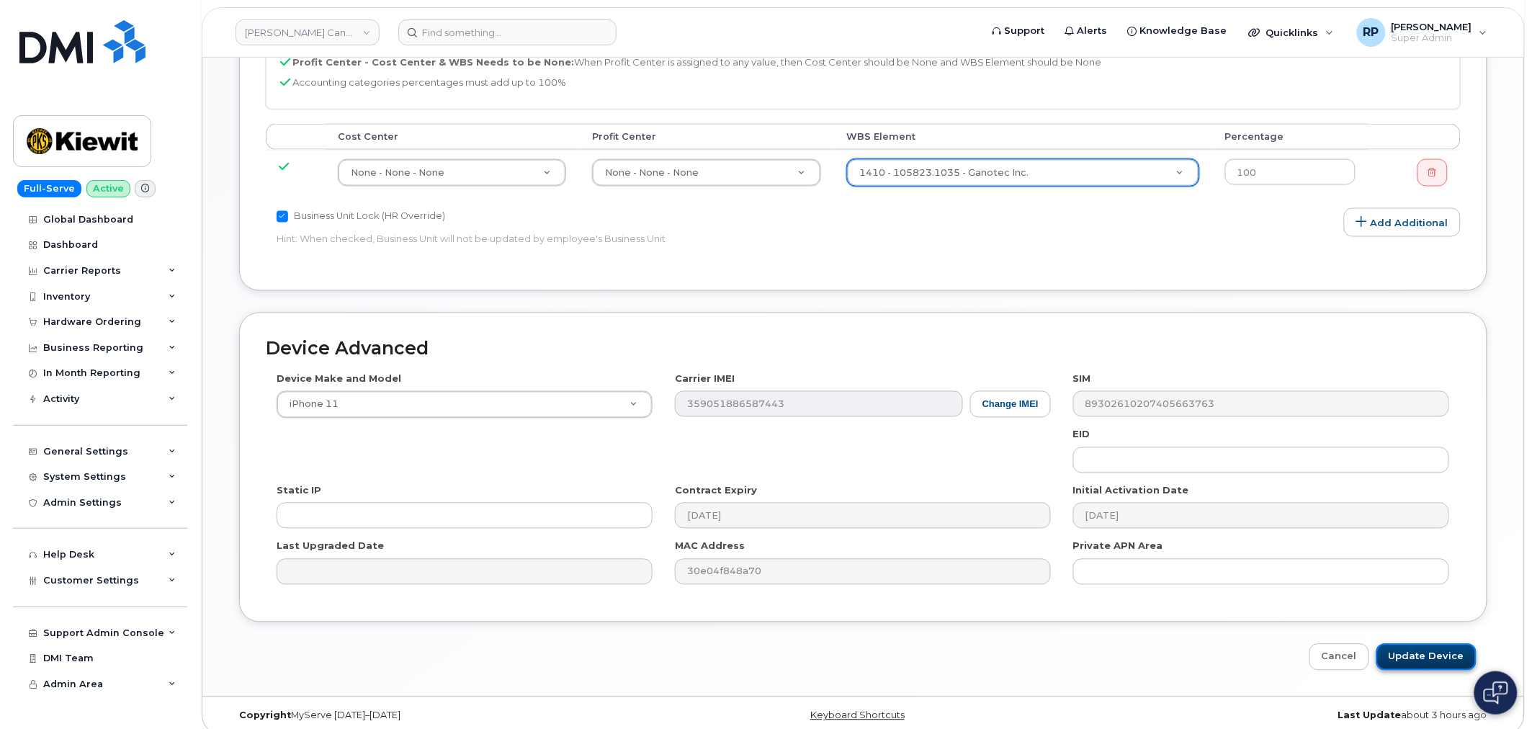
click at [1420, 644] on input "Update Device" at bounding box center [1427, 657] width 100 height 27
type input "Saving..."
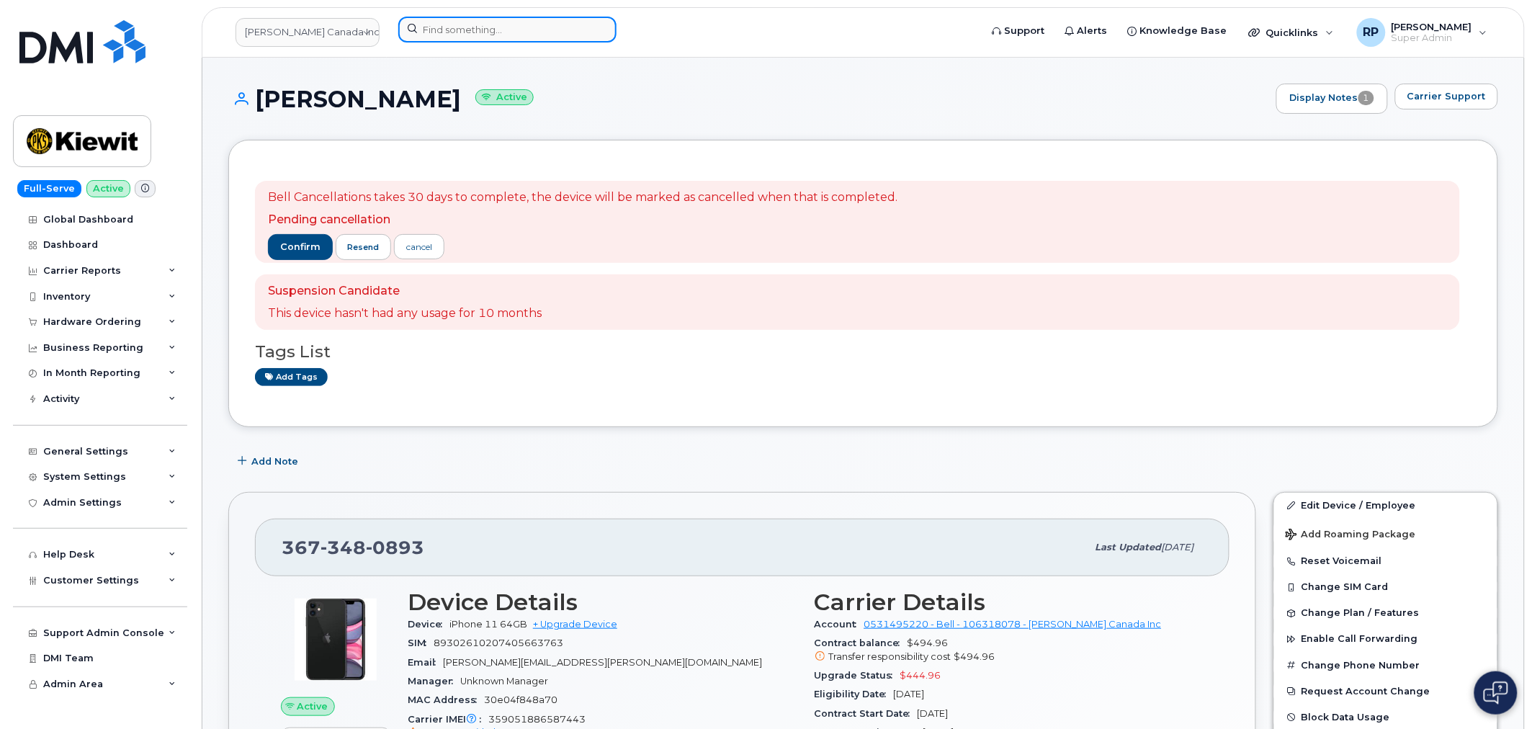
click at [502, 29] on input at bounding box center [507, 30] width 218 height 26
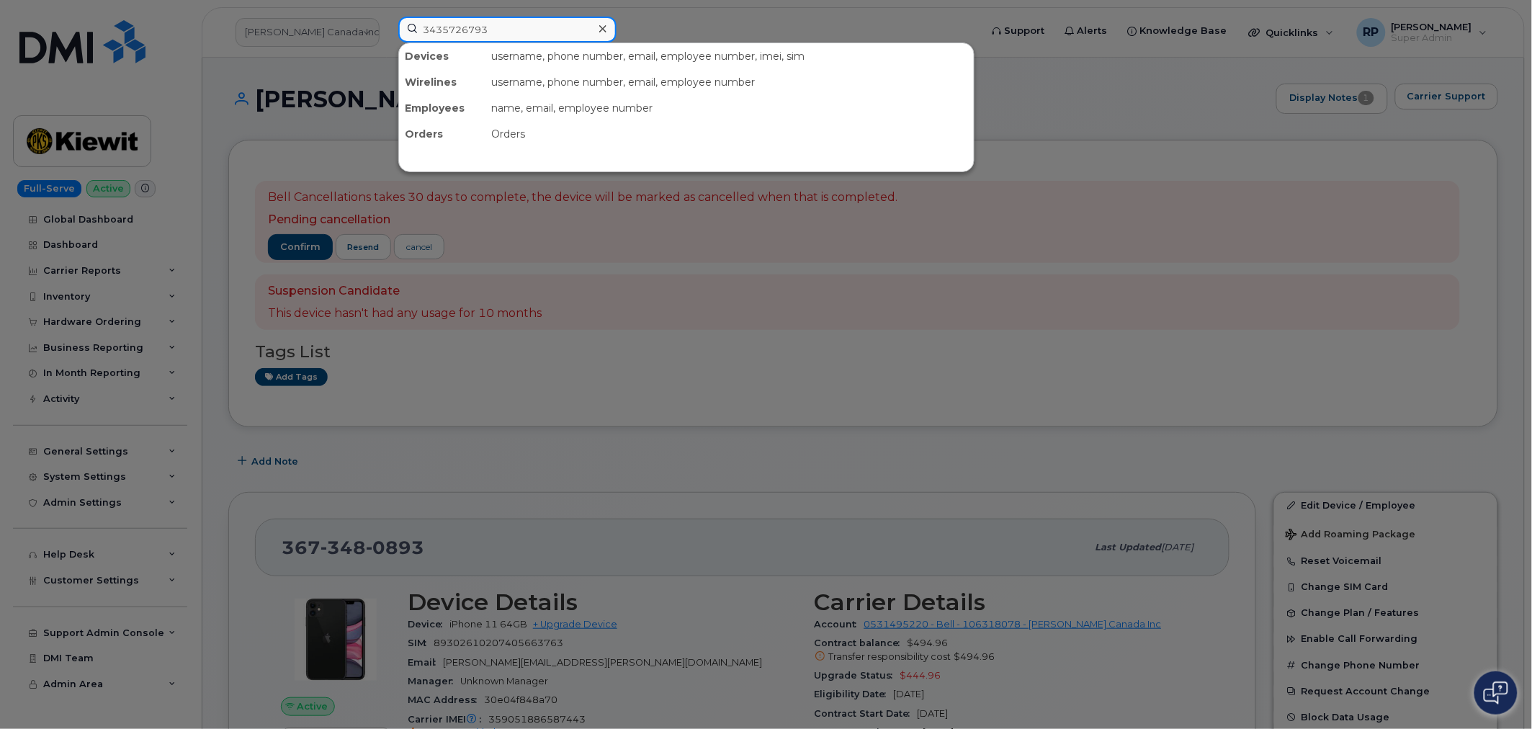
type input "3435726793"
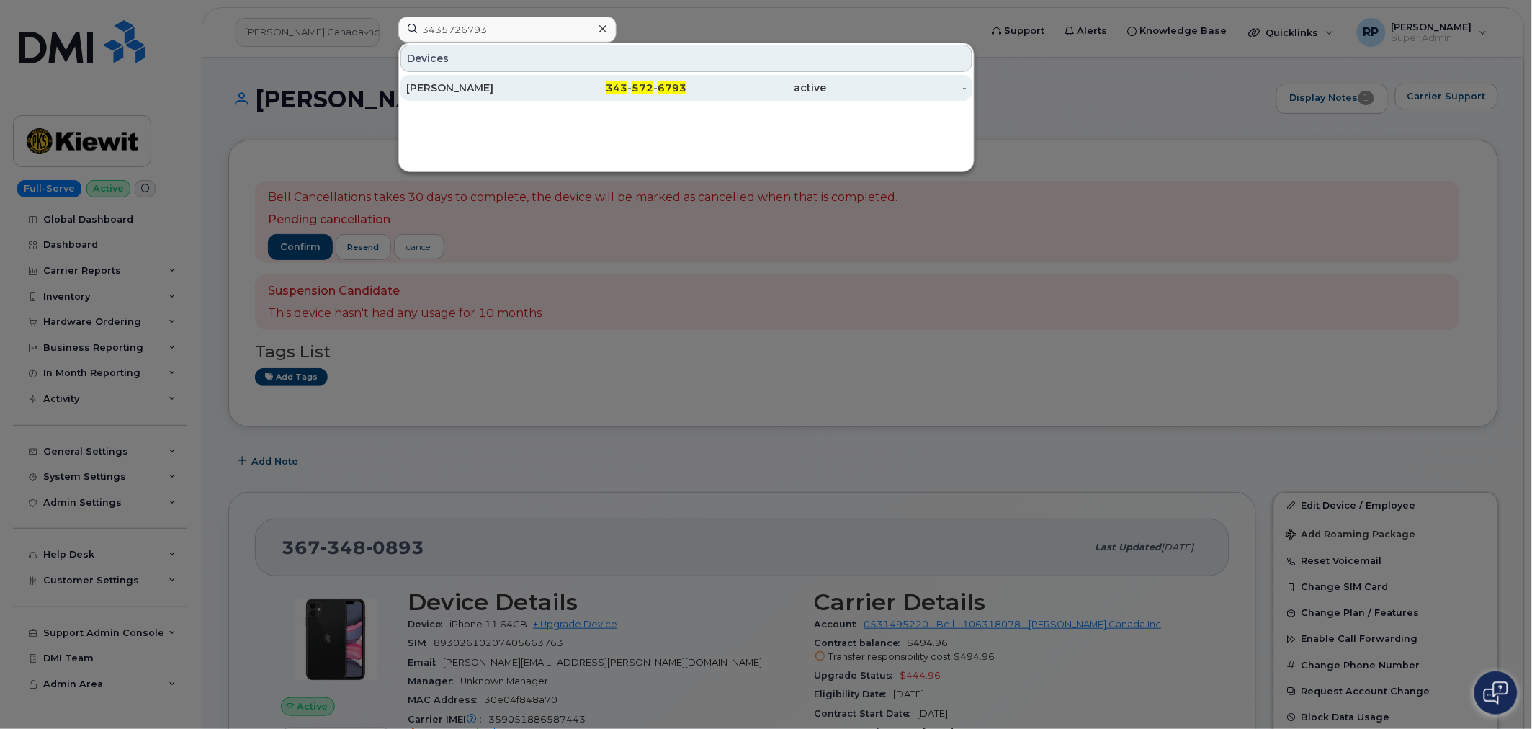
click at [686, 96] on div "343 - 572 - 6793" at bounding box center [756, 88] width 140 height 26
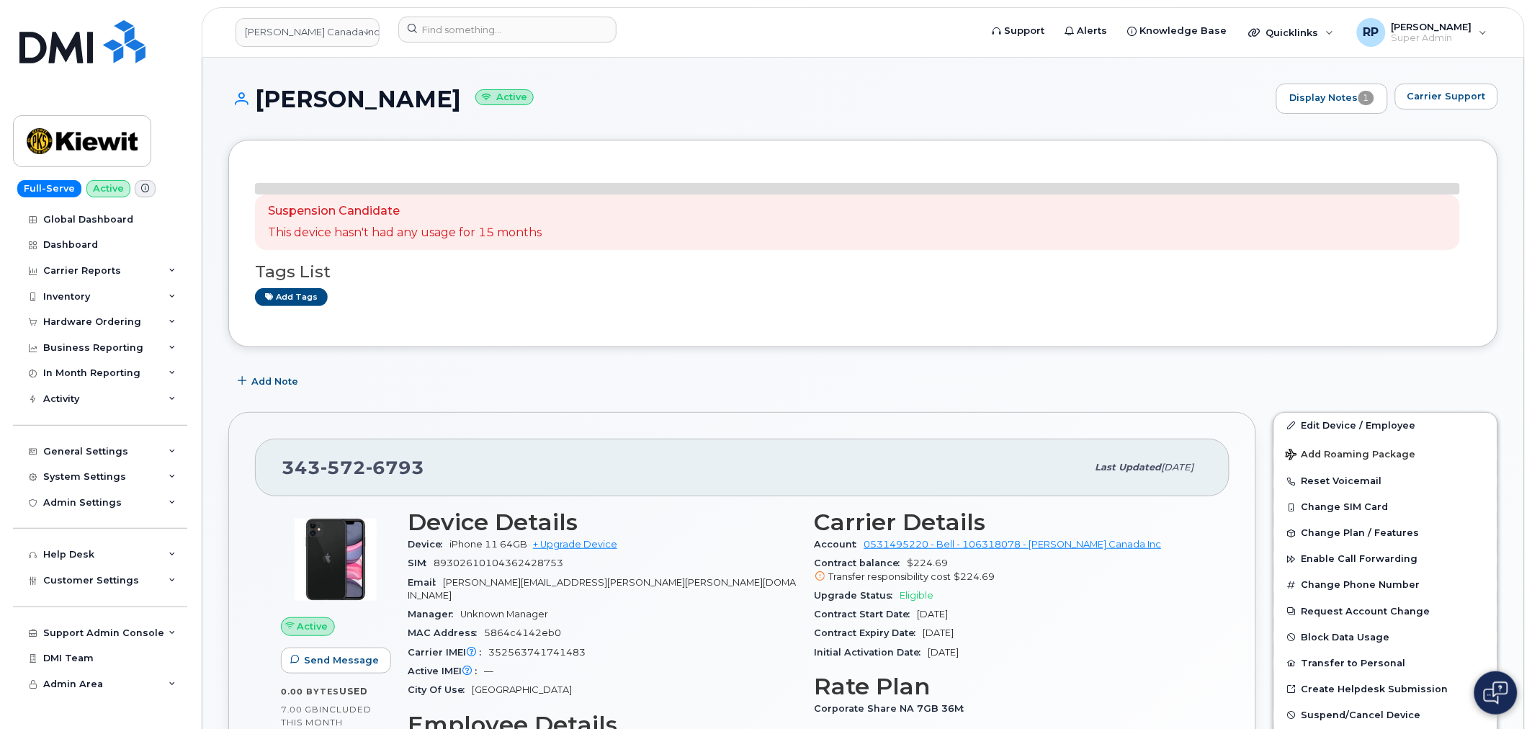
click at [1351, 373] on div "Add Note" at bounding box center [863, 382] width 1270 height 26
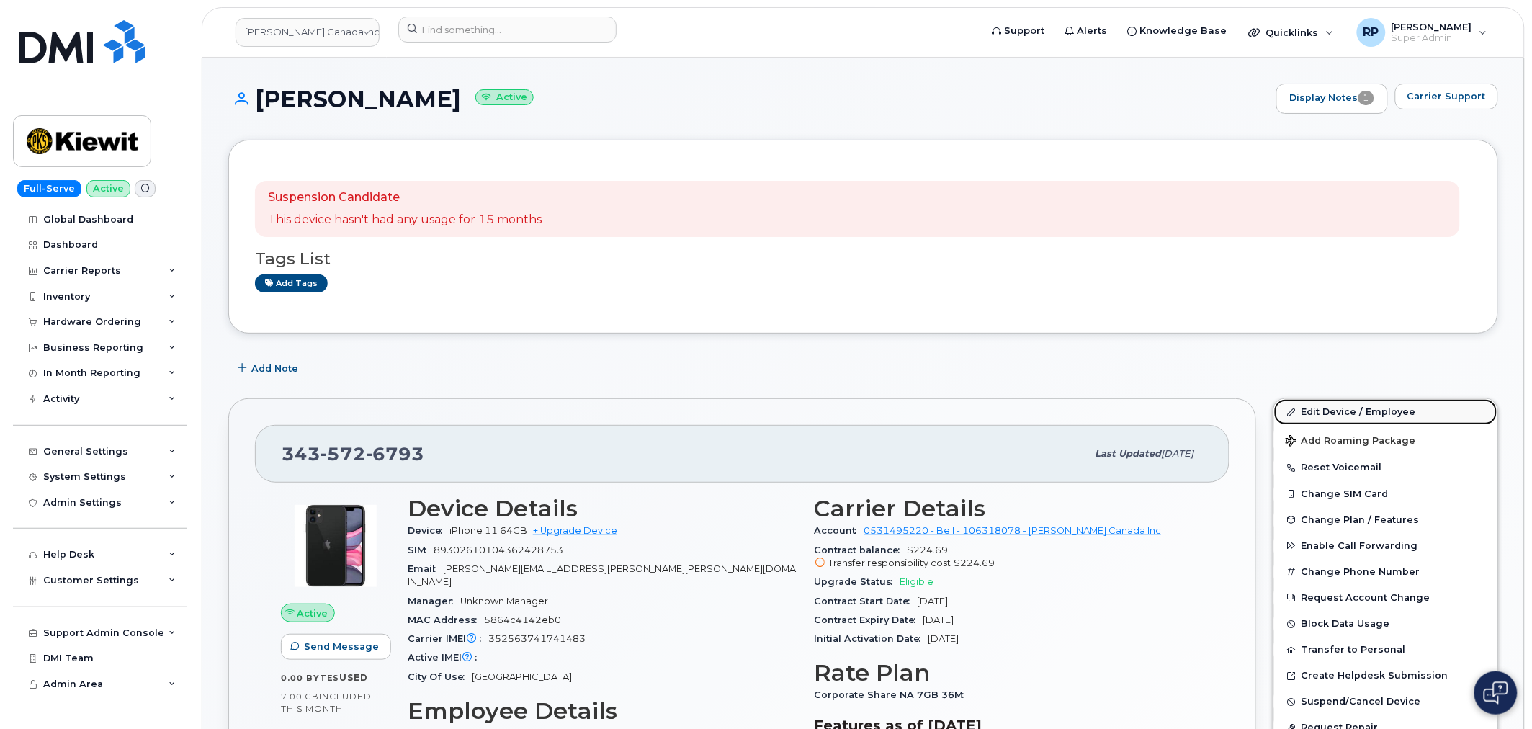
click at [1343, 415] on link "Edit Device / Employee" at bounding box center [1385, 412] width 223 height 26
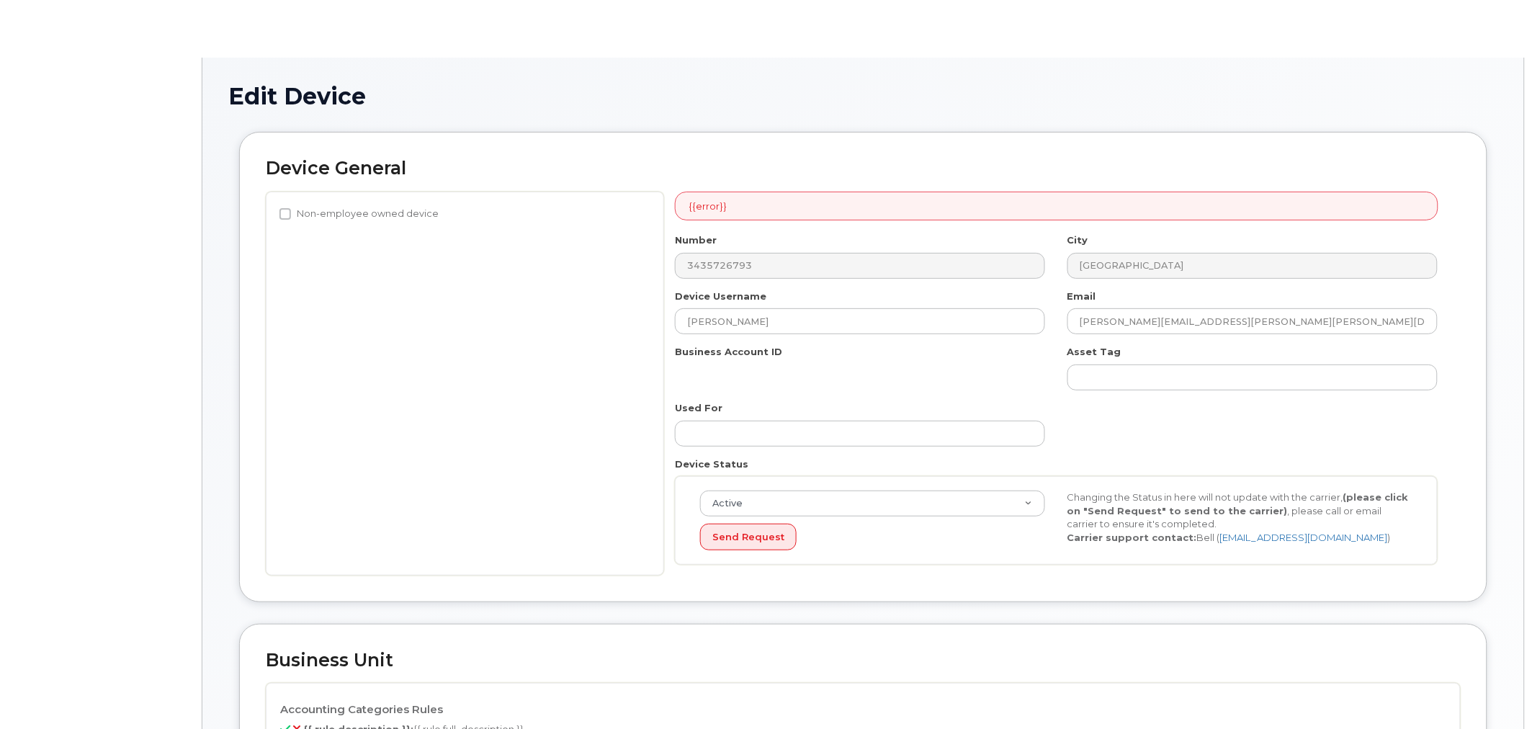
select select "14059"
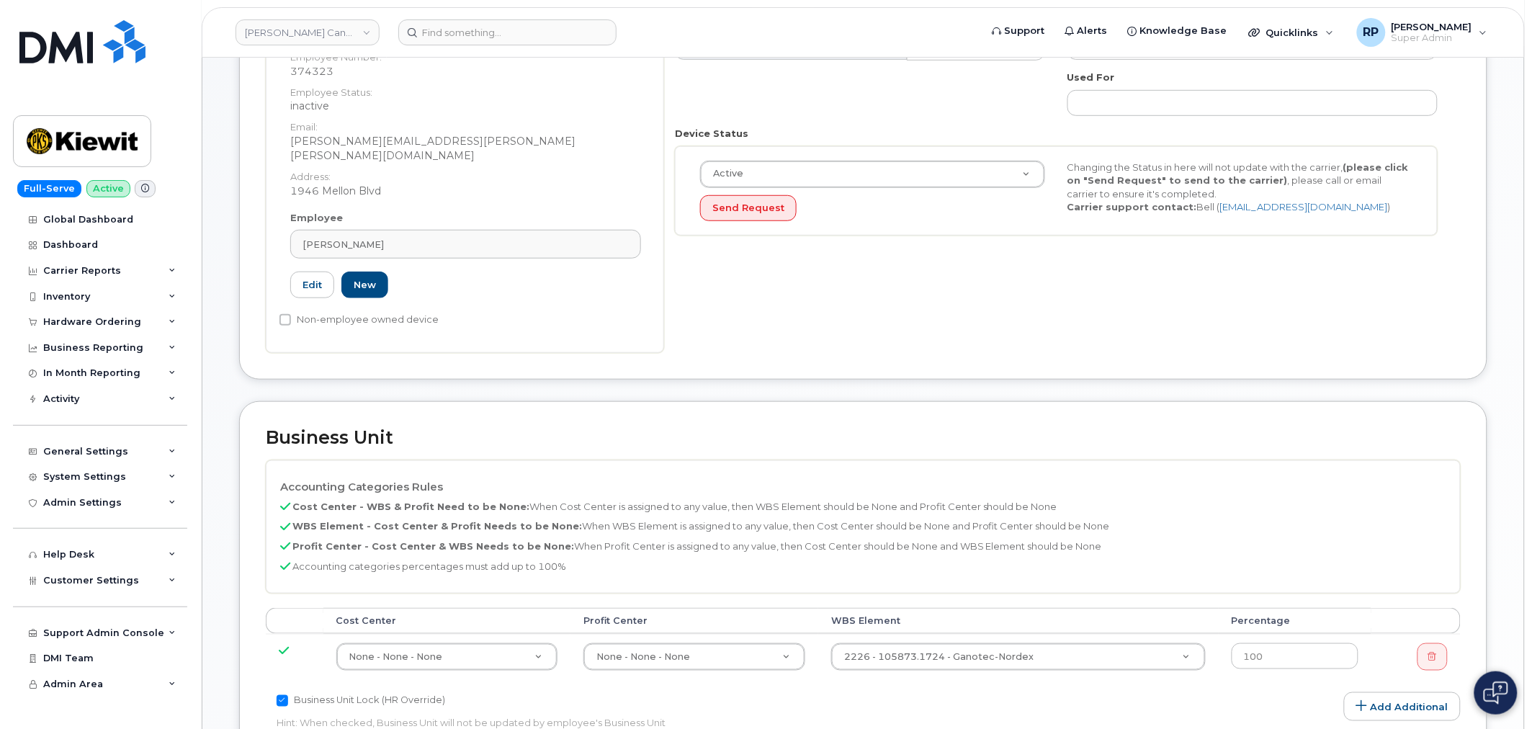
scroll to position [320, 0]
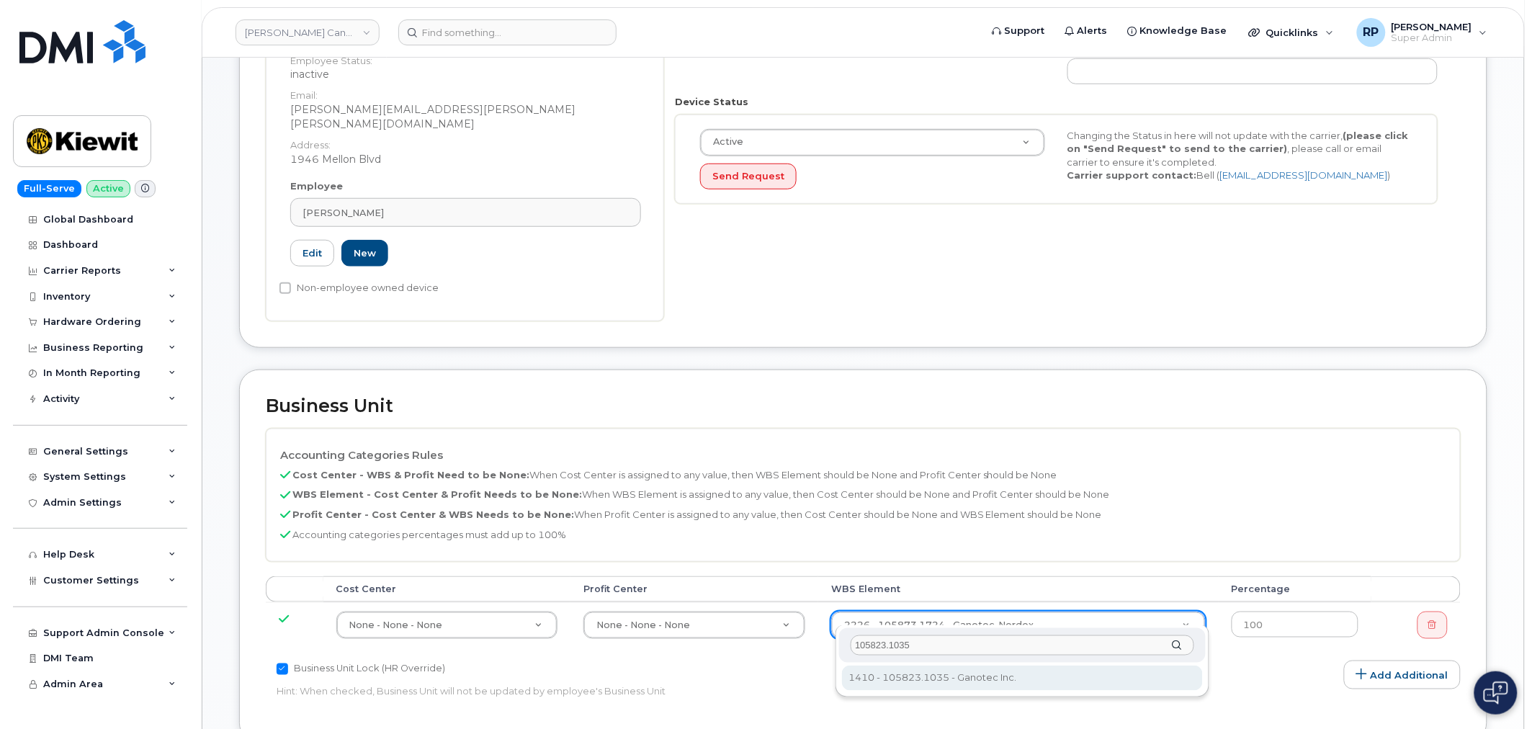
type input "105823.1035"
type input "20328160"
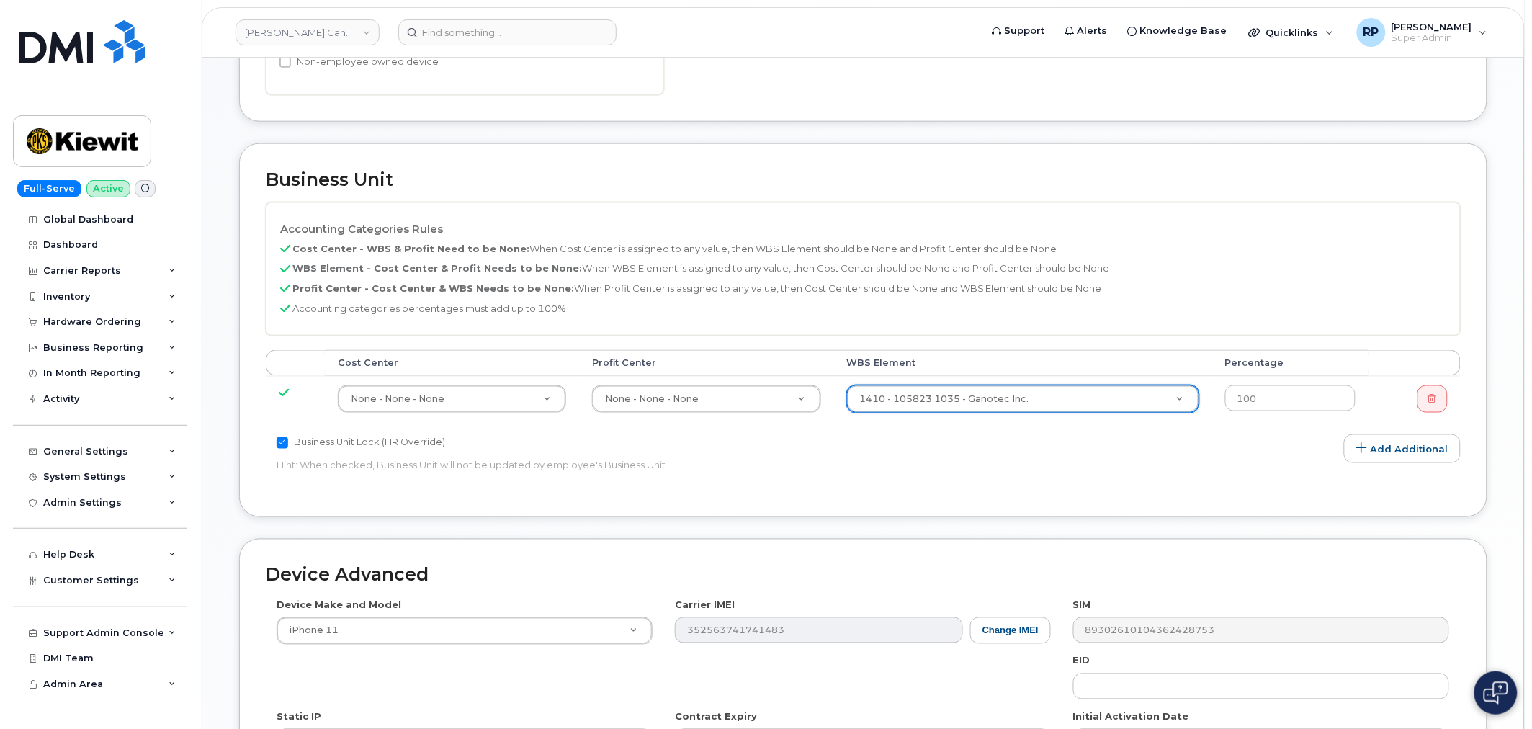
scroll to position [772, 0]
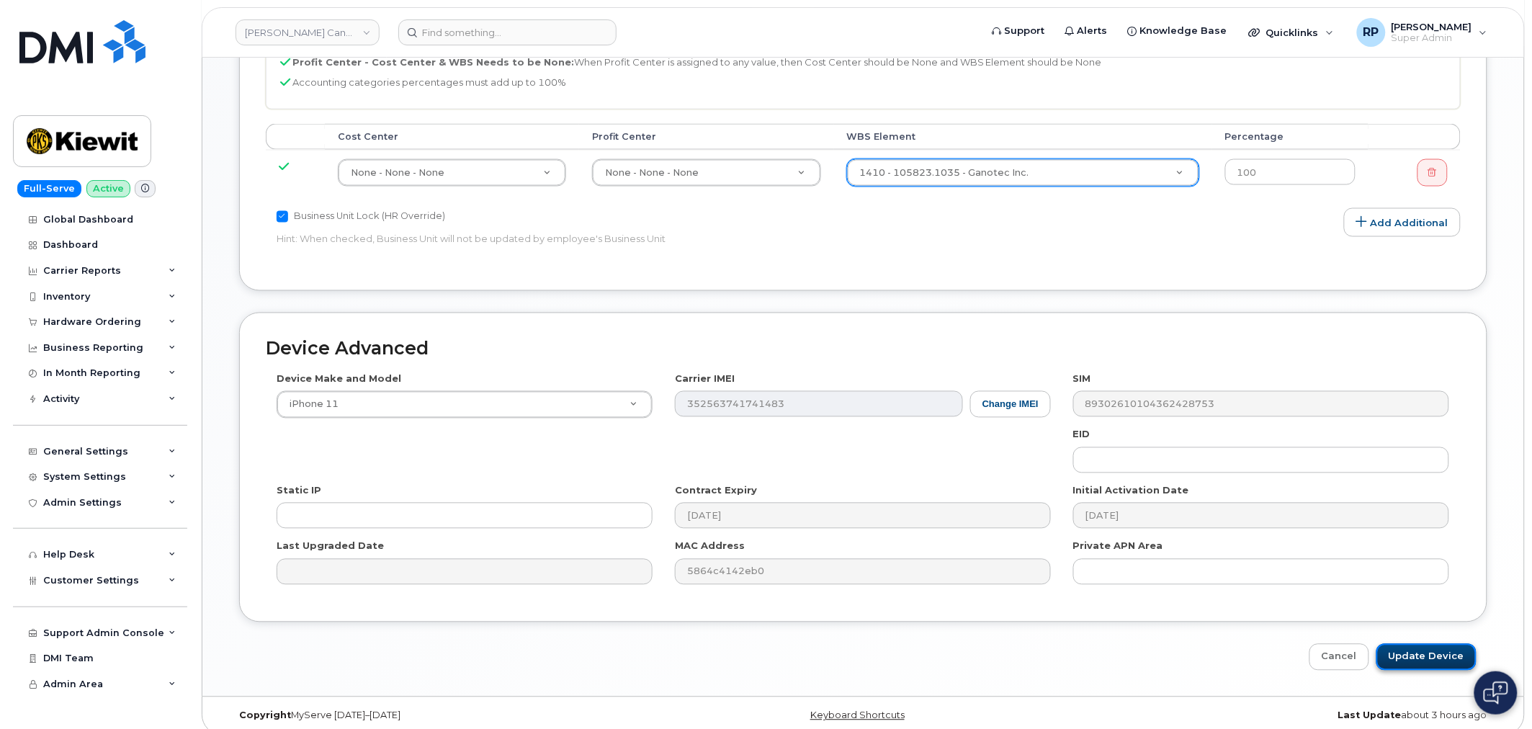
click at [1424, 650] on input "Update Device" at bounding box center [1427, 657] width 100 height 27
type input "Saving..."
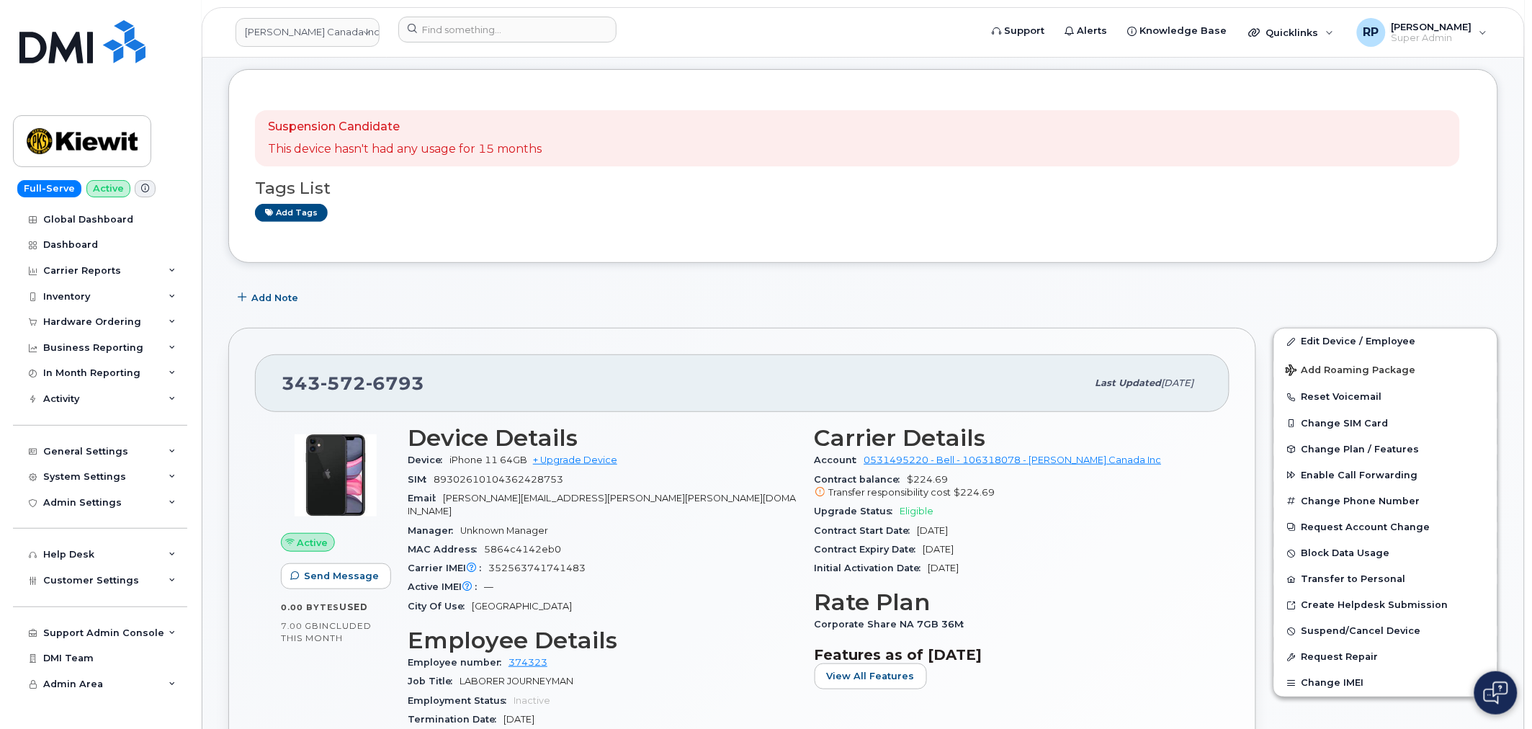
scroll to position [400, 0]
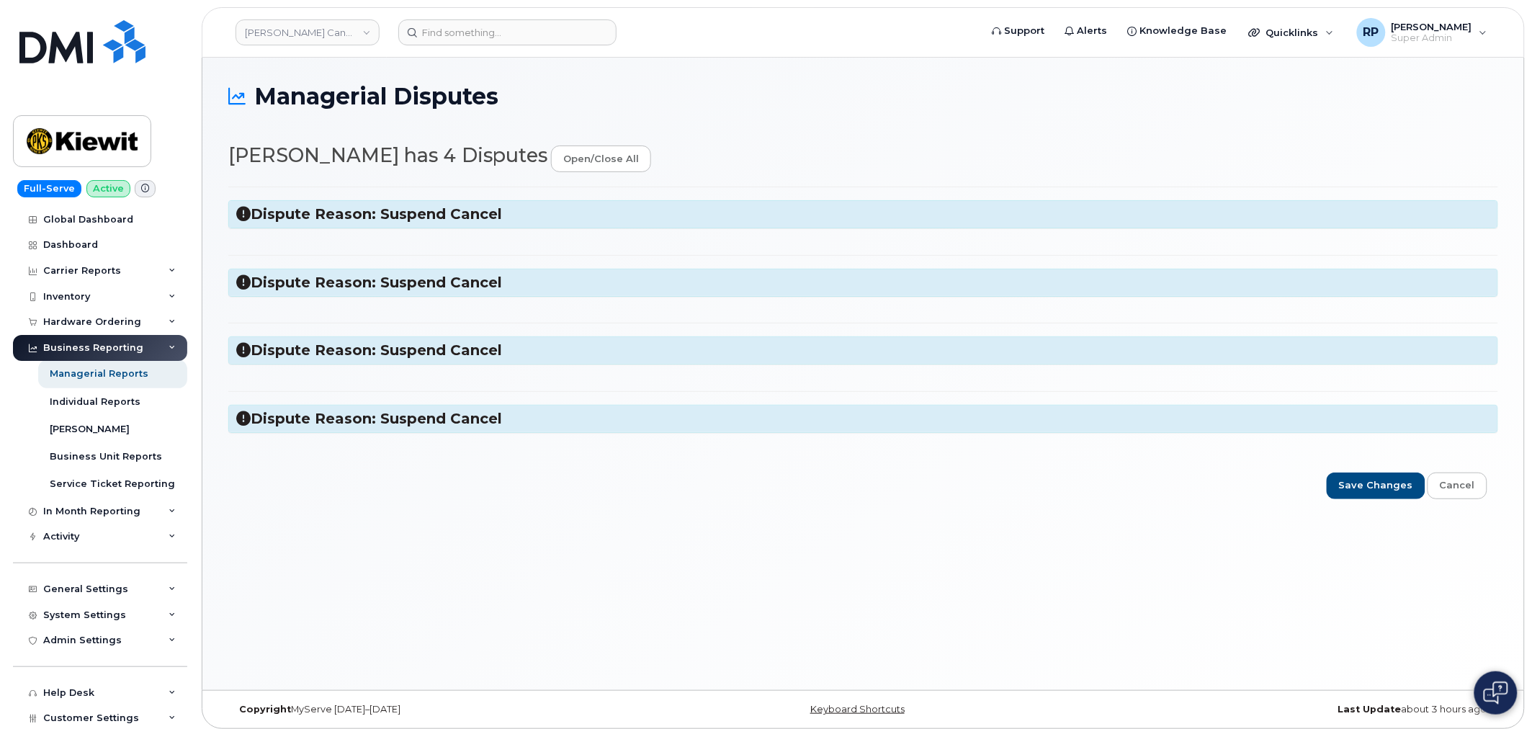
click at [248, 209] on icon at bounding box center [243, 214] width 14 height 14
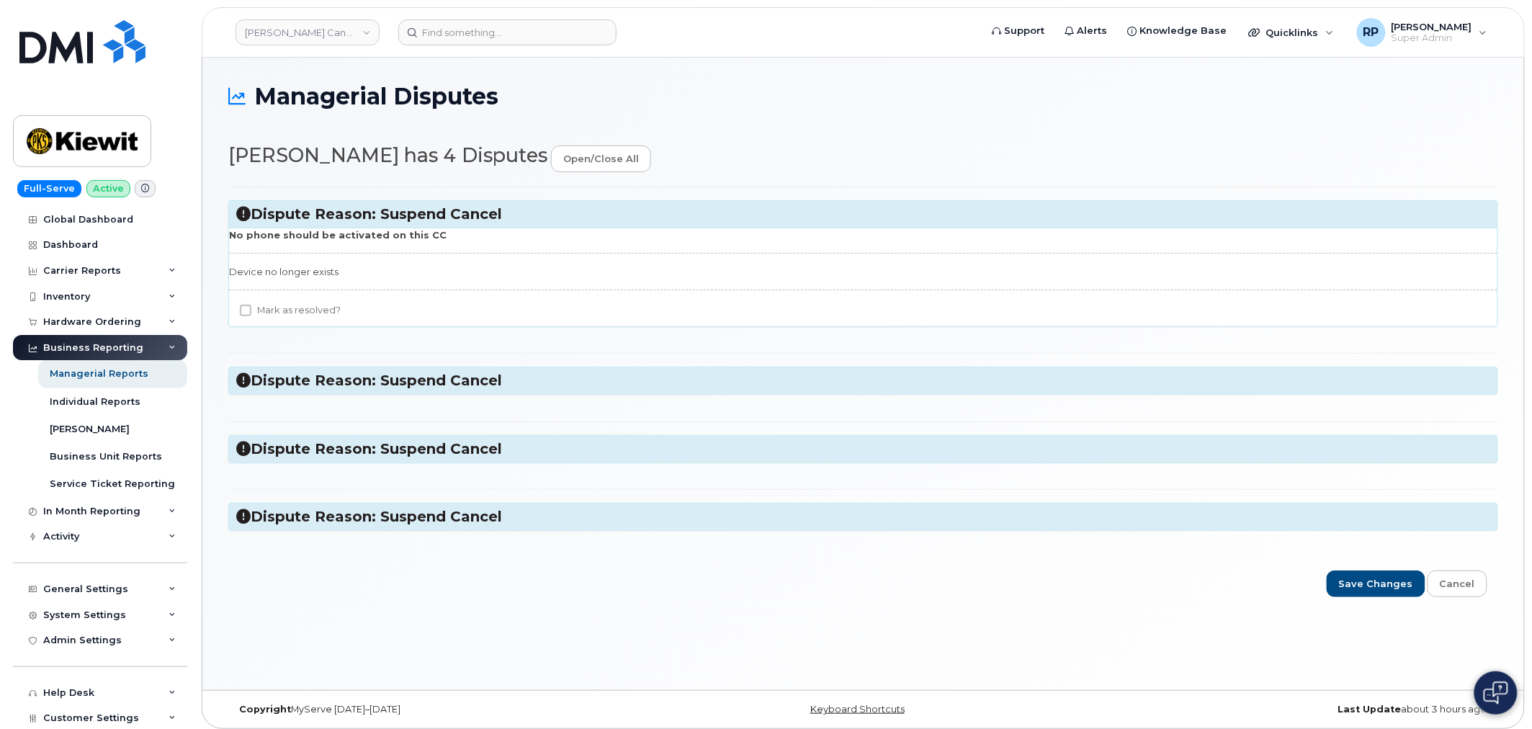
click at [238, 388] on h3 "Dispute Reason: Suspend Cancel" at bounding box center [863, 380] width 1254 height 19
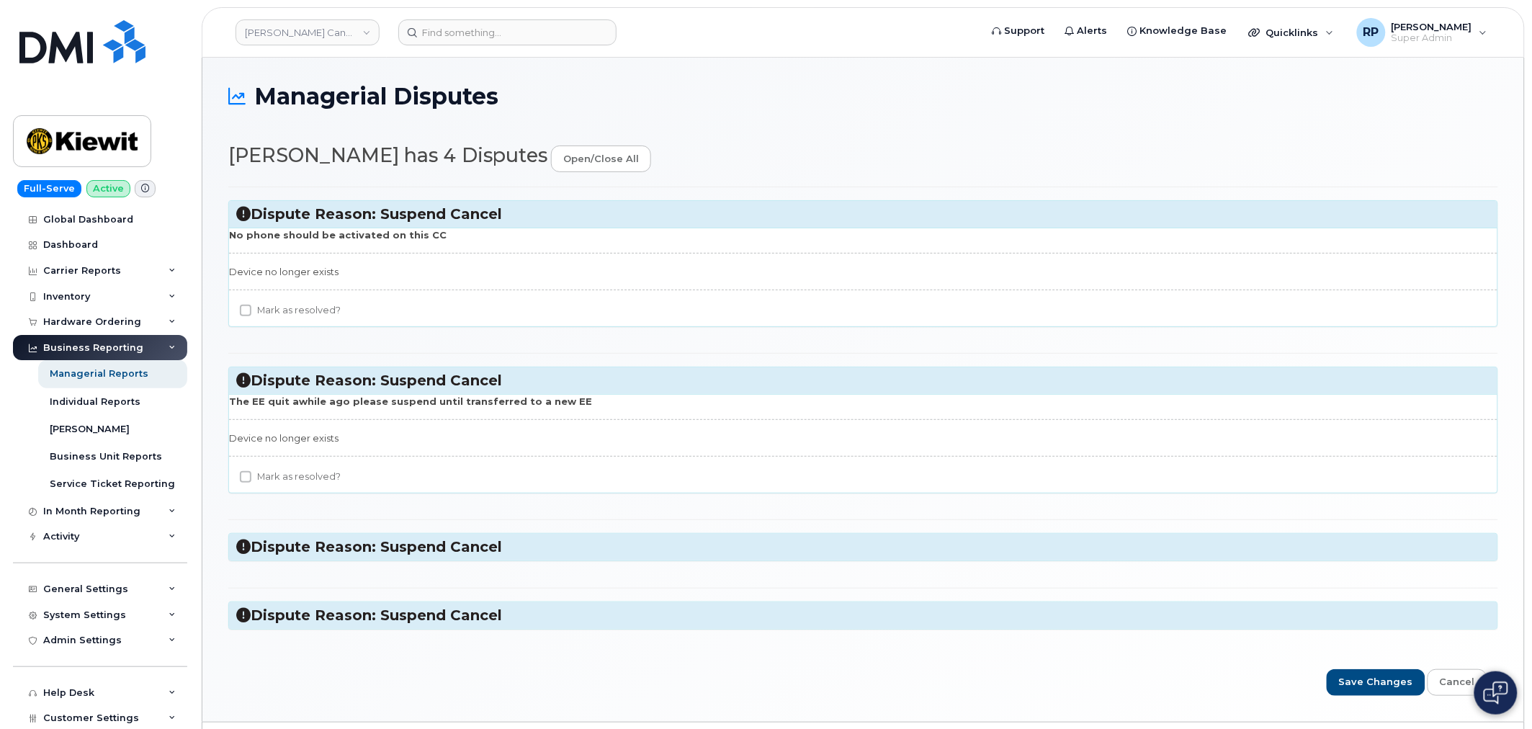
click at [243, 546] on icon at bounding box center [243, 547] width 14 height 14
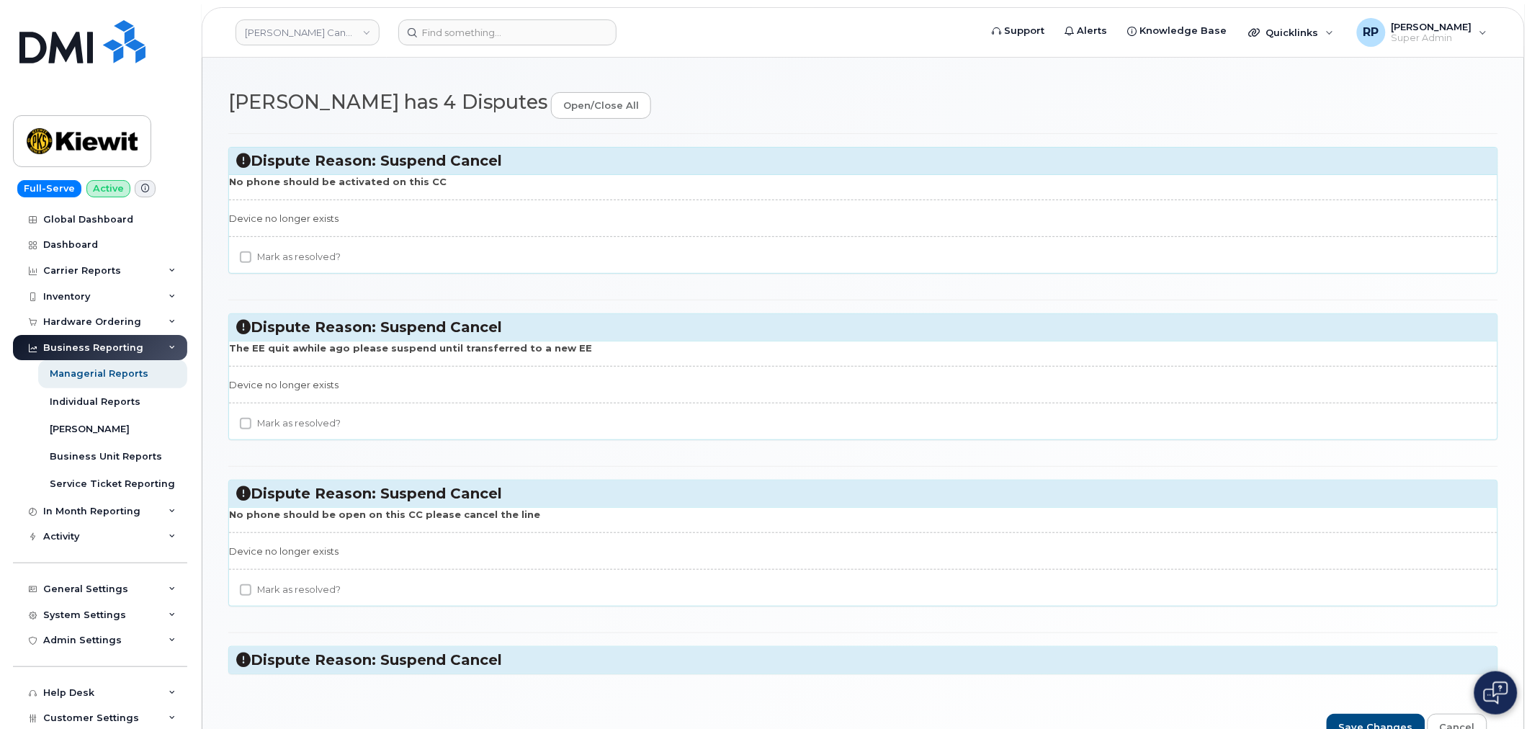
scroll to position [80, 0]
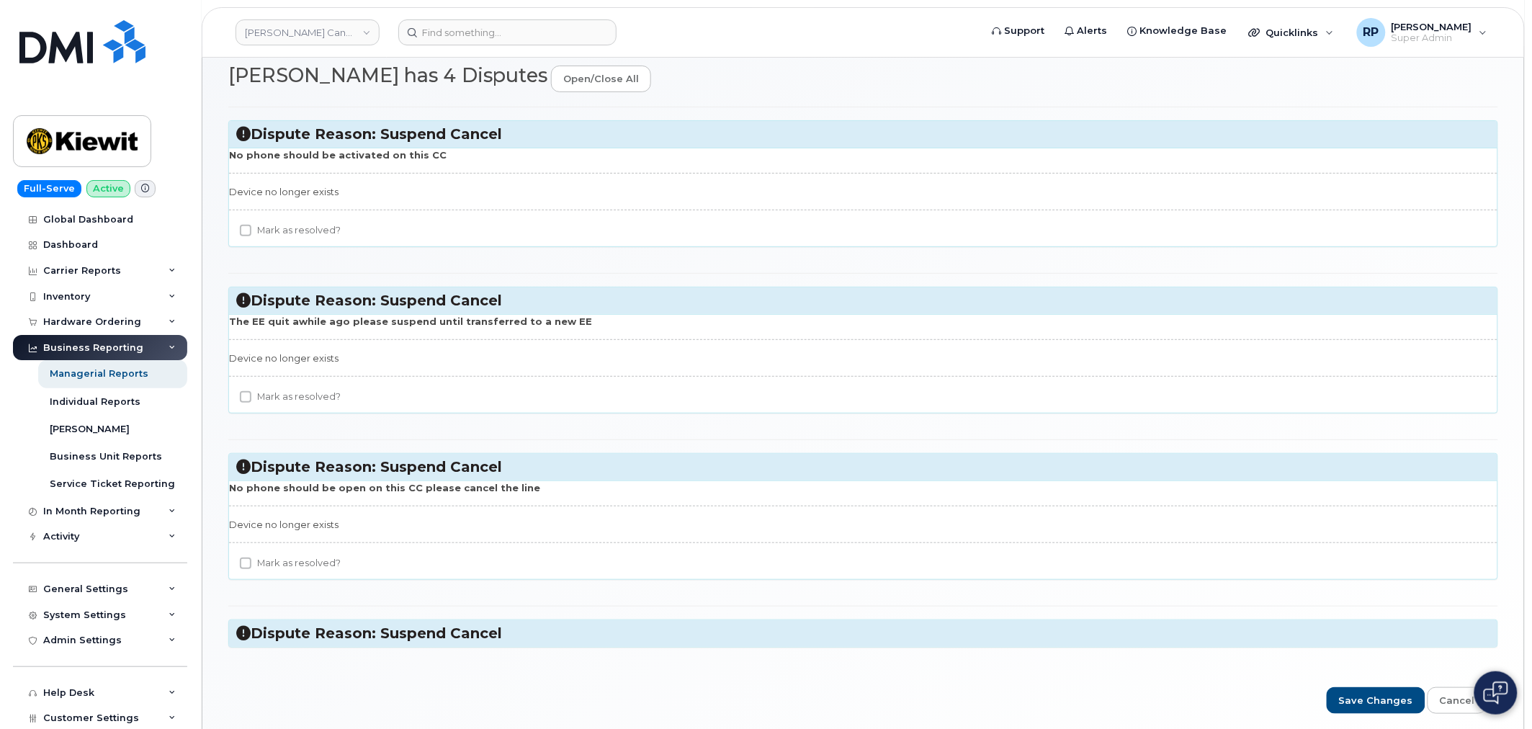
click at [239, 631] on icon at bounding box center [243, 633] width 14 height 14
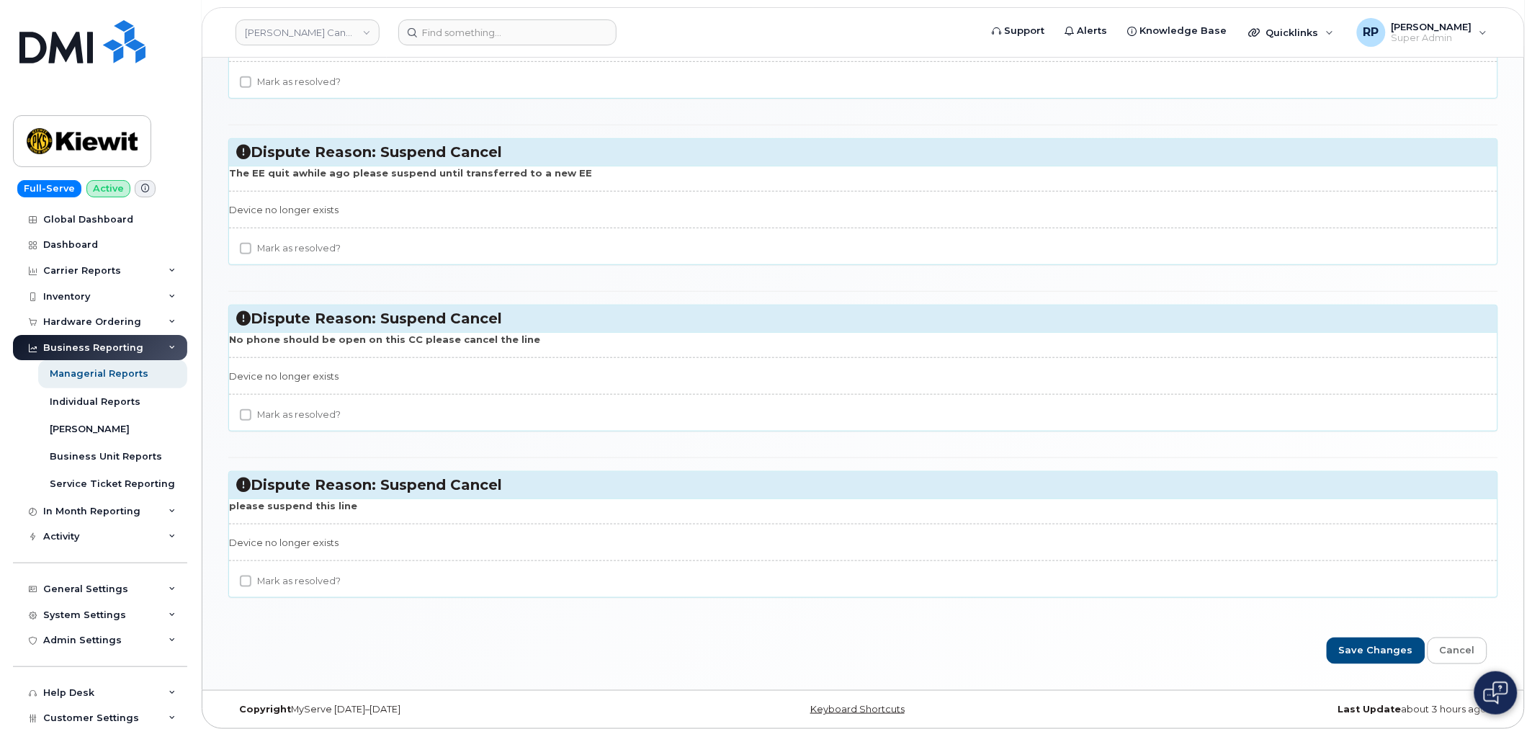
scroll to position [231, 0]
